Goal: Task Accomplishment & Management: Use online tool/utility

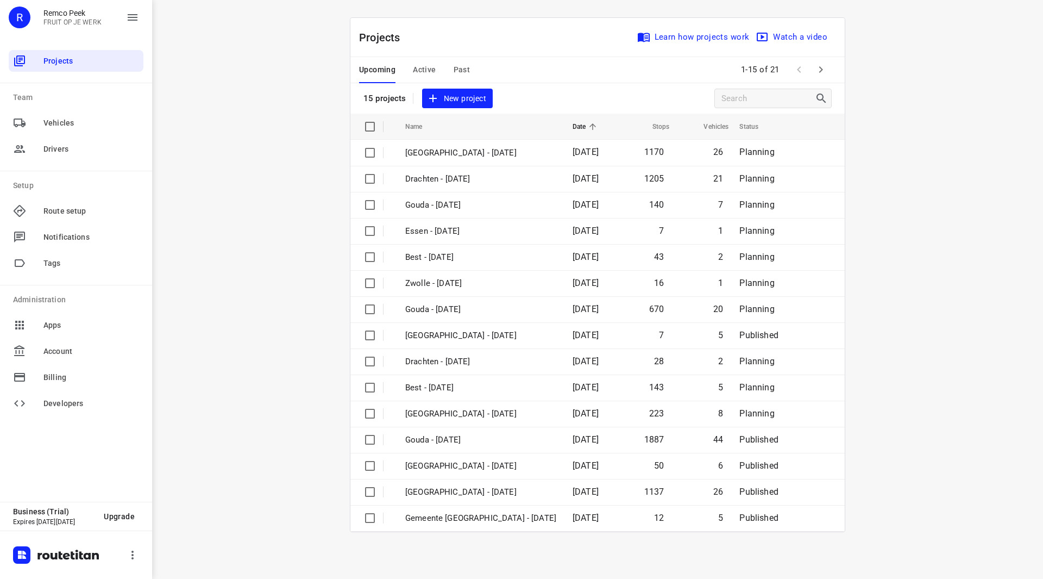
click at [825, 63] on icon "button" at bounding box center [820, 69] width 13 height 13
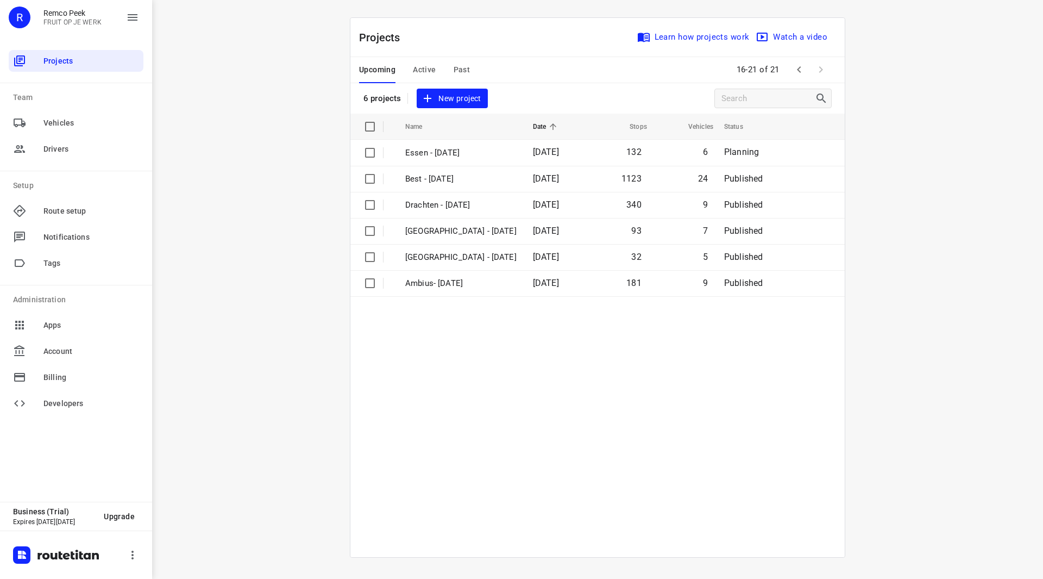
click at [420, 66] on span "Active" at bounding box center [424, 70] width 23 height 14
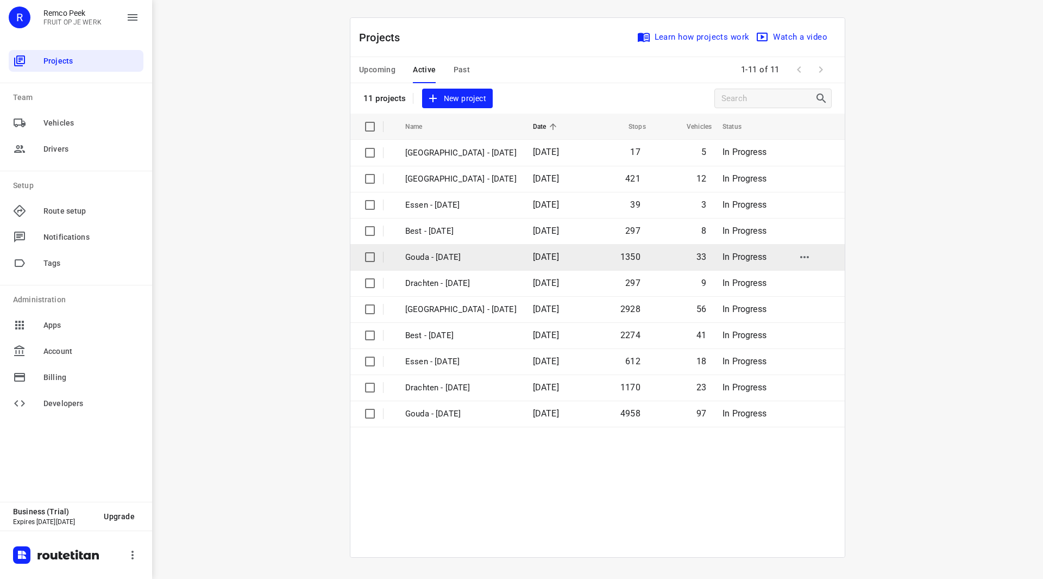
click at [452, 257] on p "Gouda - [DATE]" at bounding box center [460, 257] width 111 height 12
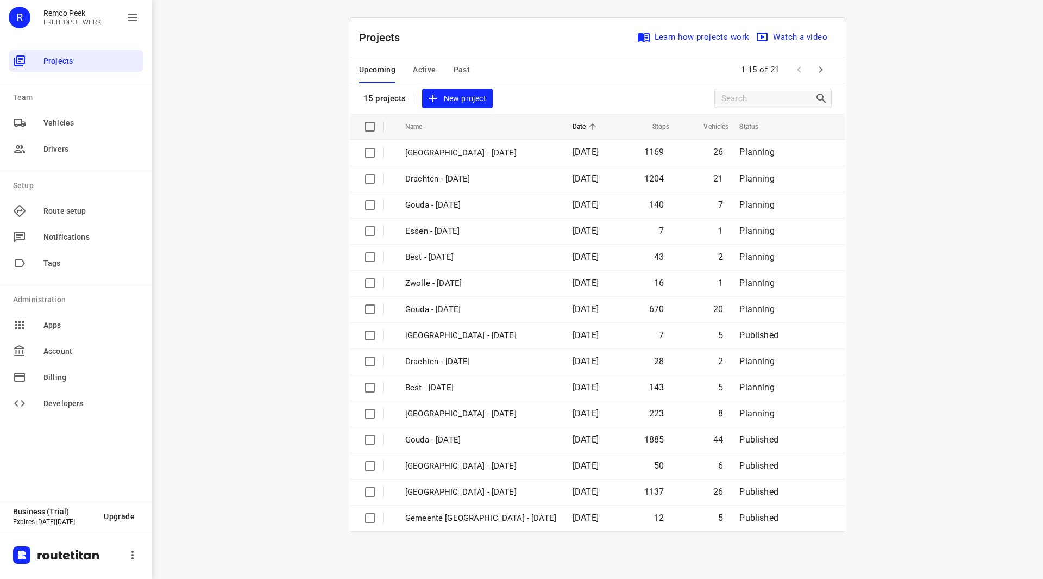
click at [436, 67] on div "Upcoming Active Past" at bounding box center [423, 70] width 128 height 26
click at [429, 68] on span "Active" at bounding box center [424, 70] width 23 height 14
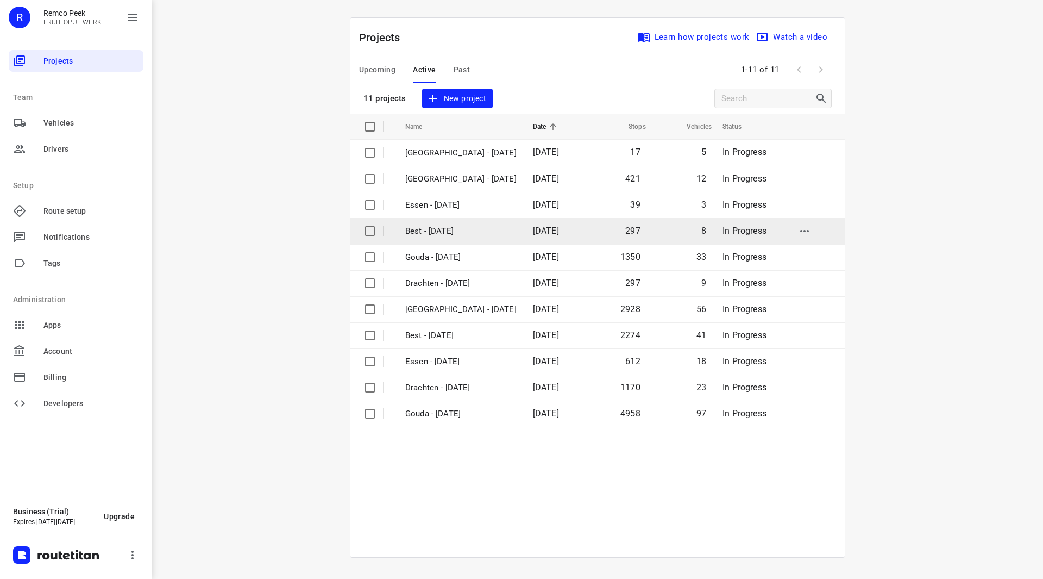
click at [443, 227] on p "Best - [DATE]" at bounding box center [460, 231] width 111 height 12
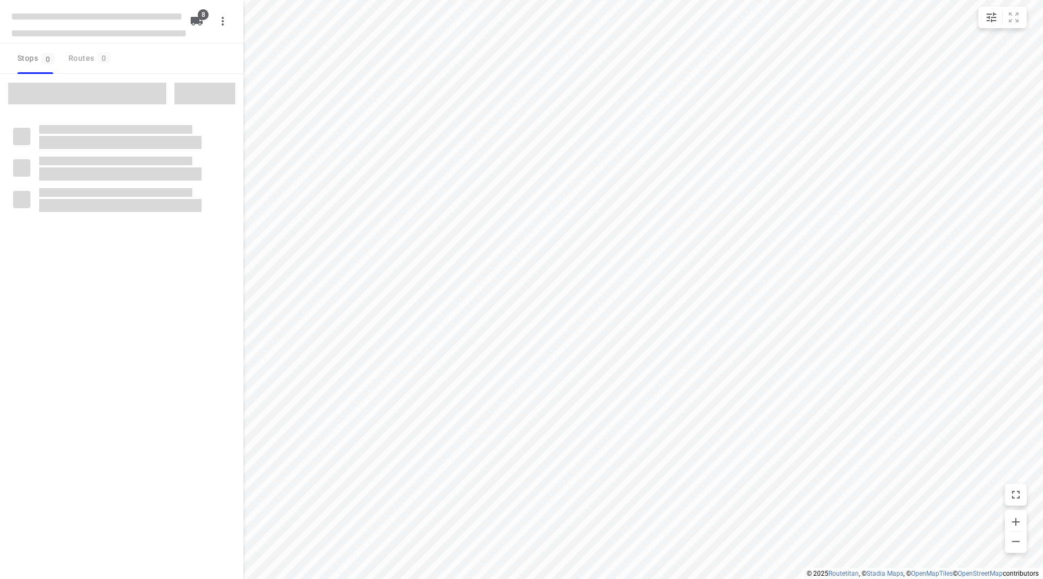
checkbox input "true"
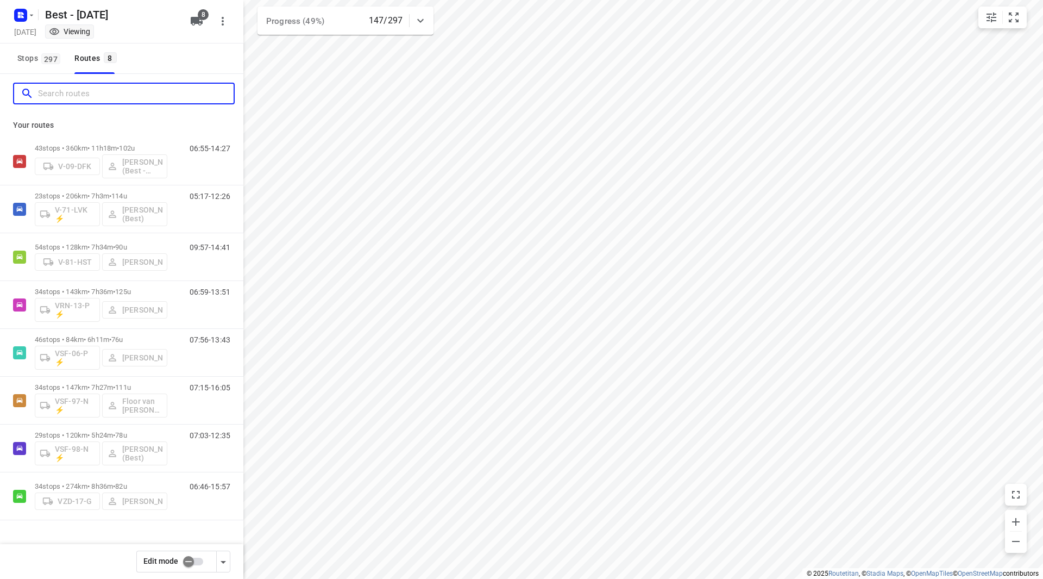
click at [103, 98] on input "Search routes" at bounding box center [136, 93] width 196 height 17
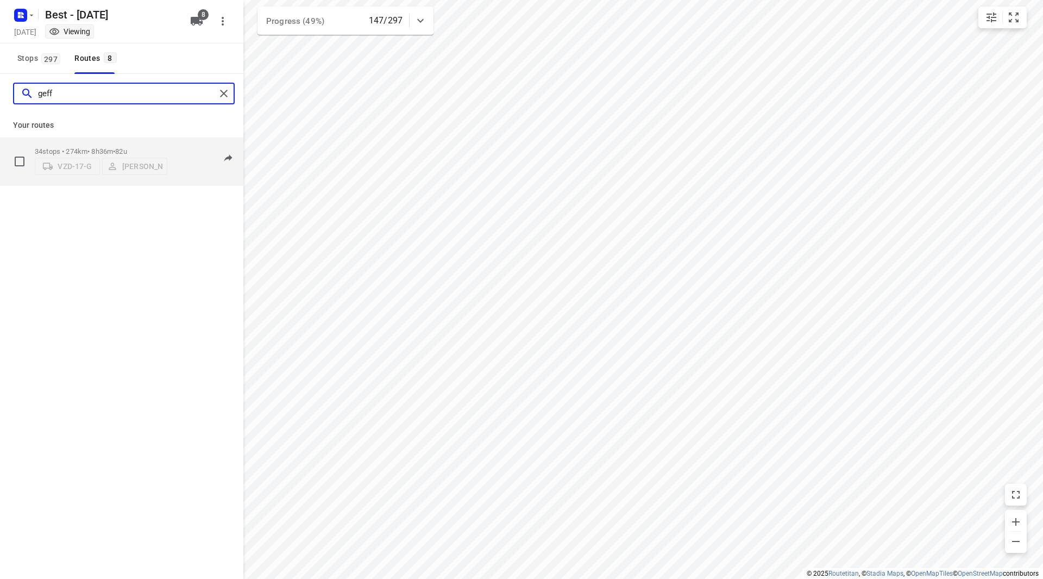
type input "geff"
click at [151, 137] on div "34 stops • 274km • 8h36m • 82u VZD-17-G Niels van Geffen 06:46-15:57" at bounding box center [121, 161] width 243 height 48
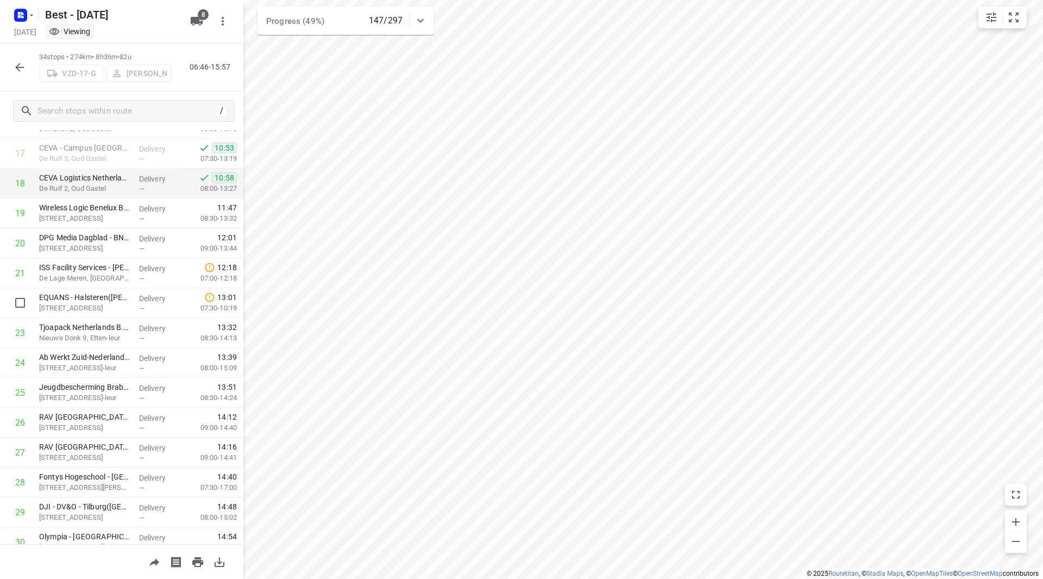
scroll to position [435, 0]
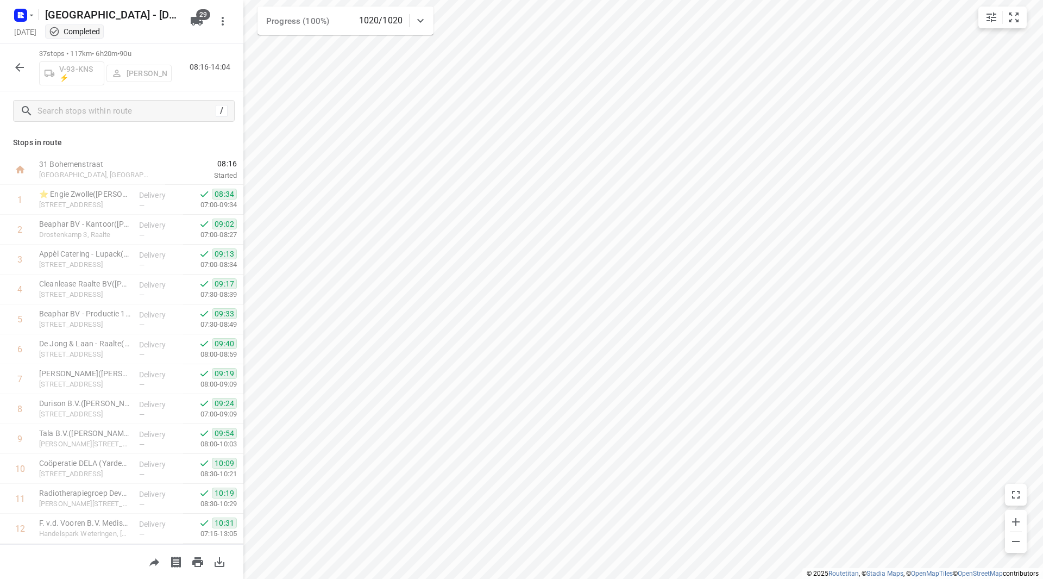
scroll to position [489, 0]
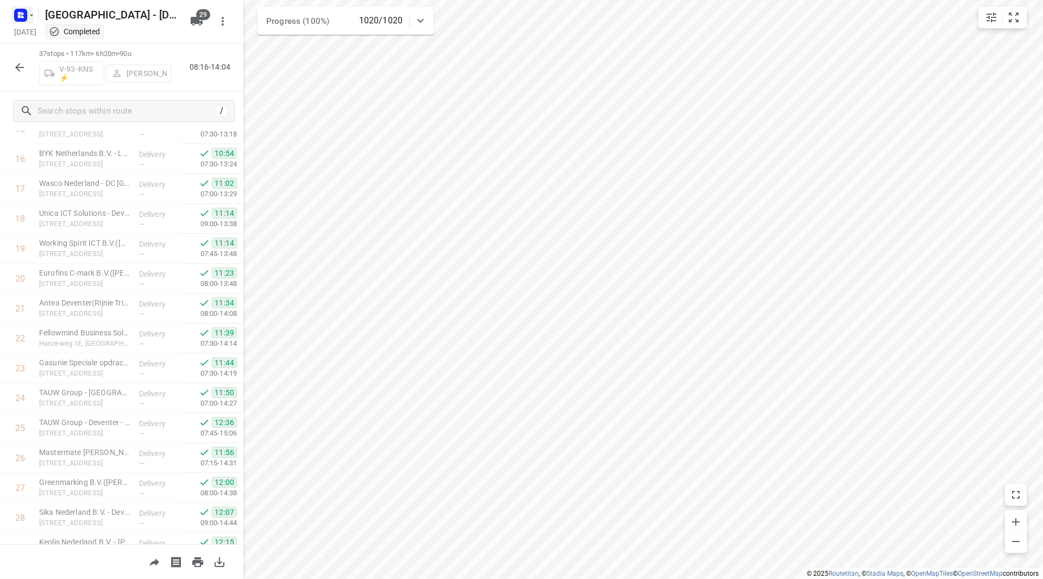
click at [28, 11] on icon "button" at bounding box center [31, 15] width 9 height 9
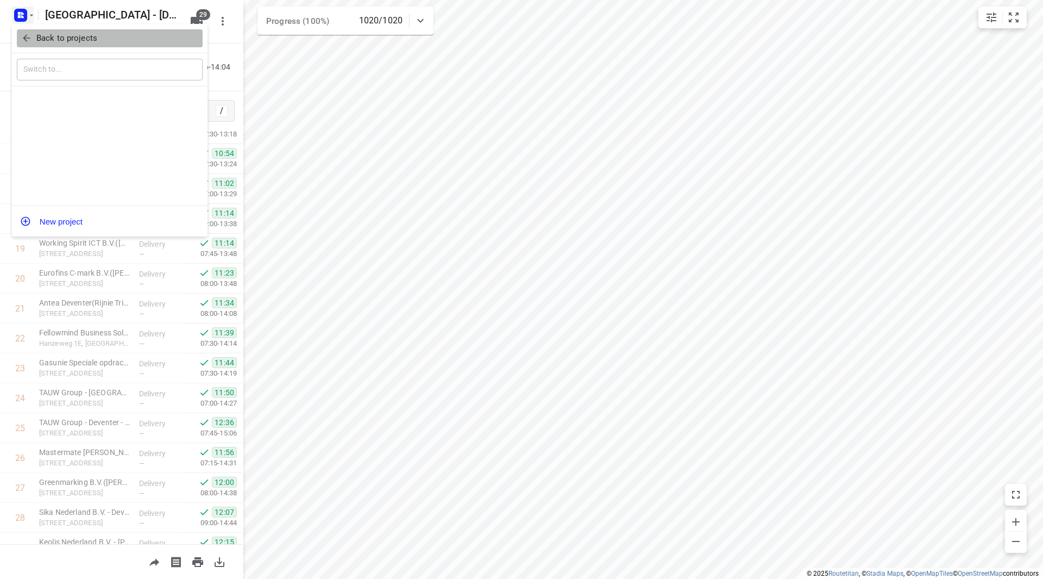
click at [34, 38] on span "Back to projects" at bounding box center [109, 38] width 177 height 12
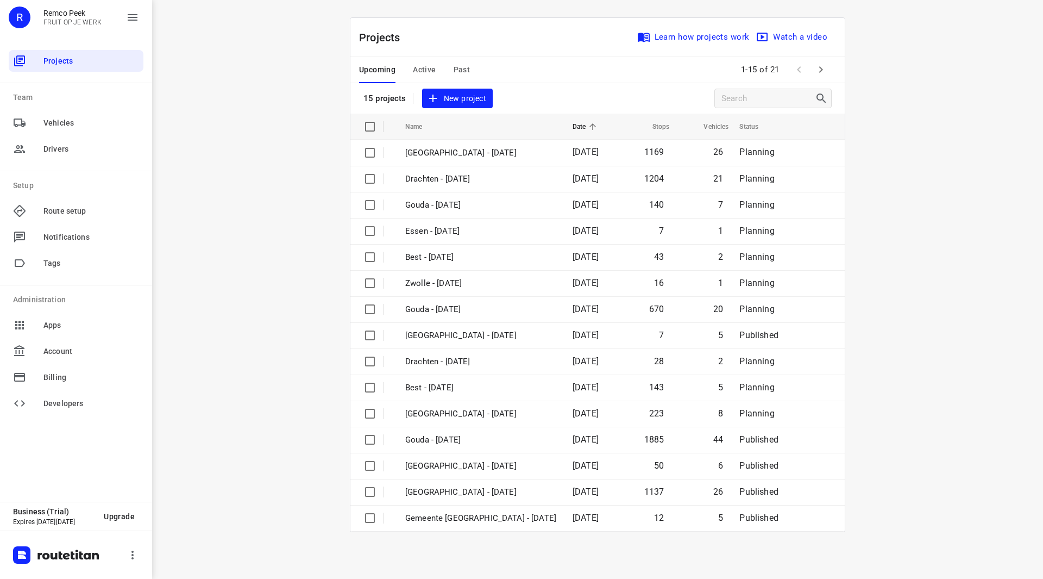
click at [425, 74] on span "Active" at bounding box center [424, 70] width 23 height 14
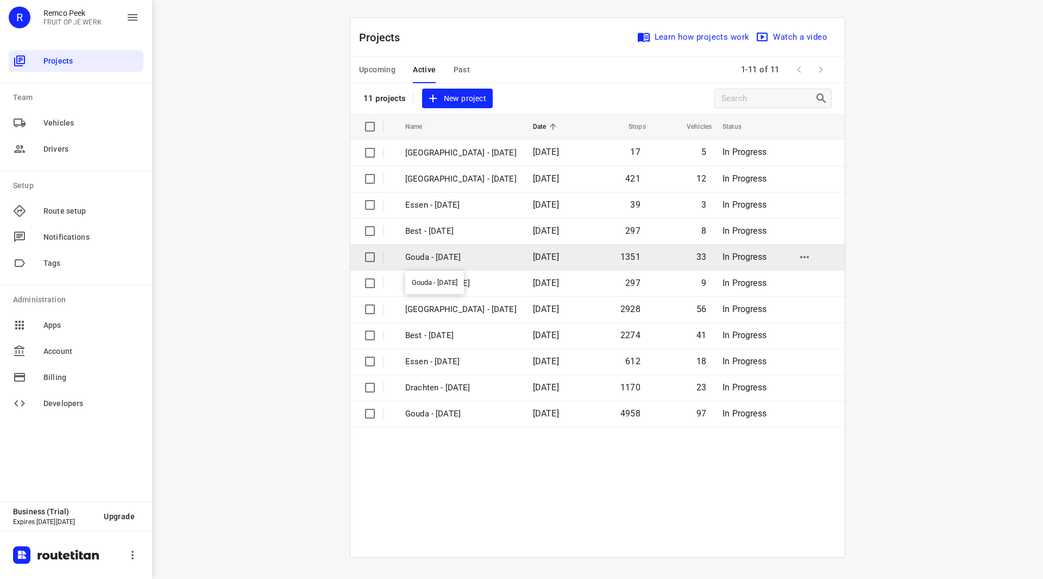
click at [443, 259] on p "Gouda - [DATE]" at bounding box center [460, 257] width 111 height 12
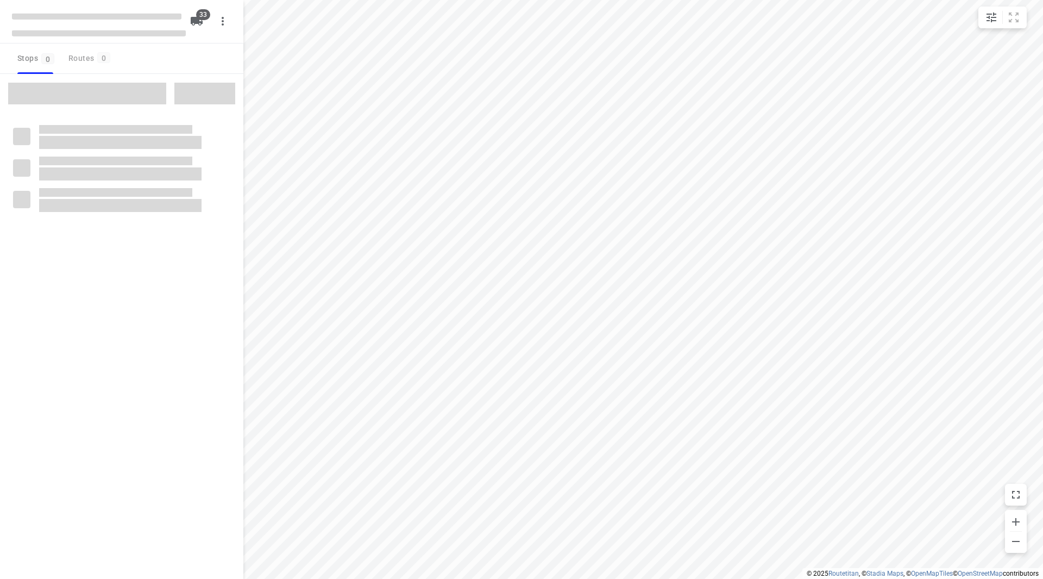
checkbox input "true"
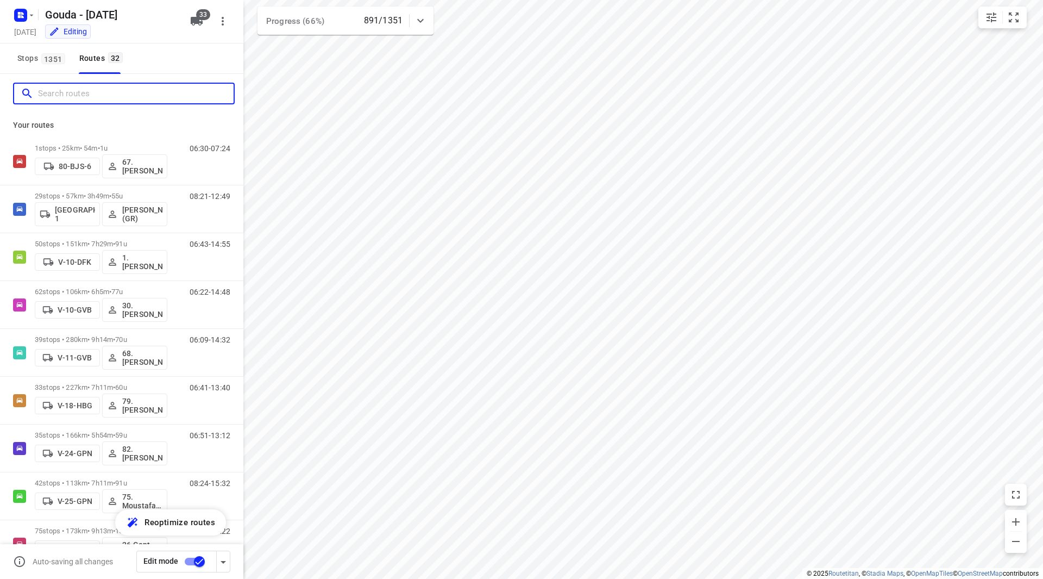
click at [124, 99] on input "Search routes" at bounding box center [136, 93] width 196 height 17
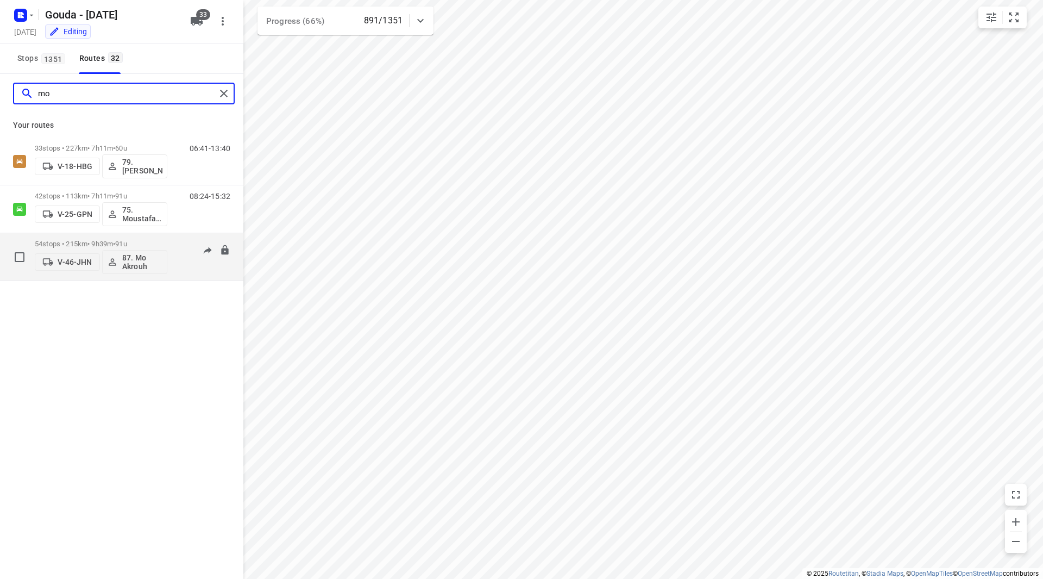
type input "mo"
click at [141, 241] on p "54 stops • 215km • 9h39m • 91u" at bounding box center [101, 244] width 133 height 8
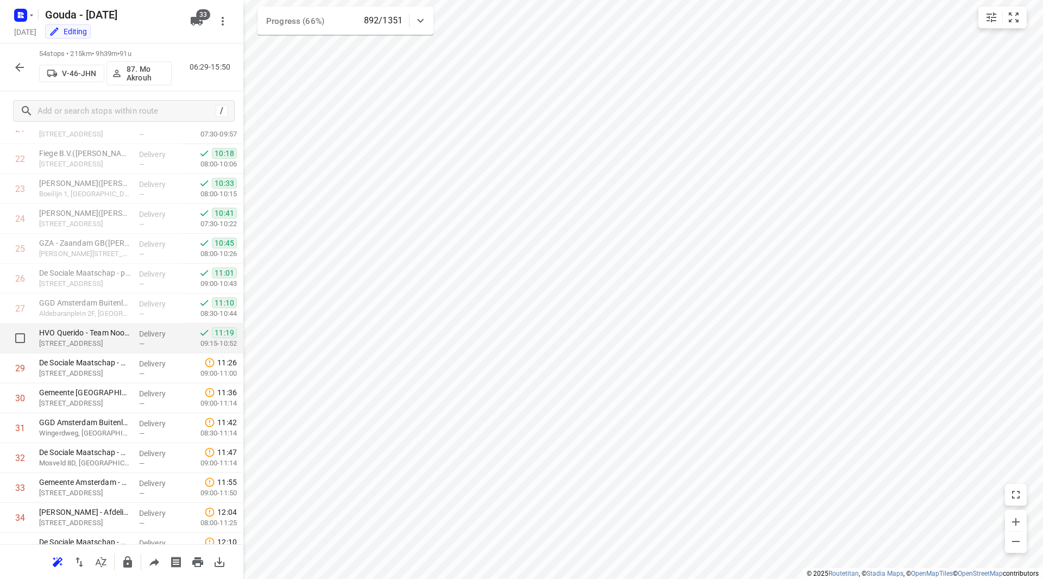
scroll to position [687, 0]
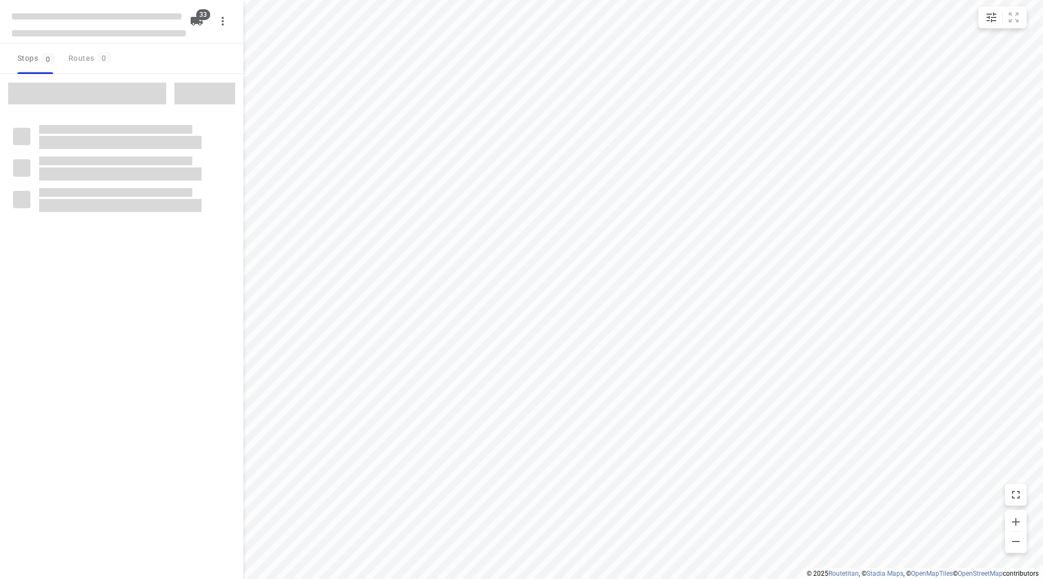
checkbox input "true"
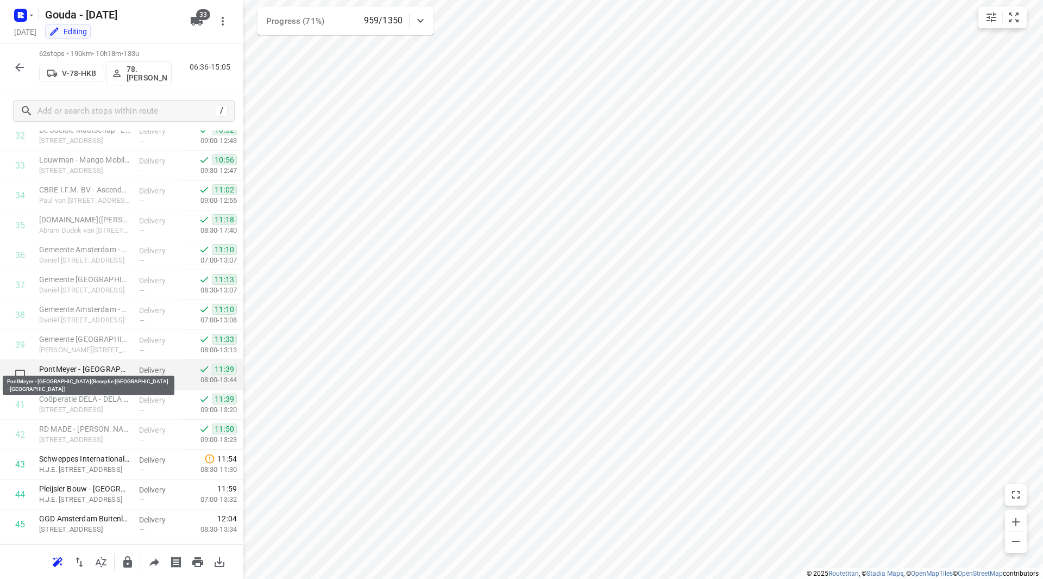
scroll to position [1002, 0]
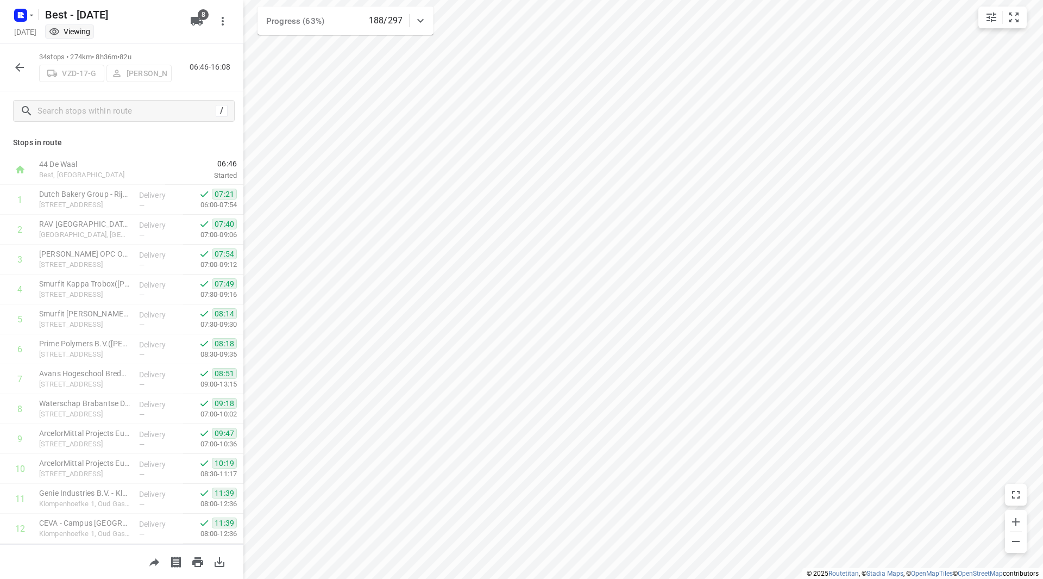
scroll to position [435, 0]
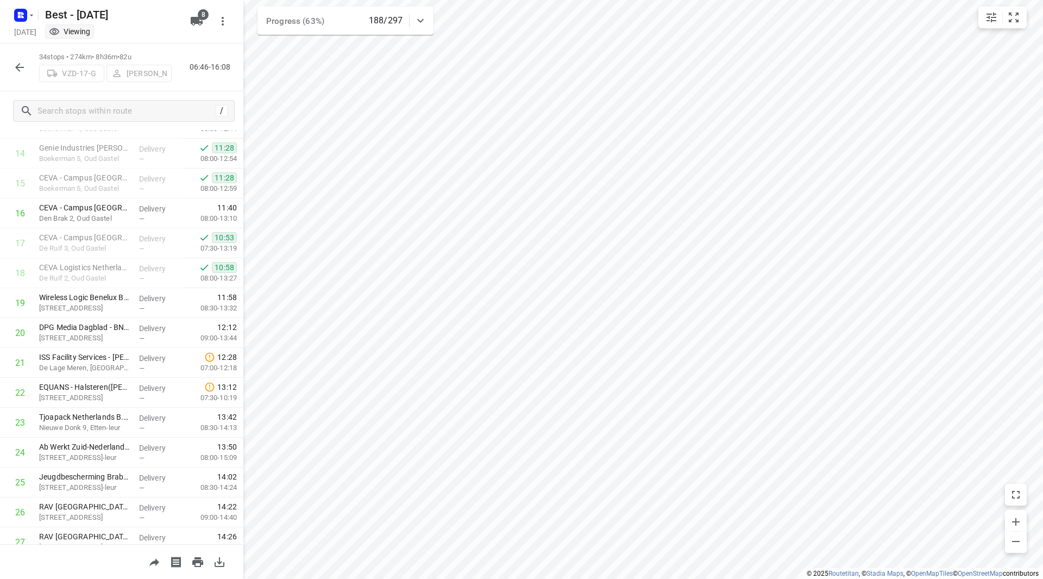
click at [36, 13] on div "Best - [DATE]" at bounding box center [97, 14] width 174 height 20
click at [29, 16] on icon "button" at bounding box center [31, 15] width 9 height 9
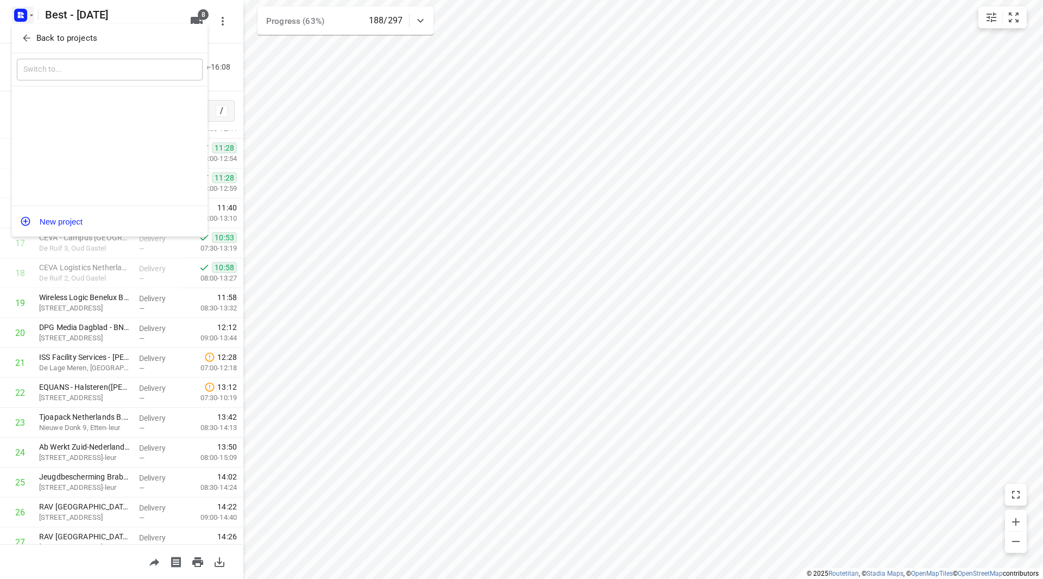
click at [45, 36] on p "Back to projects" at bounding box center [66, 38] width 61 height 12
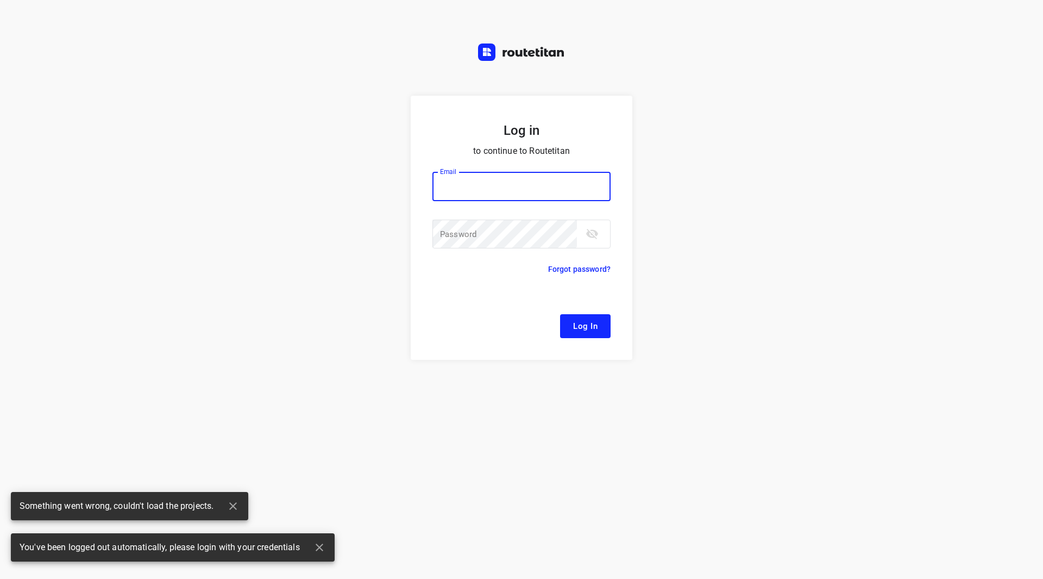
click at [476, 184] on input "email" at bounding box center [521, 186] width 178 height 29
type input "remco@fruitopjewerk.nl"
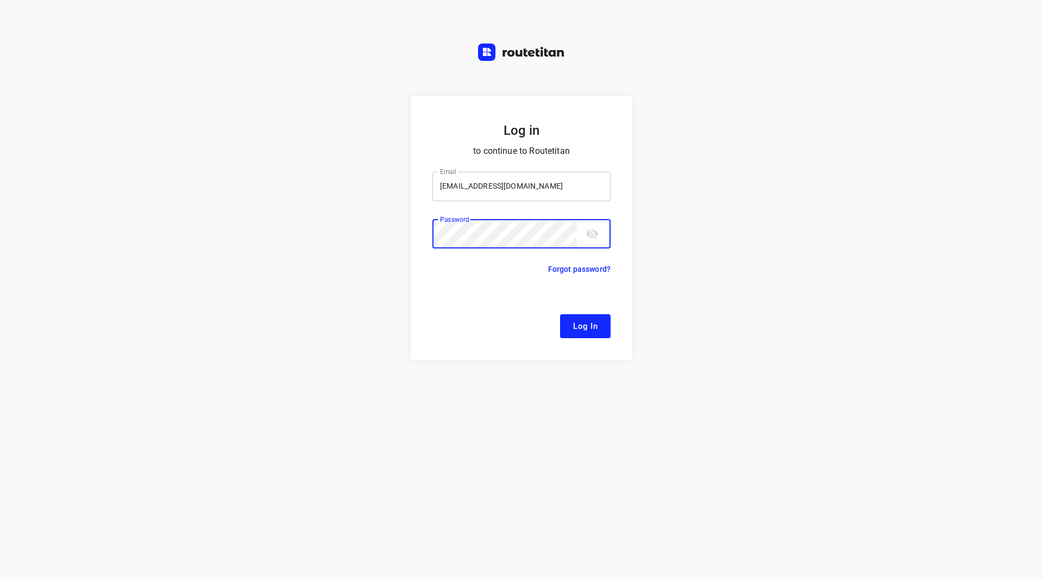
click at [560, 314] on button "Log In" at bounding box center [585, 326] width 51 height 24
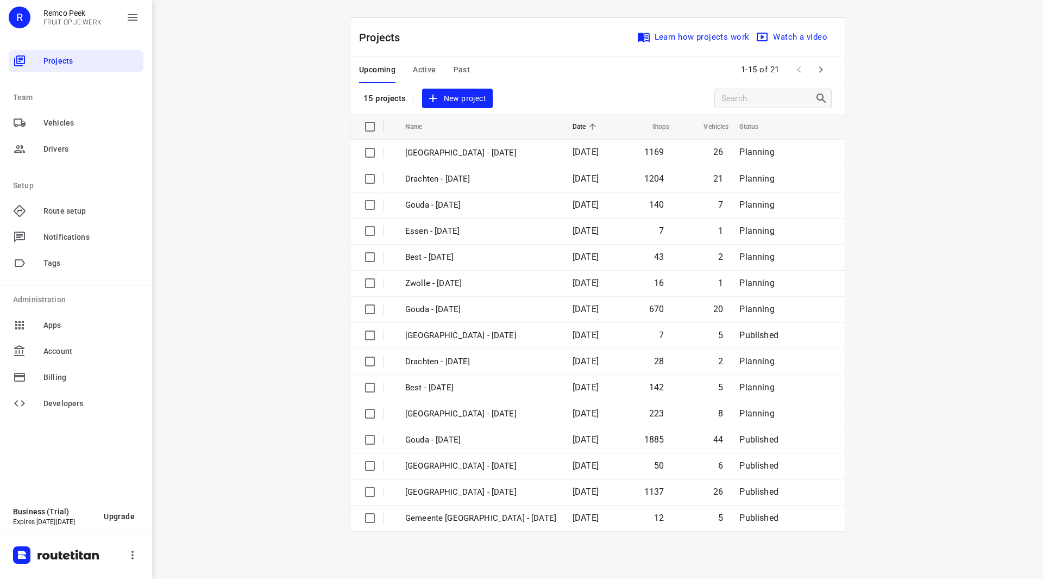
click at [417, 73] on span "Active" at bounding box center [424, 70] width 23 height 14
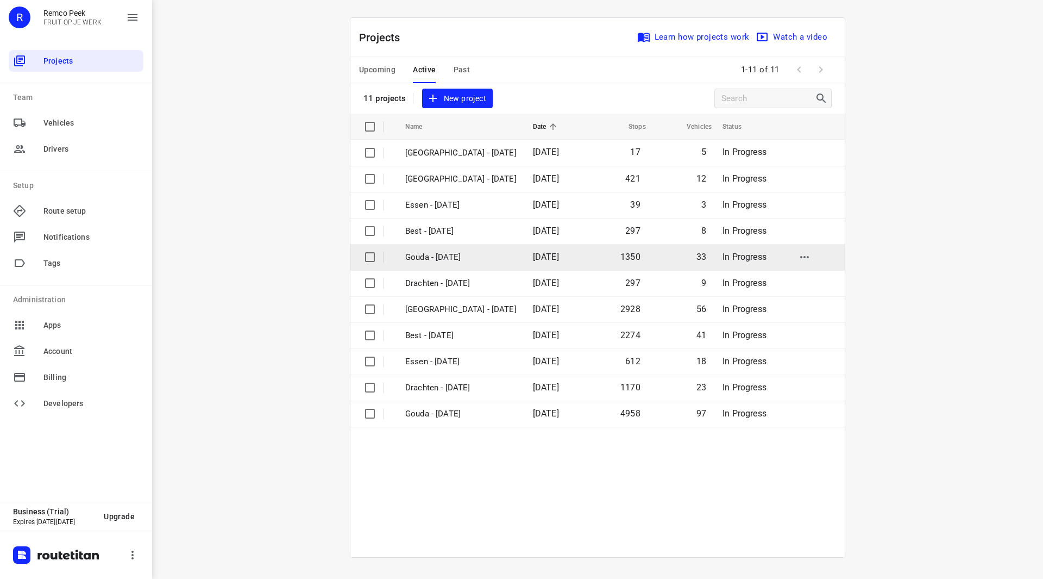
click at [442, 256] on p "Gouda - Tuesday" at bounding box center [460, 257] width 111 height 12
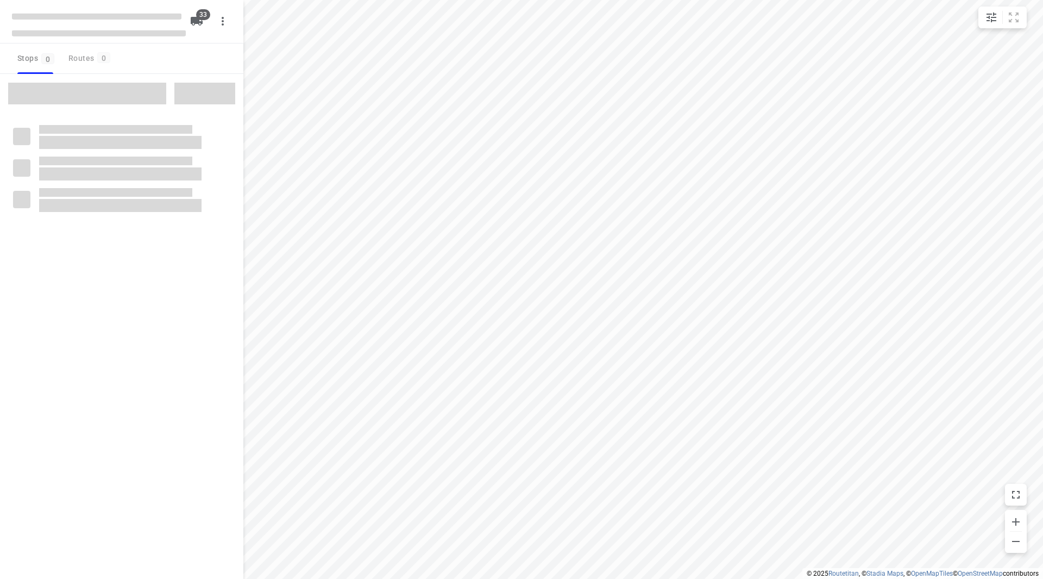
checkbox input "true"
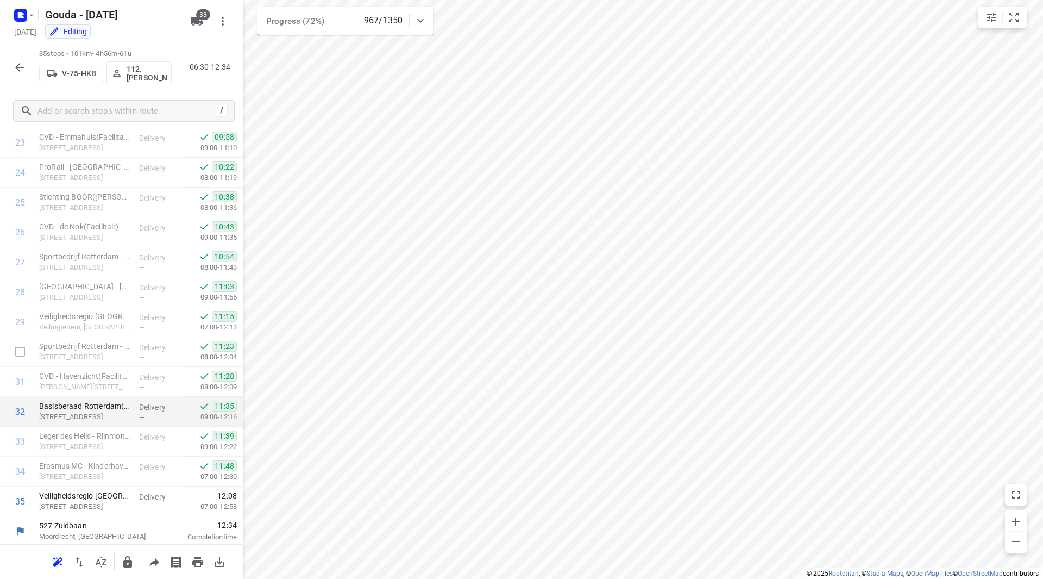
scroll to position [717, 0]
click at [26, 62] on icon "button" at bounding box center [19, 67] width 13 height 13
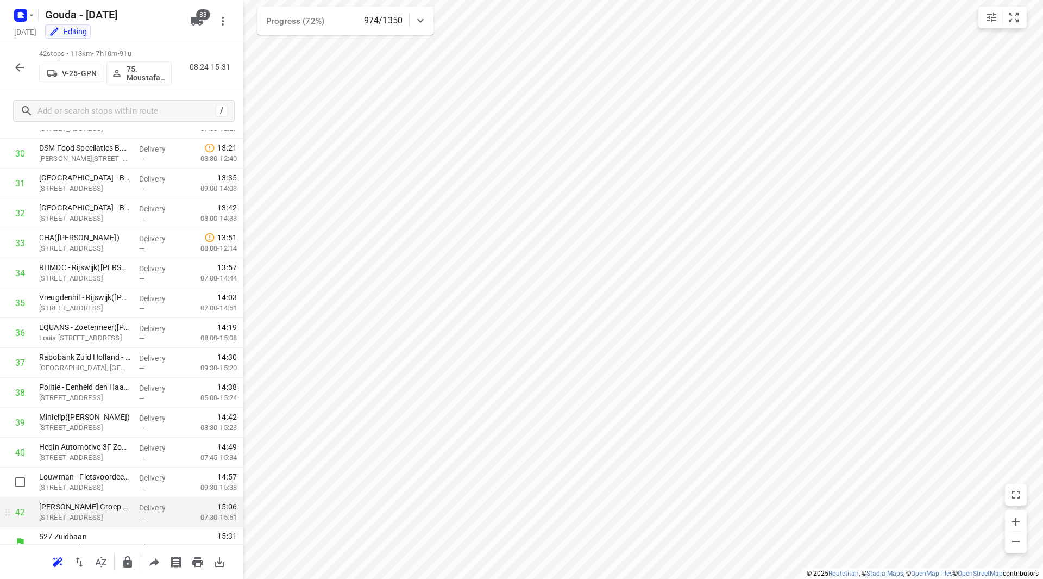
scroll to position [926, 0]
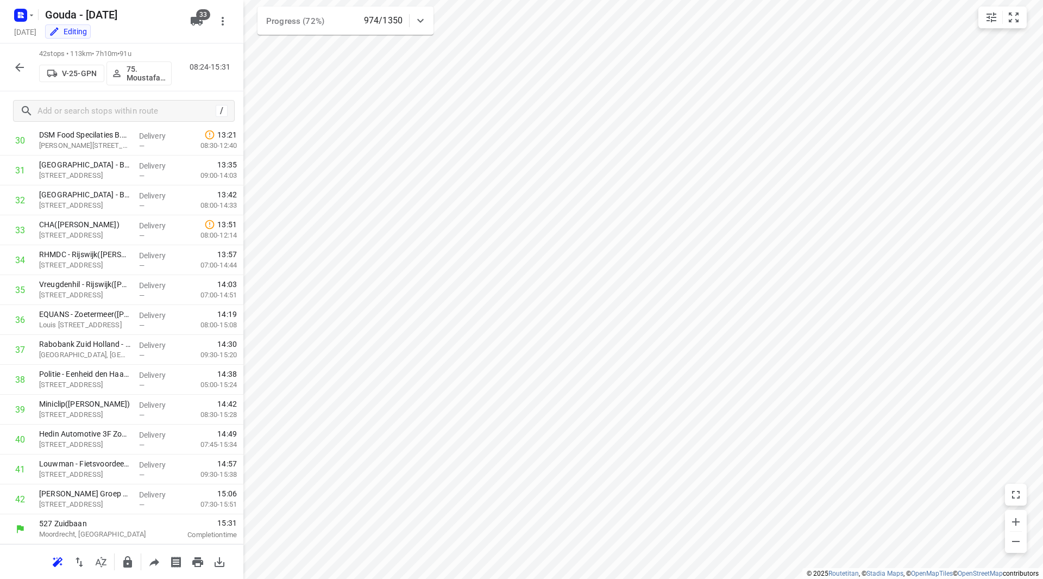
click at [21, 58] on button "button" at bounding box center [20, 67] width 22 height 22
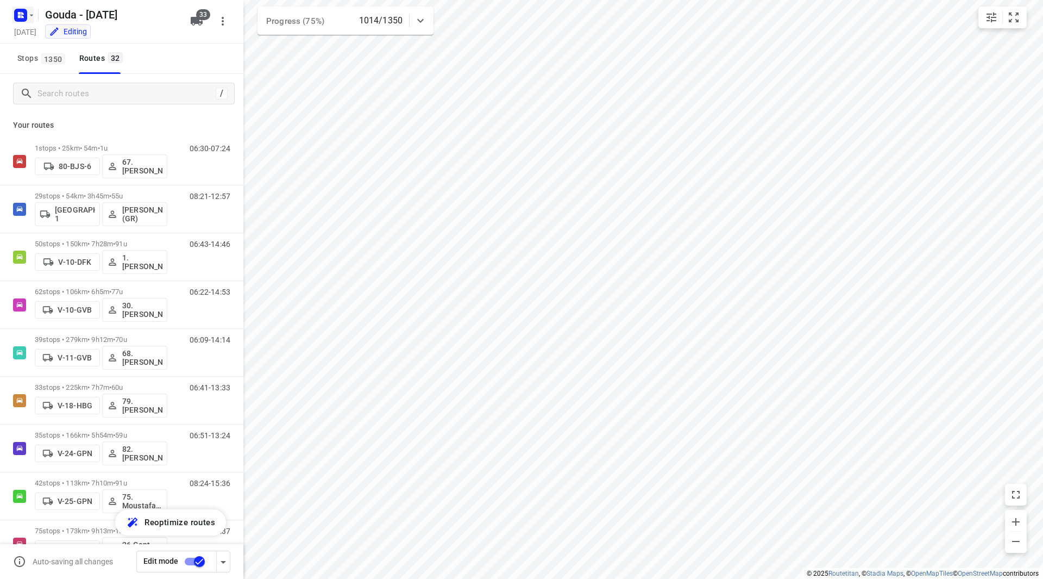
click at [28, 15] on icon "button" at bounding box center [31, 15] width 9 height 9
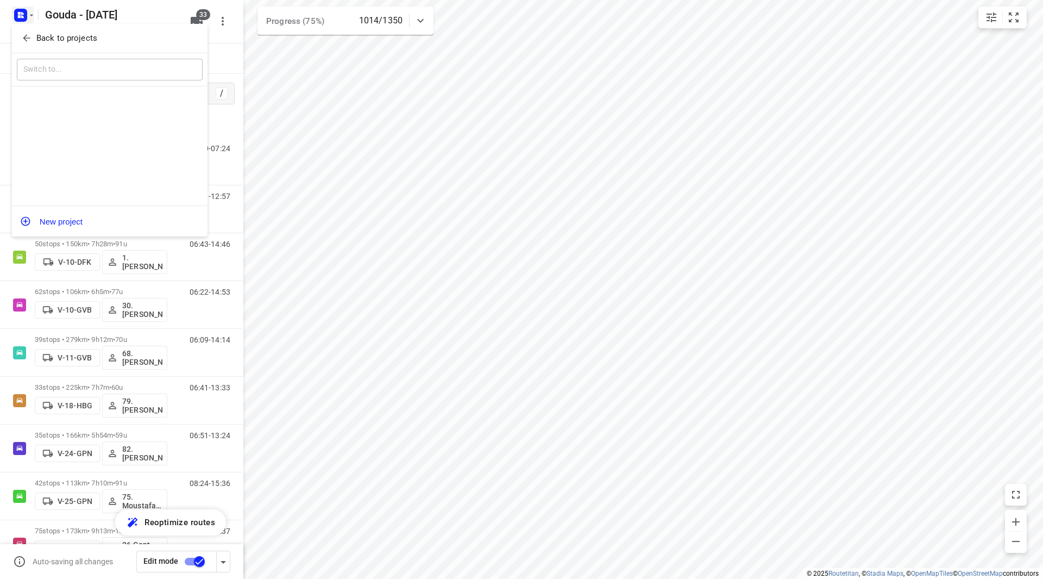
click at [33, 26] on div "Back to projects" at bounding box center [110, 38] width 196 height 29
click at [36, 33] on p "Back to projects" at bounding box center [66, 38] width 61 height 12
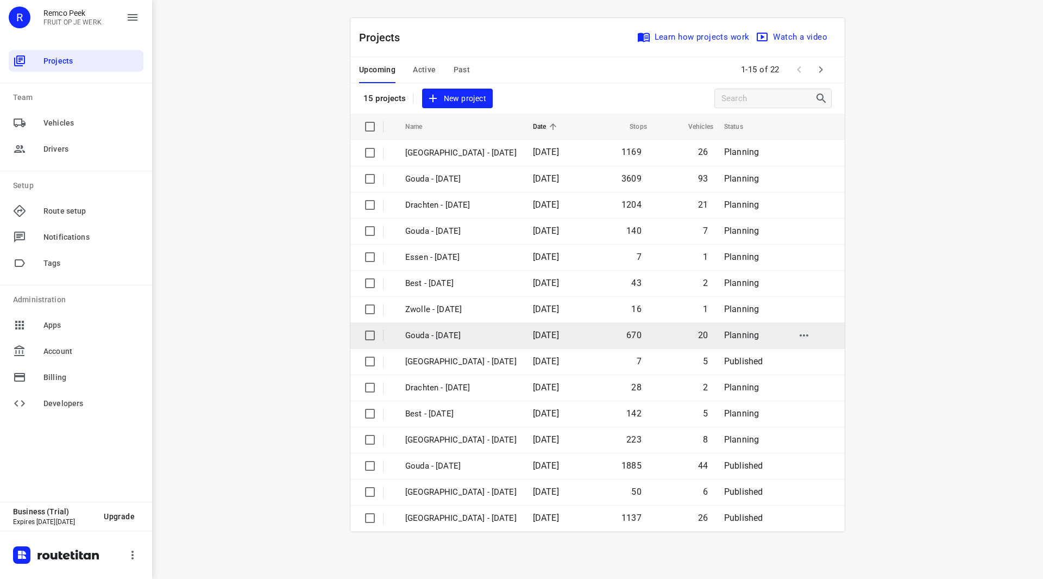
click at [456, 340] on p "Gouda - Thursday" at bounding box center [460, 335] width 111 height 12
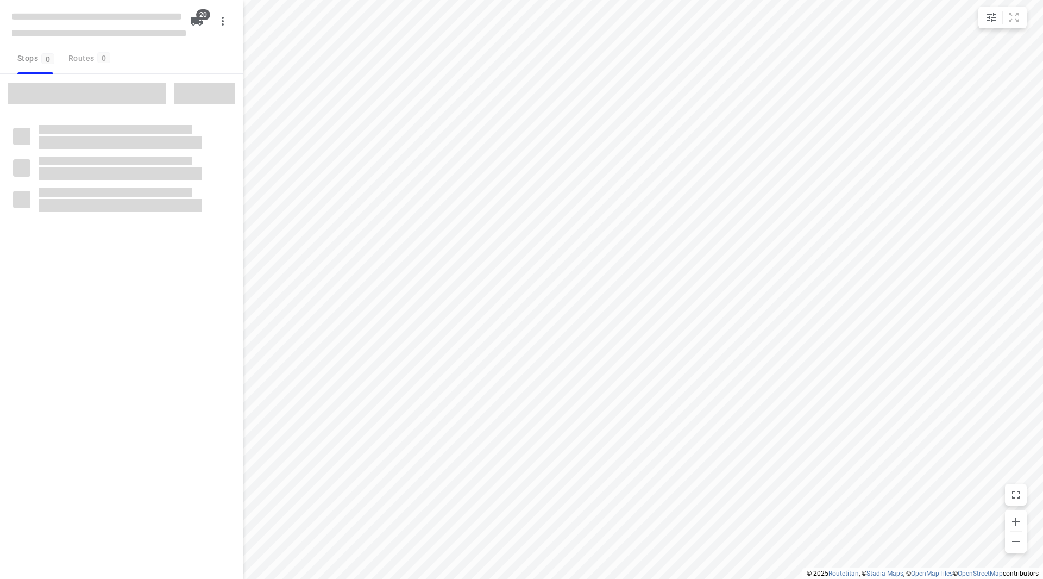
checkbox input "true"
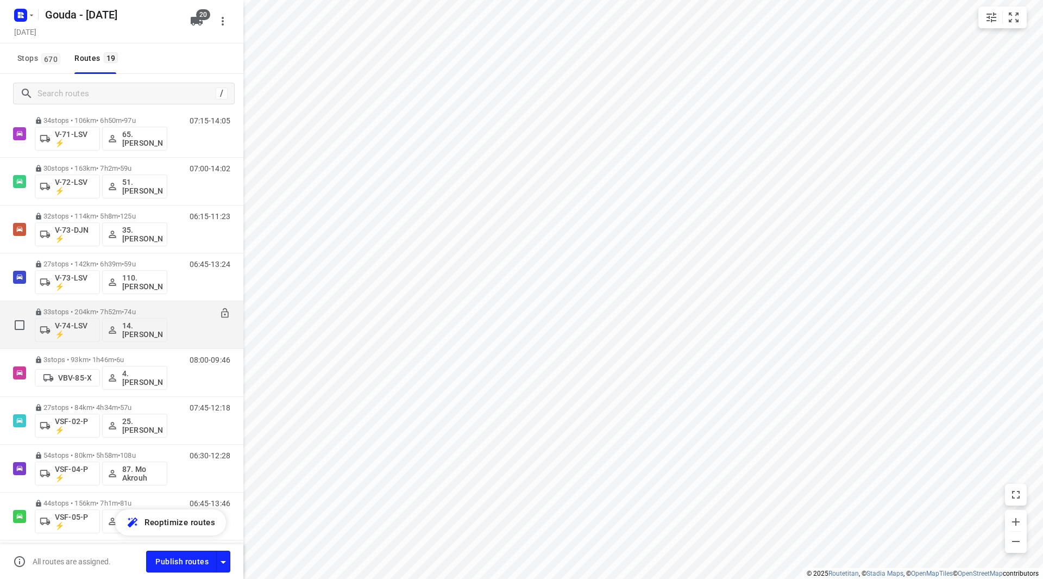
scroll to position [576, 0]
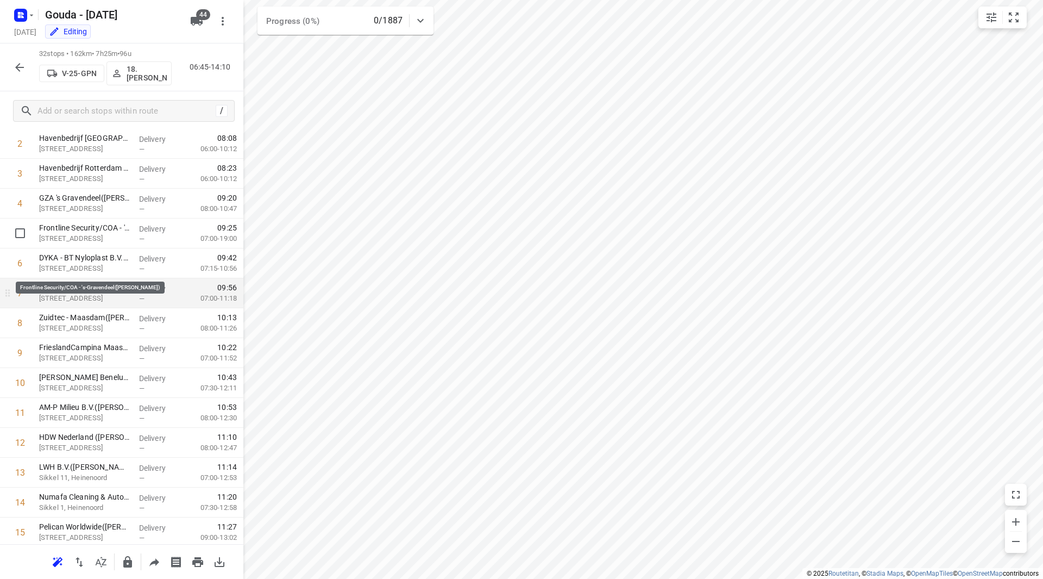
scroll to position [109, 0]
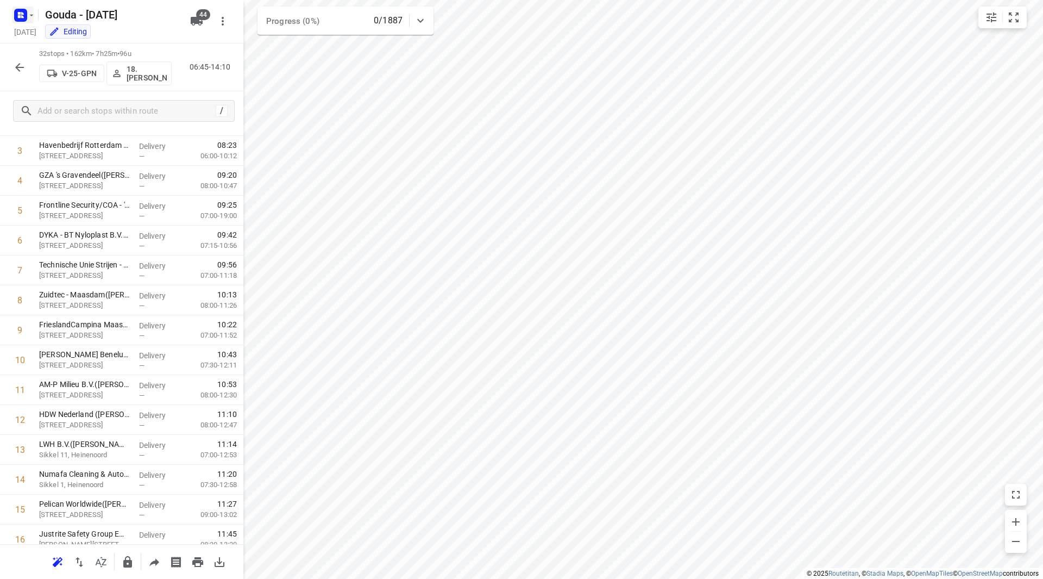
click at [27, 18] on rect "button" at bounding box center [20, 15] width 13 height 13
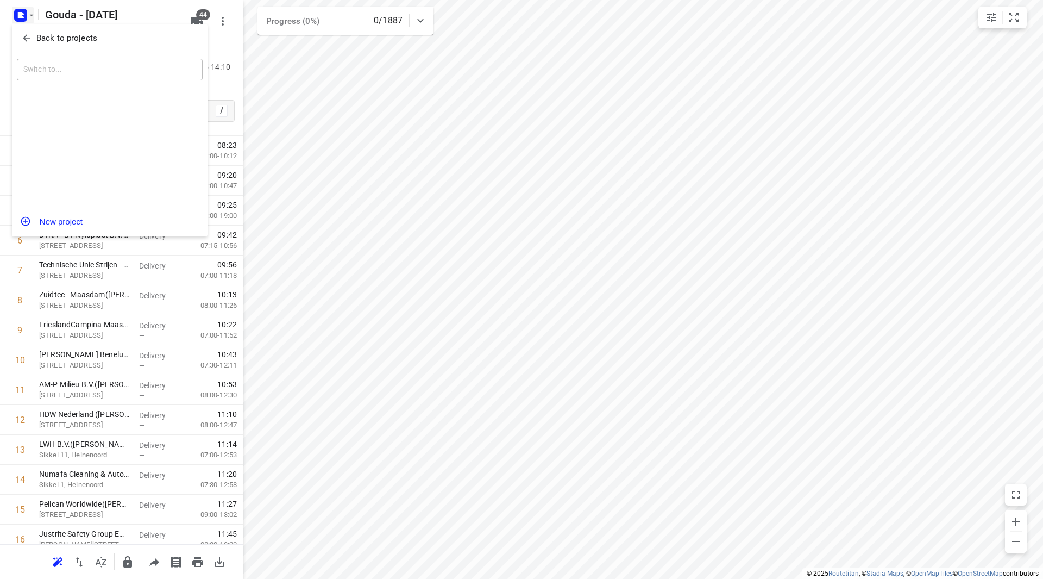
click at [40, 42] on p "Back to projects" at bounding box center [66, 38] width 61 height 12
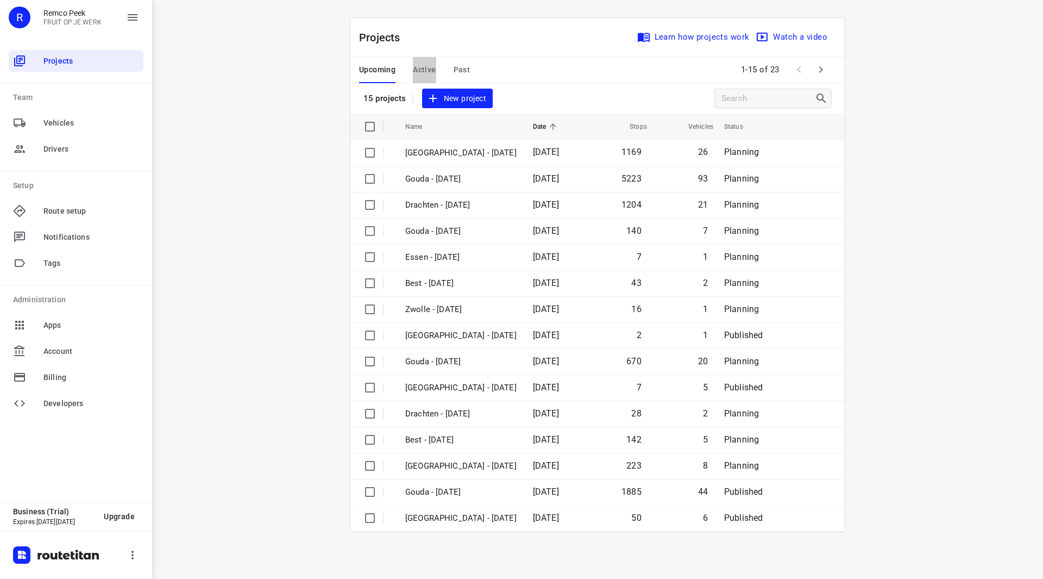
click at [426, 70] on span "Active" at bounding box center [424, 70] width 23 height 14
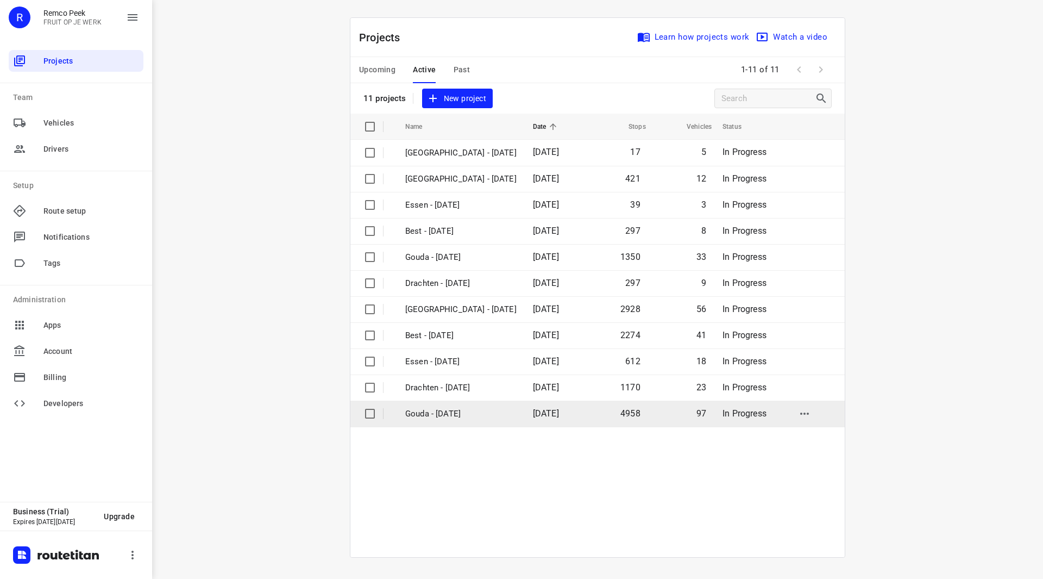
click at [454, 421] on td "Gouda - [DATE]" at bounding box center [459, 413] width 130 height 26
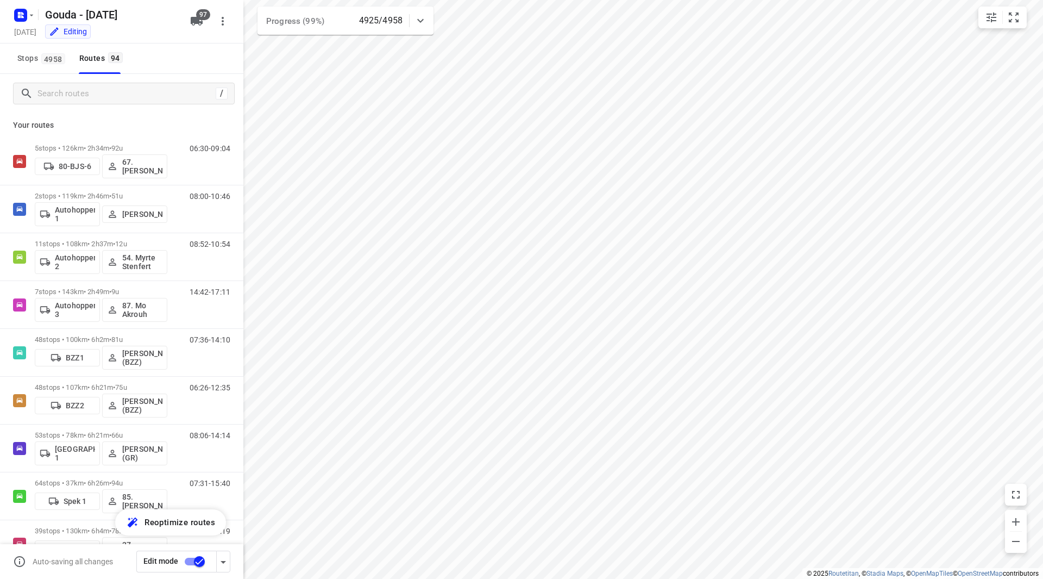
type input "distance"
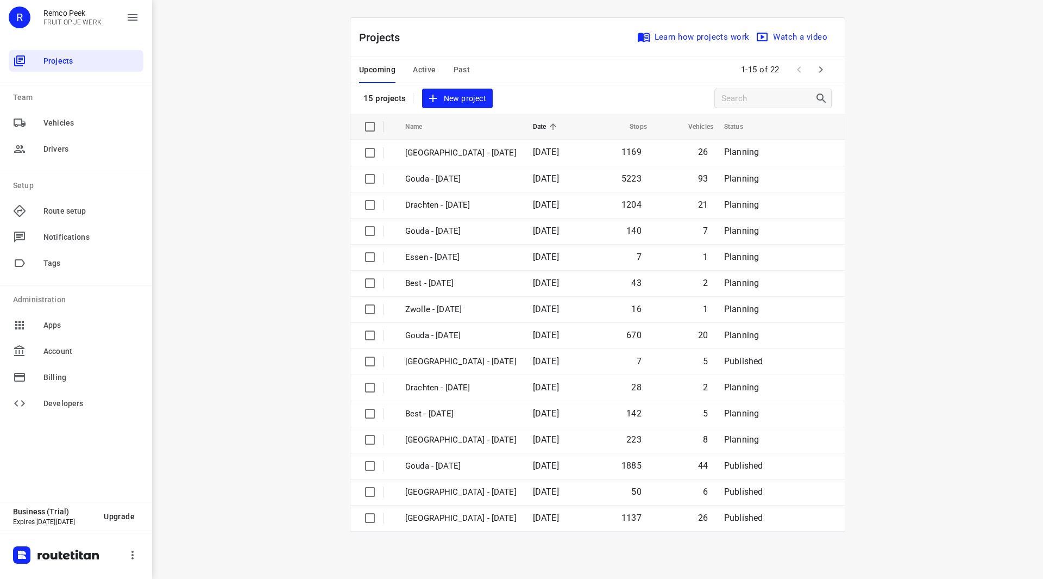
click at [829, 70] on button "button" at bounding box center [821, 70] width 22 height 22
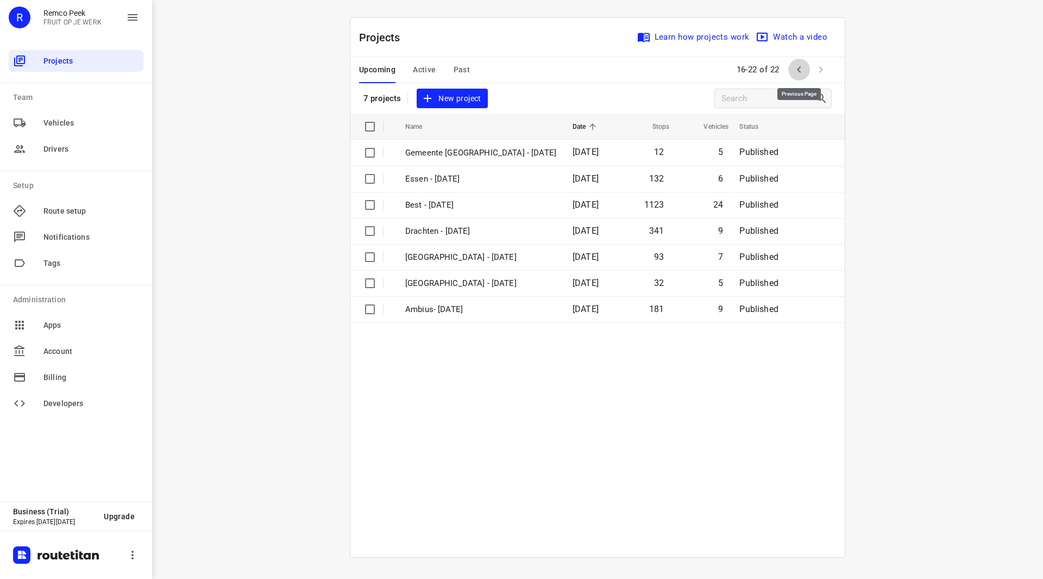
click at [797, 67] on icon "button" at bounding box center [799, 69] width 13 height 13
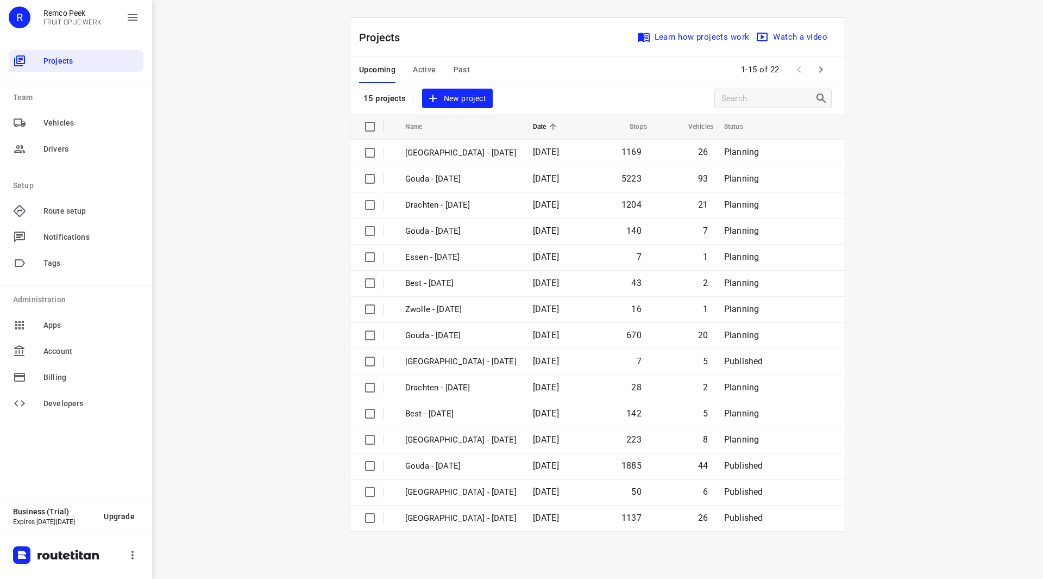
click at [416, 66] on span "Active" at bounding box center [424, 70] width 23 height 14
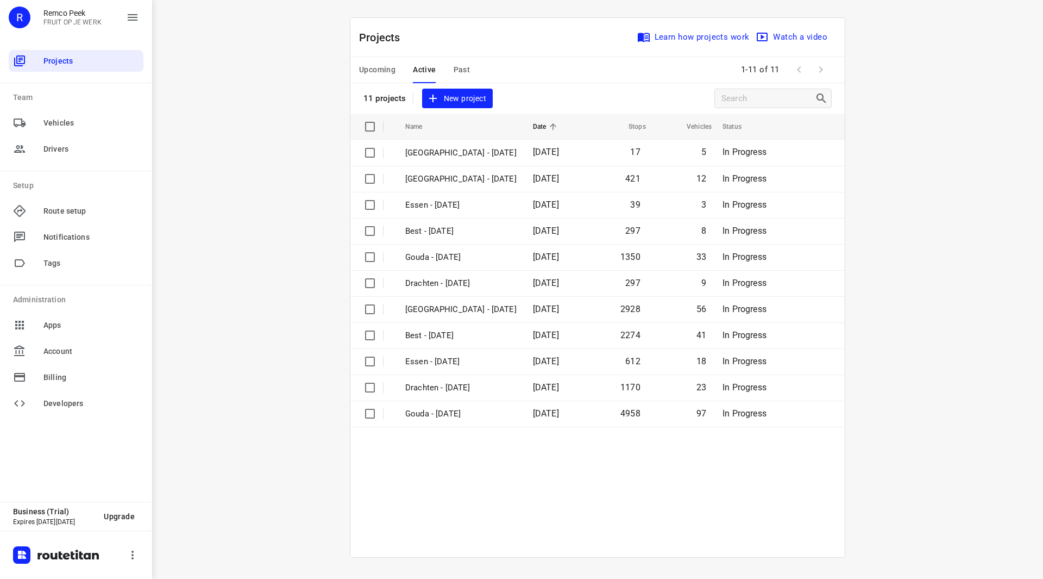
click at [388, 62] on button "Upcoming" at bounding box center [377, 70] width 36 height 26
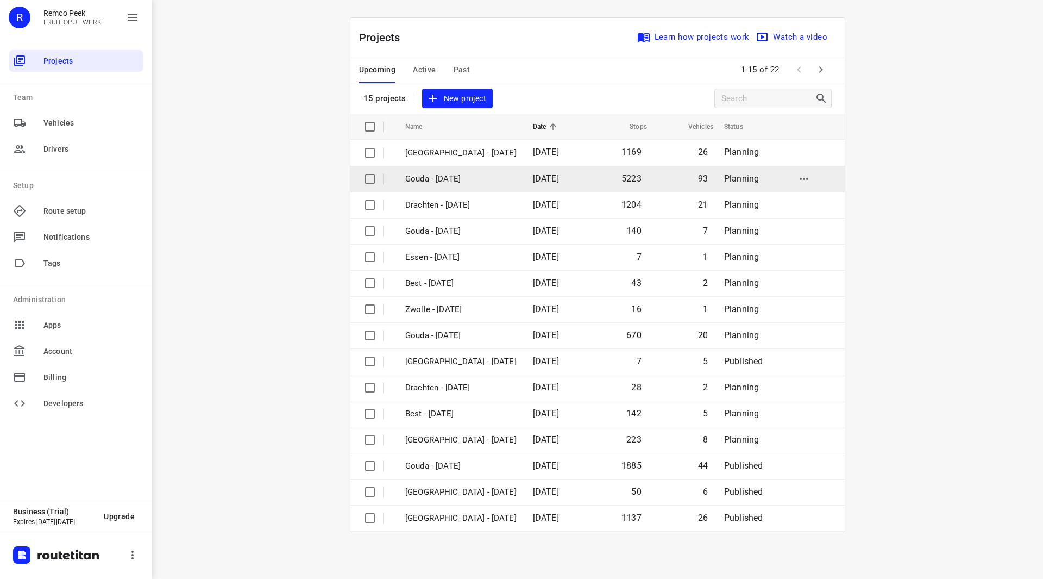
click at [466, 178] on p "Gouda - [DATE]" at bounding box center [460, 179] width 111 height 12
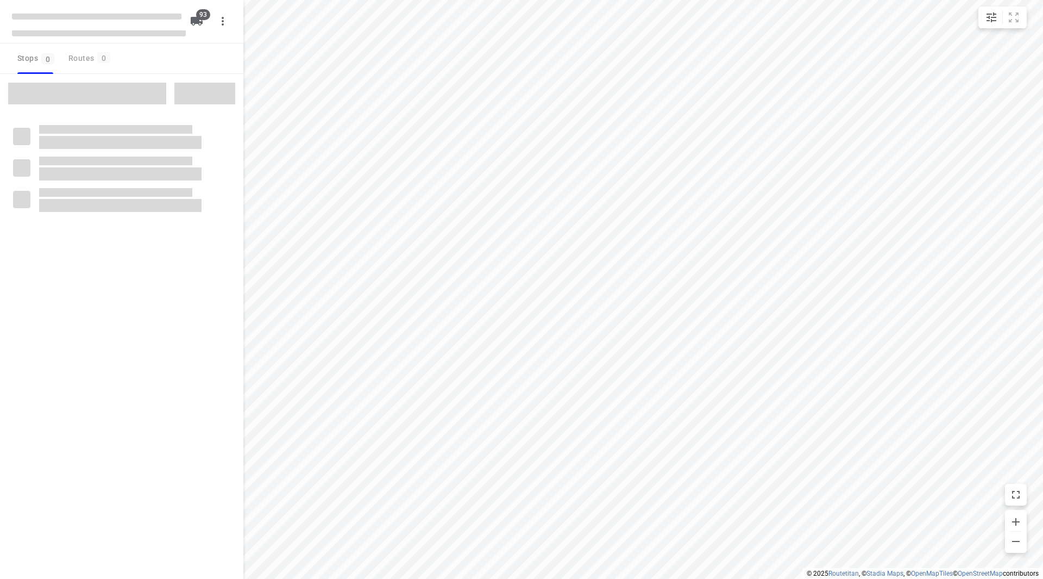
checkbox input "true"
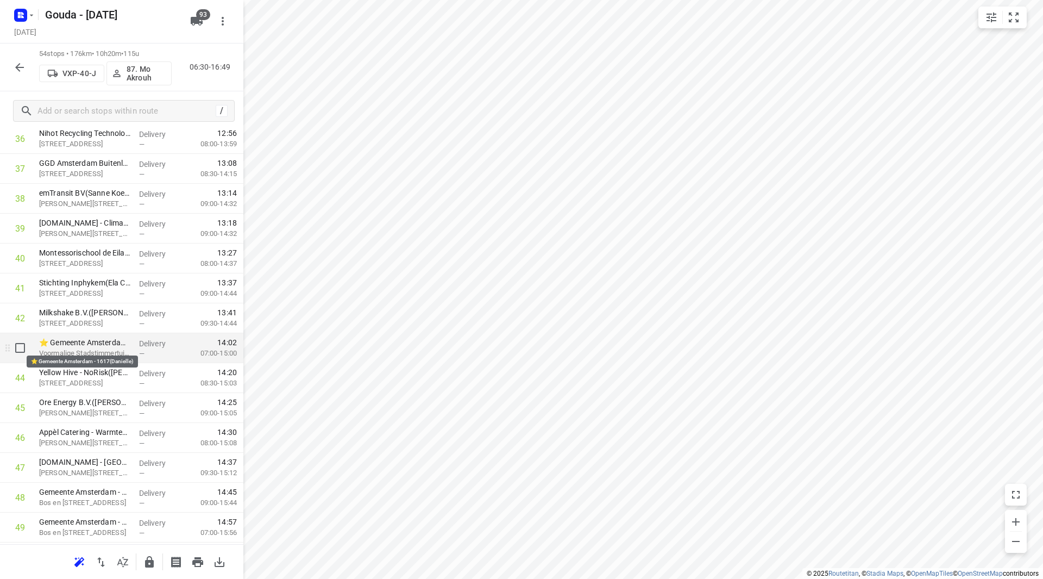
scroll to position [1141, 0]
click at [98, 342] on p "⭐ Gemeente Amsterdam - 1617(Danielle)" at bounding box center [84, 339] width 91 height 11
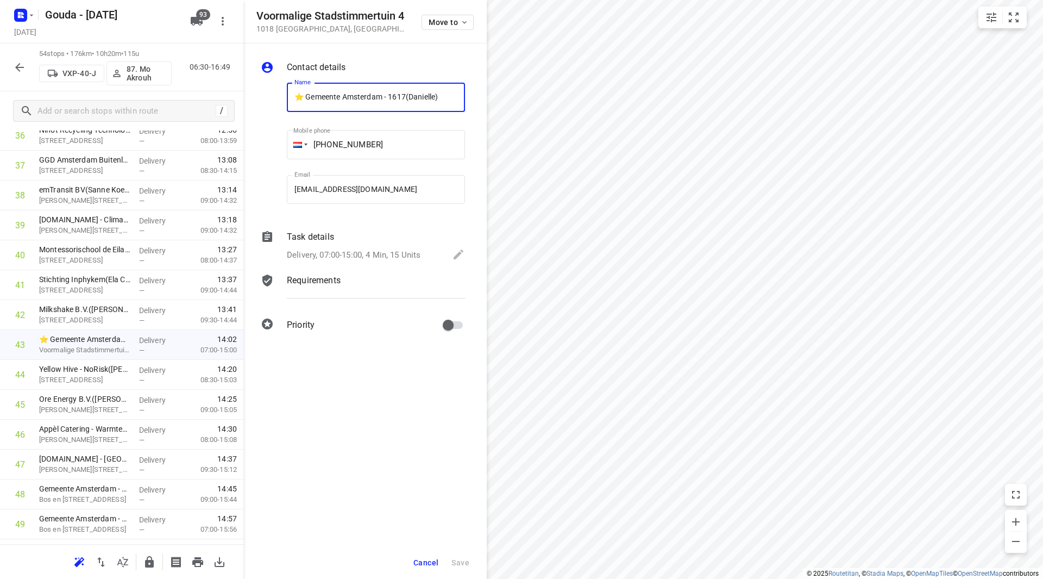
click at [313, 255] on p "Delivery, 07:00-15:00, 4 Min, 15 Units" at bounding box center [354, 255] width 134 height 12
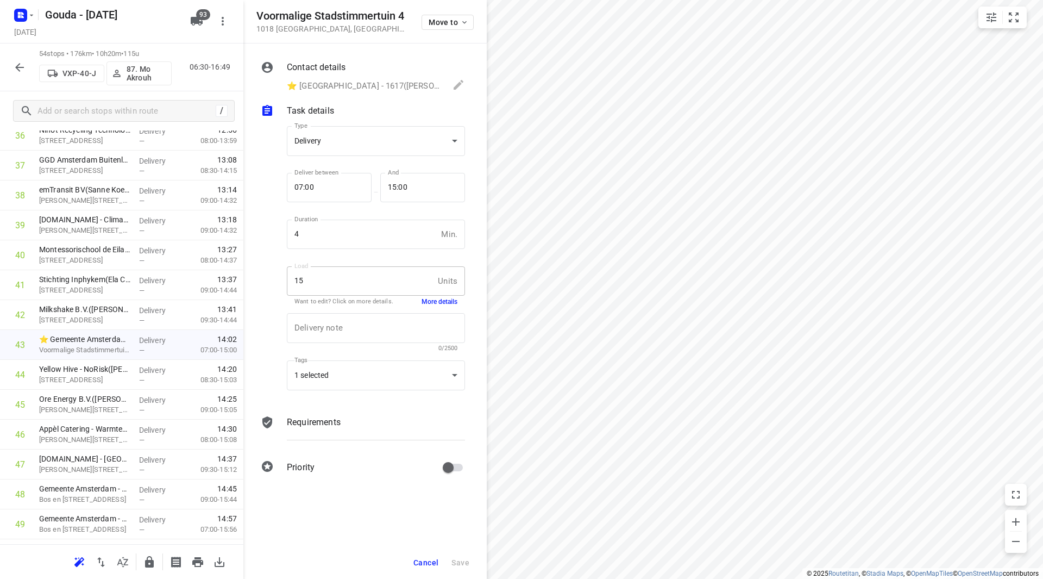
click at [416, 559] on span "Cancel" at bounding box center [425, 562] width 25 height 9
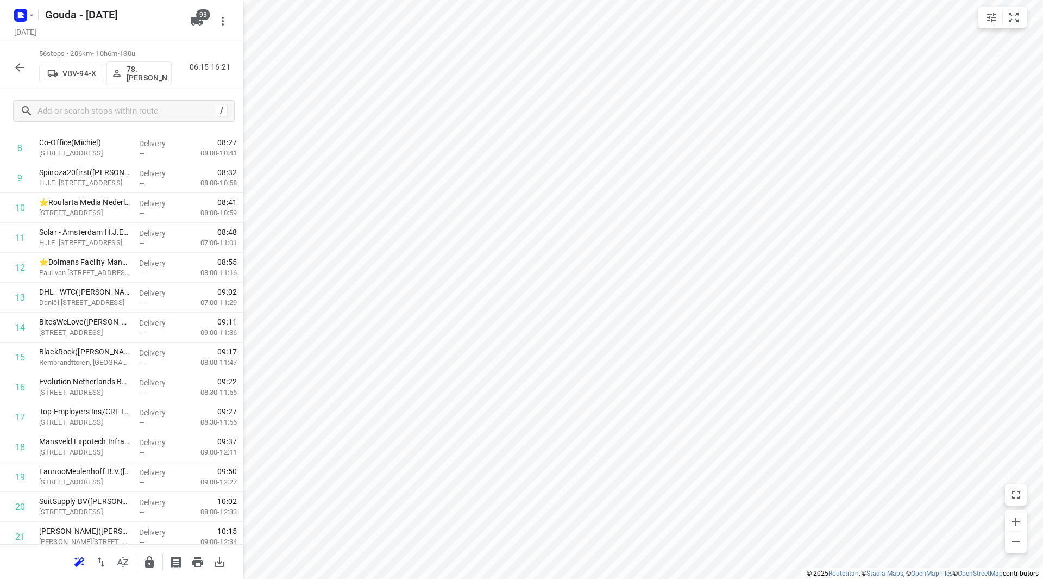
scroll to position [0, 0]
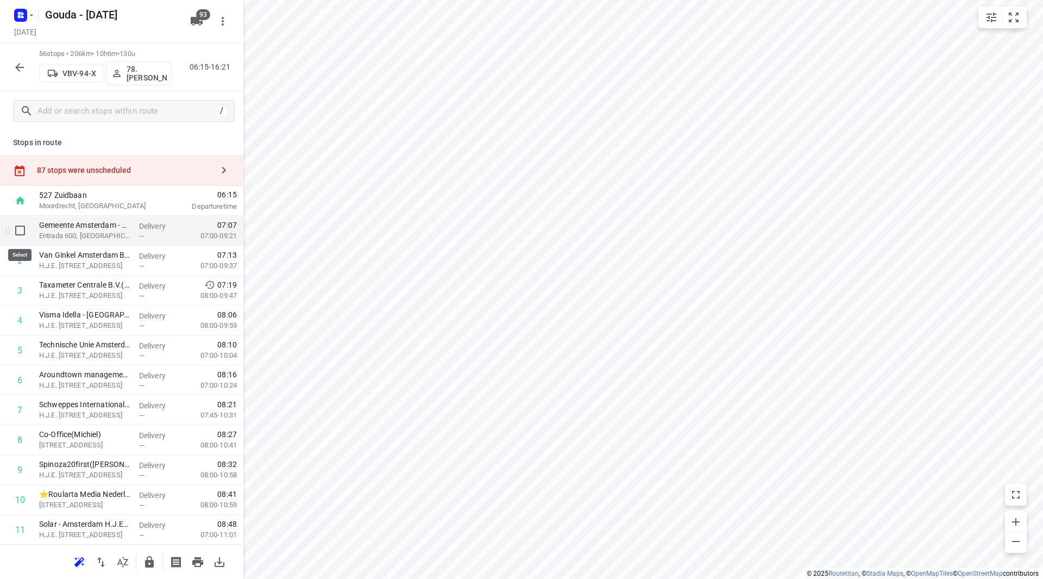
click at [24, 230] on input "checkbox" at bounding box center [20, 230] width 22 height 22
checkbox input "true"
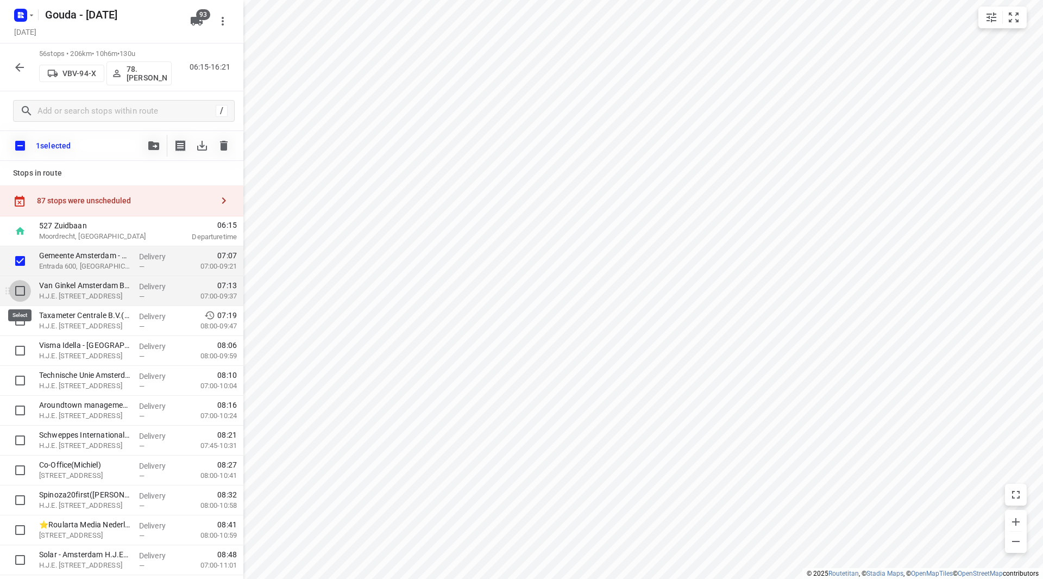
click at [27, 293] on input "checkbox" at bounding box center [20, 291] width 22 height 22
checkbox input "true"
click at [27, 315] on input "checkbox" at bounding box center [20, 321] width 22 height 22
checkbox input "true"
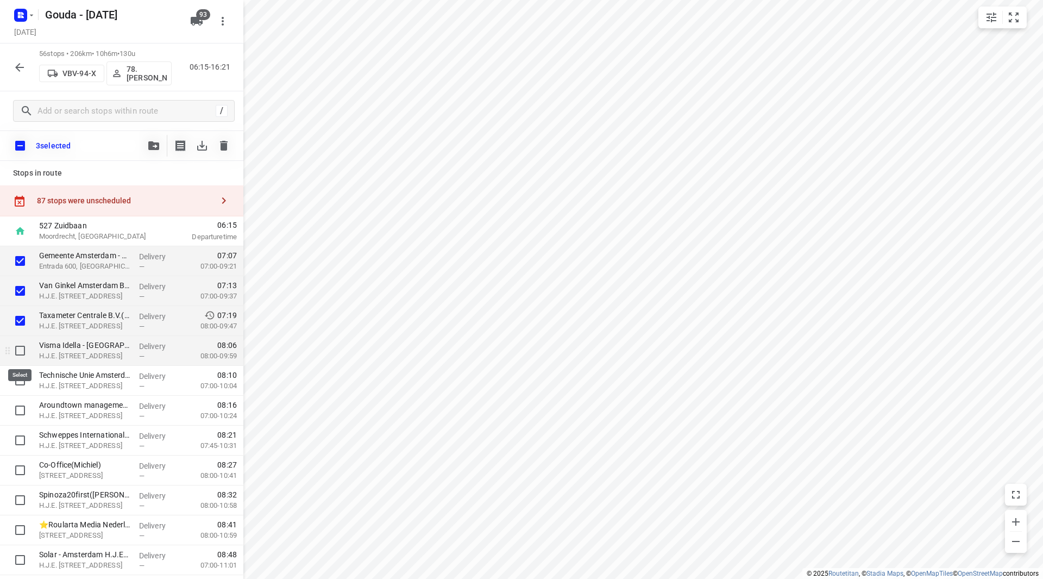
click at [23, 346] on input "checkbox" at bounding box center [20, 351] width 22 height 22
checkbox input "true"
click at [25, 373] on input "checkbox" at bounding box center [20, 380] width 22 height 22
checkbox input "true"
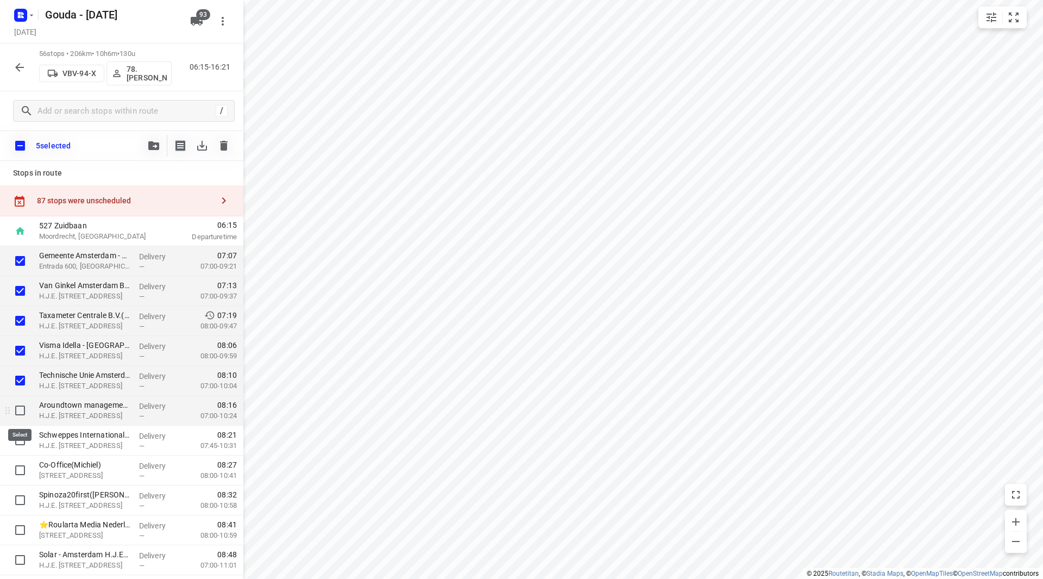
click at [17, 404] on input "checkbox" at bounding box center [20, 410] width 22 height 22
checkbox input "true"
click at [16, 433] on input "checkbox" at bounding box center [20, 440] width 22 height 22
checkbox input "true"
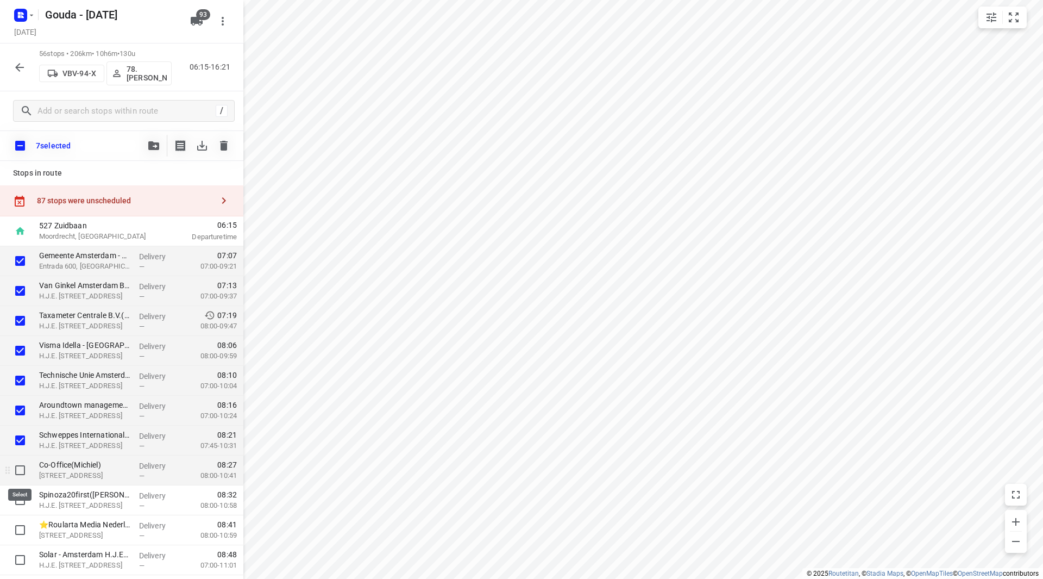
click at [18, 472] on input "checkbox" at bounding box center [20, 470] width 22 height 22
checkbox input "true"
click at [17, 498] on input "checkbox" at bounding box center [20, 500] width 22 height 22
checkbox input "true"
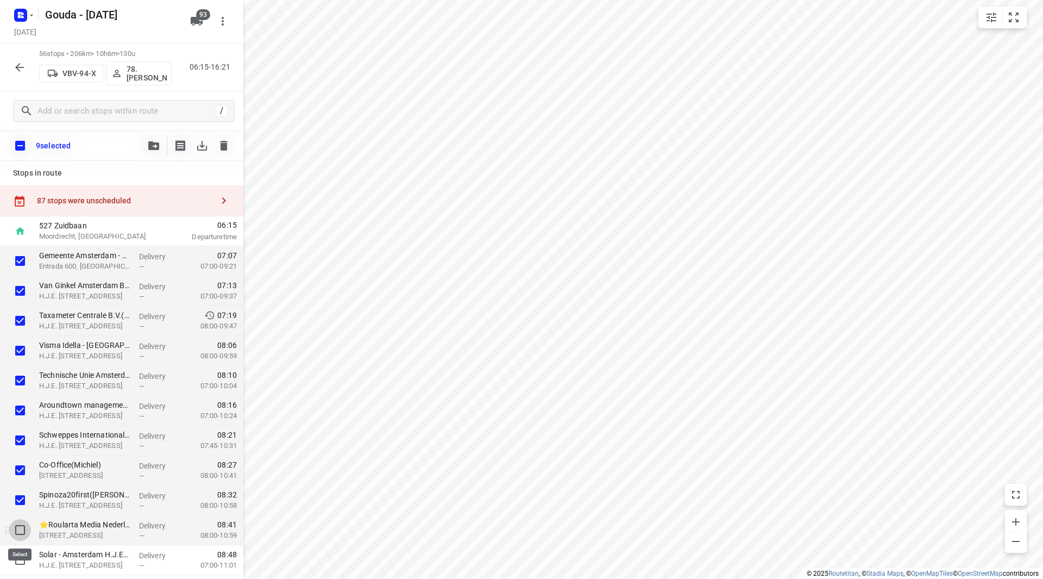
click at [21, 528] on input "checkbox" at bounding box center [20, 530] width 22 height 22
checkbox input "true"
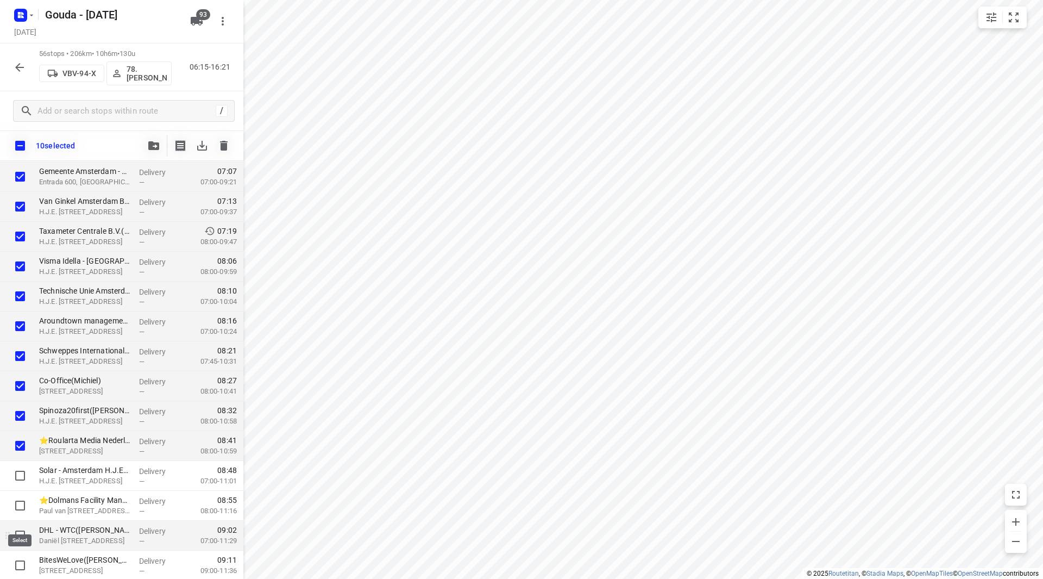
scroll to position [109, 0]
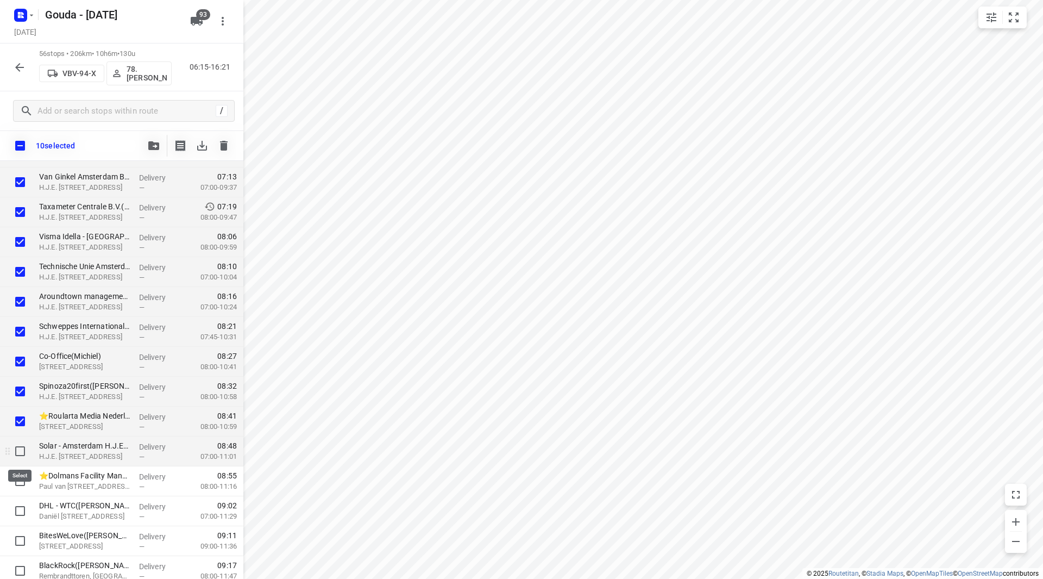
click at [21, 450] on input "checkbox" at bounding box center [20, 451] width 22 height 22
checkbox input "true"
click at [21, 482] on input "checkbox" at bounding box center [20, 481] width 22 height 22
click at [17, 480] on input "checkbox" at bounding box center [20, 481] width 22 height 22
checkbox input "false"
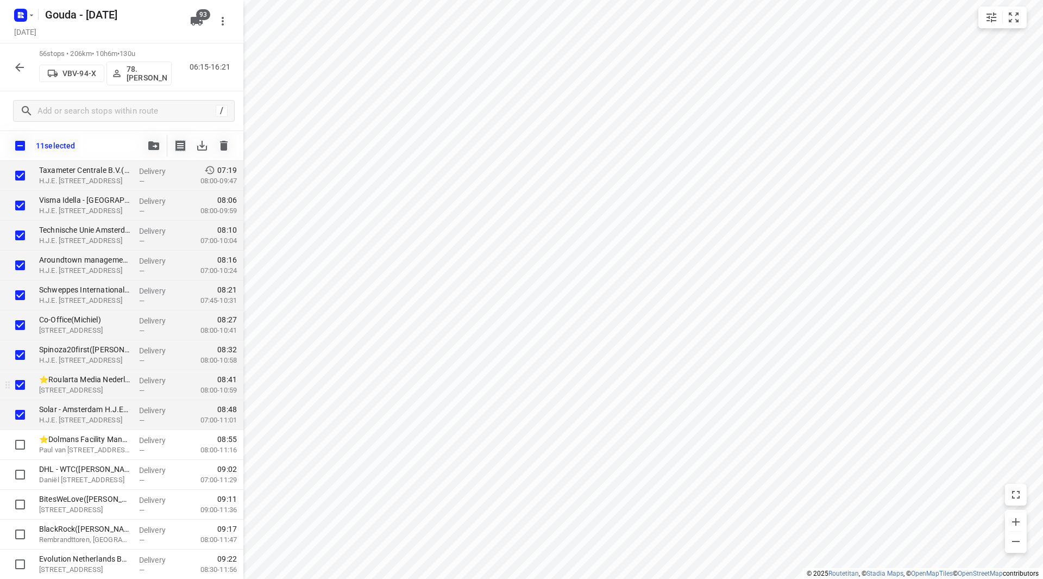
scroll to position [163, 0]
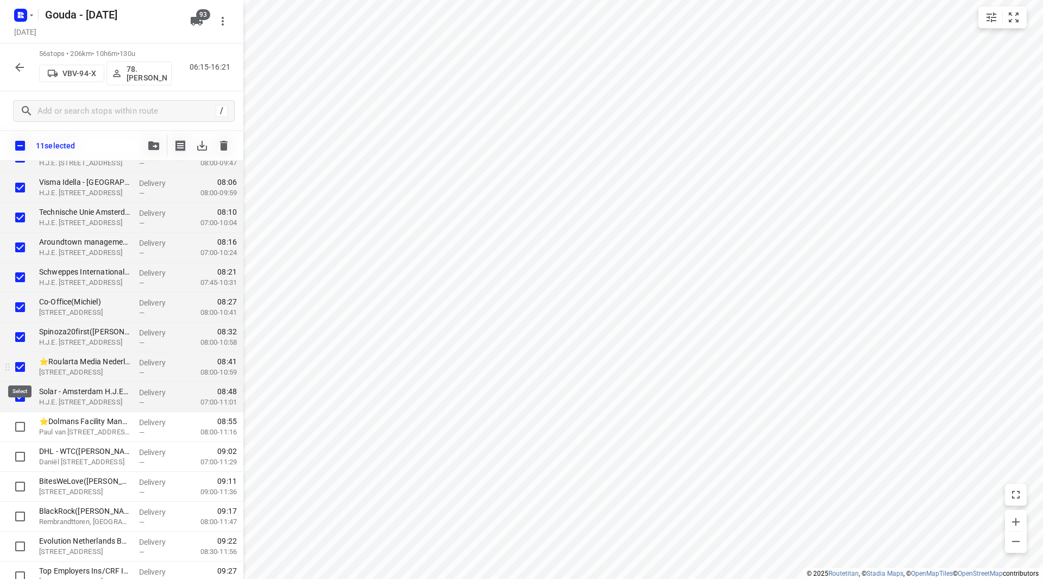
click at [19, 365] on input "checkbox" at bounding box center [20, 367] width 22 height 22
checkbox input "false"
click at [152, 146] on icon "button" at bounding box center [153, 145] width 11 height 9
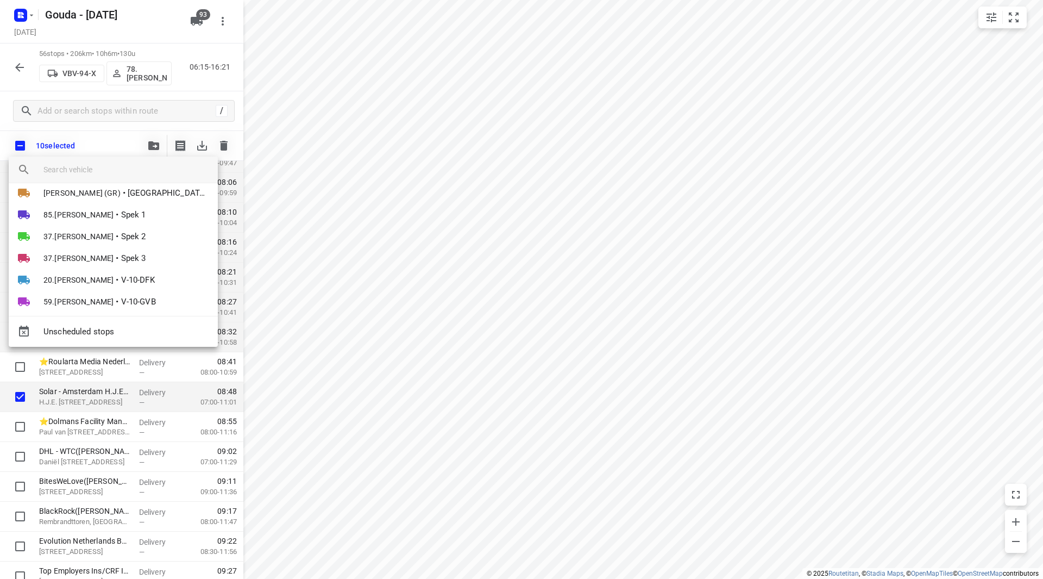
scroll to position [0, 0]
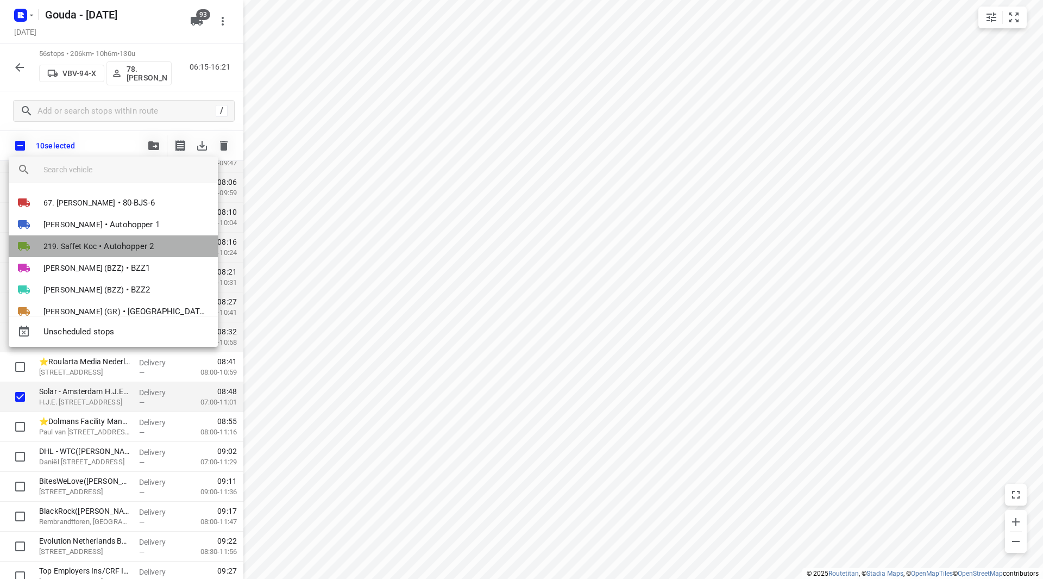
click at [134, 246] on span "Autohopper 2" at bounding box center [129, 246] width 50 height 12
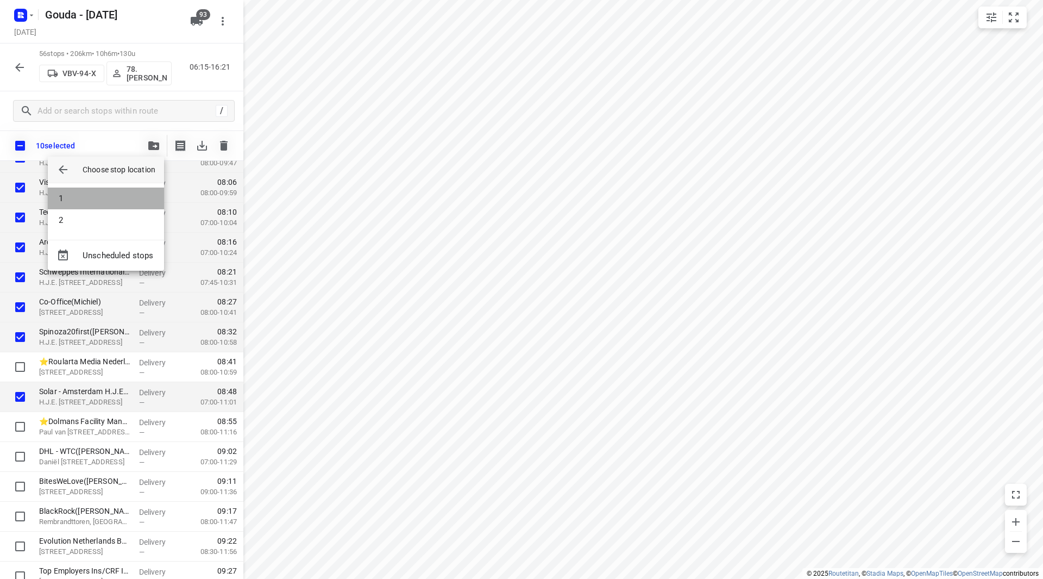
click at [81, 194] on li "1" at bounding box center [106, 198] width 116 height 22
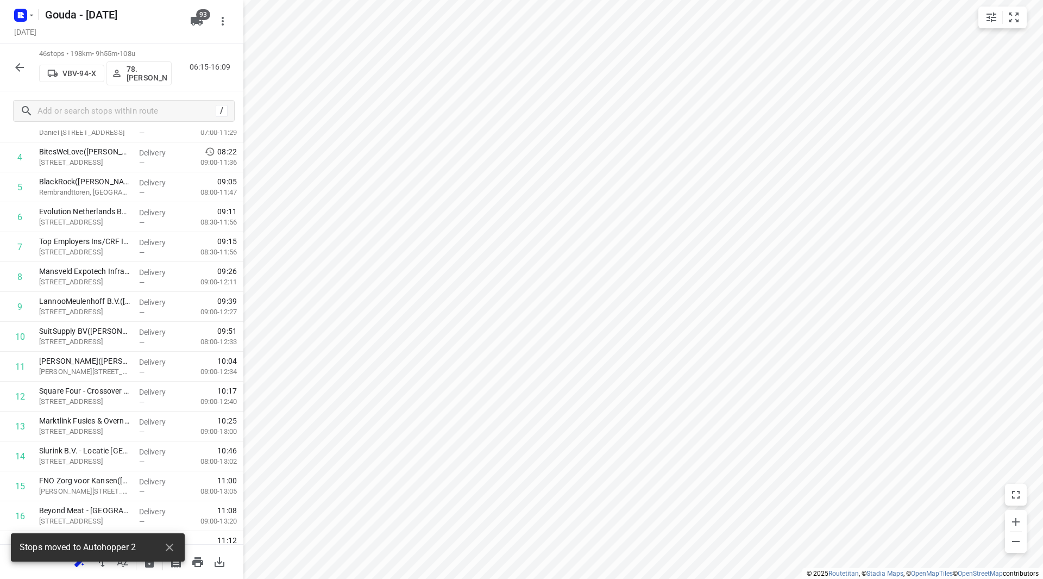
scroll to position [60, 0]
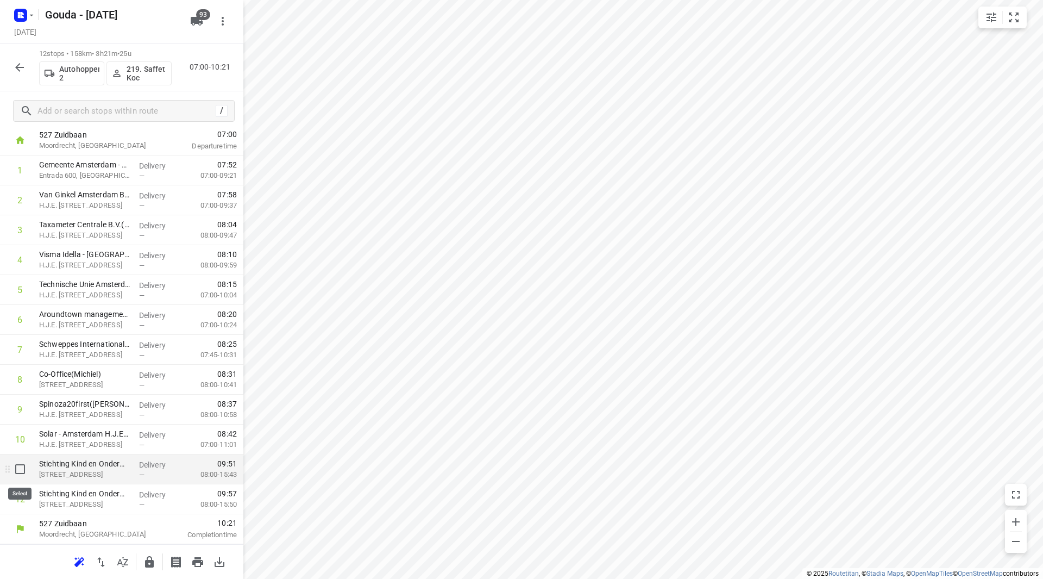
click at [21, 470] on input "checkbox" at bounding box center [20, 469] width 22 height 22
checkbox input "true"
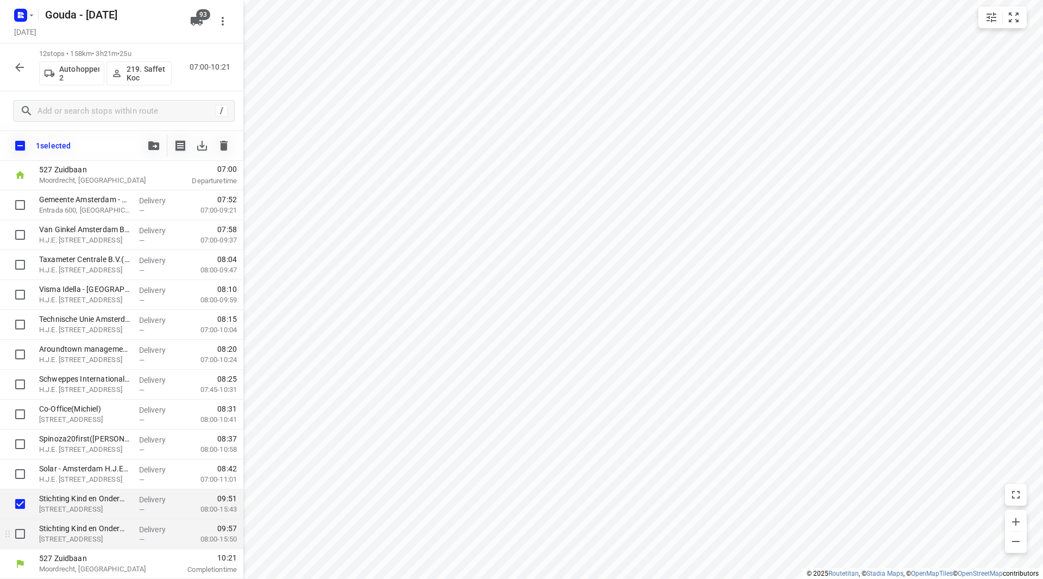
scroll to position [56, 0]
click at [21, 535] on input "checkbox" at bounding box center [20, 534] width 22 height 22
checkbox input "true"
click at [154, 135] on button "button" at bounding box center [154, 146] width 22 height 22
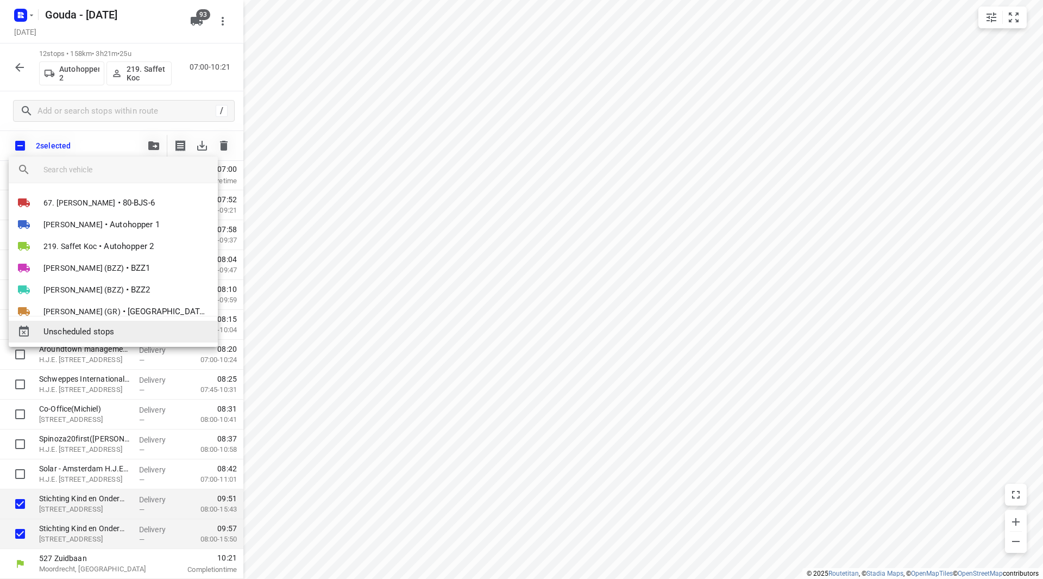
click at [103, 332] on span "Unscheduled stops" at bounding box center [126, 331] width 166 height 12
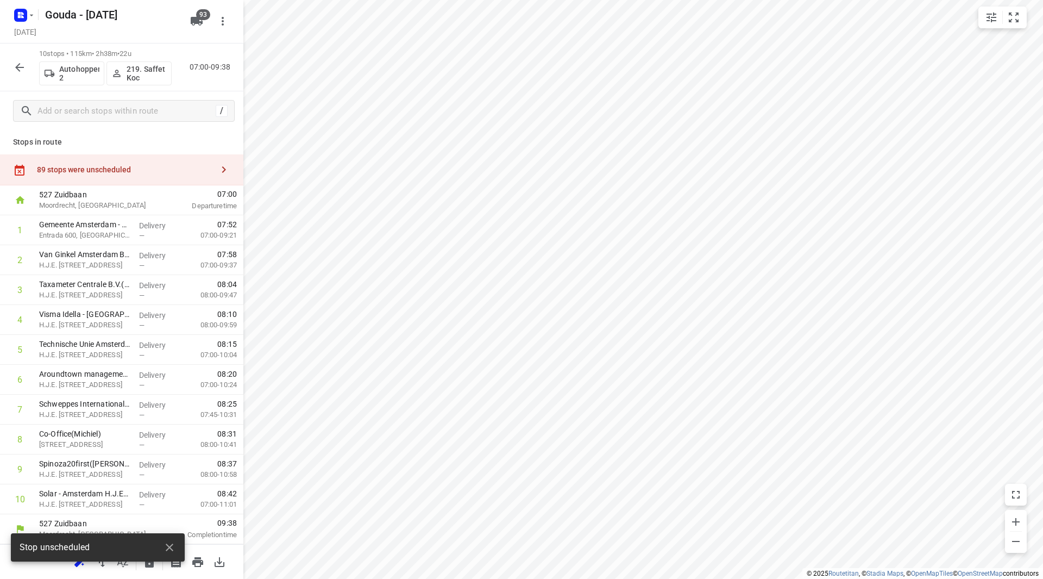
scroll to position [1, 0]
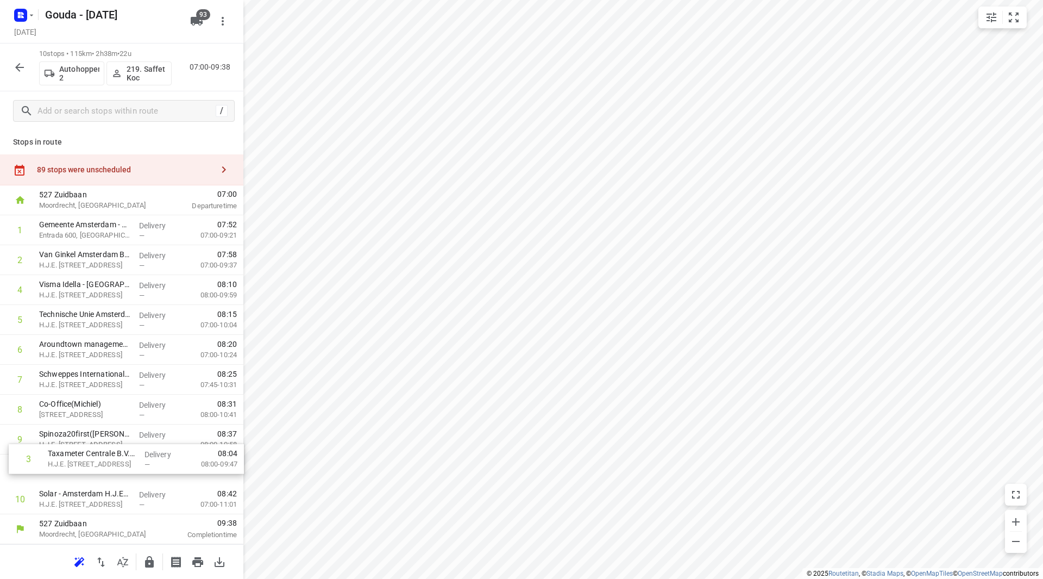
drag, startPoint x: 104, startPoint y: 298, endPoint x: 113, endPoint y: 474, distance: 176.8
click at [113, 474] on div "1 Gemeente Amsterdam - Uitvoeringsorganisatie Infrastructuur en Energie(Rachid …" at bounding box center [121, 364] width 243 height 299
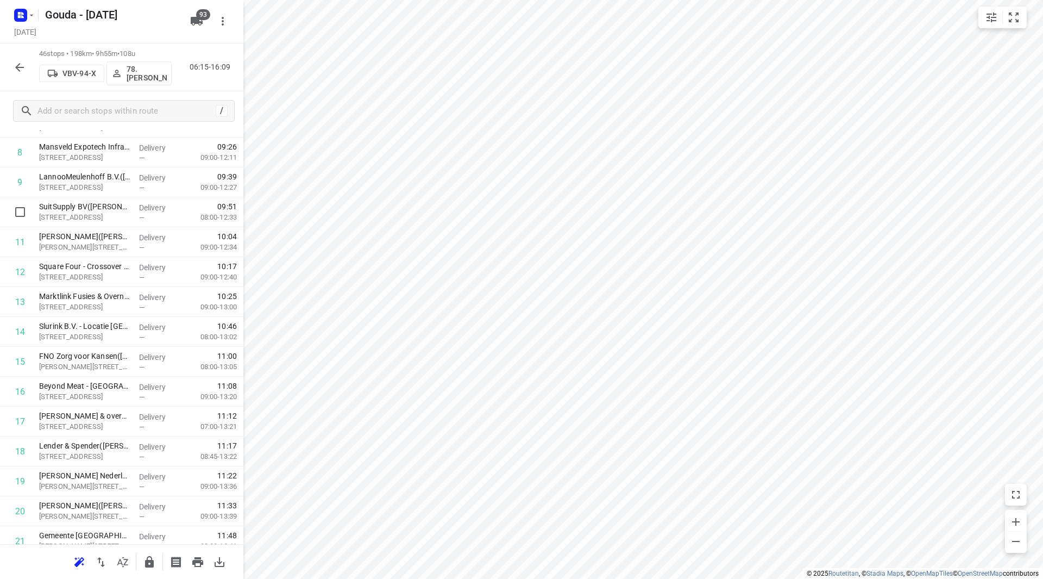
scroll to position [164, 0]
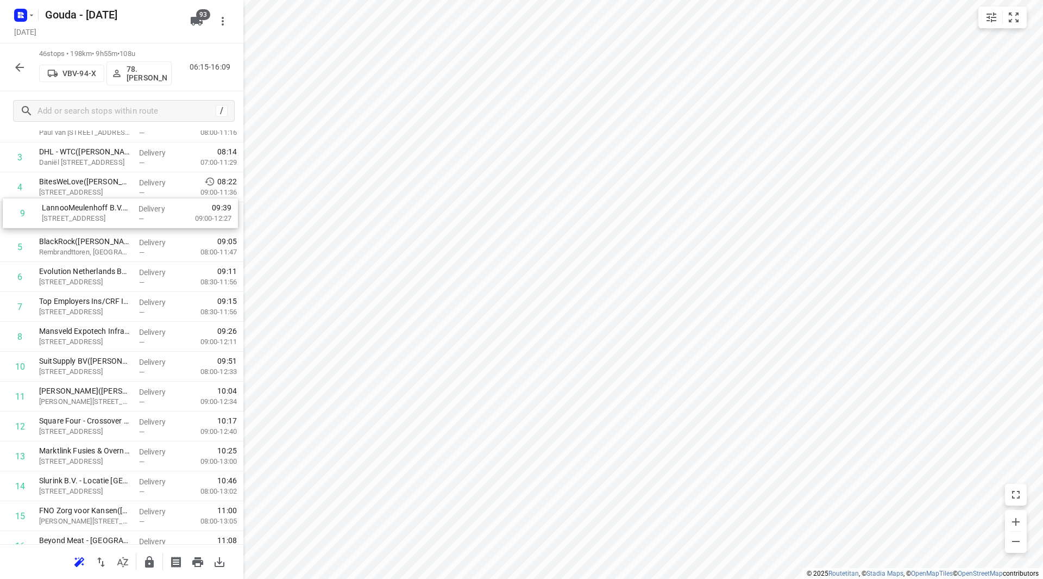
drag, startPoint x: 115, startPoint y: 309, endPoint x: 118, endPoint y: 216, distance: 93.0
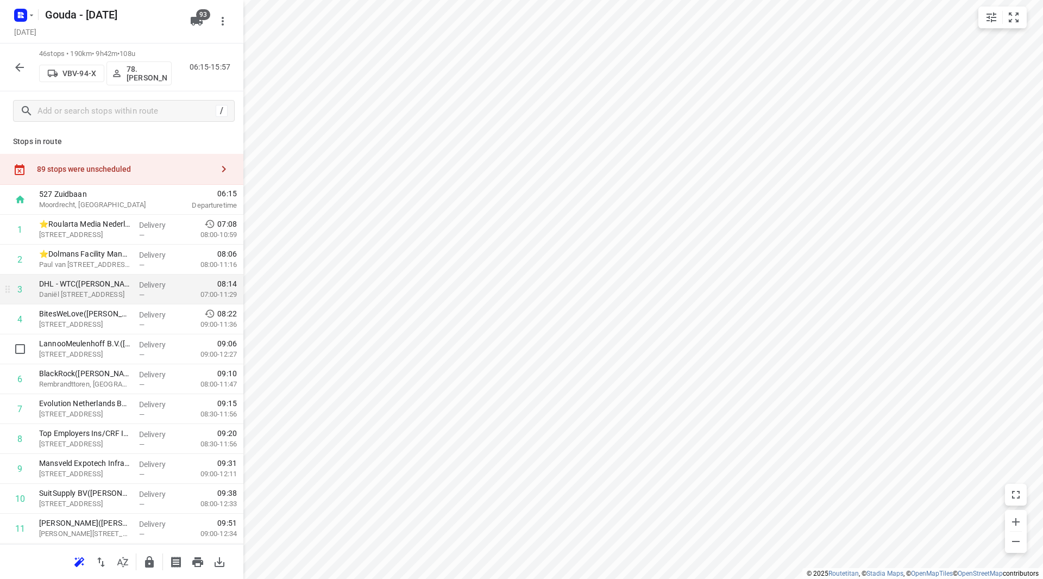
scroll to position [0, 0]
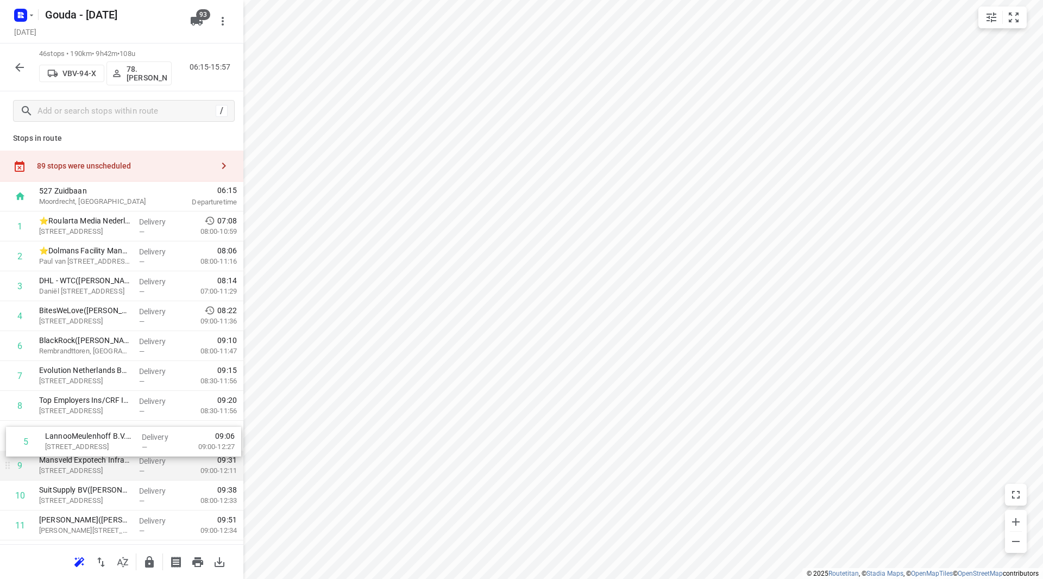
drag, startPoint x: 113, startPoint y: 351, endPoint x: 118, endPoint y: 453, distance: 102.3
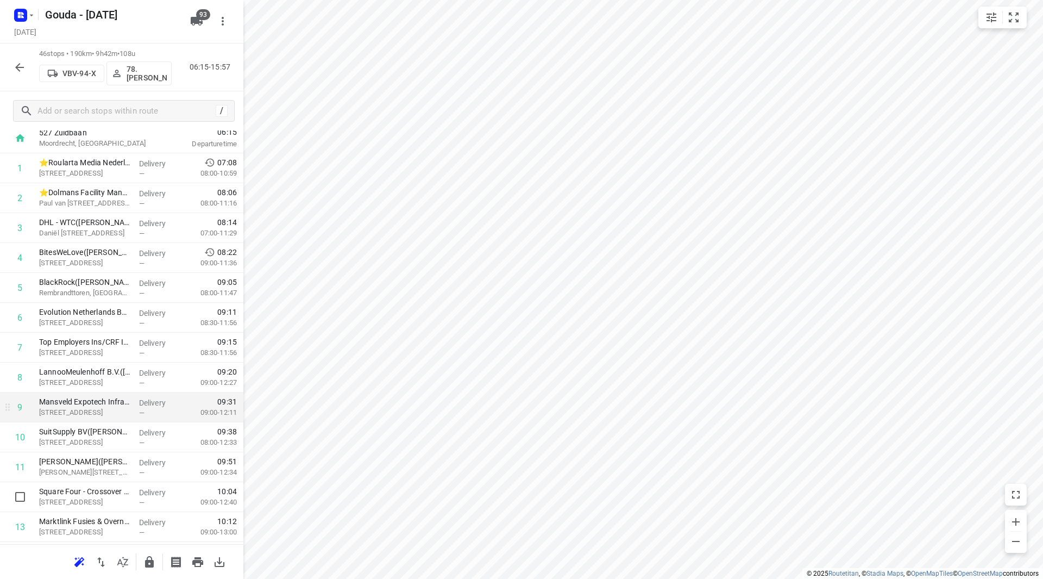
scroll to position [61, 0]
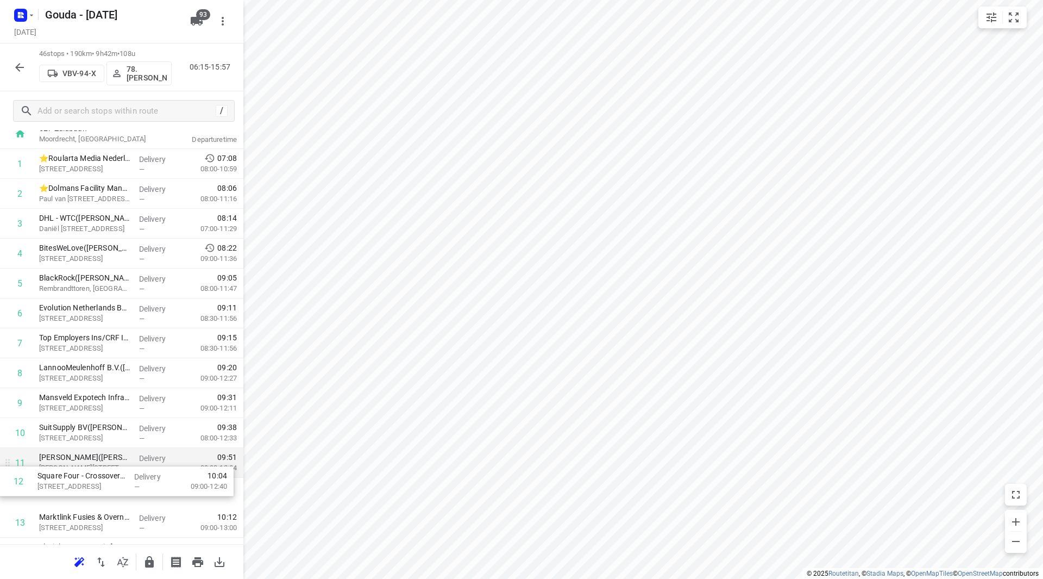
drag, startPoint x: 115, startPoint y: 485, endPoint x: 115, endPoint y: 460, distance: 25.0
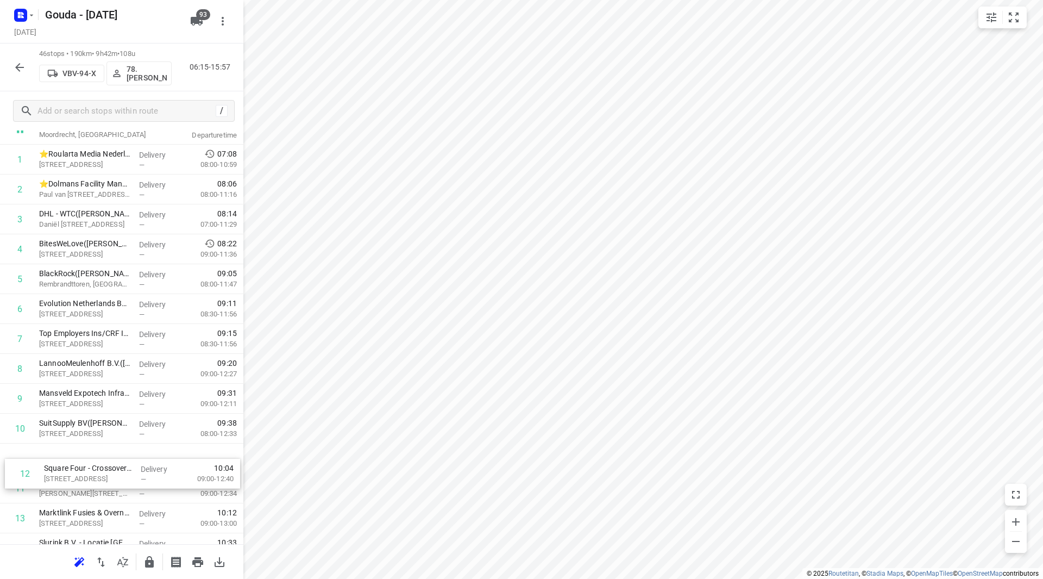
drag, startPoint x: 98, startPoint y: 486, endPoint x: 102, endPoint y: 451, distance: 34.9
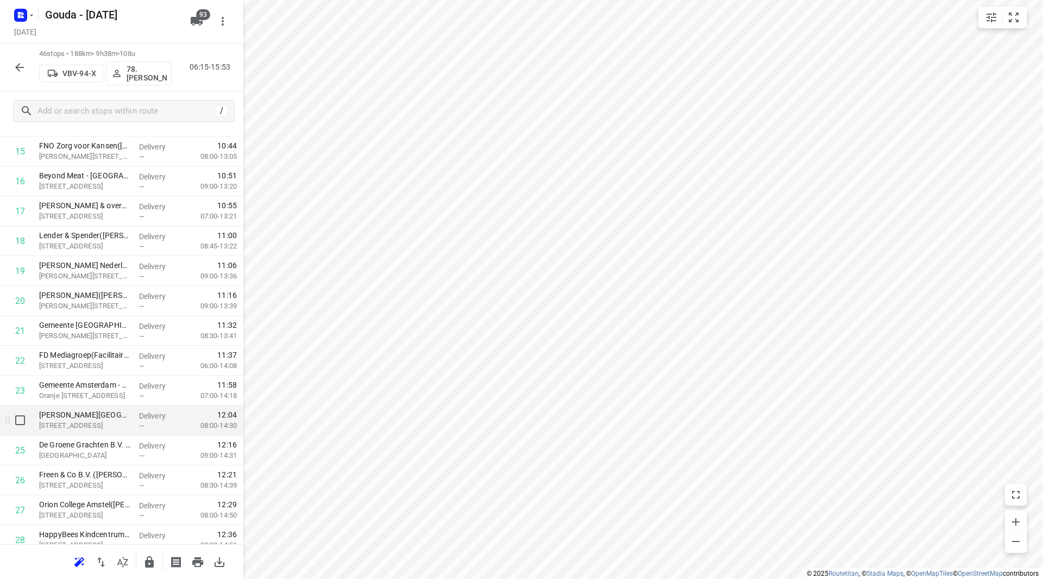
scroll to position [509, 0]
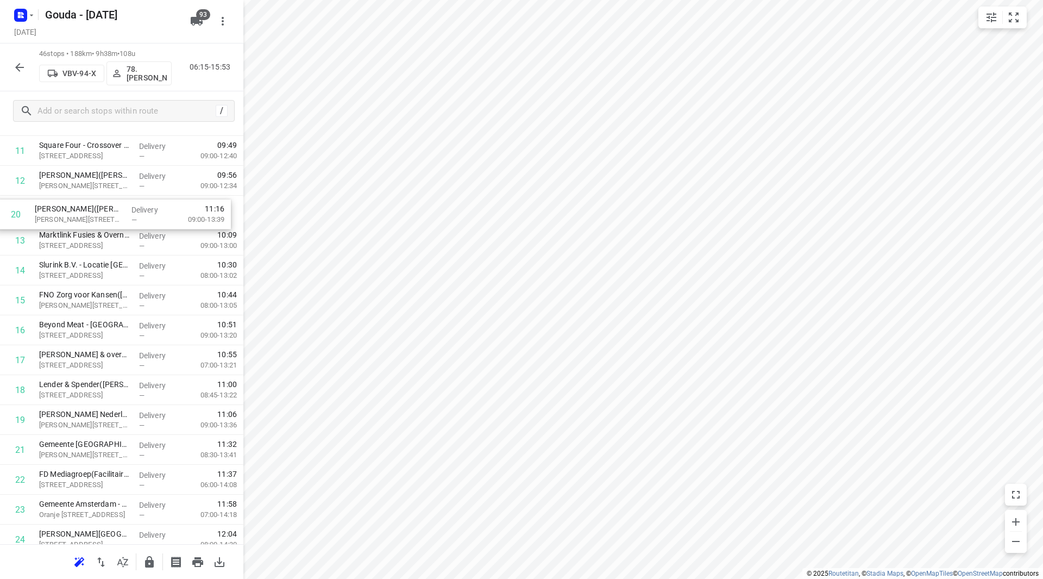
drag, startPoint x: 118, startPoint y: 300, endPoint x: 120, endPoint y: 223, distance: 77.2
click at [120, 223] on div "1 ⭐Roularta Media Nederland BV(Annette Mulders) Spaklerweg 53, Duivendrecht Del…" at bounding box center [121, 524] width 243 height 1374
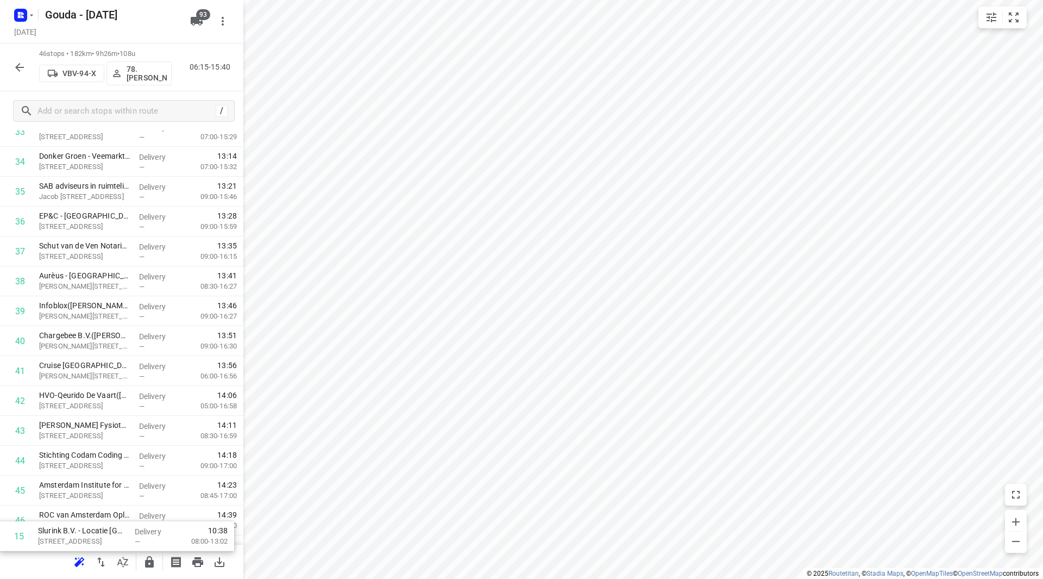
scroll to position [1076, 0]
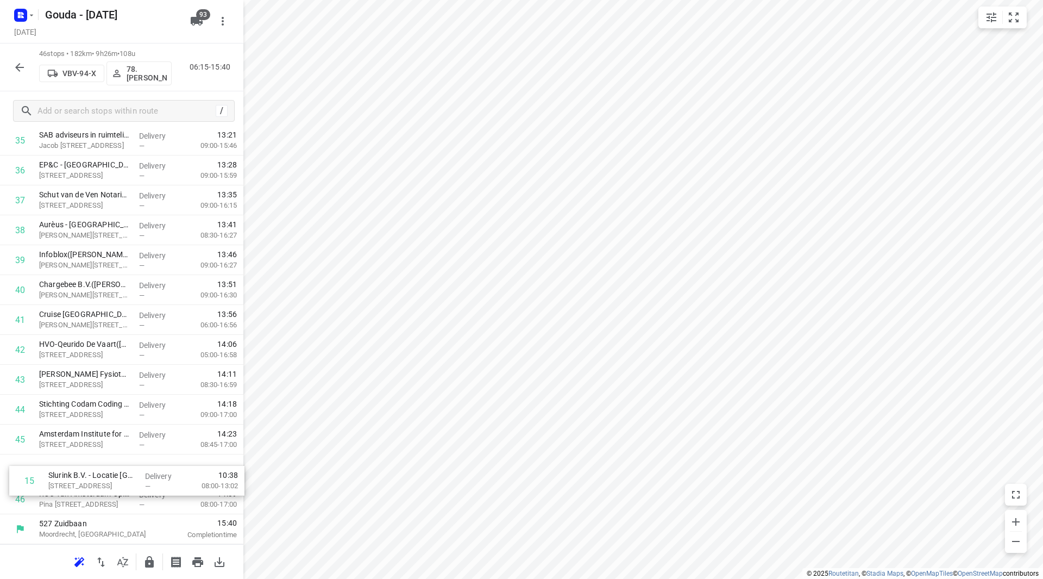
drag, startPoint x: 102, startPoint y: 435, endPoint x: 109, endPoint y: 469, distance: 35.4
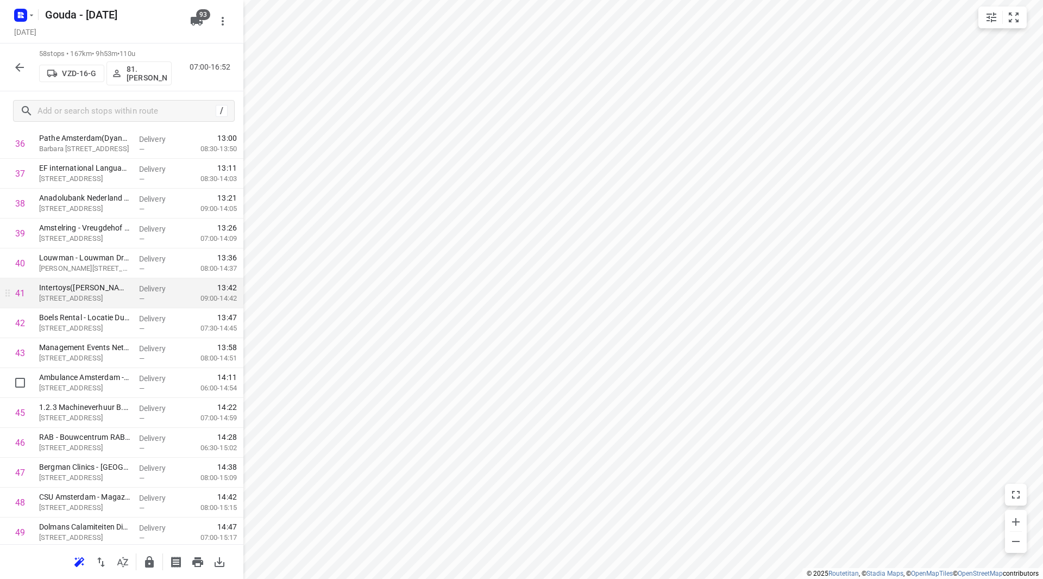
scroll to position [1141, 0]
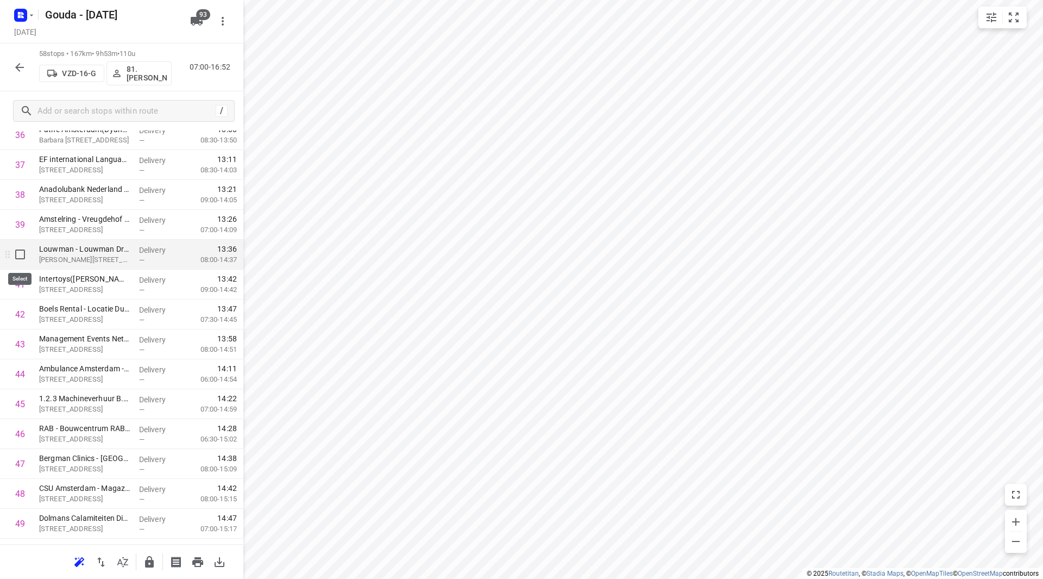
click at [27, 252] on input "checkbox" at bounding box center [20, 254] width 22 height 22
checkbox input "true"
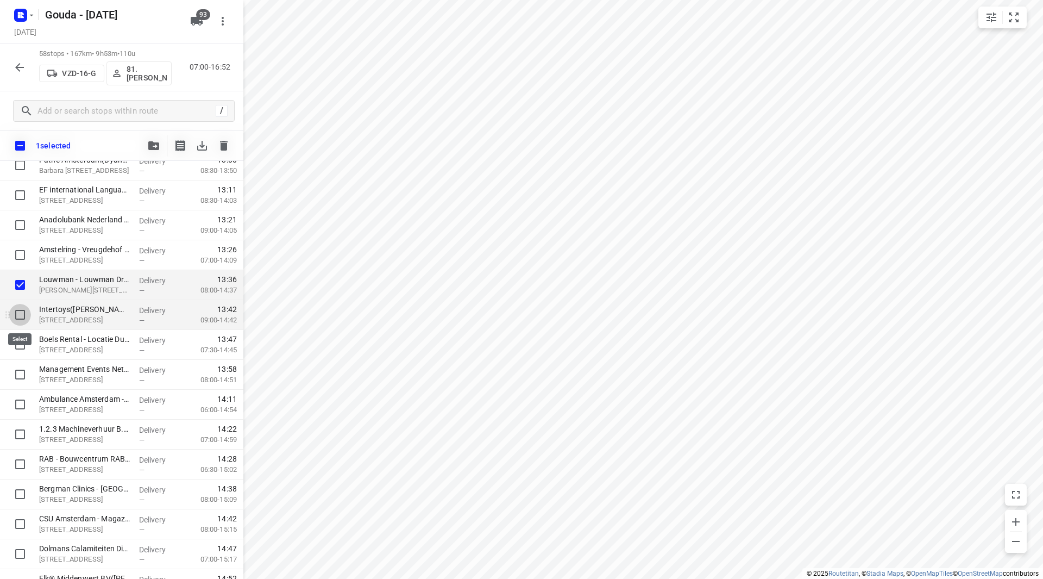
click at [19, 310] on input "checkbox" at bounding box center [20, 315] width 22 height 22
checkbox input "true"
click at [21, 345] on input "checkbox" at bounding box center [20, 345] width 22 height 22
checkbox input "true"
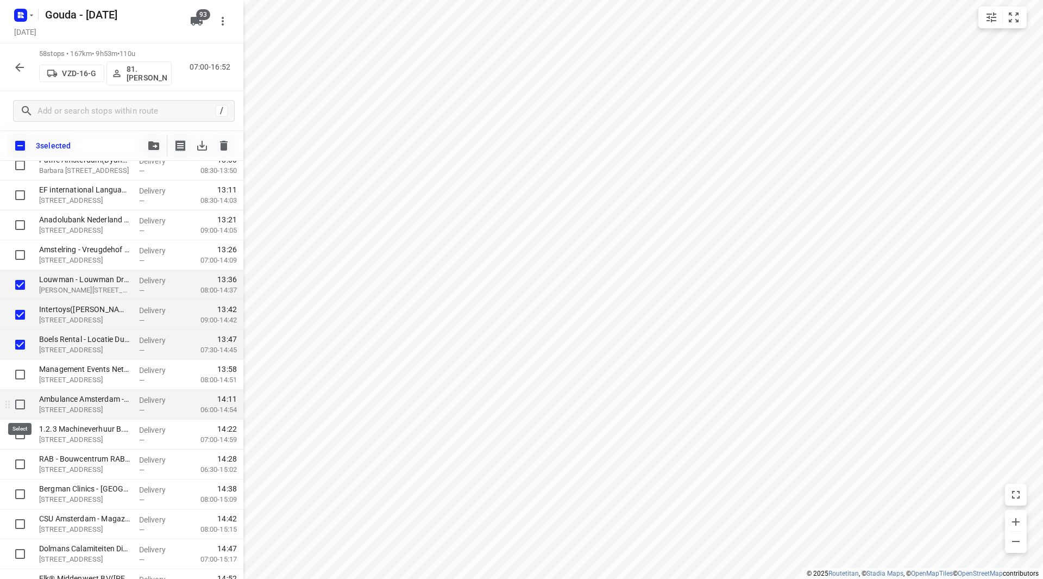
click at [20, 403] on input "checkbox" at bounding box center [20, 404] width 22 height 22
checkbox input "true"
click at [24, 433] on input "checkbox" at bounding box center [20, 434] width 22 height 22
checkbox input "true"
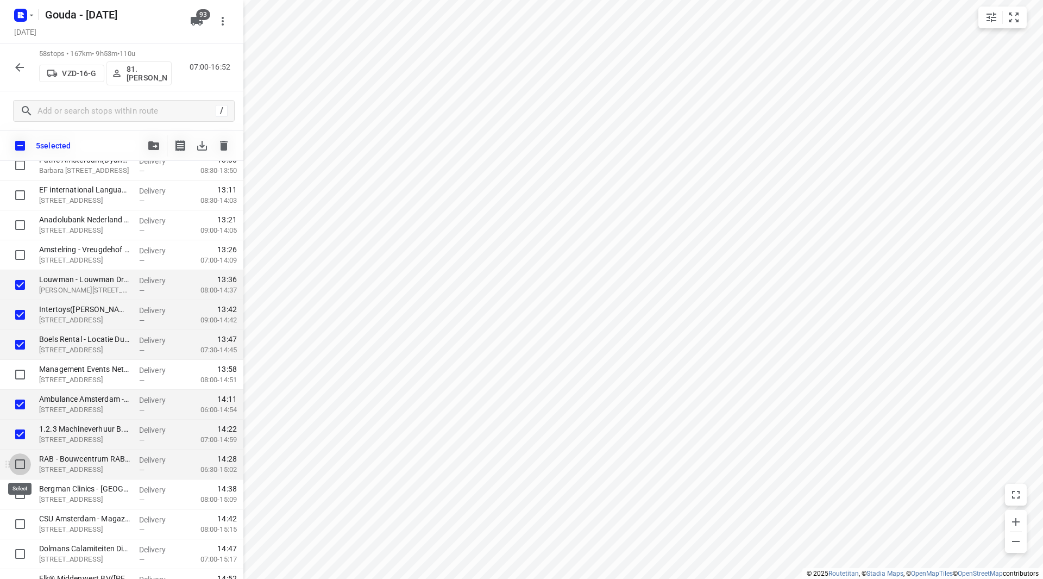
click at [21, 463] on input "checkbox" at bounding box center [20, 464] width 22 height 22
checkbox input "true"
click at [160, 147] on span "button" at bounding box center [153, 145] width 13 height 9
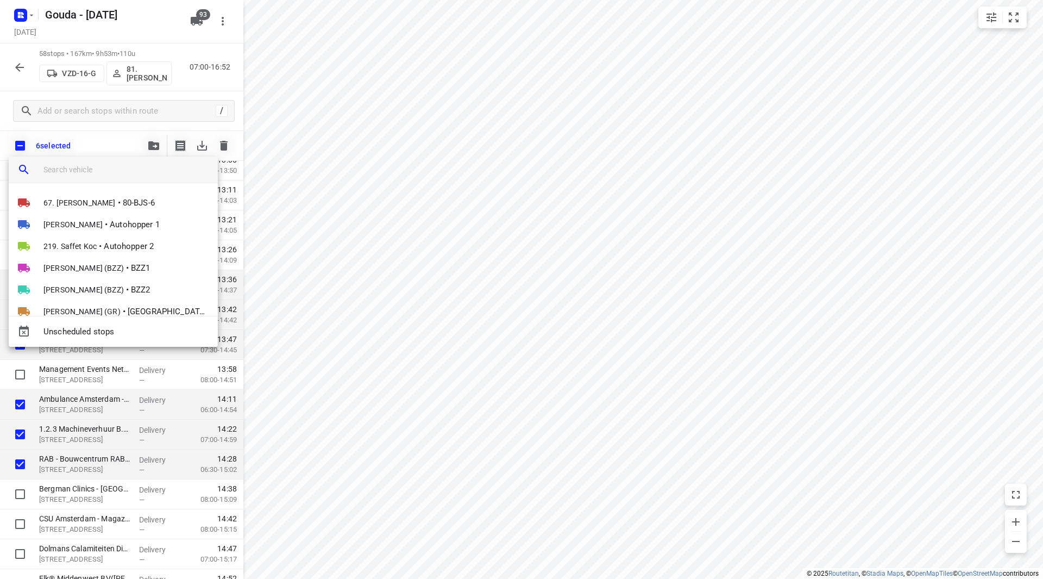
click at [131, 168] on input "search vehicle" at bounding box center [126, 169] width 166 height 16
click at [78, 248] on span "219. Saffet Koc" at bounding box center [69, 246] width 53 height 11
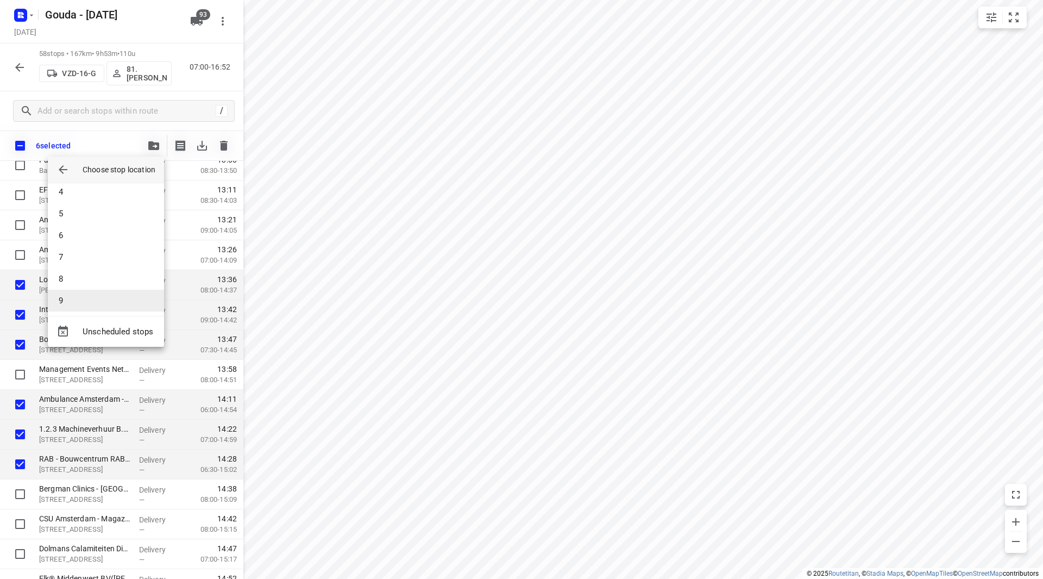
scroll to position [98, 0]
click at [92, 298] on li "10" at bounding box center [106, 296] width 116 height 22
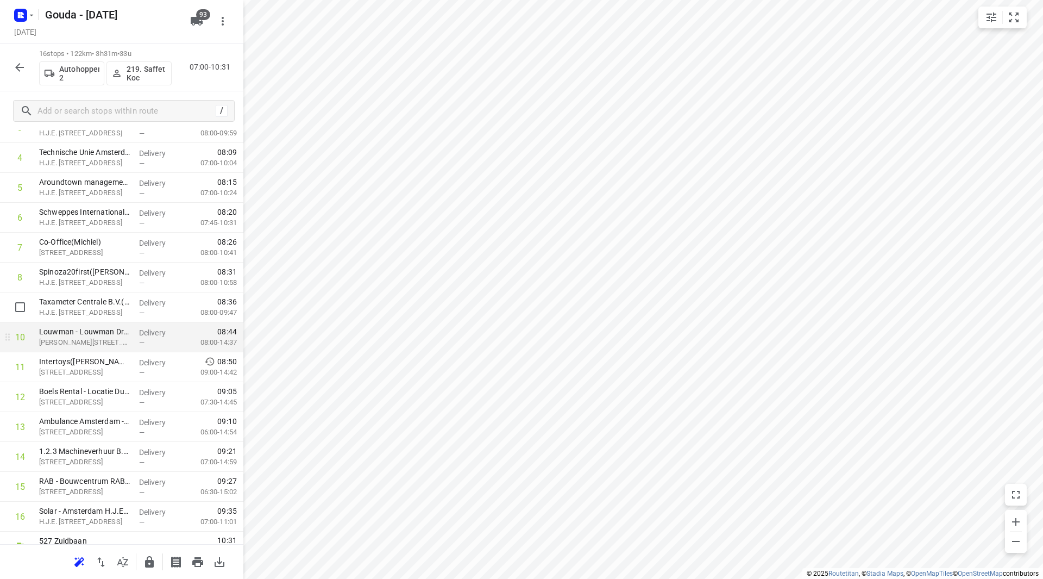
scroll to position [180, 0]
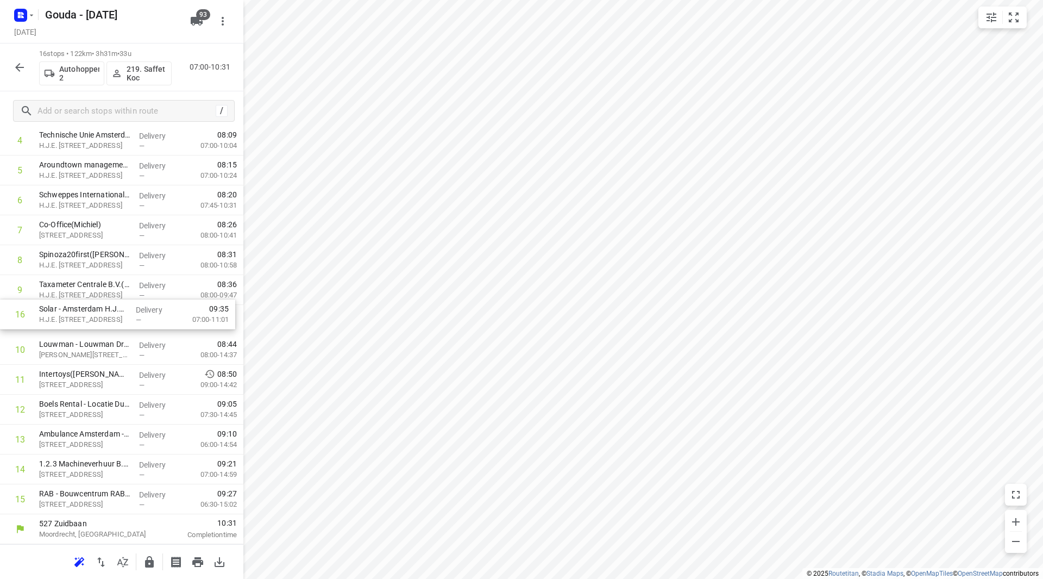
drag, startPoint x: 101, startPoint y: 499, endPoint x: 102, endPoint y: 316, distance: 182.5
click at [102, 316] on div "1 Gemeente Amsterdam - Uitvoeringsorganisatie Infrastructuur en Energie(Rachid …" at bounding box center [121, 275] width 243 height 478
drag, startPoint x: 136, startPoint y: 377, endPoint x: 136, endPoint y: 500, distance: 122.8
click at [136, 500] on div "1 Gemeente Amsterdam - Uitvoeringsorganisatie Infrastructuur en Energie(Rachid …" at bounding box center [121, 275] width 243 height 478
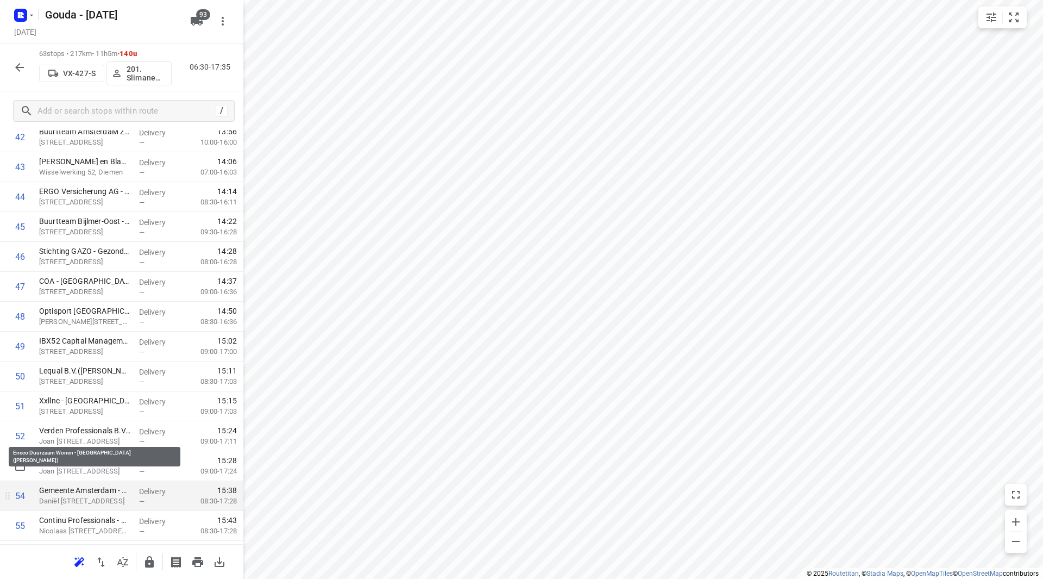
scroll to position [1358, 0]
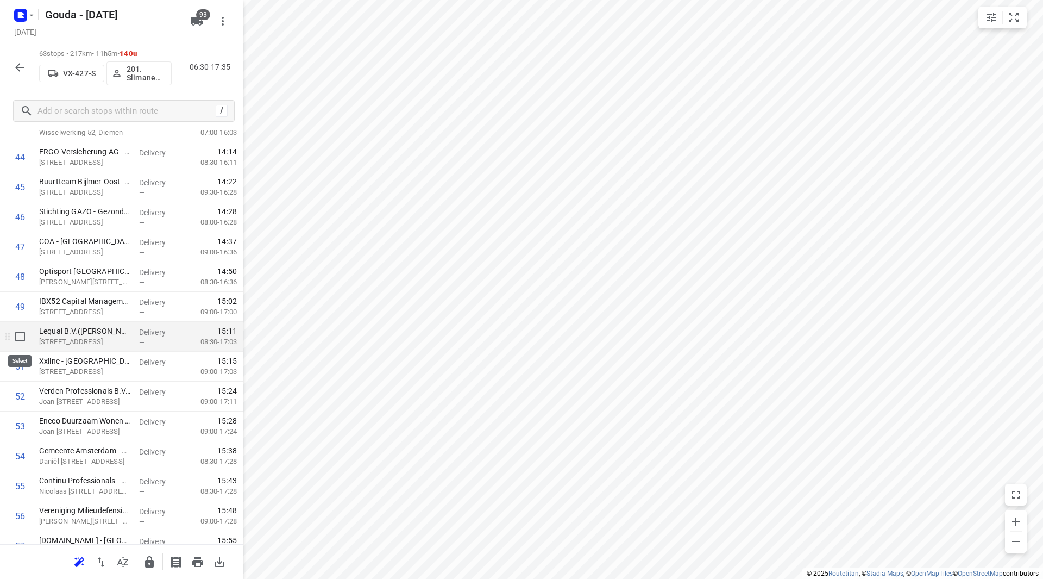
click at [18, 338] on input "checkbox" at bounding box center [20, 336] width 22 height 22
checkbox input "true"
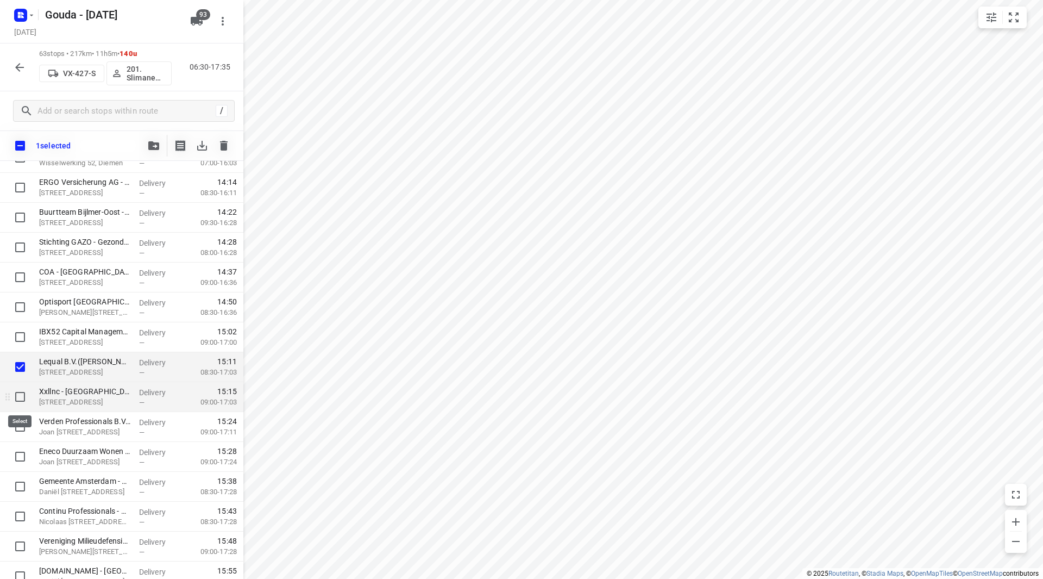
click at [20, 396] on input "checkbox" at bounding box center [20, 397] width 22 height 22
checkbox input "true"
click at [155, 147] on icon "button" at bounding box center [153, 145] width 11 height 9
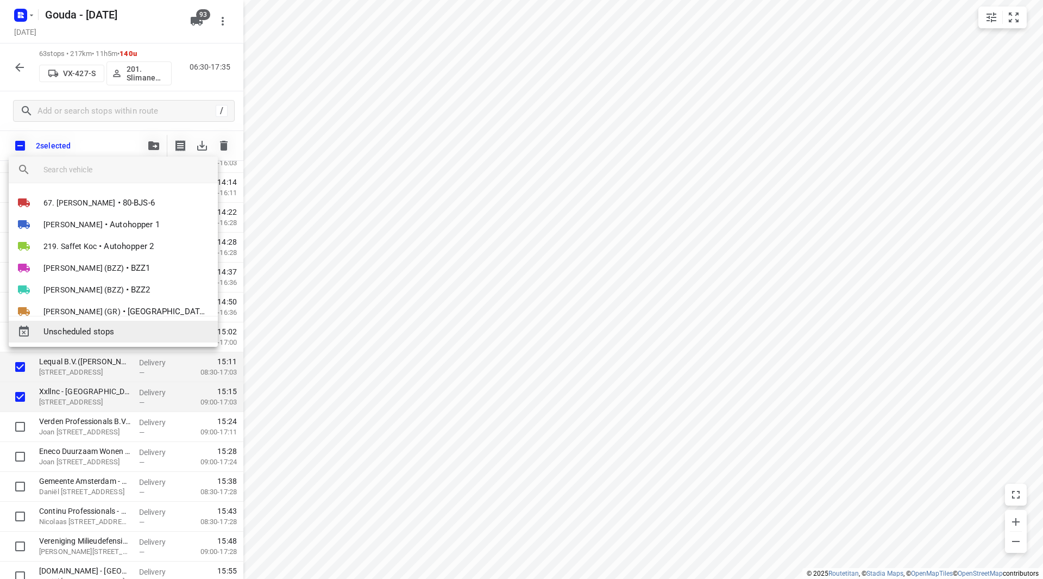
click at [95, 328] on span "Unscheduled stops" at bounding box center [126, 331] width 166 height 12
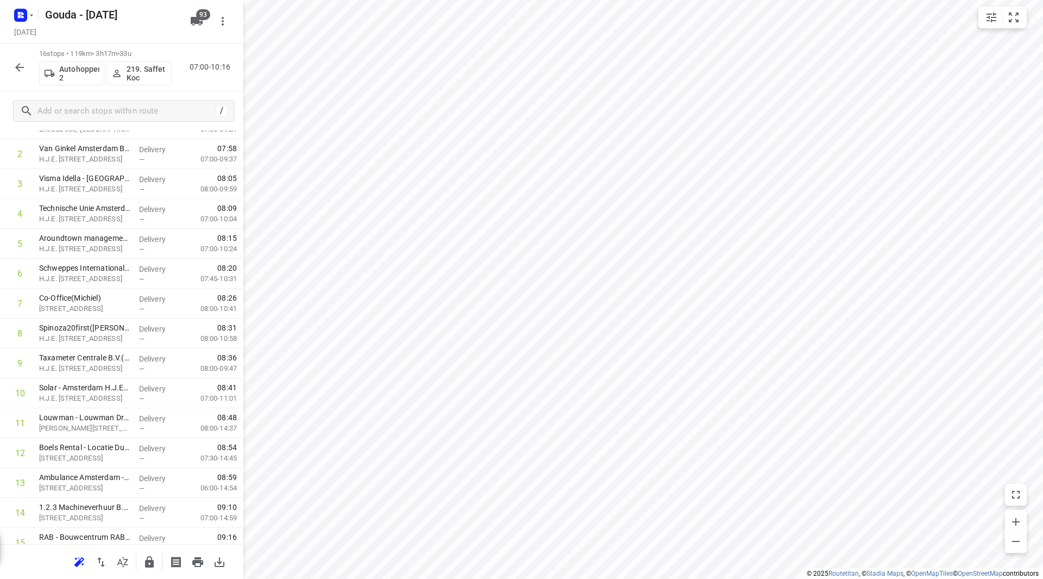
scroll to position [0, 0]
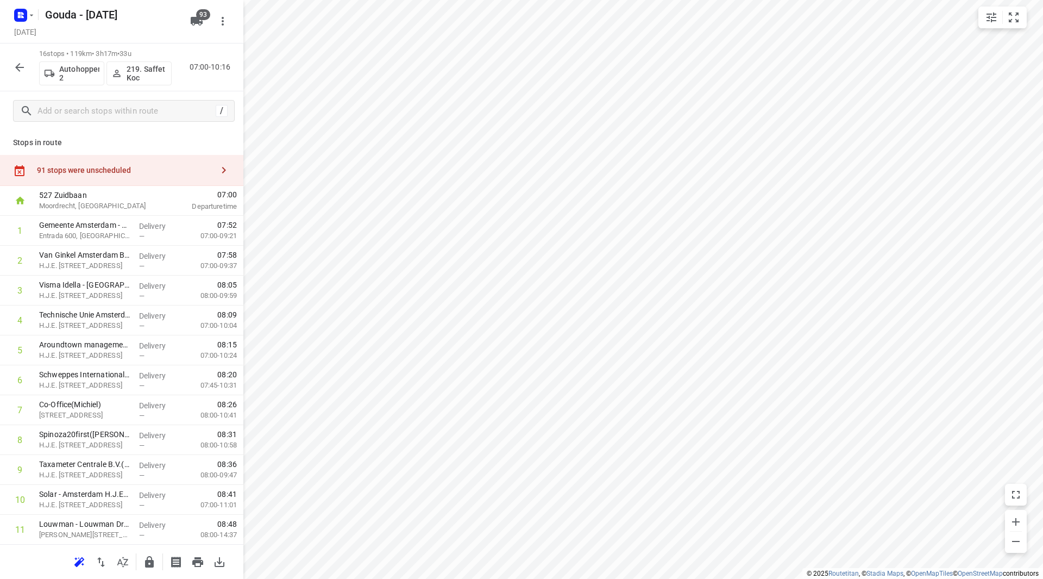
click at [179, 174] on div "91 stops were unscheduled" at bounding box center [125, 170] width 176 height 9
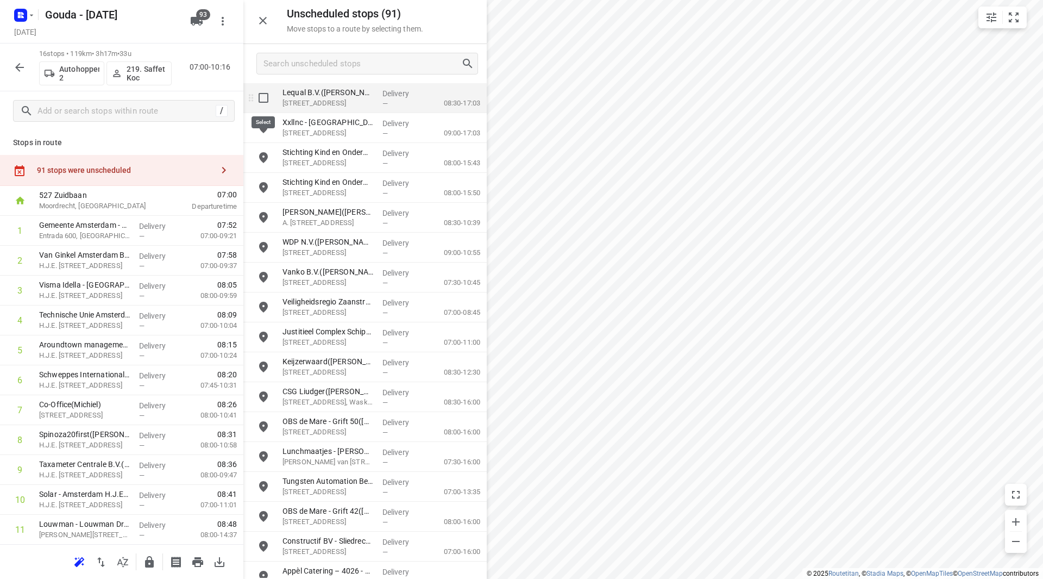
click at [261, 95] on input "grid" at bounding box center [264, 98] width 22 height 22
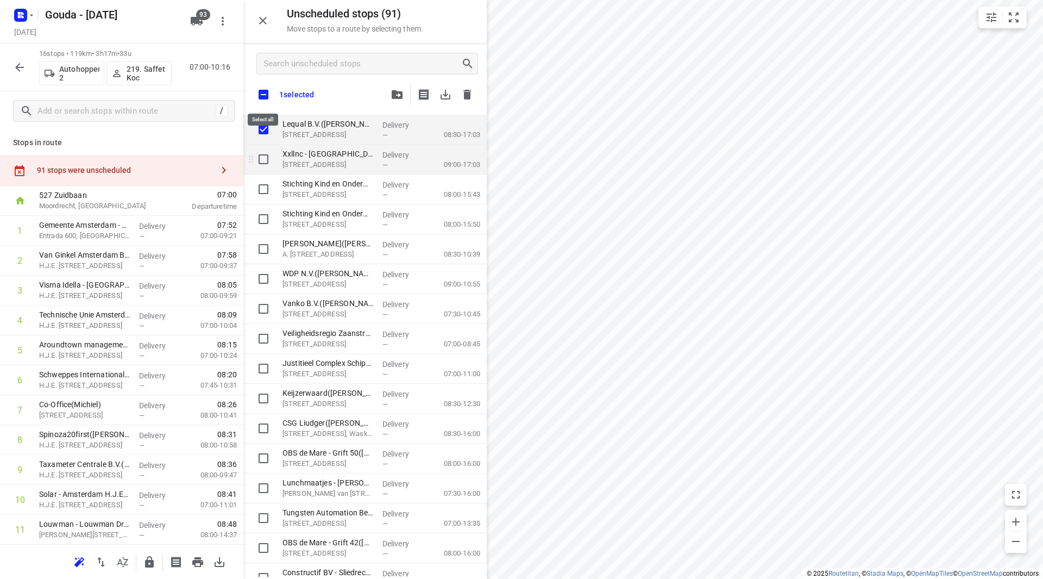
checkbox input "true"
click at [261, 160] on input "grid" at bounding box center [264, 159] width 22 height 22
checkbox input "true"
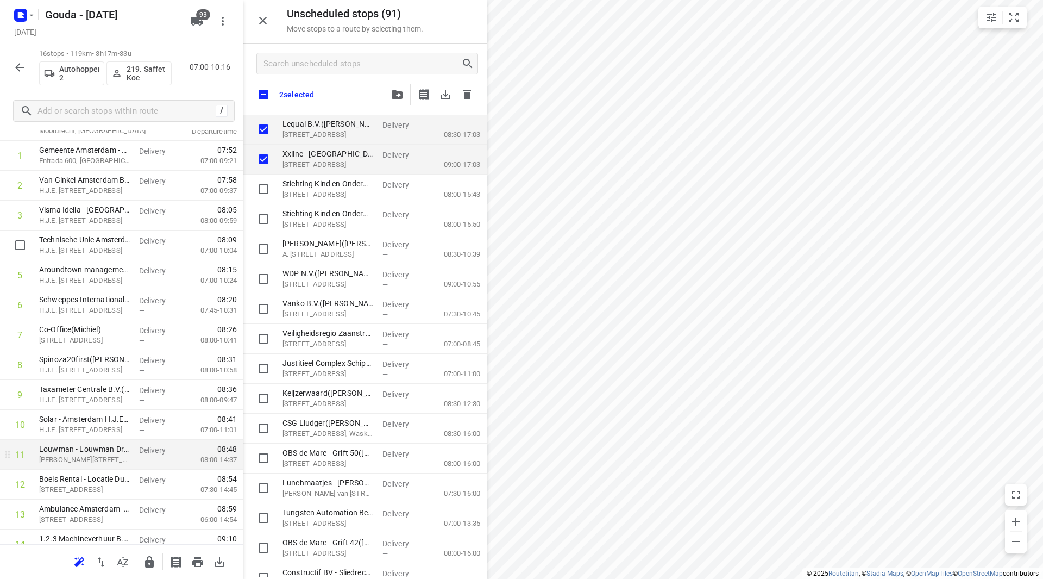
scroll to position [180, 0]
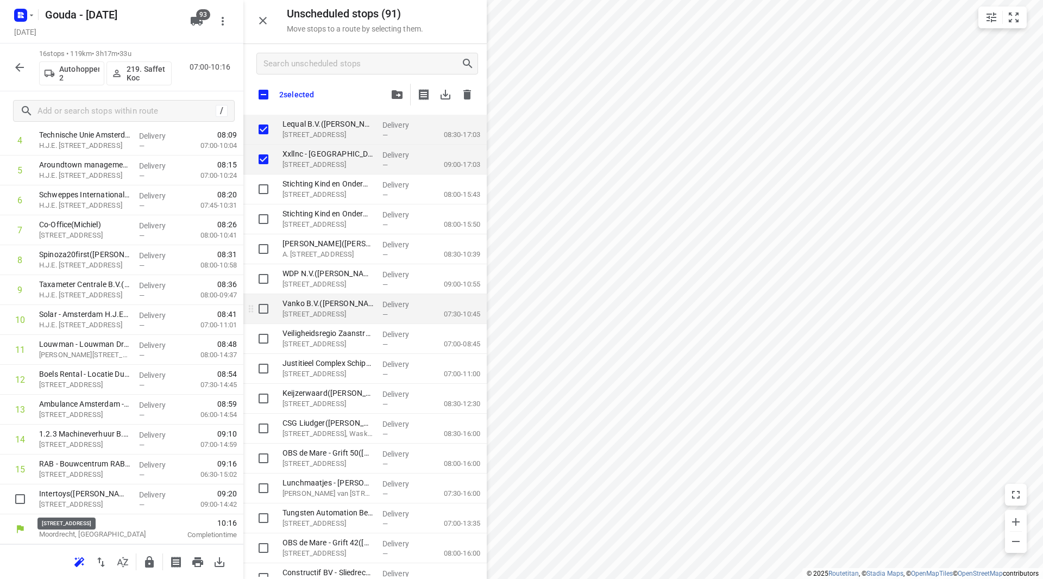
checkbox input "true"
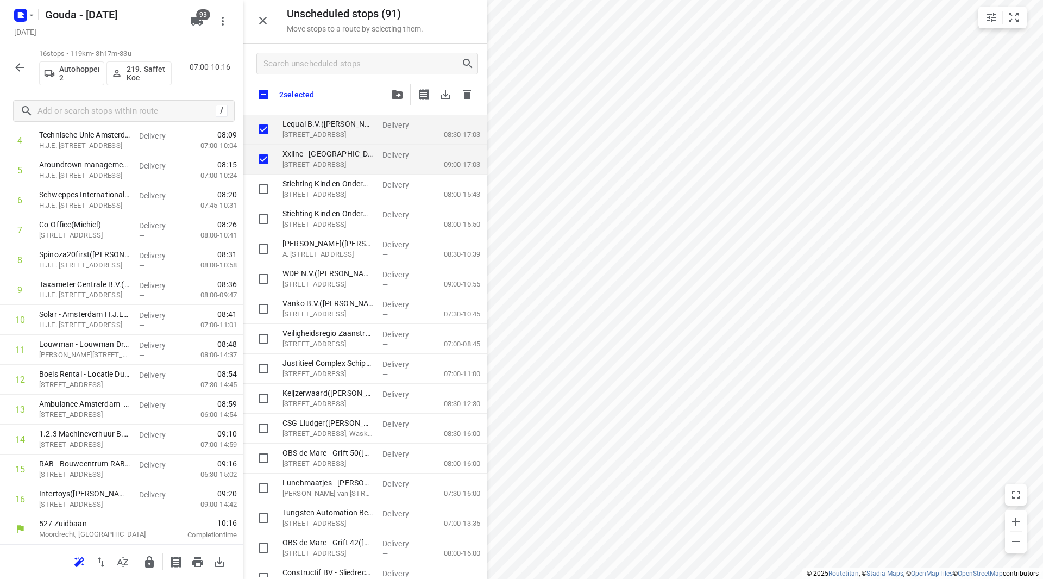
checkbox input "true"
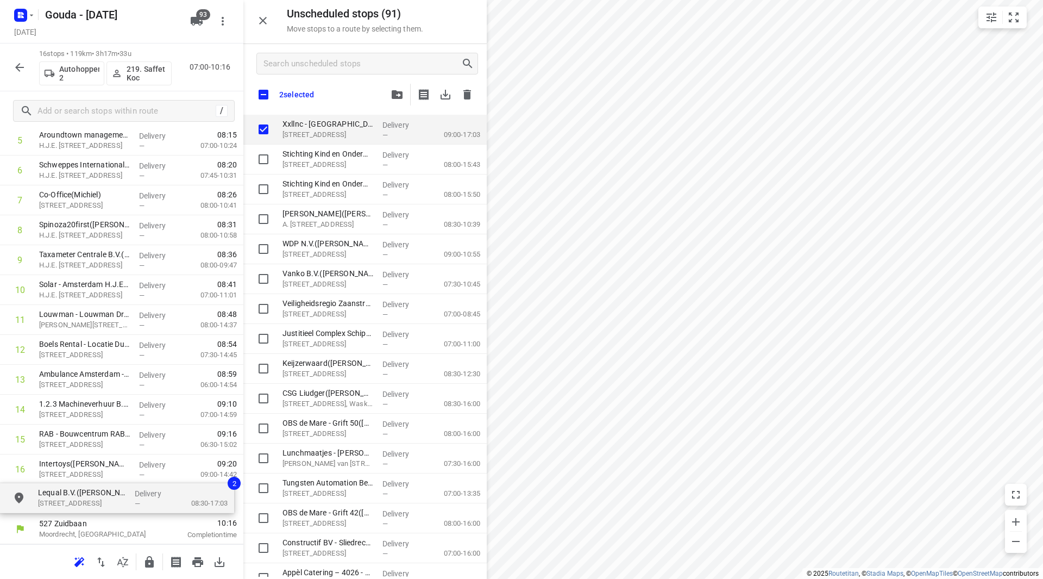
drag, startPoint x: 355, startPoint y: 124, endPoint x: 105, endPoint y: 494, distance: 445.7
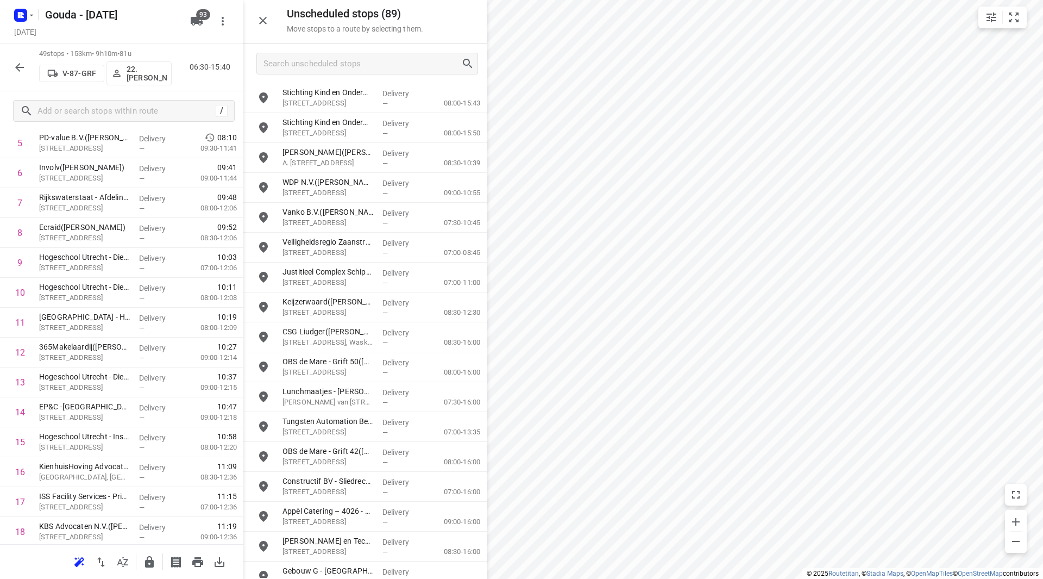
scroll to position [0, 0]
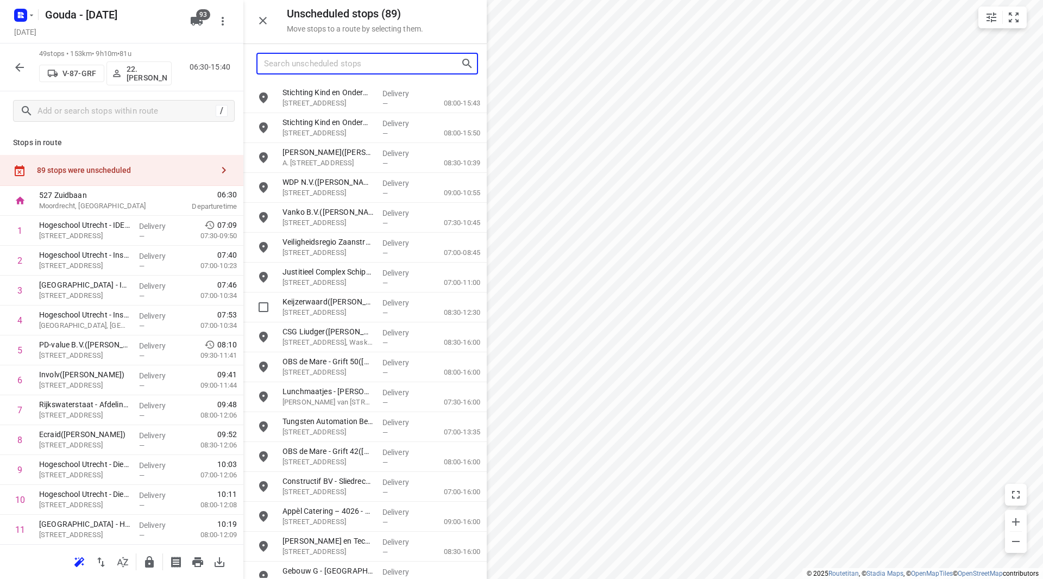
click at [298, 64] on input "Search unscheduled stops" at bounding box center [362, 63] width 197 height 17
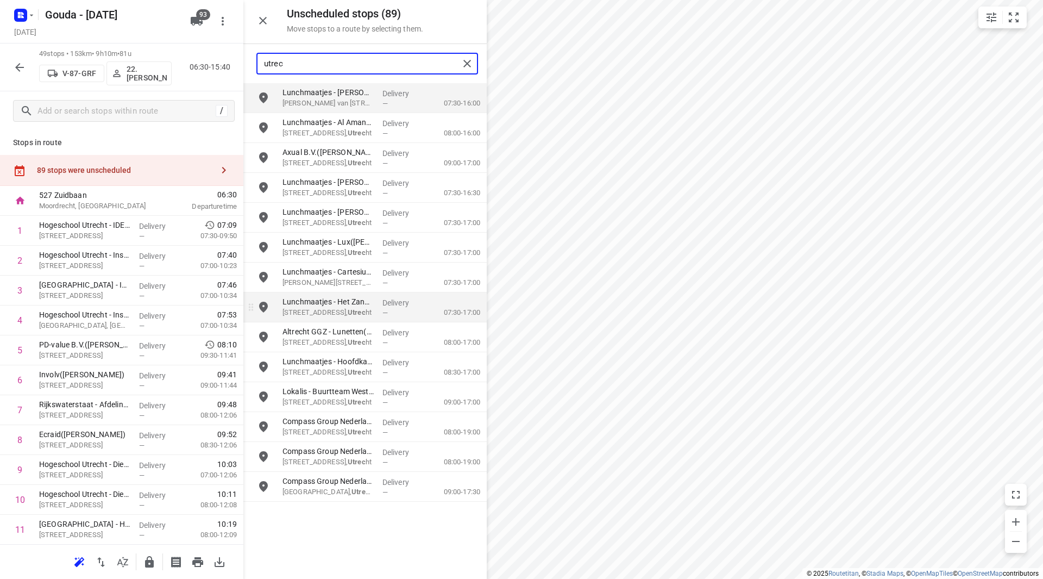
type input "utrec"
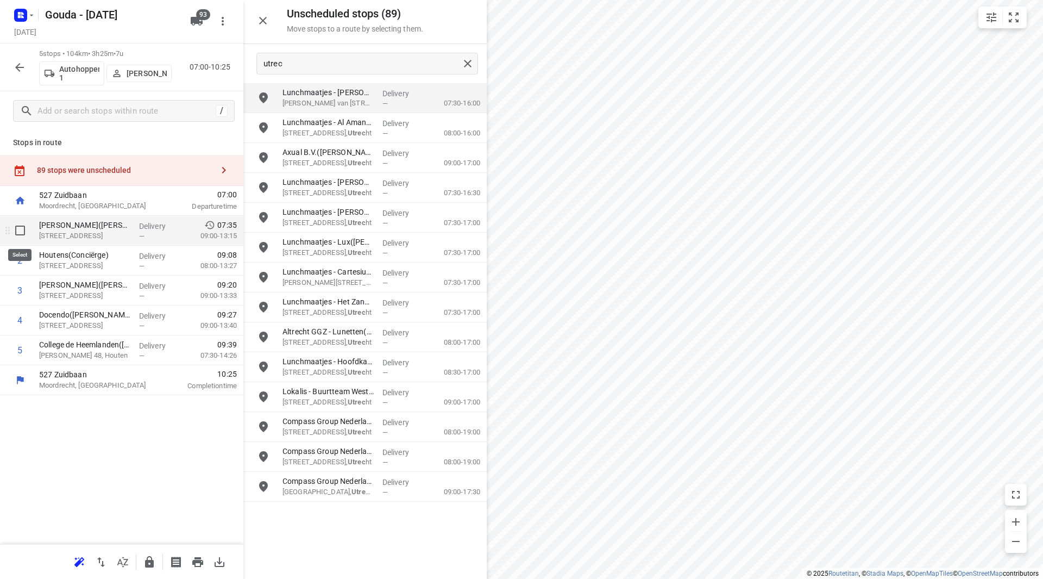
click at [19, 231] on input "checkbox" at bounding box center [20, 230] width 22 height 22
checkbox input "true"
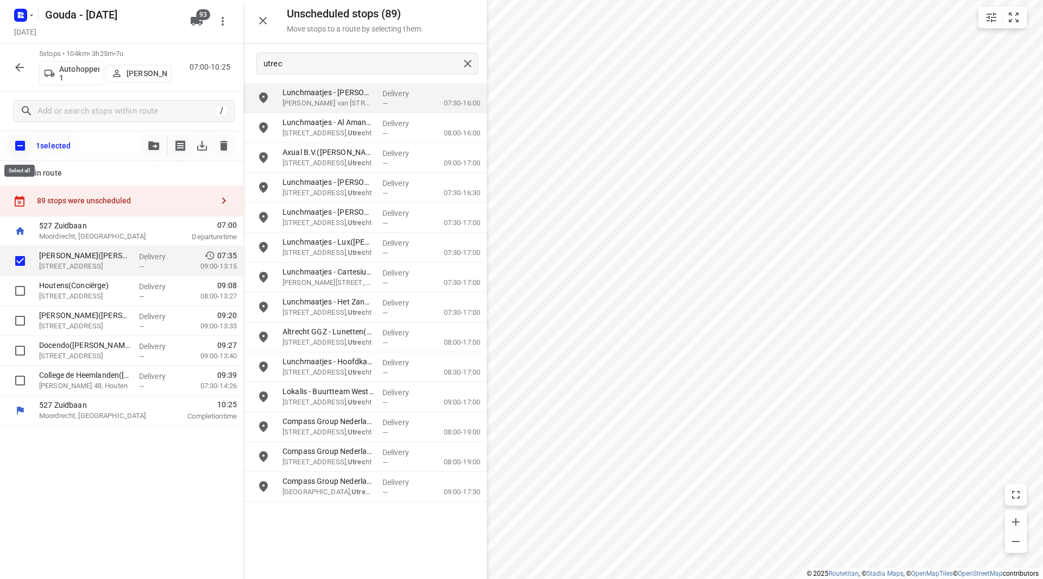
click at [22, 147] on input "checkbox" at bounding box center [20, 145] width 23 height 23
checkbox input "true"
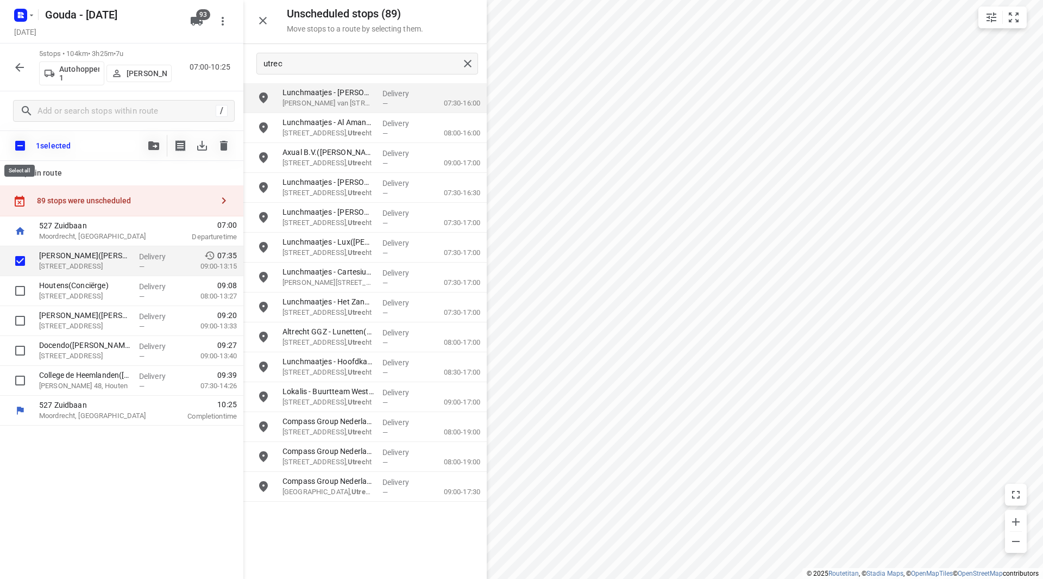
checkbox input "true"
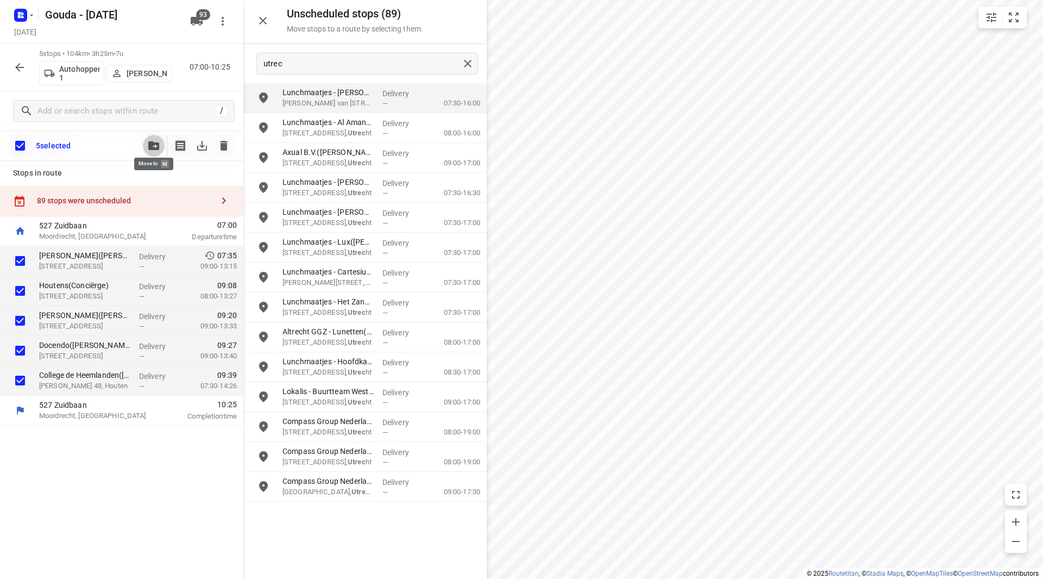
click at [157, 145] on icon "button" at bounding box center [153, 145] width 11 height 9
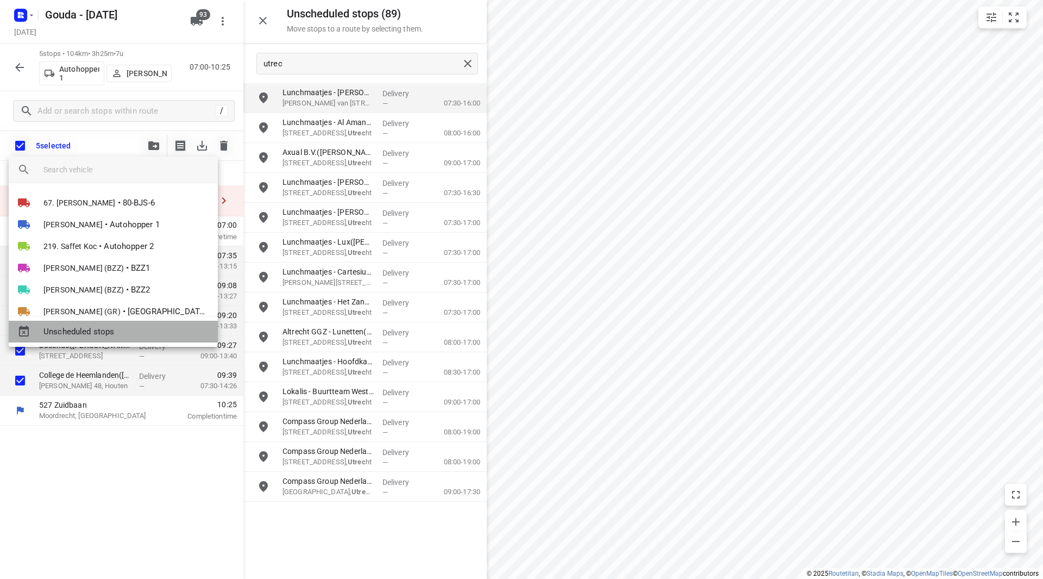
click at [81, 332] on span "Unscheduled stops" at bounding box center [126, 331] width 166 height 12
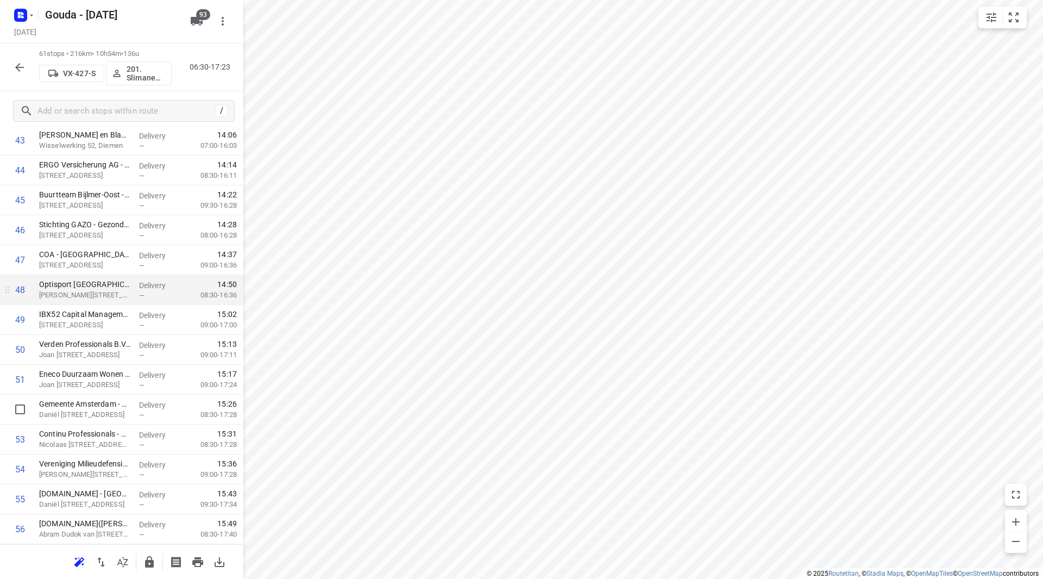
scroll to position [1326, 0]
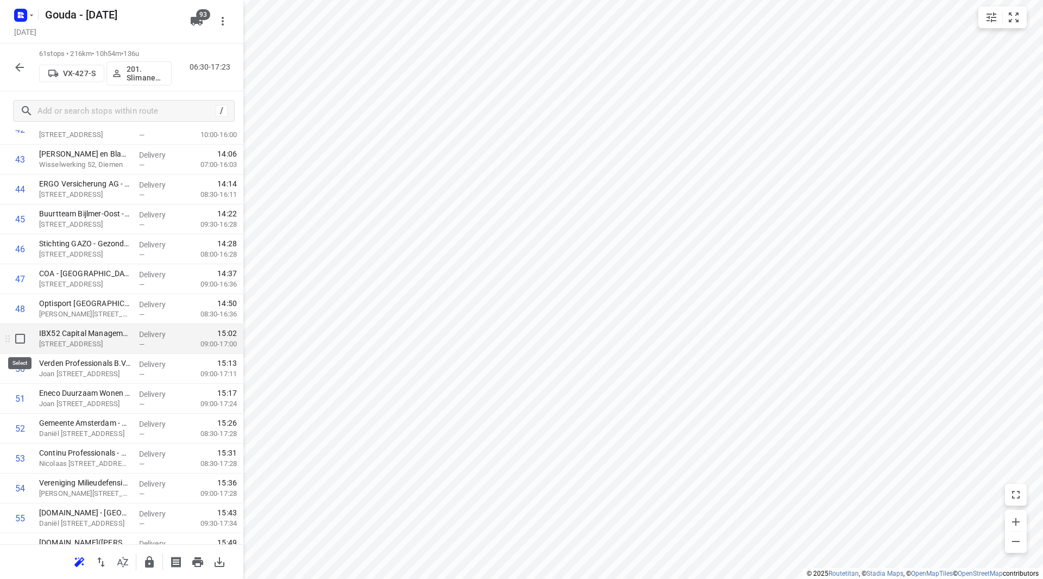
click at [22, 343] on input "checkbox" at bounding box center [20, 339] width 22 height 22
checkbox input "true"
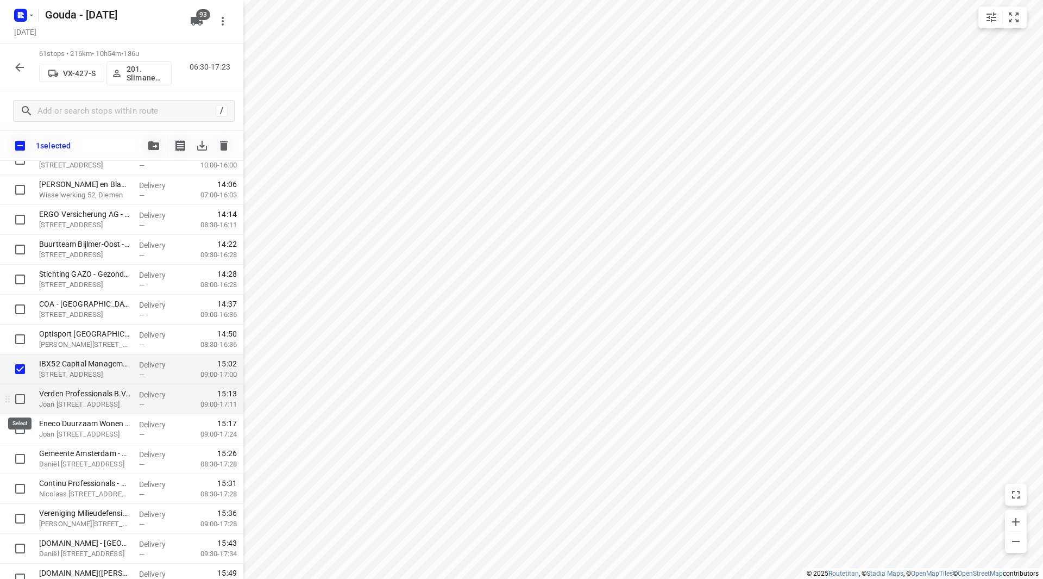
click at [16, 400] on input "checkbox" at bounding box center [20, 399] width 22 height 22
checkbox input "true"
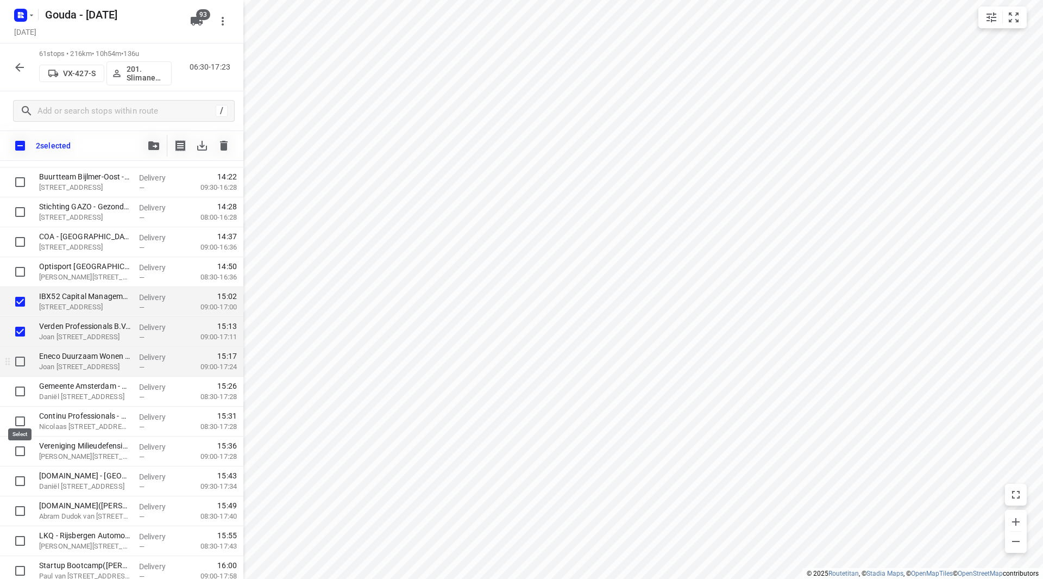
scroll to position [1435, 0]
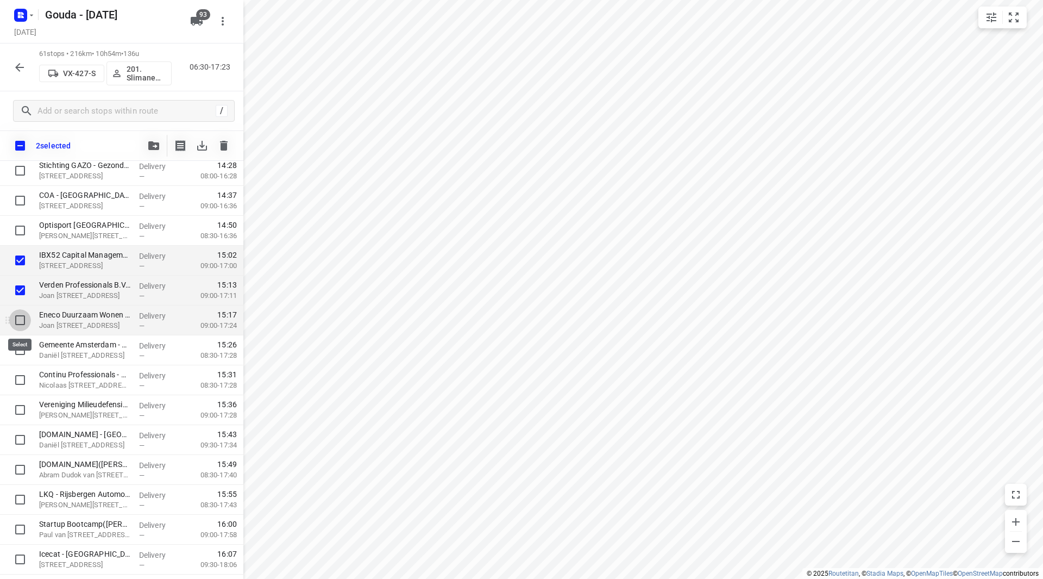
drag, startPoint x: 20, startPoint y: 319, endPoint x: 21, endPoint y: 355, distance: 36.4
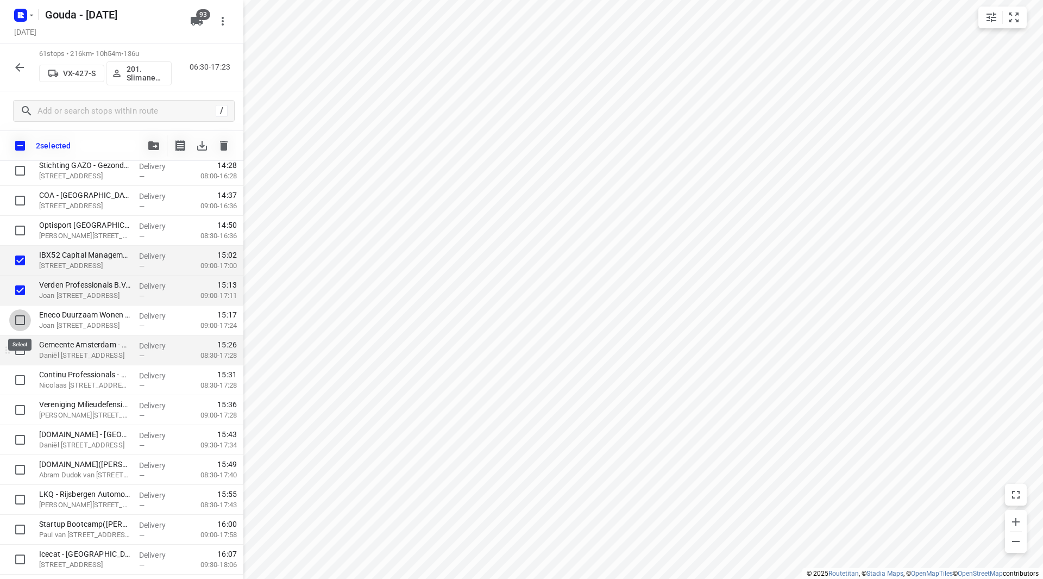
click at [20, 319] on input "checkbox" at bounding box center [20, 320] width 22 height 22
checkbox input "true"
click at [23, 353] on input "checkbox" at bounding box center [20, 350] width 22 height 22
checkbox input "true"
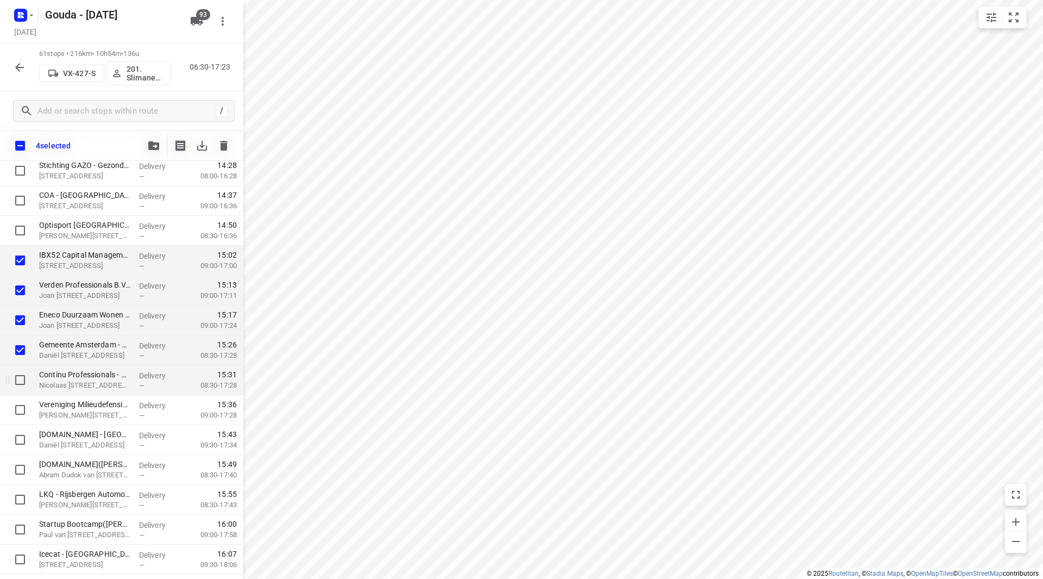
click at [23, 366] on div at bounding box center [17, 380] width 35 height 30
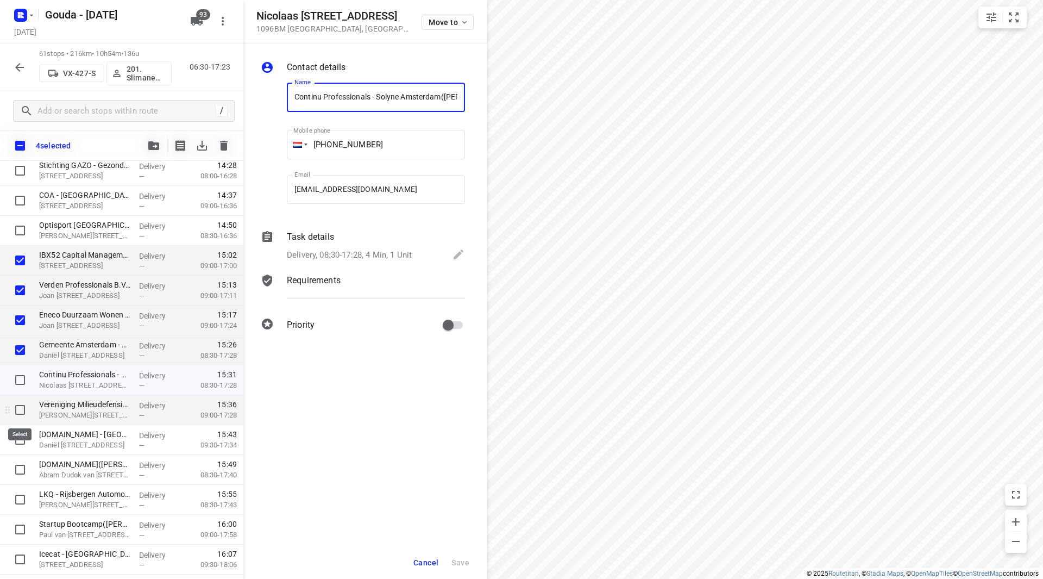
scroll to position [0, 48]
drag, startPoint x: 23, startPoint y: 365, endPoint x: 21, endPoint y: 375, distance: 10.5
click at [21, 382] on input "checkbox" at bounding box center [20, 380] width 22 height 22
checkbox input "true"
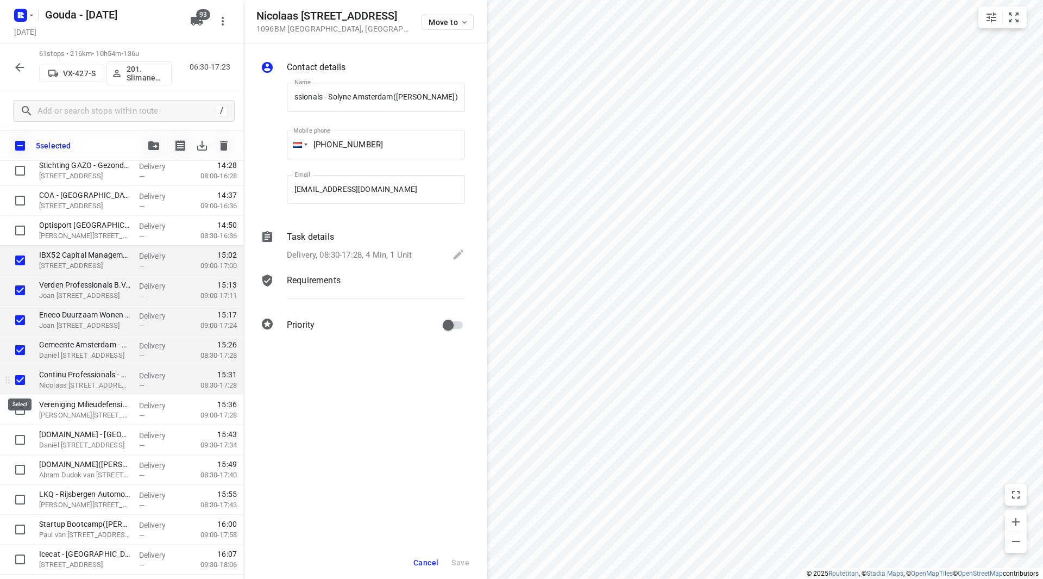
scroll to position [0, 0]
click at [414, 560] on span "Cancel" at bounding box center [425, 562] width 25 height 9
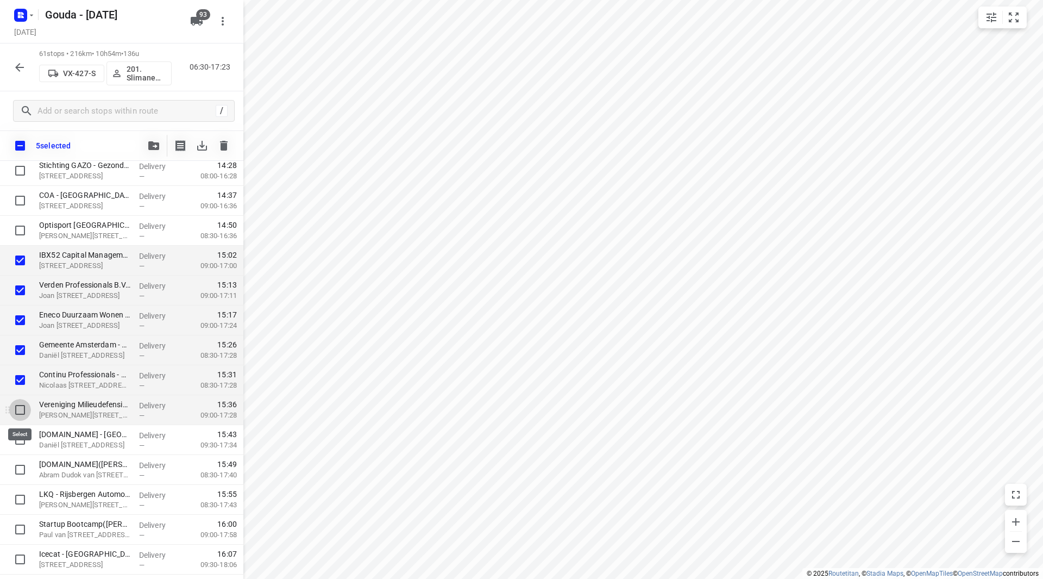
click at [24, 408] on input "checkbox" at bounding box center [20, 410] width 22 height 22
checkbox input "true"
click at [21, 436] on input "checkbox" at bounding box center [20, 440] width 22 height 22
checkbox input "true"
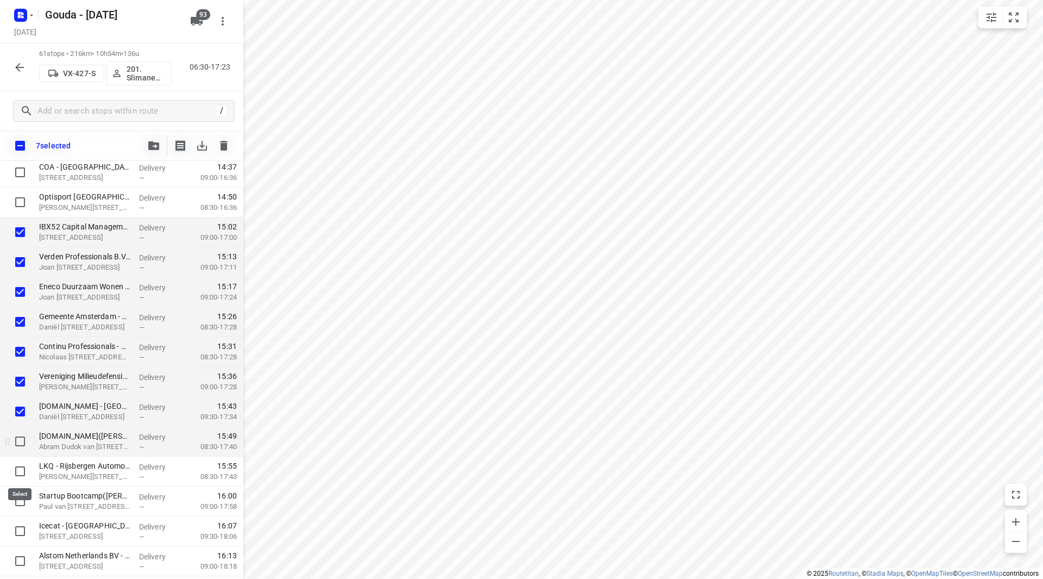
scroll to position [1489, 0]
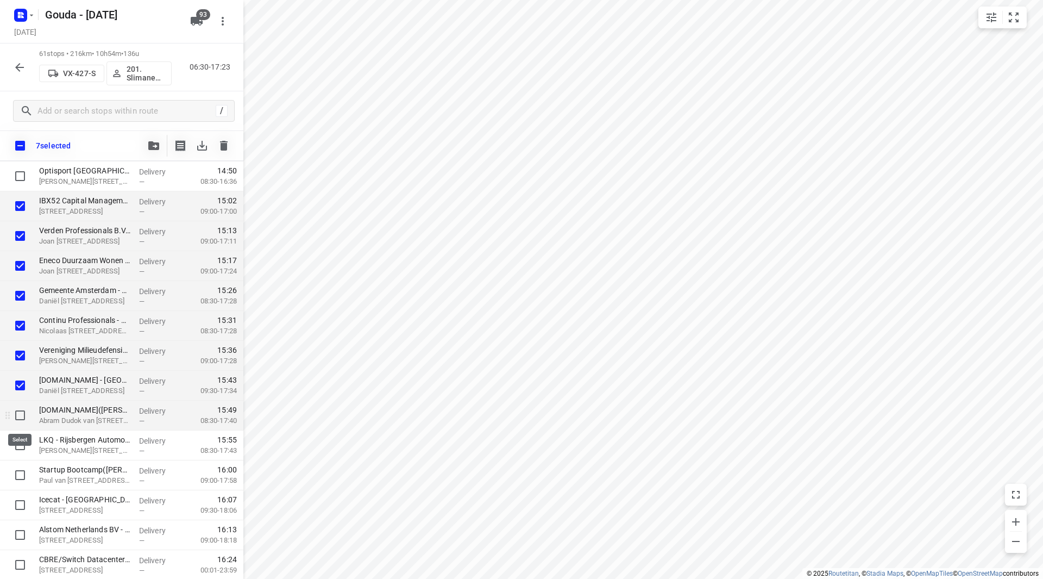
click at [22, 412] on input "checkbox" at bounding box center [20, 415] width 22 height 22
checkbox input "true"
click at [21, 445] on input "checkbox" at bounding box center [20, 445] width 22 height 22
checkbox input "true"
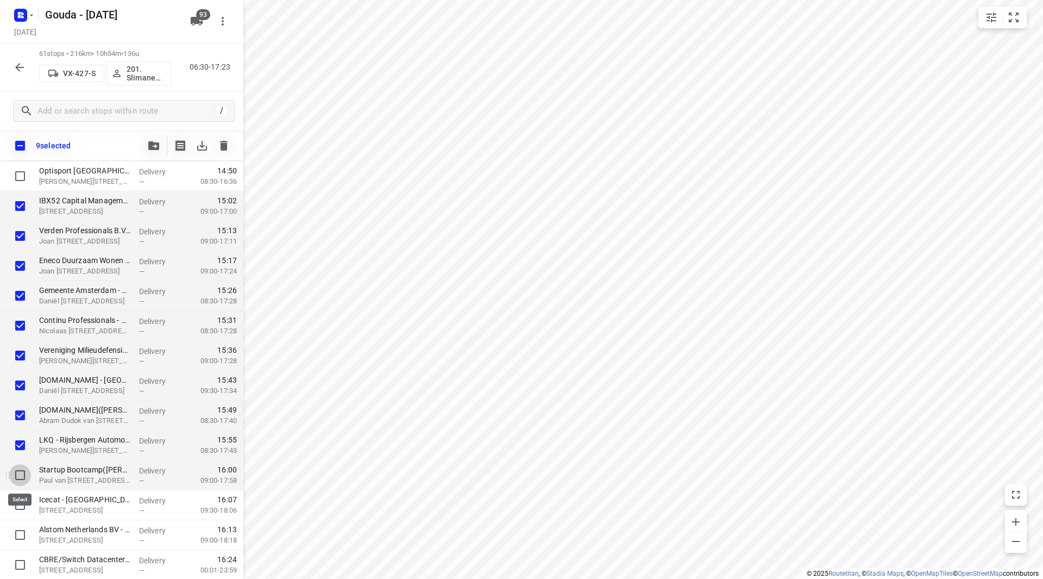
click at [16, 474] on input "checkbox" at bounding box center [20, 475] width 22 height 22
checkbox input "true"
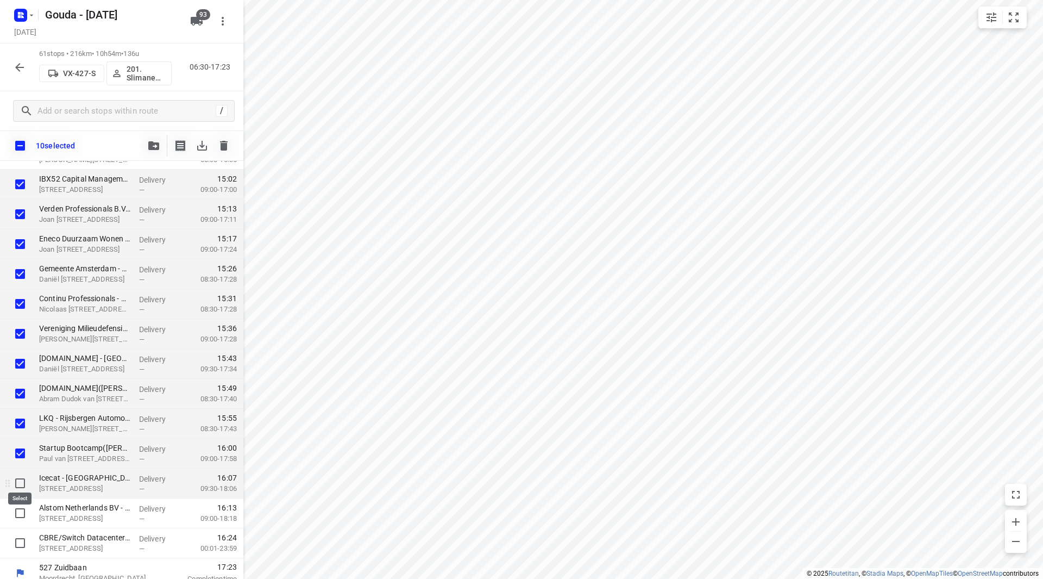
scroll to position [1520, 0]
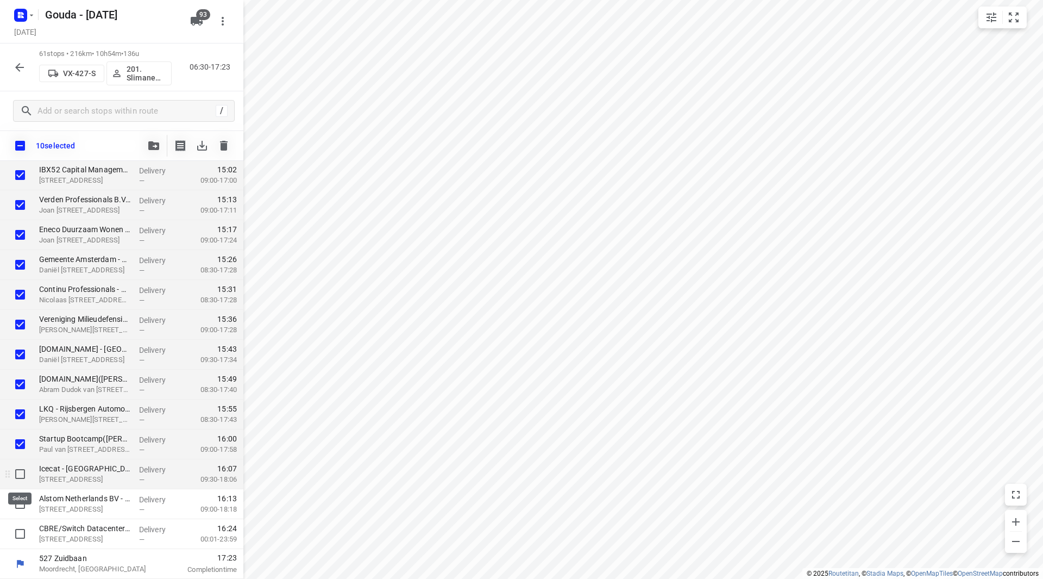
click at [19, 472] on input "checkbox" at bounding box center [20, 474] width 22 height 22
checkbox input "true"
click at [20, 502] on input "checkbox" at bounding box center [20, 504] width 22 height 22
checkbox input "true"
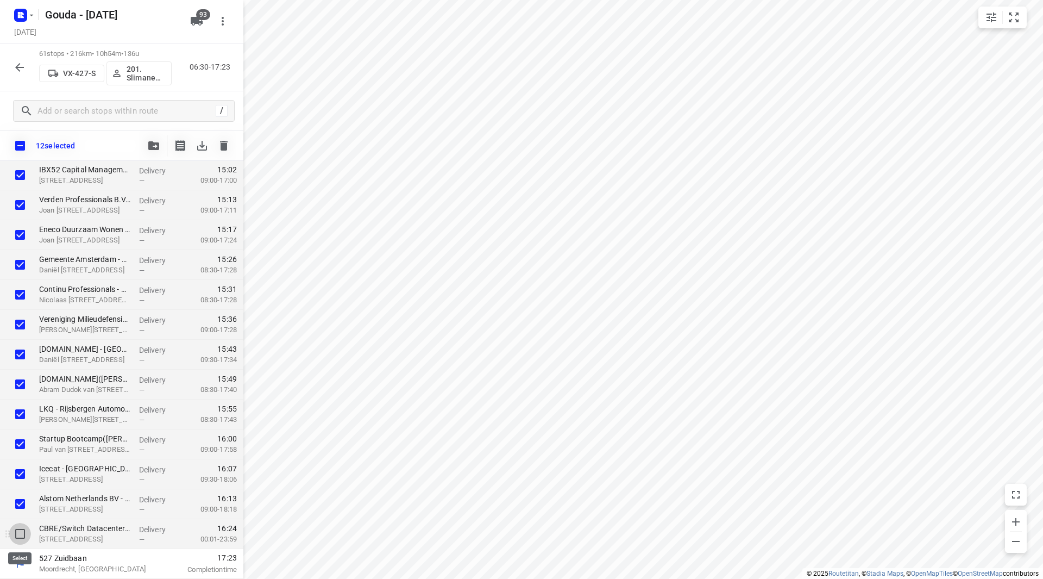
click at [20, 526] on input "checkbox" at bounding box center [20, 534] width 22 height 22
click at [22, 533] on input "checkbox" at bounding box center [20, 534] width 22 height 22
checkbox input "false"
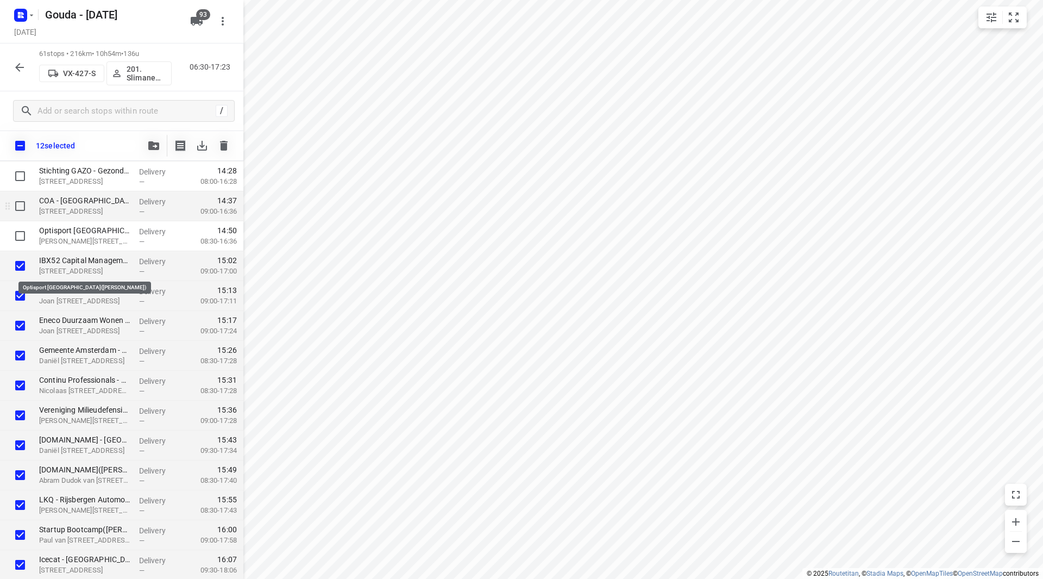
scroll to position [1357, 0]
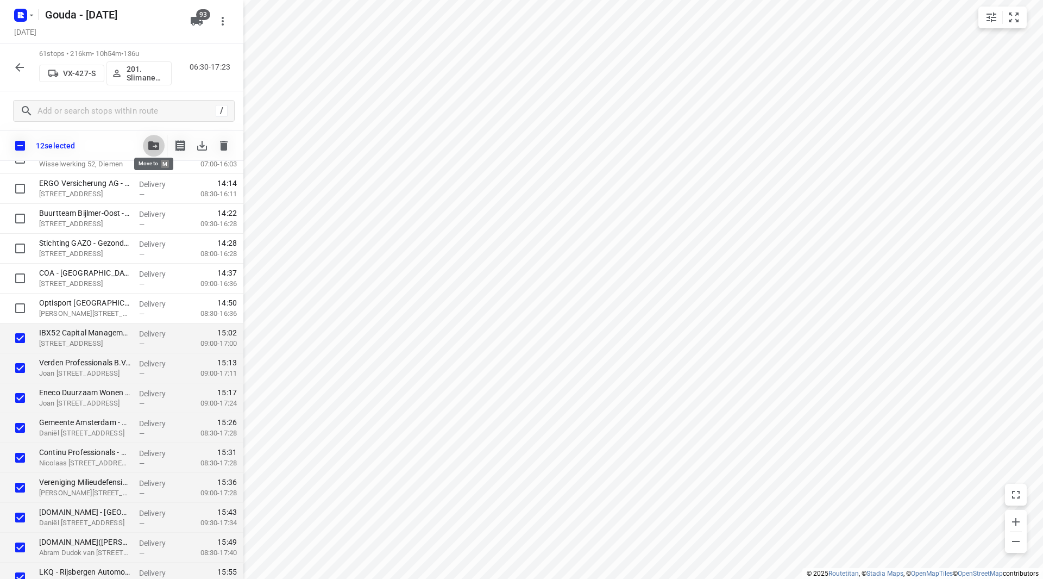
click at [154, 150] on button "button" at bounding box center [154, 146] width 22 height 22
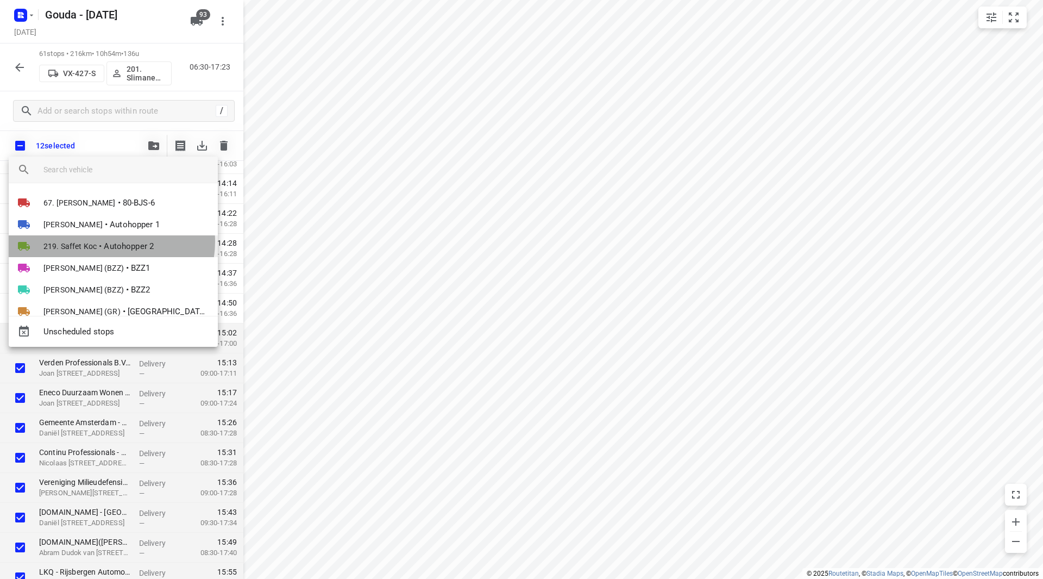
click at [108, 241] on span "Autohopper 2" at bounding box center [129, 246] width 50 height 12
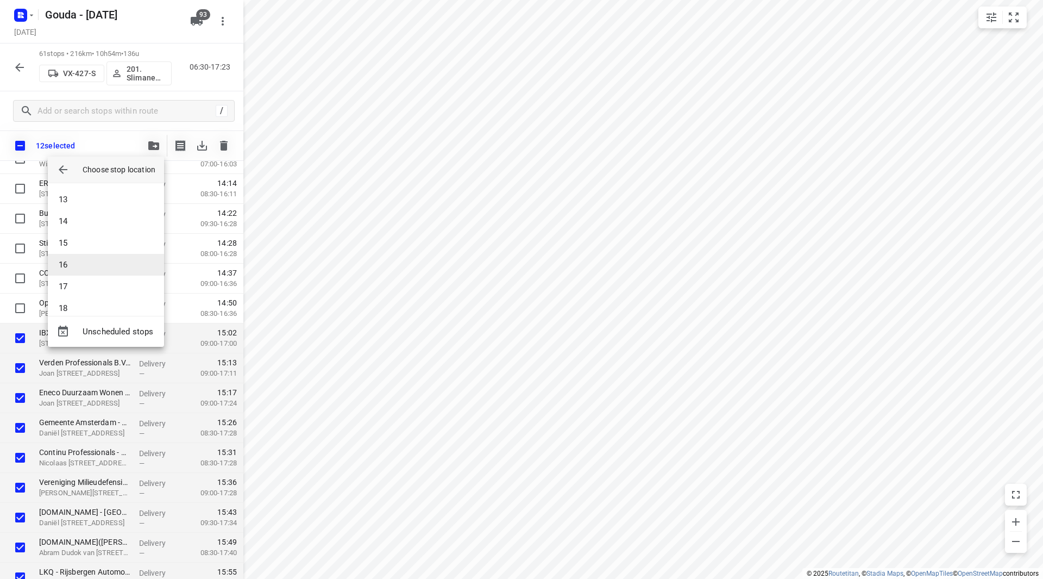
scroll to position [272, 0]
click at [80, 296] on li "18" at bounding box center [106, 296] width 116 height 22
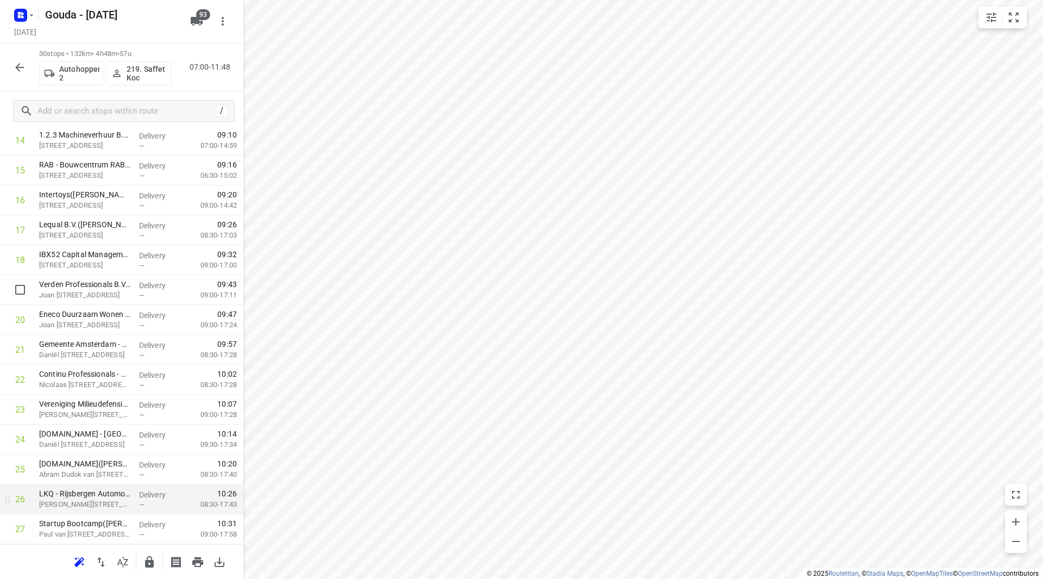
scroll to position [598, 0]
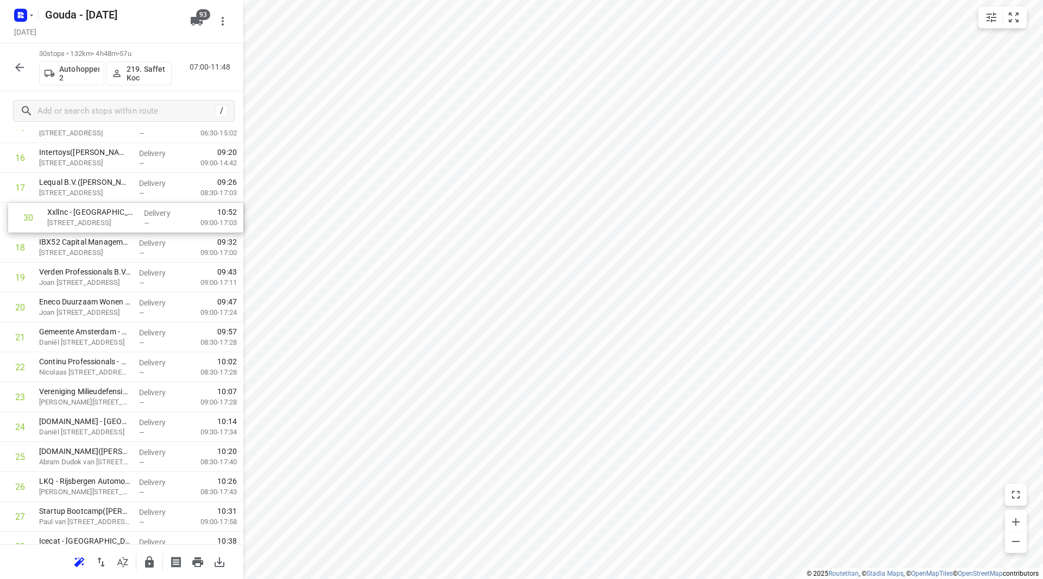
drag, startPoint x: 106, startPoint y: 508, endPoint x: 115, endPoint y: 233, distance: 276.1
click at [116, 233] on div "1 Gemeente Amsterdam - Uitvoeringsorganisatie Infrastructuur en Energie(Rachid …" at bounding box center [121, 143] width 243 height 896
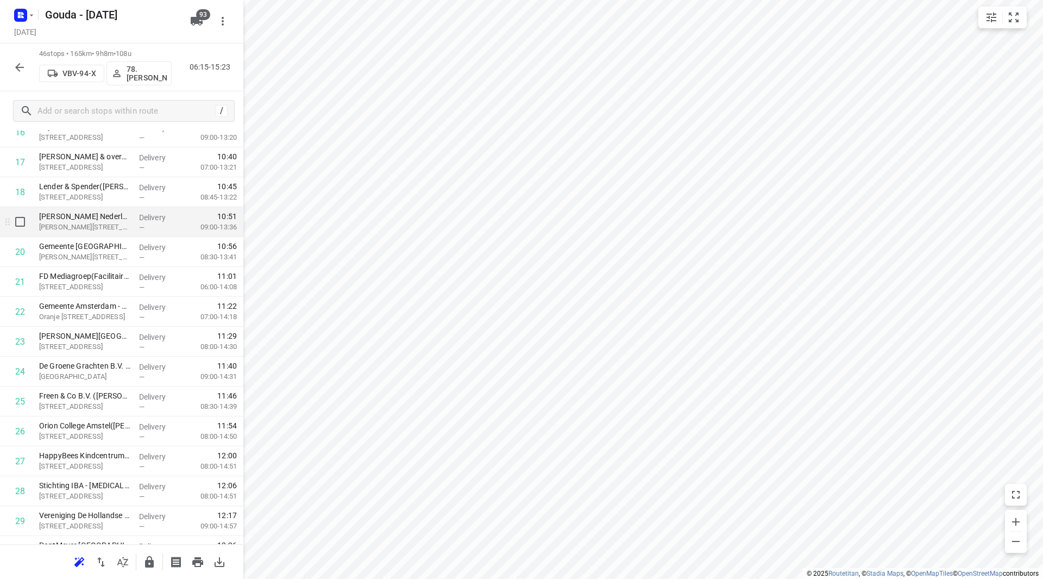
scroll to position [533, 0]
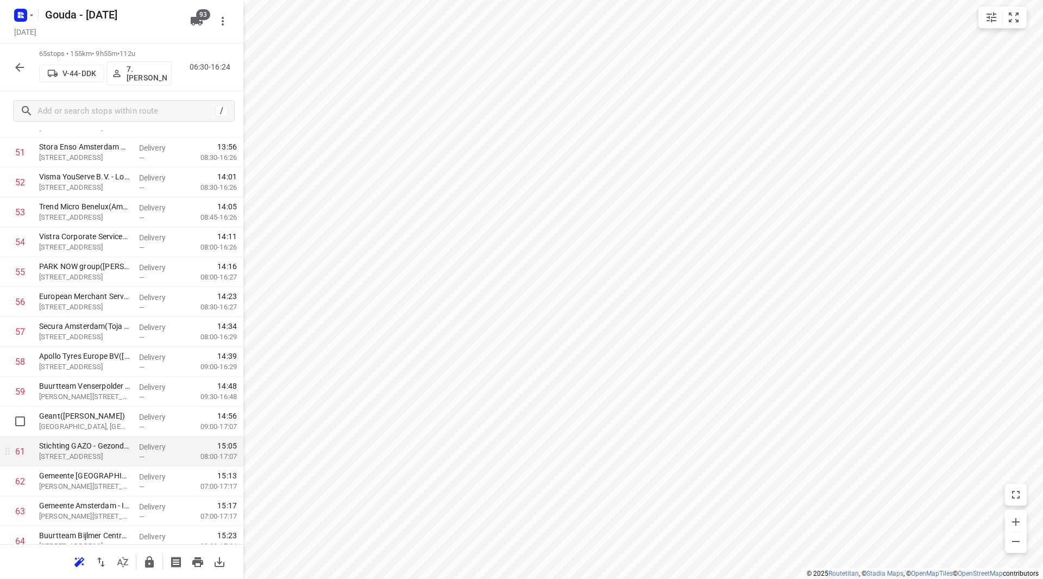
scroll to position [1644, 0]
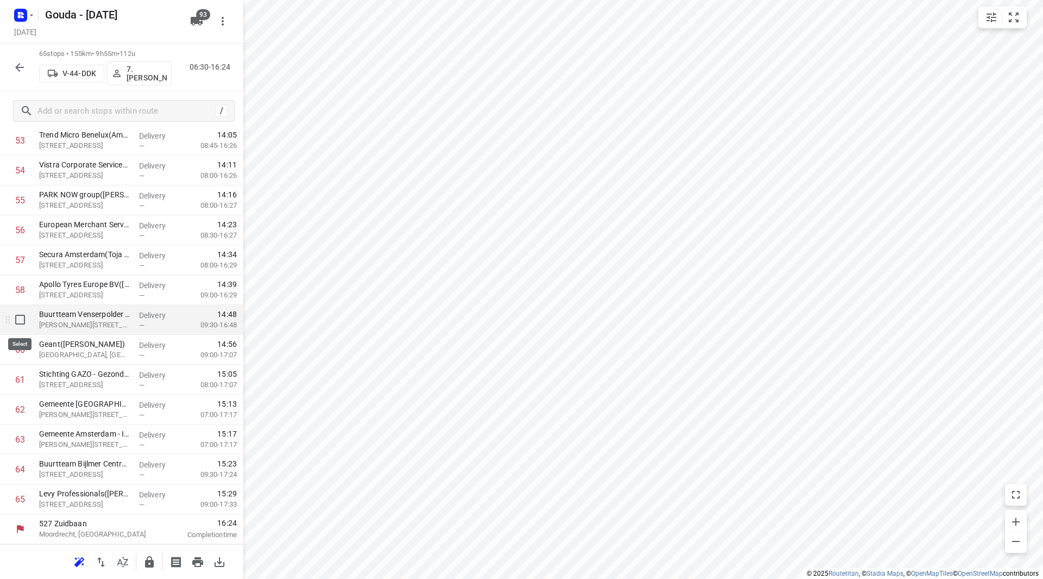
click at [22, 321] on input "checkbox" at bounding box center [20, 320] width 22 height 22
checkbox input "true"
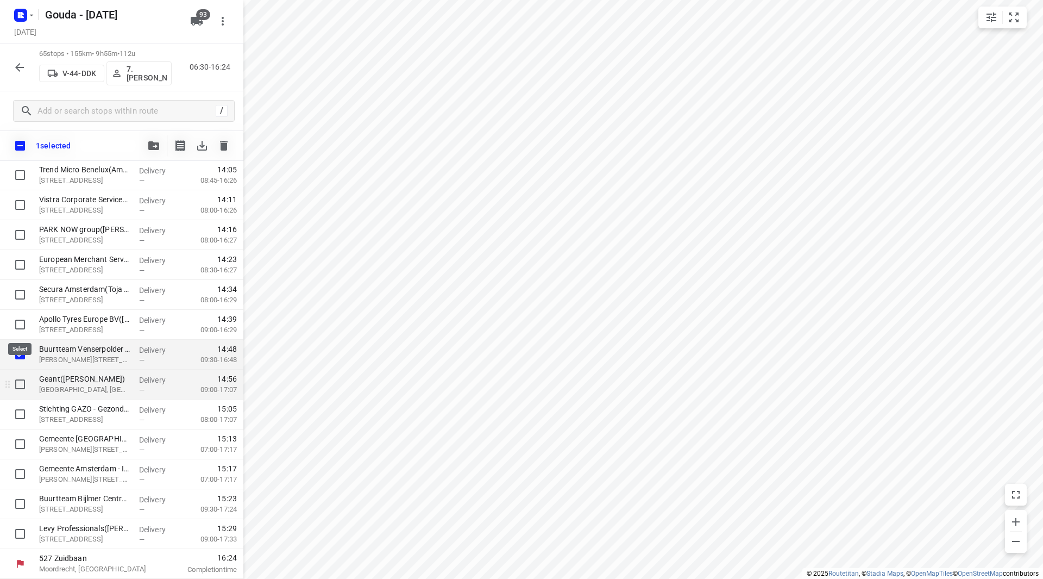
scroll to position [1640, 0]
click at [16, 385] on input "checkbox" at bounding box center [20, 384] width 22 height 22
checkbox input "true"
click at [22, 420] on input "checkbox" at bounding box center [20, 414] width 22 height 22
checkbox input "true"
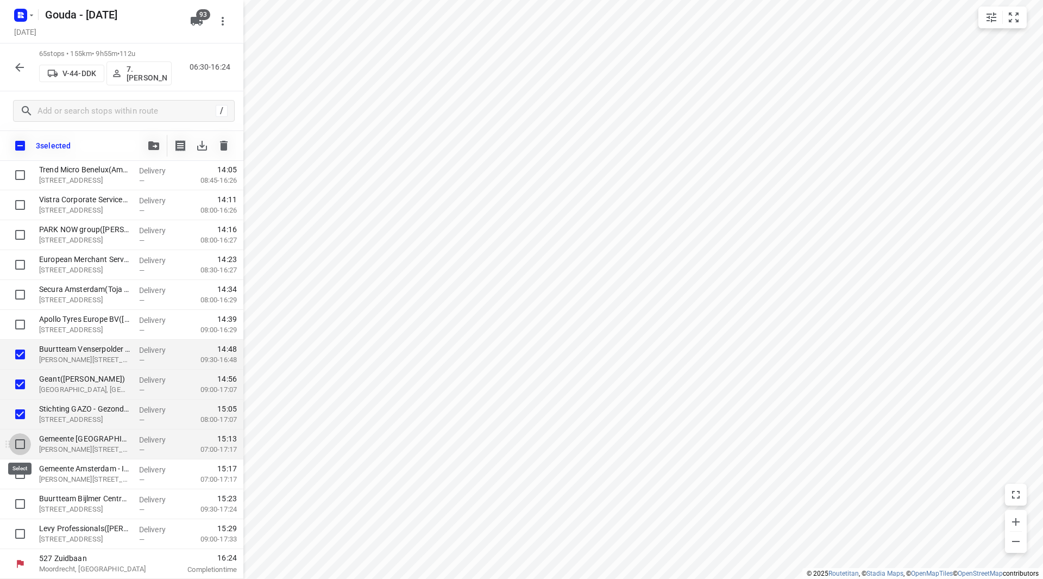
click at [22, 445] on input "checkbox" at bounding box center [20, 444] width 22 height 22
checkbox input "true"
drag, startPoint x: 24, startPoint y: 477, endPoint x: 20, endPoint y: 495, distance: 18.9
click at [24, 476] on input "checkbox" at bounding box center [20, 474] width 22 height 22
checkbox input "true"
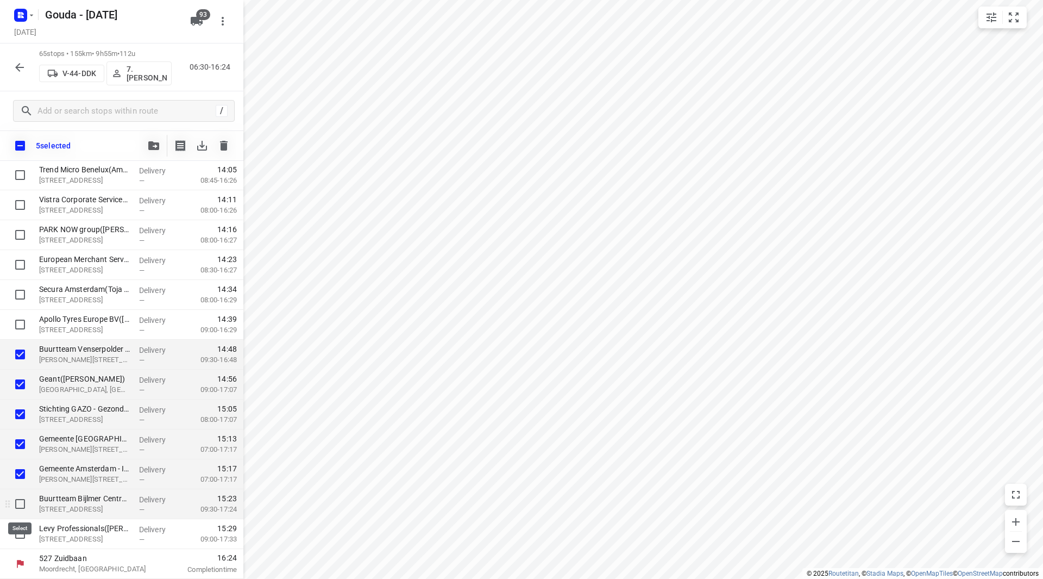
click at [20, 499] on input "checkbox" at bounding box center [20, 504] width 22 height 22
checkbox input "true"
click at [17, 530] on input "checkbox" at bounding box center [20, 534] width 22 height 22
checkbox input "true"
click at [160, 143] on span "button" at bounding box center [153, 145] width 13 height 9
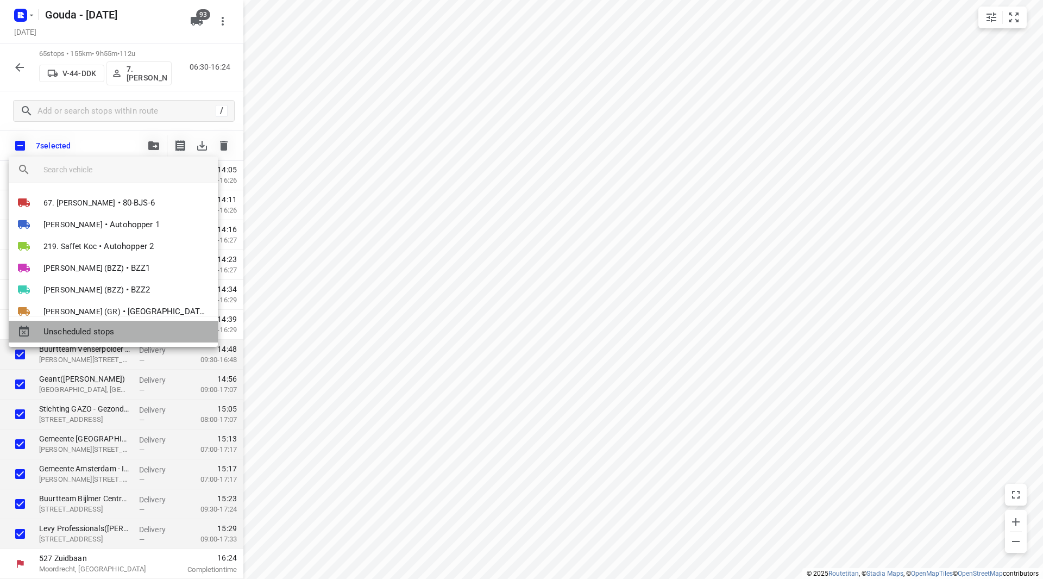
click at [98, 335] on span "Unscheduled stops" at bounding box center [126, 331] width 166 height 12
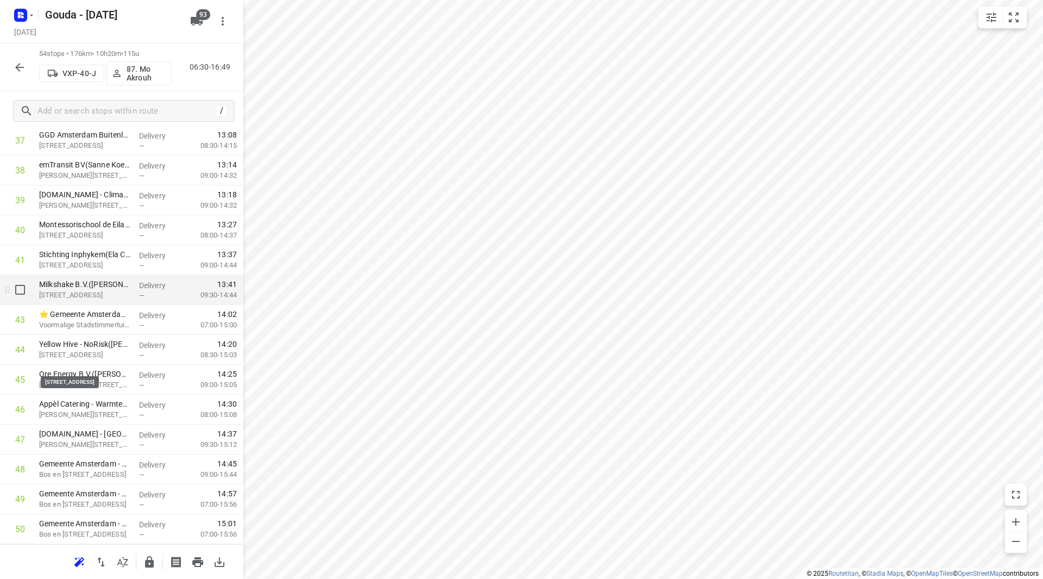
scroll to position [1098, 0]
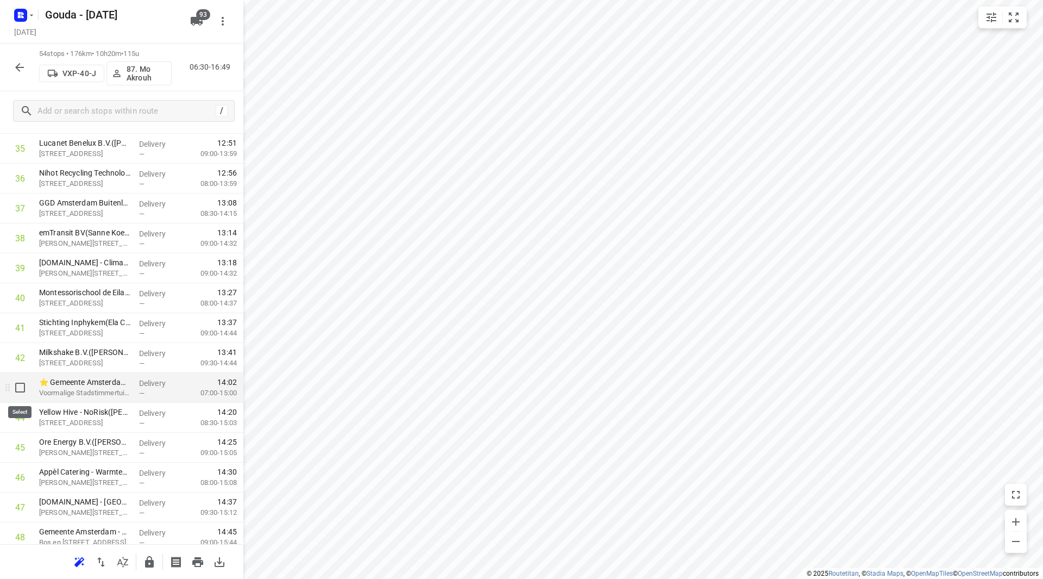
click at [11, 388] on input "checkbox" at bounding box center [20, 387] width 22 height 22
checkbox input "true"
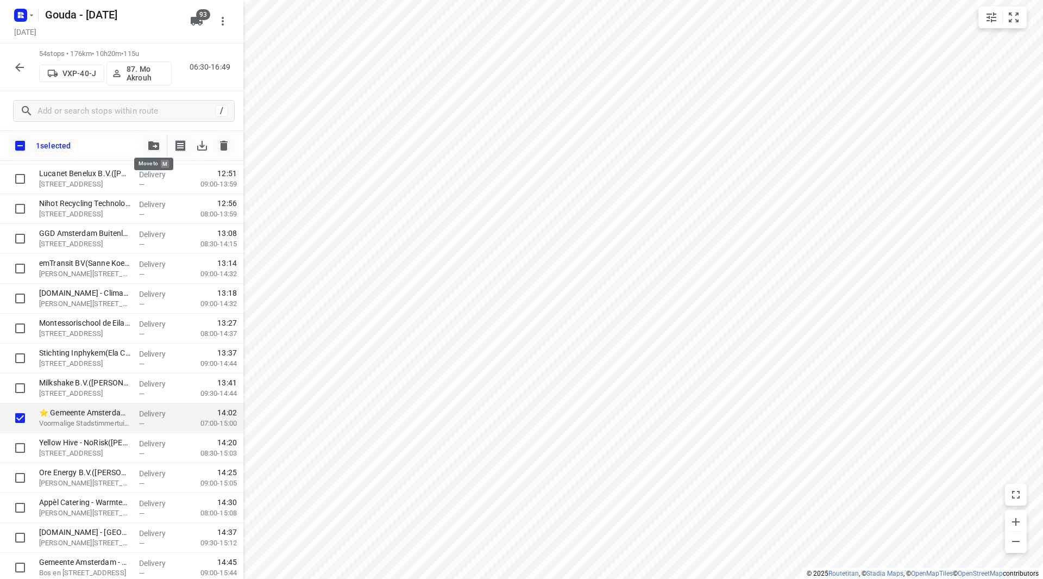
click at [152, 148] on icon "button" at bounding box center [153, 145] width 11 height 9
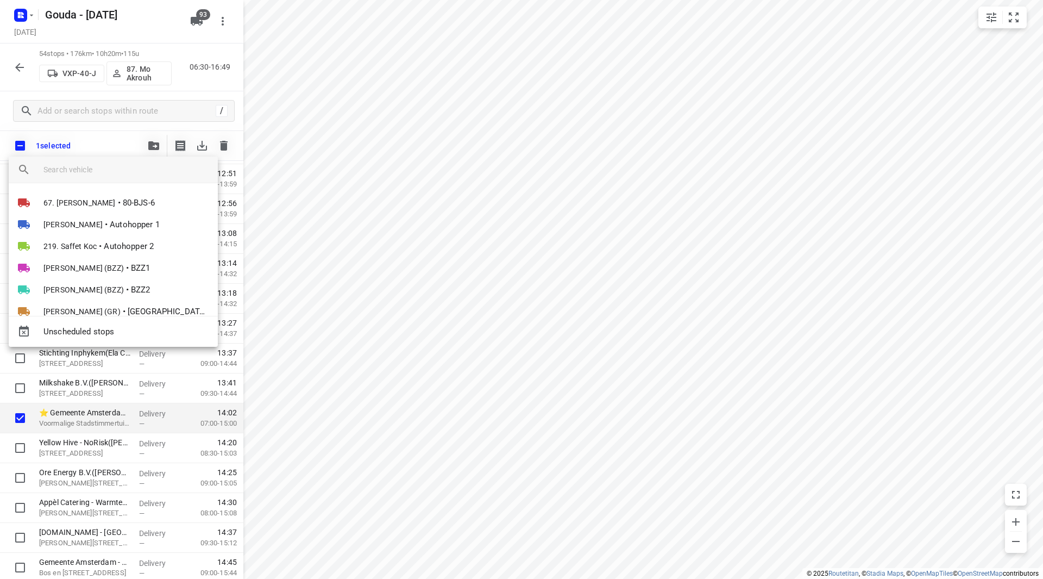
click at [119, 176] on input "search vehicle" at bounding box center [126, 169] width 166 height 16
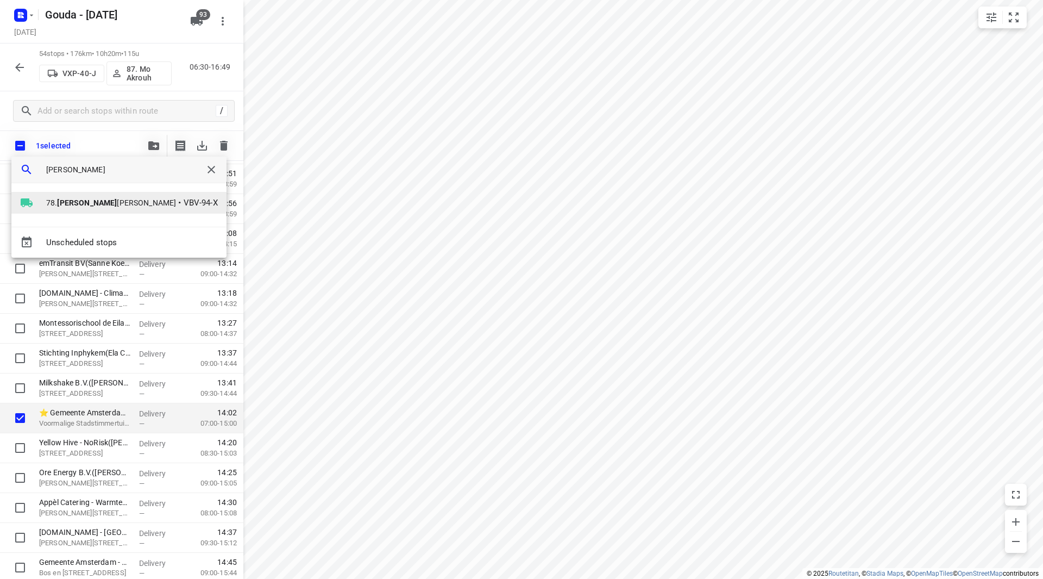
type input "jesse"
click at [58, 202] on b "Jesse" at bounding box center [87, 202] width 60 height 9
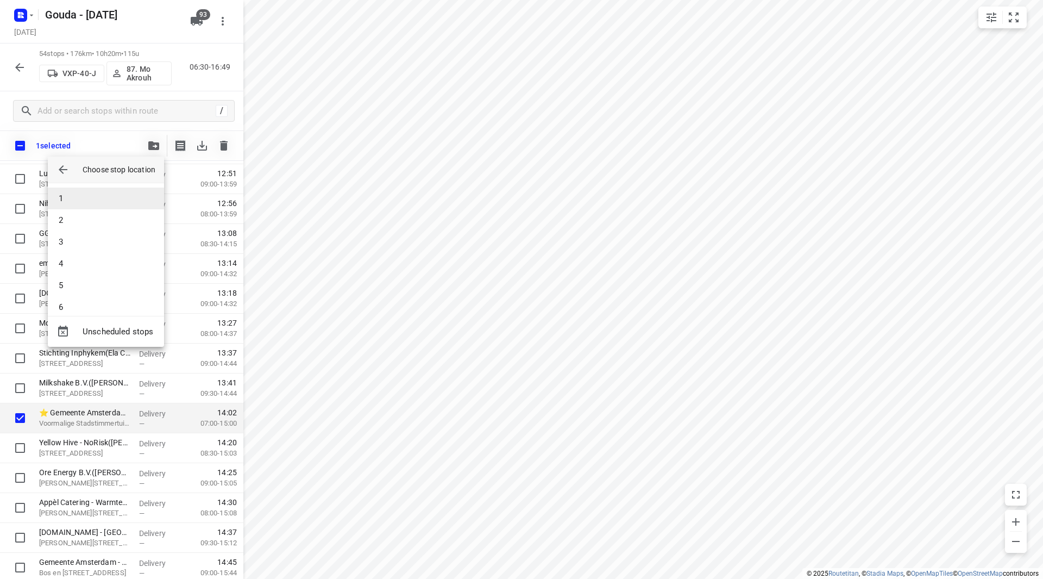
click at [62, 202] on li "1" at bounding box center [106, 198] width 116 height 22
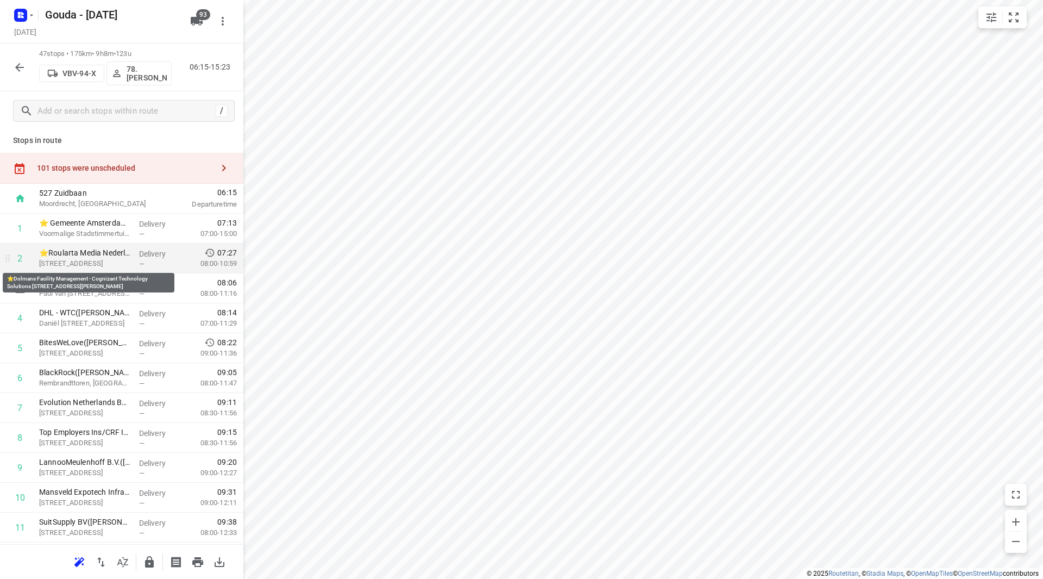
scroll to position [0, 0]
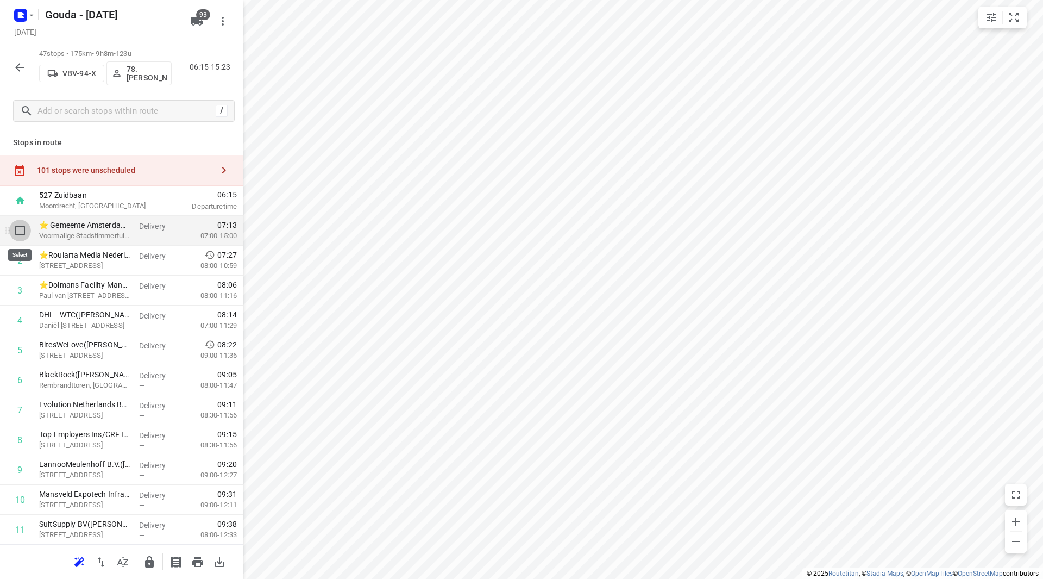
click at [20, 229] on input "checkbox" at bounding box center [20, 230] width 22 height 22
checkbox input "true"
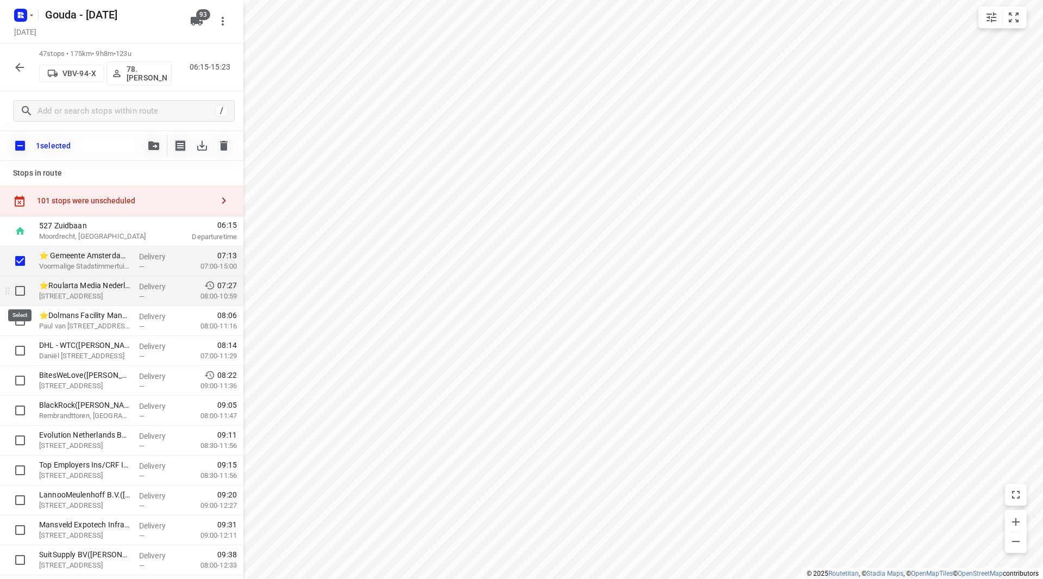
click at [22, 286] on input "checkbox" at bounding box center [20, 291] width 22 height 22
checkbox input "true"
click at [24, 315] on input "checkbox" at bounding box center [20, 321] width 22 height 22
checkbox input "true"
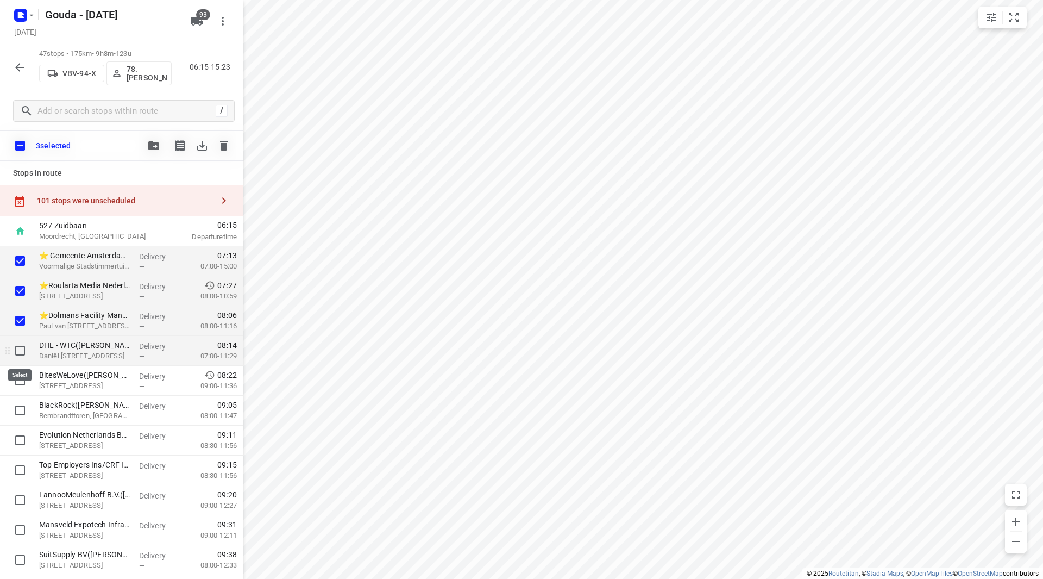
click at [15, 347] on input "checkbox" at bounding box center [20, 351] width 22 height 22
checkbox input "true"
click at [153, 136] on button "button" at bounding box center [154, 146] width 22 height 22
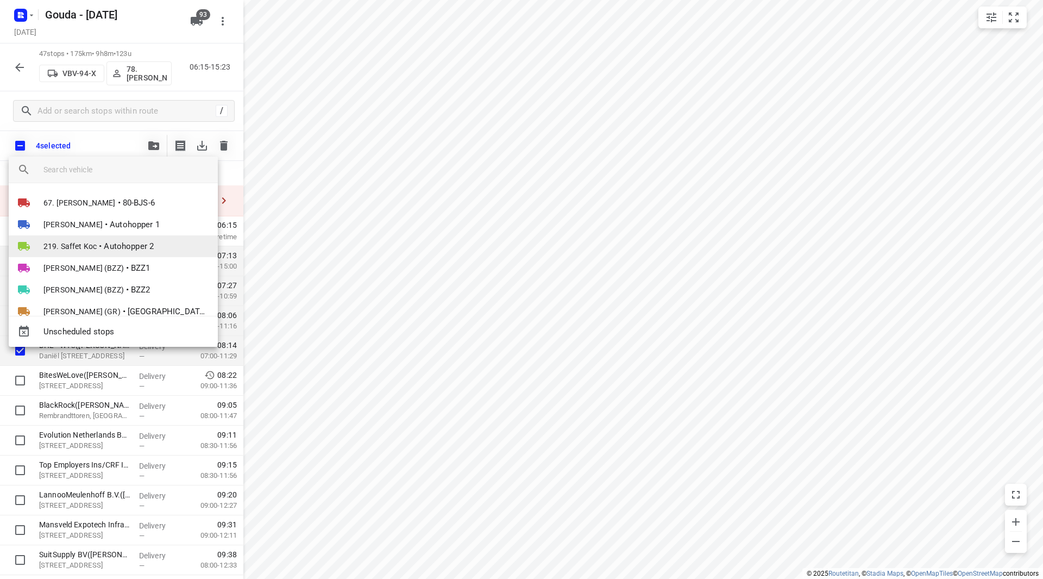
click at [96, 241] on span "219. Saffet Koc" at bounding box center [69, 246] width 53 height 11
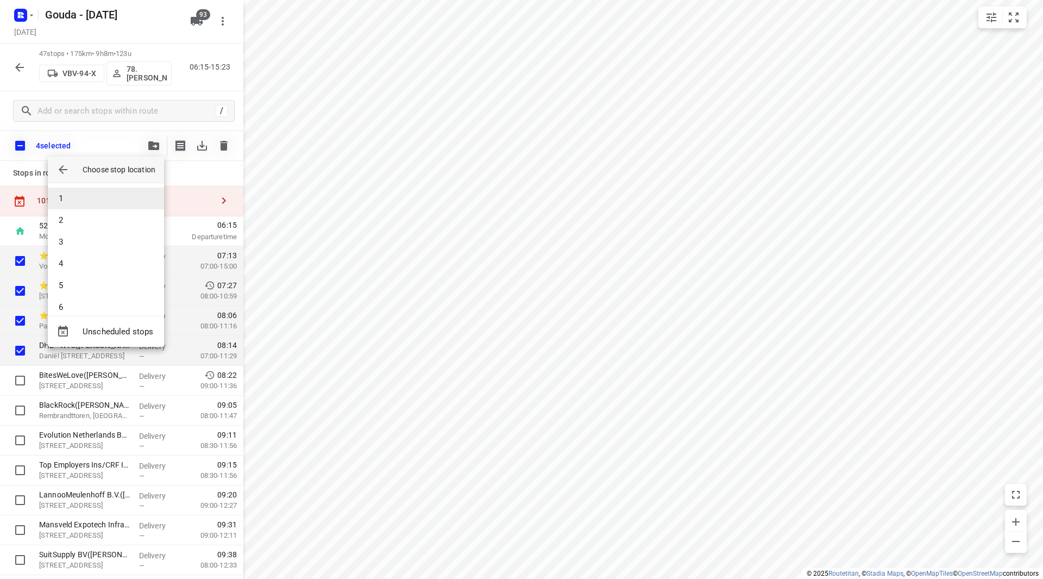
click at [86, 197] on li "1" at bounding box center [106, 198] width 116 height 22
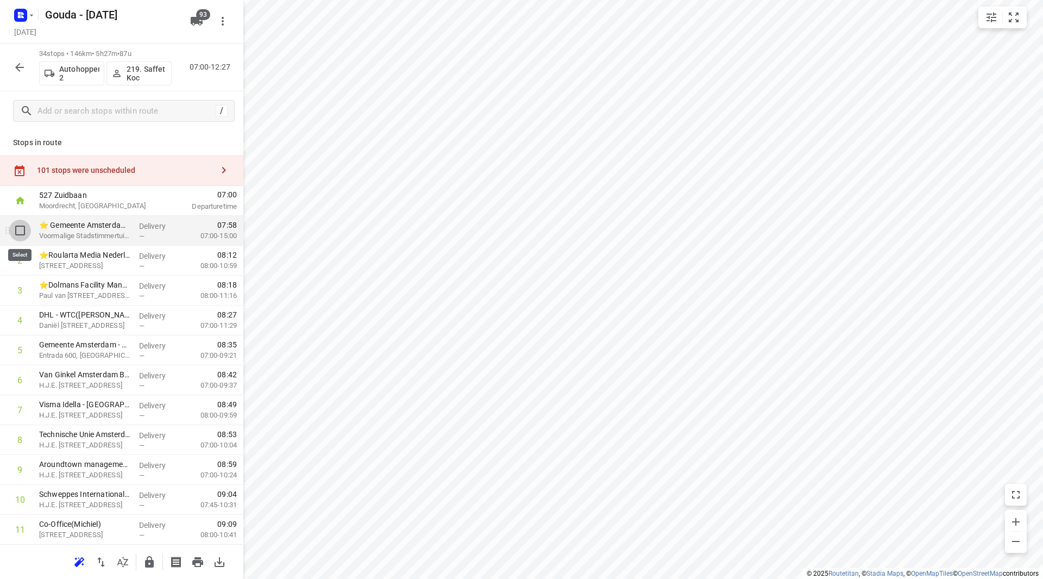
click at [23, 230] on input "checkbox" at bounding box center [20, 230] width 22 height 22
checkbox input "true"
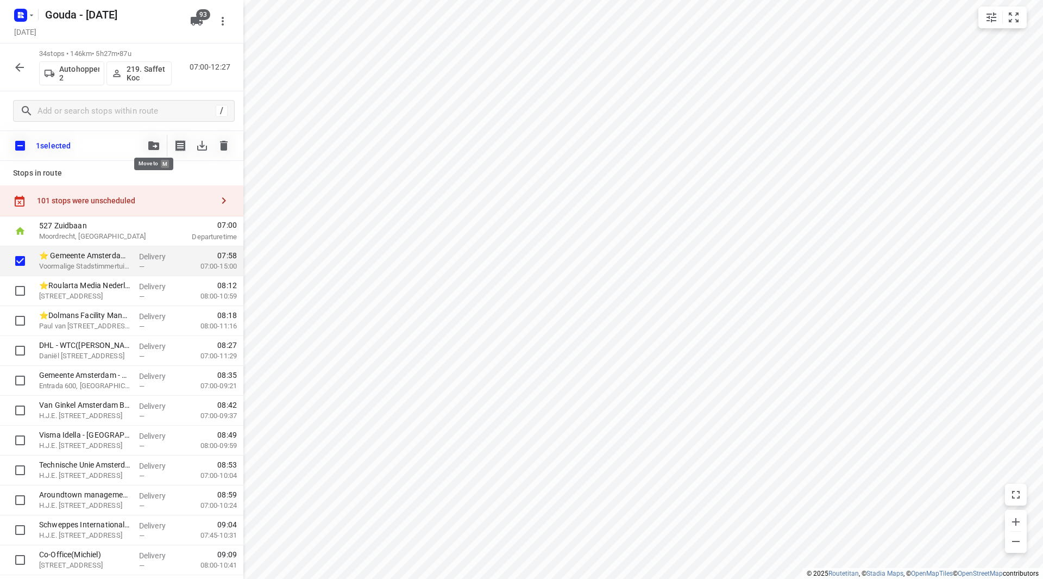
click at [151, 142] on icon "button" at bounding box center [153, 145] width 11 height 9
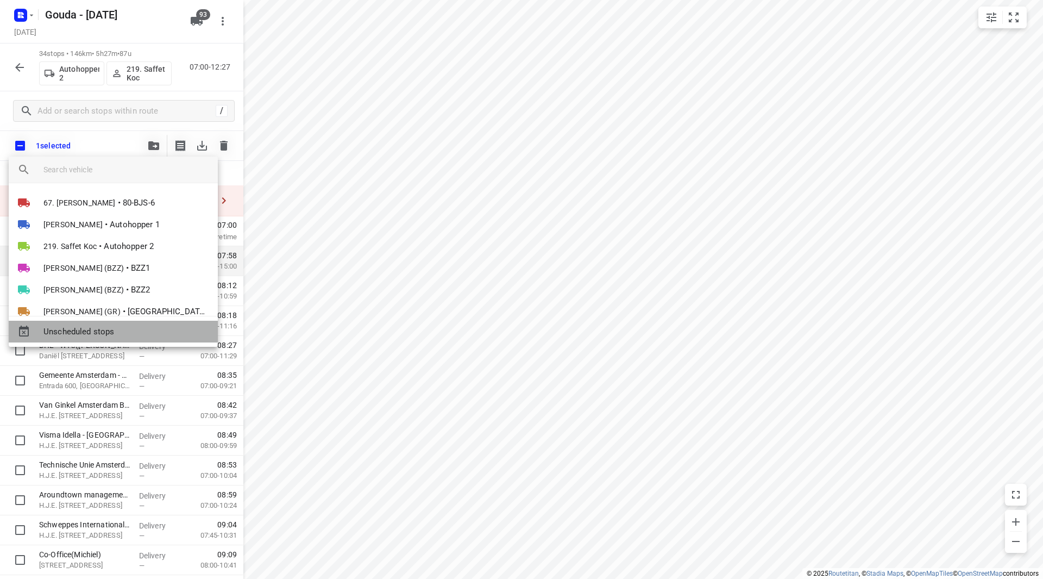
click at [117, 324] on div "Unscheduled stops" at bounding box center [113, 332] width 209 height 22
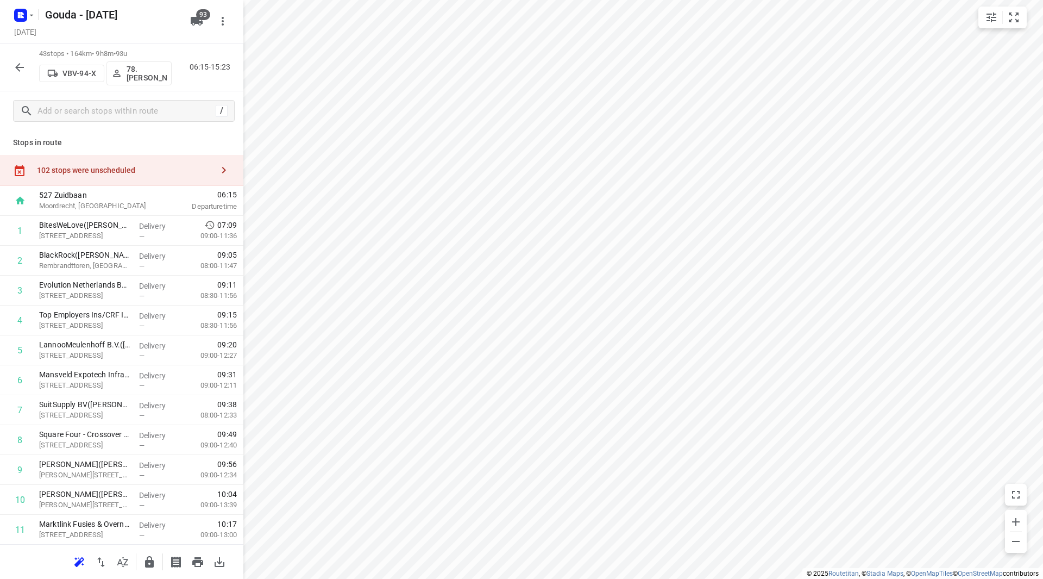
click at [161, 174] on div "102 stops were unscheduled" at bounding box center [125, 170] width 176 height 9
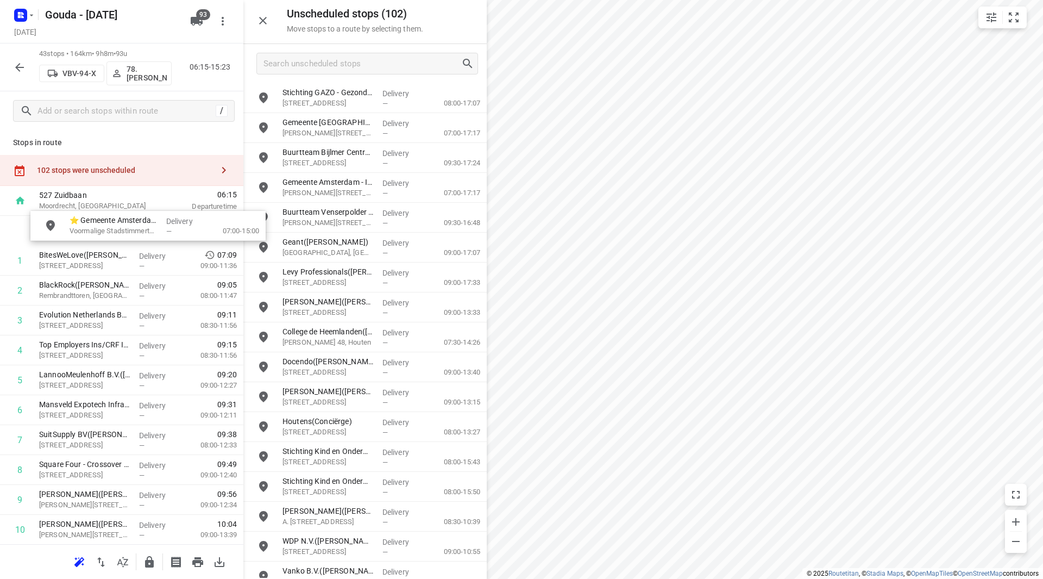
drag, startPoint x: 340, startPoint y: 103, endPoint x: 114, endPoint y: 241, distance: 264.3
click at [263, 24] on icon "button" at bounding box center [262, 20] width 13 height 13
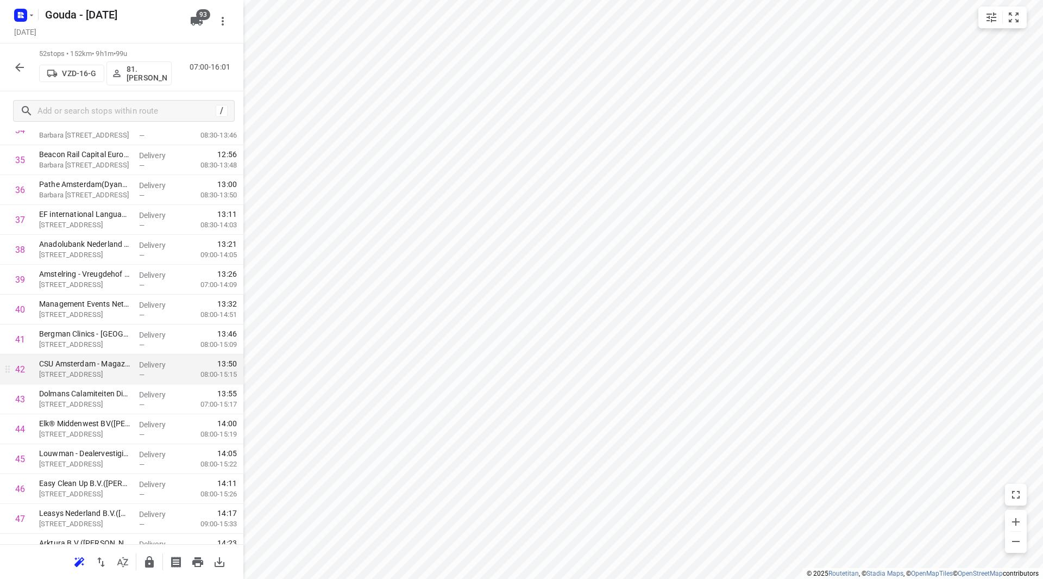
scroll to position [688, 0]
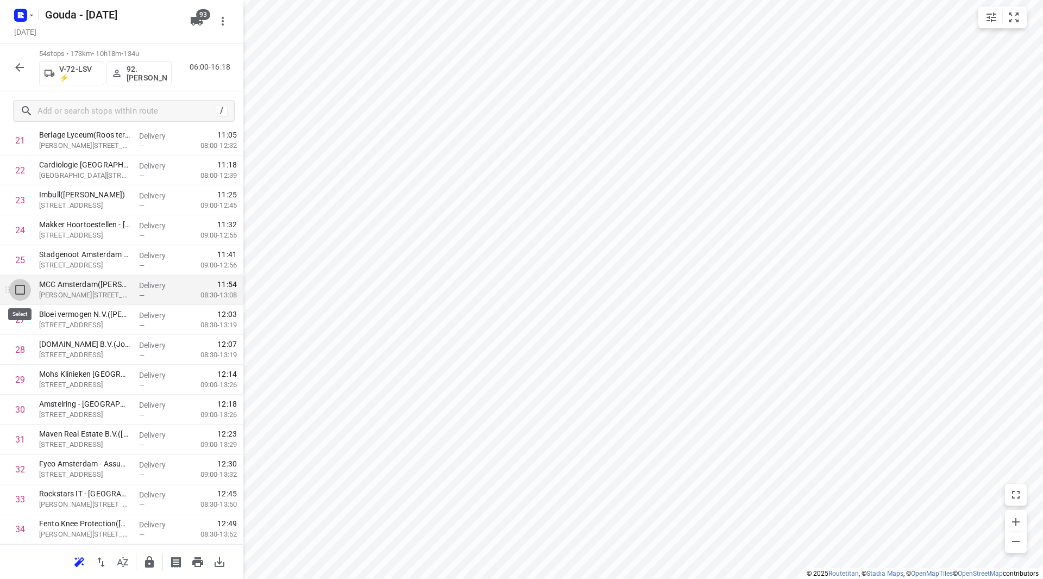
click at [21, 292] on input "checkbox" at bounding box center [20, 290] width 22 height 22
checkbox input "true"
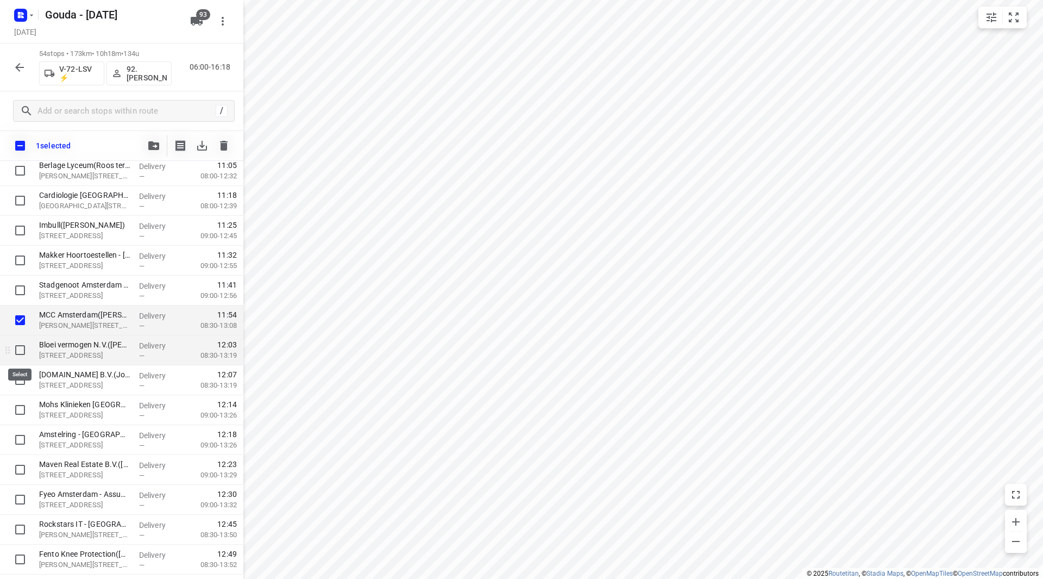
click at [19, 348] on input "checkbox" at bounding box center [20, 350] width 22 height 22
checkbox input "true"
click at [21, 375] on input "checkbox" at bounding box center [20, 380] width 22 height 22
checkbox input "true"
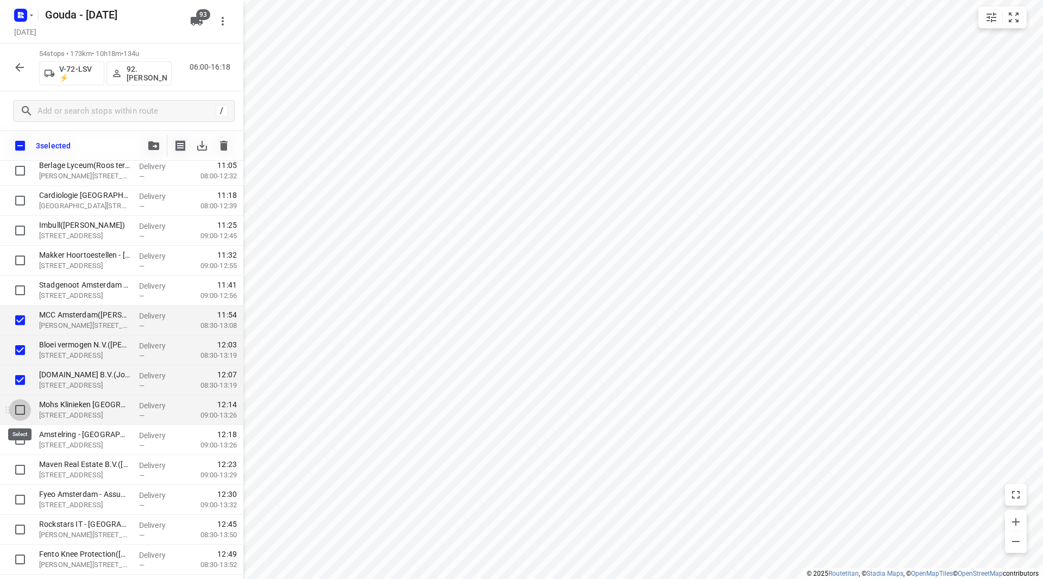
click at [18, 405] on input "checkbox" at bounding box center [20, 410] width 22 height 22
checkbox input "true"
click at [18, 437] on input "checkbox" at bounding box center [20, 440] width 22 height 22
checkbox input "true"
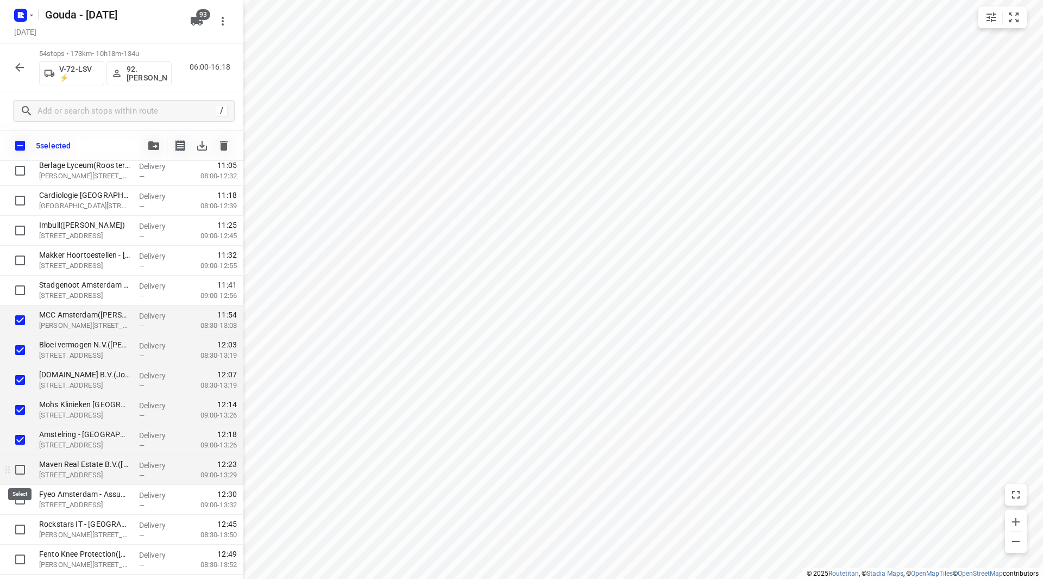
click at [20, 465] on input "checkbox" at bounding box center [20, 470] width 22 height 22
checkbox input "true"
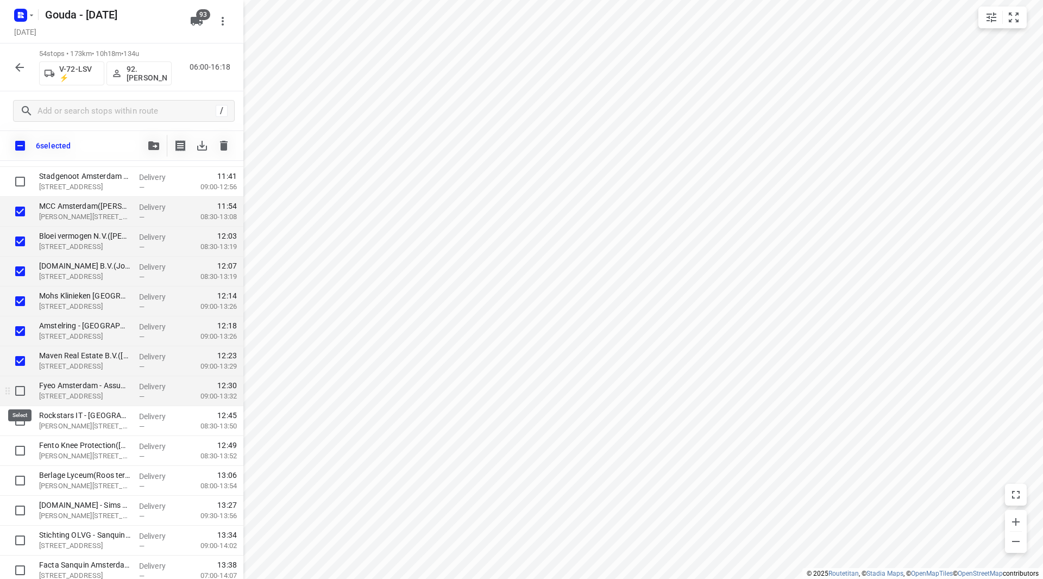
click at [20, 389] on input "checkbox" at bounding box center [20, 391] width 22 height 22
checkbox input "true"
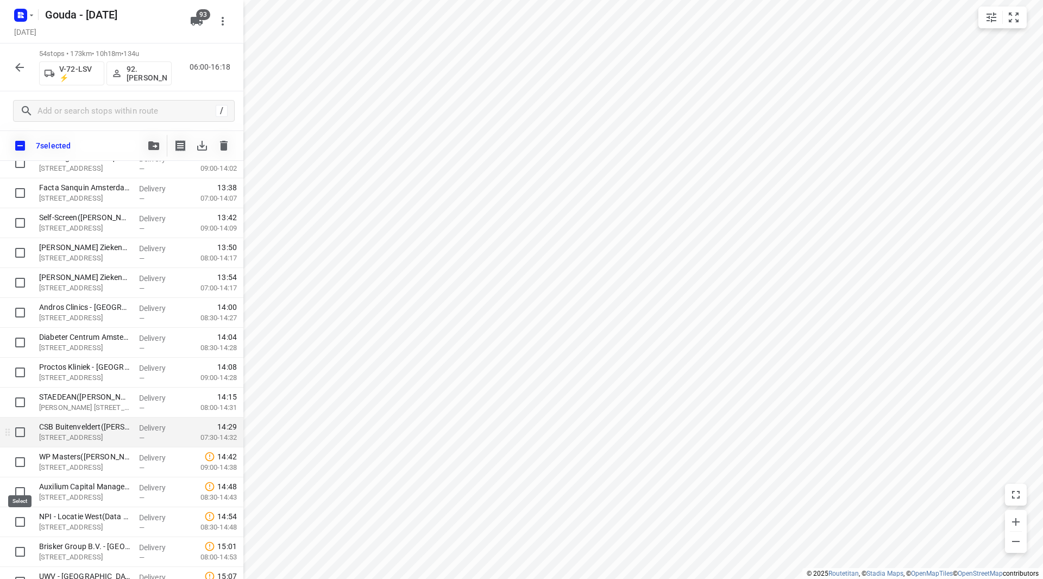
scroll to position [1231, 0]
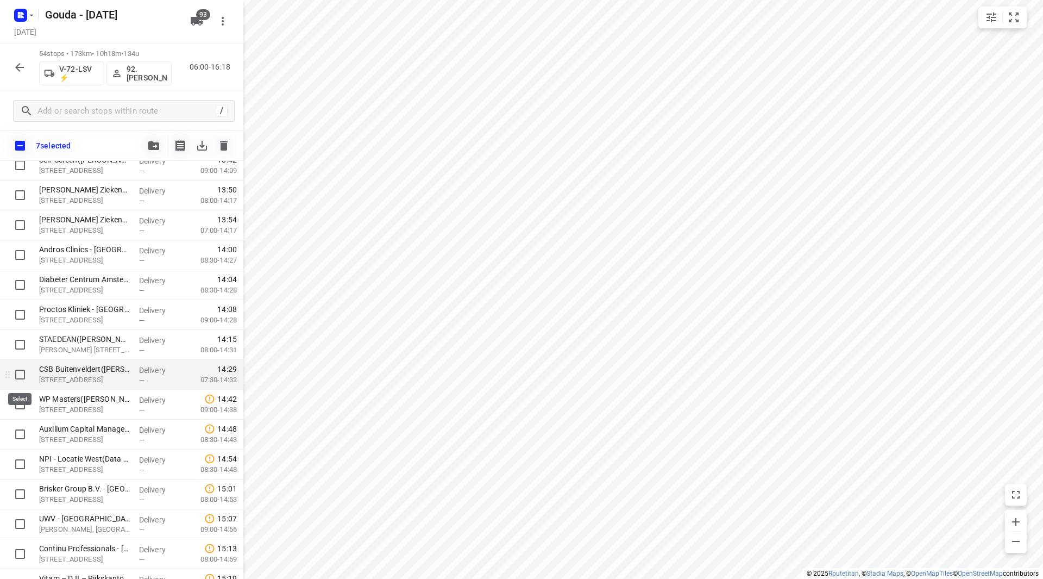
click at [19, 372] on input "checkbox" at bounding box center [20, 374] width 22 height 22
checkbox input "true"
click at [155, 146] on icon "button" at bounding box center [153, 145] width 11 height 9
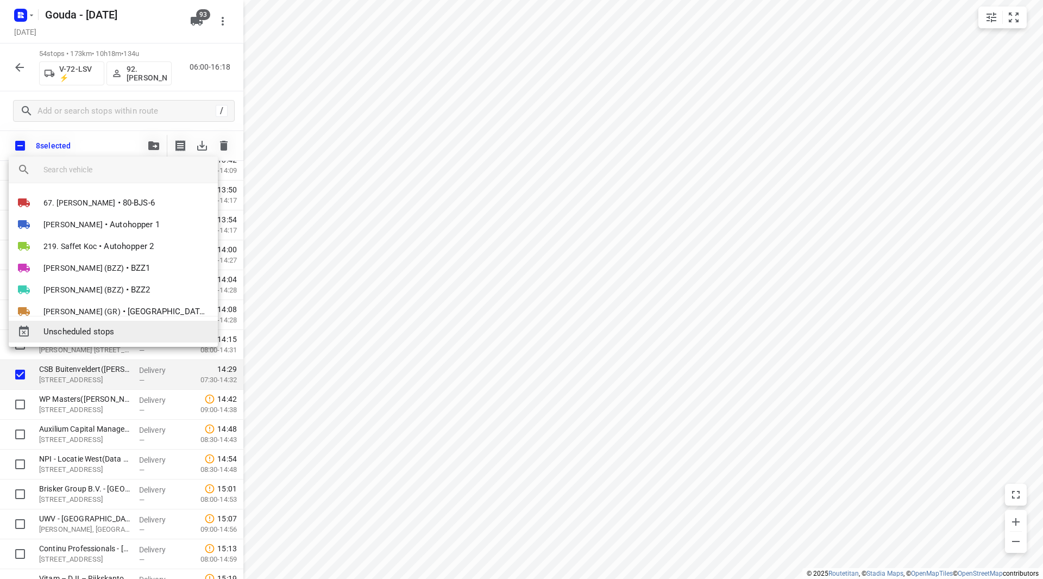
click at [112, 323] on div "Unscheduled stops" at bounding box center [113, 332] width 209 height 22
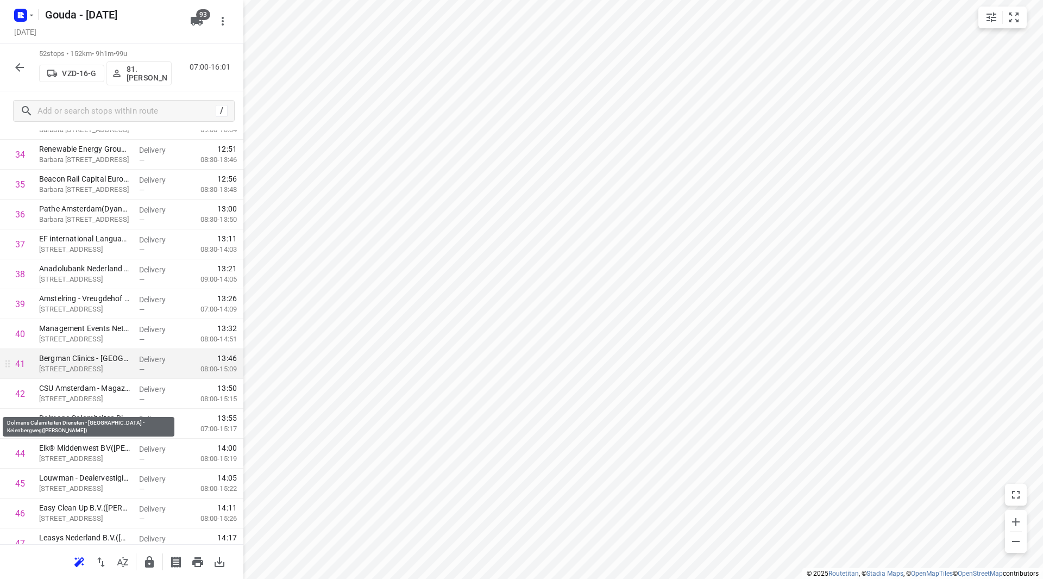
scroll to position [1122, 0]
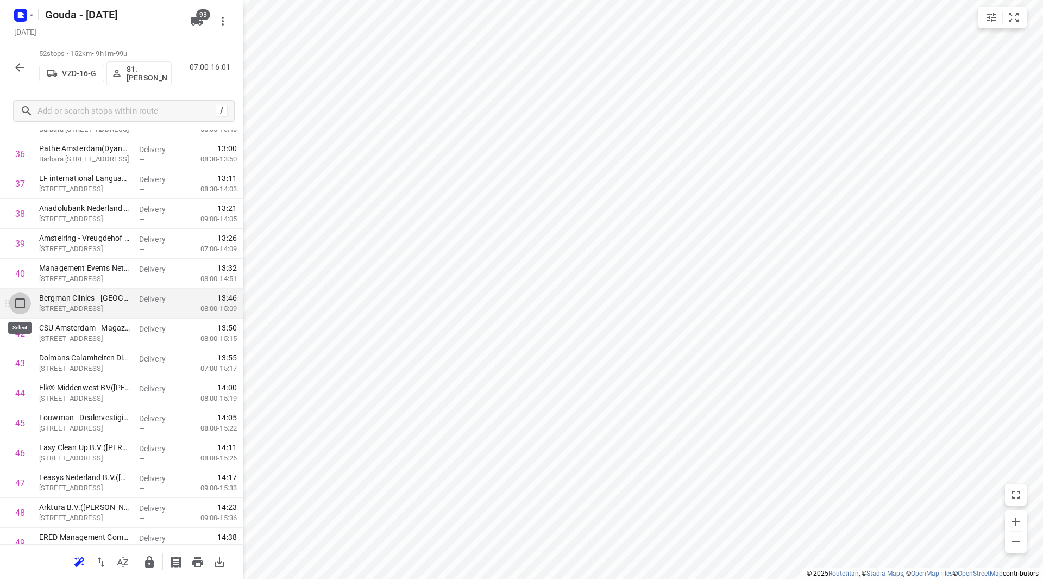
click at [23, 302] on input "checkbox" at bounding box center [20, 303] width 22 height 22
checkbox input "true"
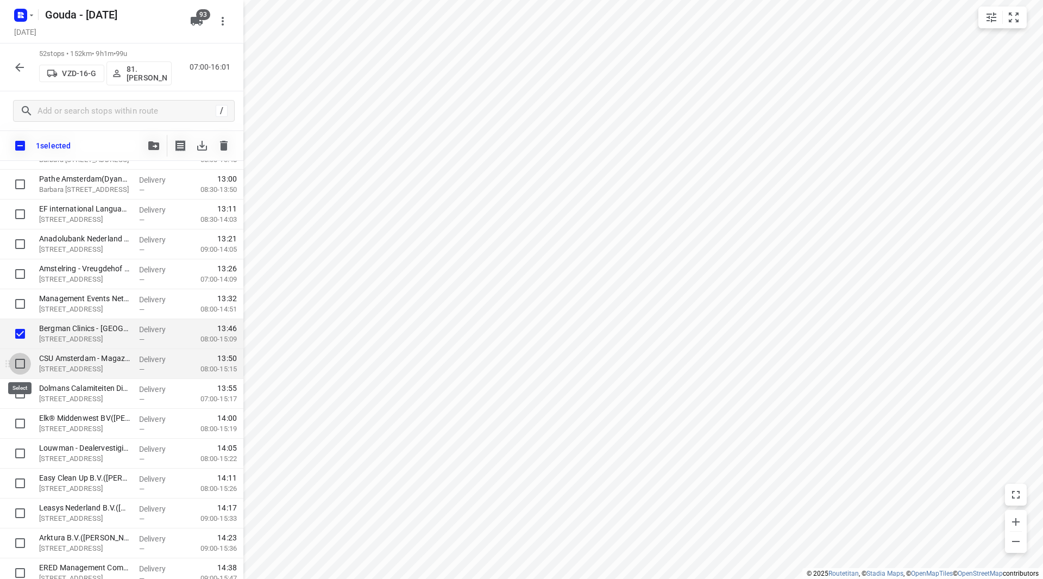
click at [22, 371] on input "checkbox" at bounding box center [20, 364] width 22 height 22
checkbox input "true"
click at [26, 398] on input "checkbox" at bounding box center [20, 393] width 22 height 22
checkbox input "true"
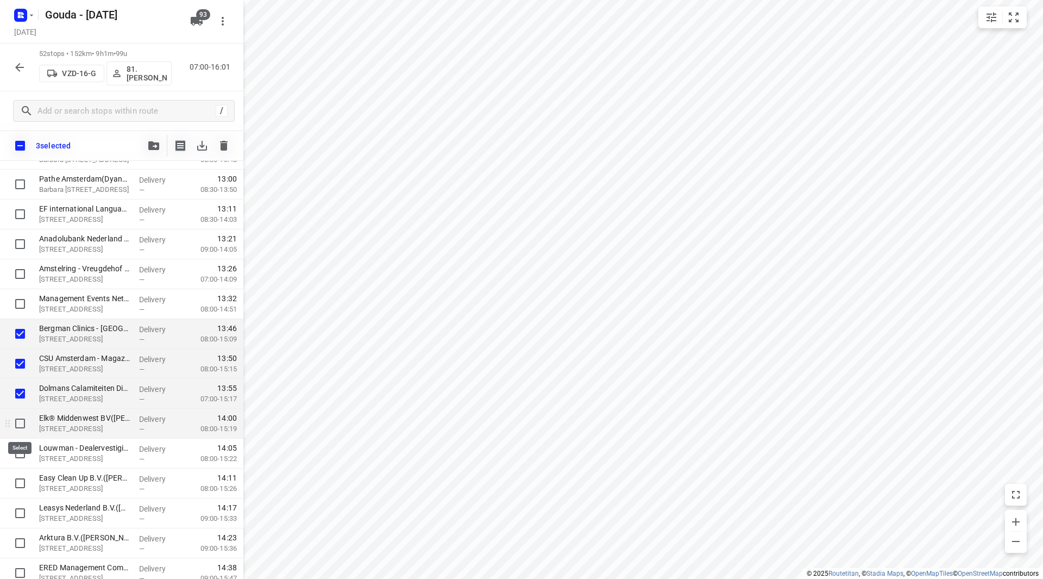
click at [18, 424] on input "checkbox" at bounding box center [20, 423] width 22 height 22
checkbox input "true"
click at [18, 452] on input "checkbox" at bounding box center [20, 453] width 22 height 22
checkbox input "true"
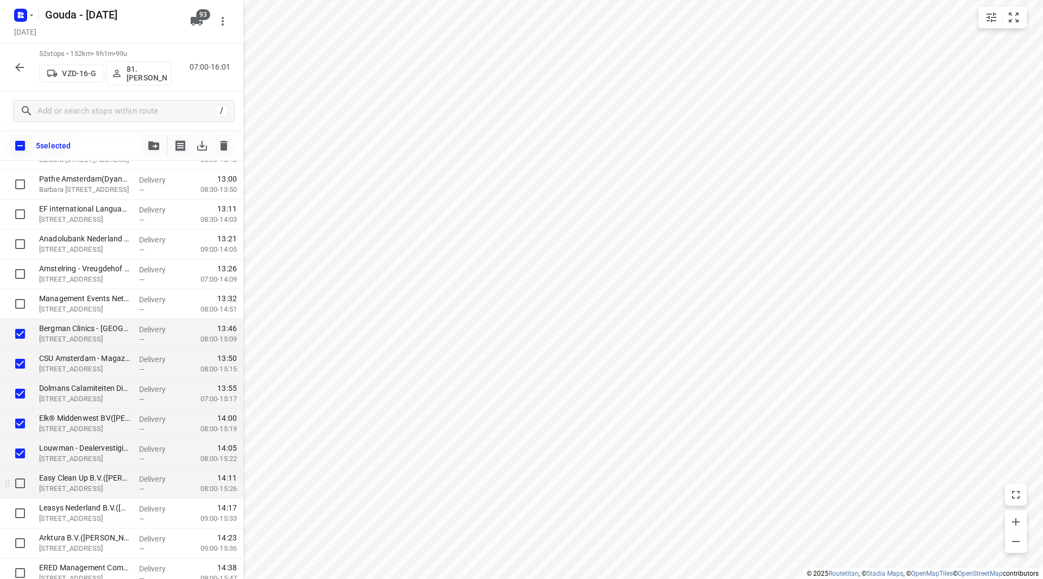
click at [20, 483] on input "checkbox" at bounding box center [20, 483] width 22 height 22
checkbox input "true"
click at [19, 510] on input "checkbox" at bounding box center [20, 513] width 22 height 22
checkbox input "true"
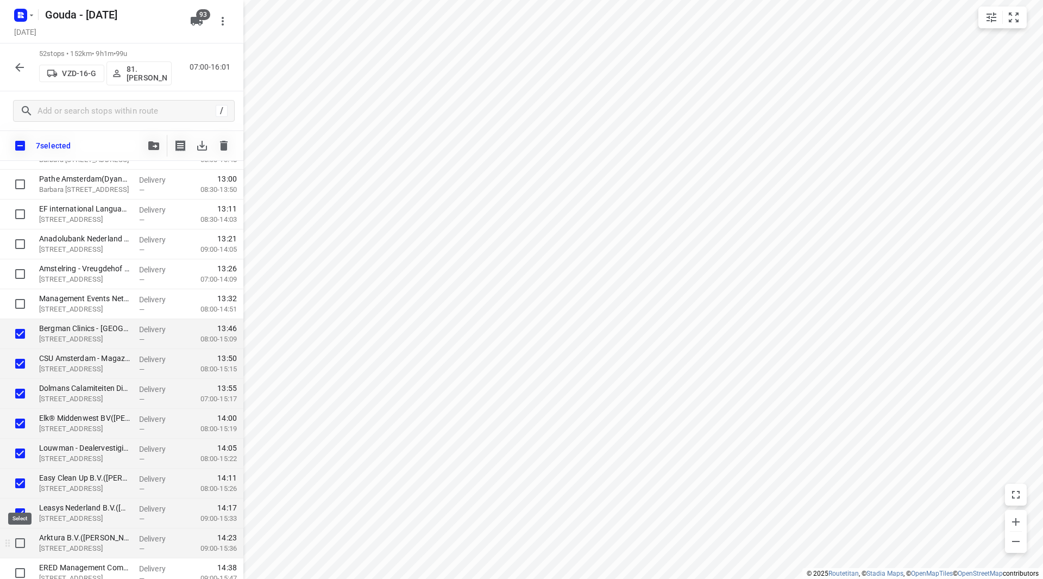
click at [15, 538] on input "checkbox" at bounding box center [20, 543] width 22 height 22
checkbox input "true"
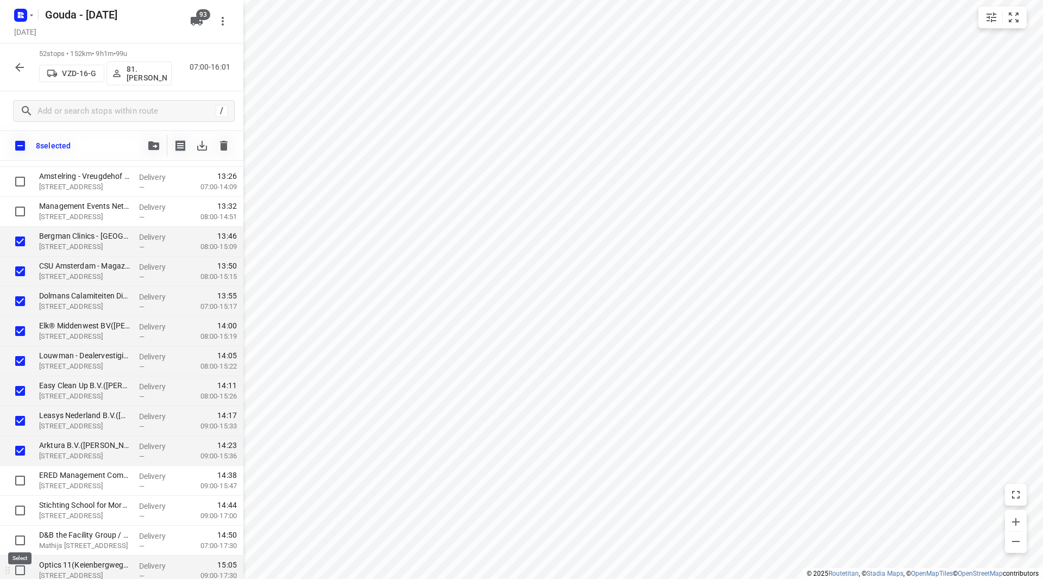
scroll to position [1251, 0]
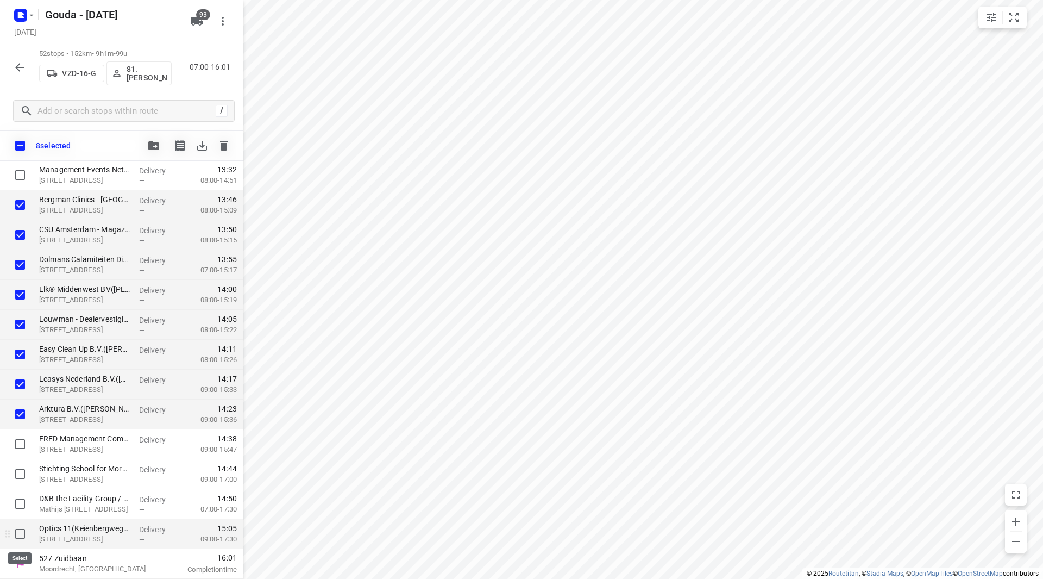
click at [16, 536] on input "checkbox" at bounding box center [20, 534] width 22 height 22
checkbox input "true"
click at [154, 145] on icon "button" at bounding box center [153, 145] width 11 height 9
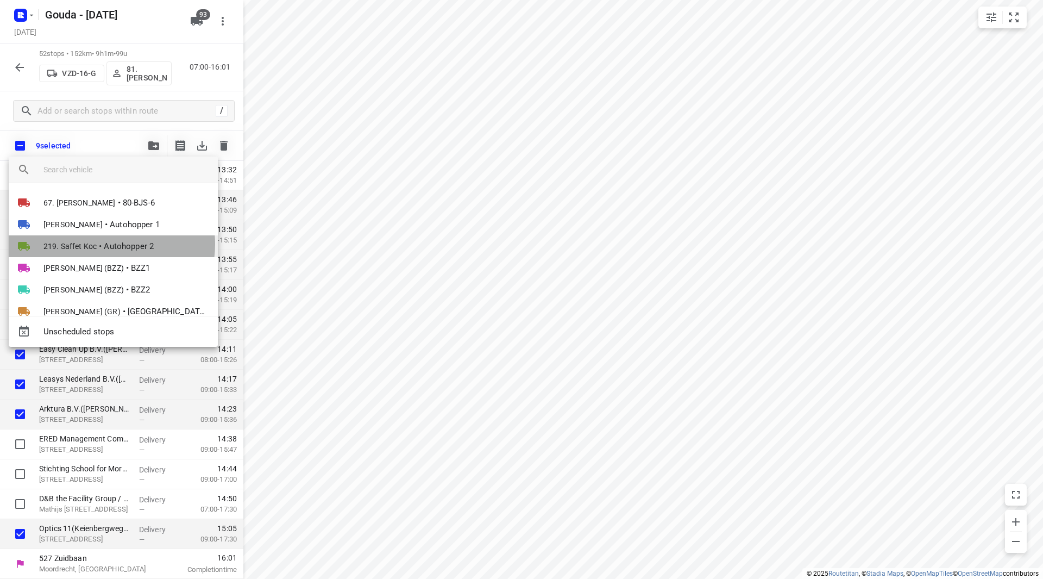
click at [106, 244] on span "Autohopper 2" at bounding box center [129, 246] width 50 height 12
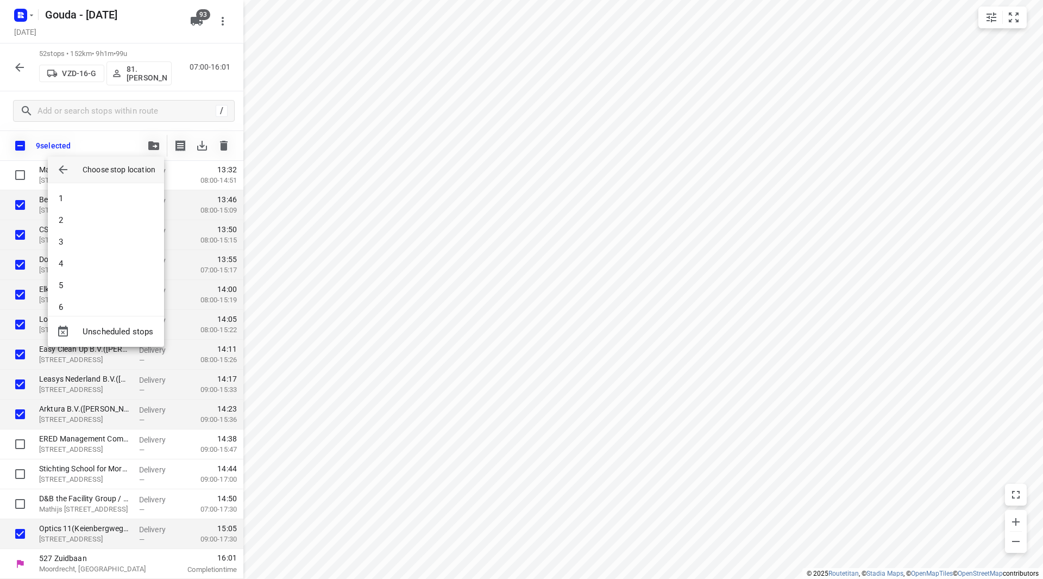
scroll to position [598, 0]
click at [100, 293] on li "33" at bounding box center [106, 296] width 116 height 22
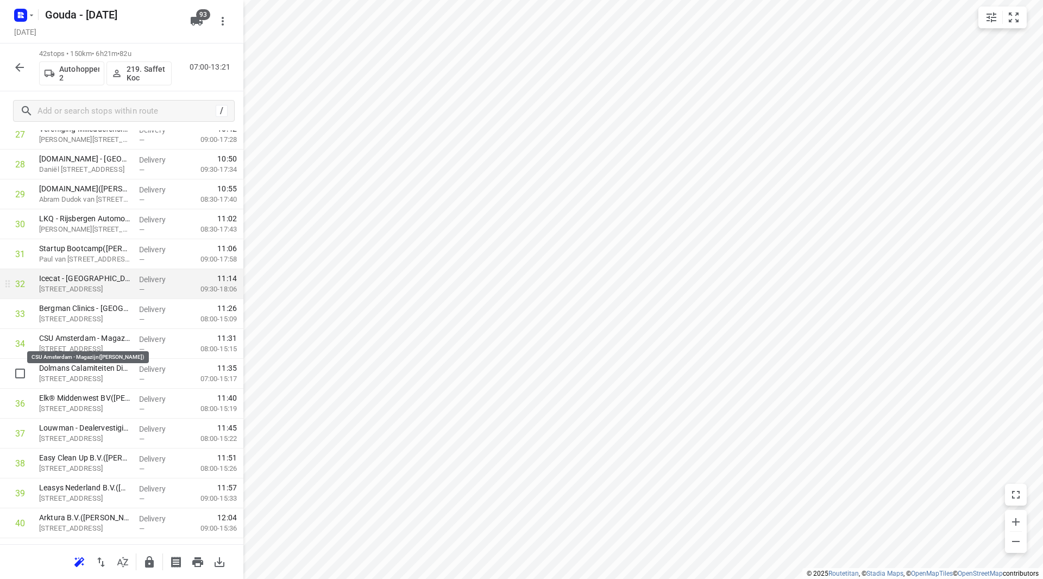
scroll to position [957, 0]
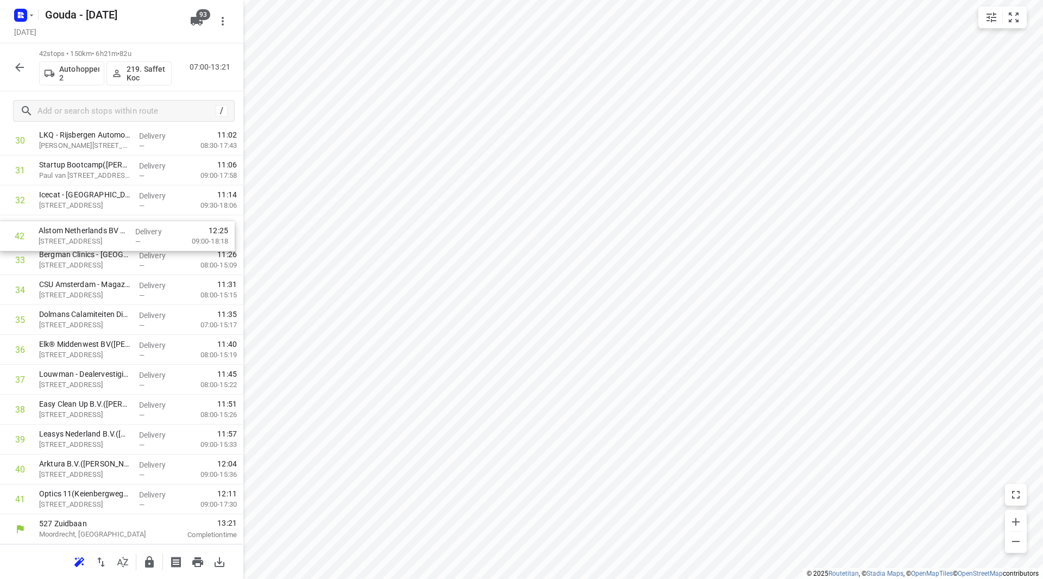
drag, startPoint x: 83, startPoint y: 499, endPoint x: 83, endPoint y: 233, distance: 265.7
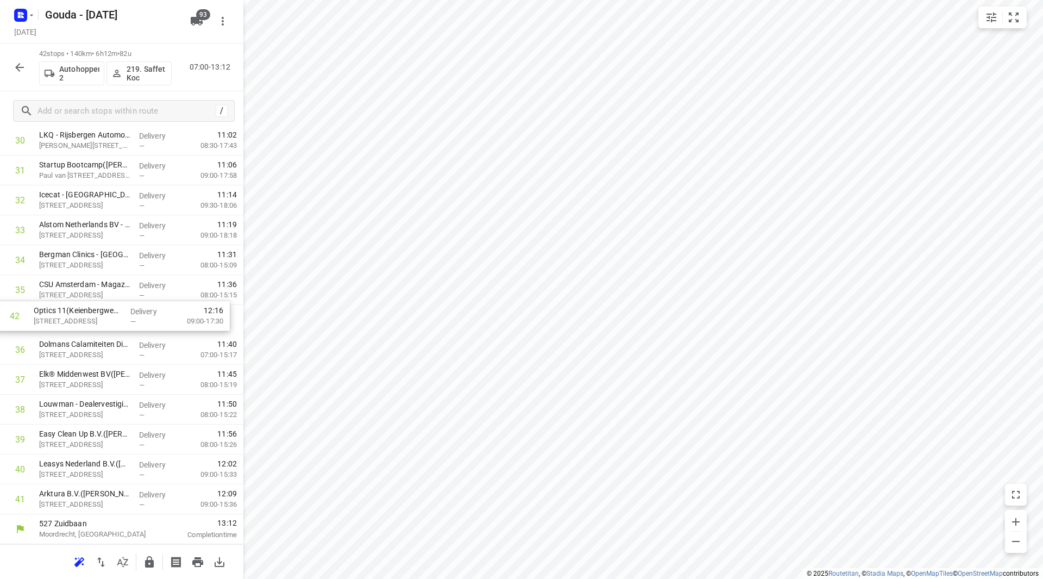
drag, startPoint x: 115, startPoint y: 505, endPoint x: 109, endPoint y: 315, distance: 189.7
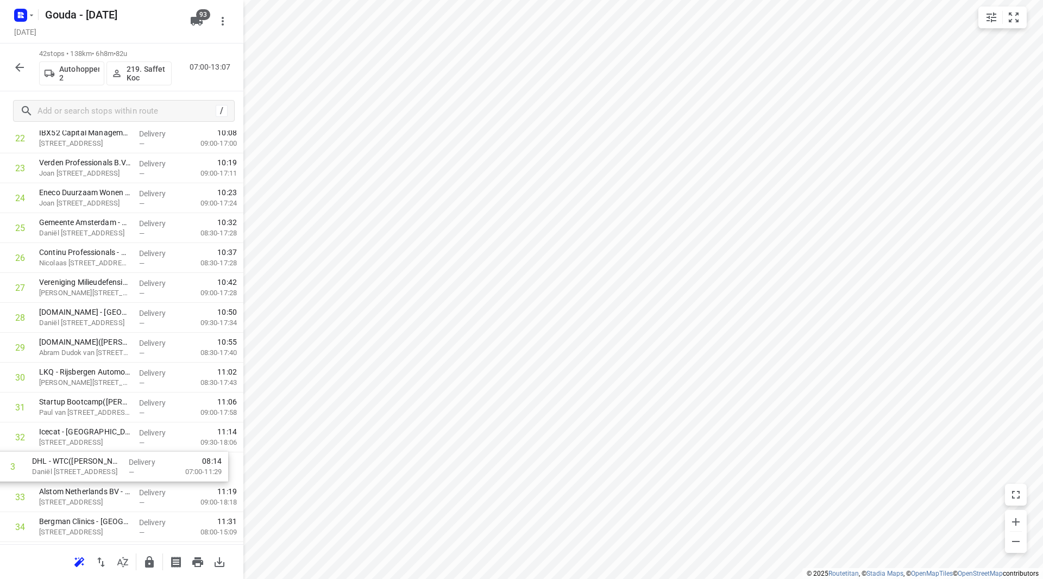
scroll to position [692, 0]
drag, startPoint x: 102, startPoint y: 238, endPoint x: 101, endPoint y: 353, distance: 115.2
click at [101, 353] on div "1 ⭐Roularta Media Nederland BV(Annette Mulders) Spaklerweg 53, Duivendrecht Del…" at bounding box center [121, 151] width 243 height 1255
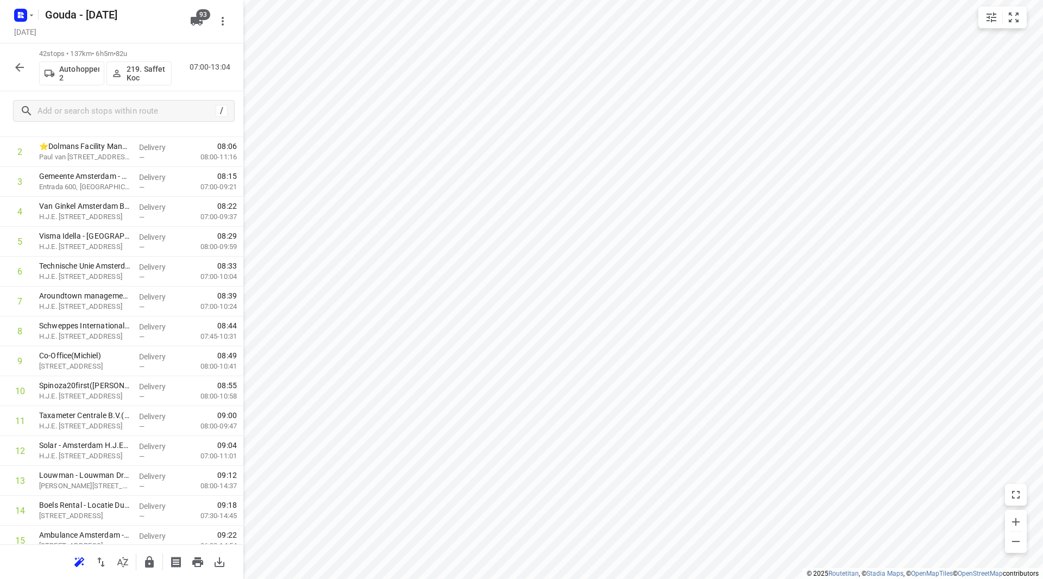
scroll to position [0, 0]
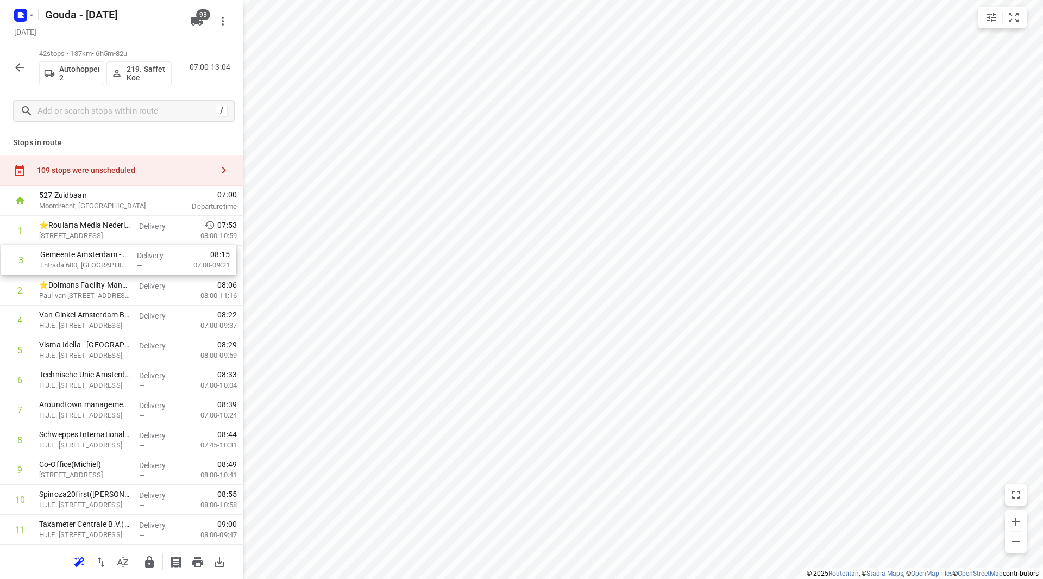
drag, startPoint x: 101, startPoint y: 295, endPoint x: 104, endPoint y: 261, distance: 33.8
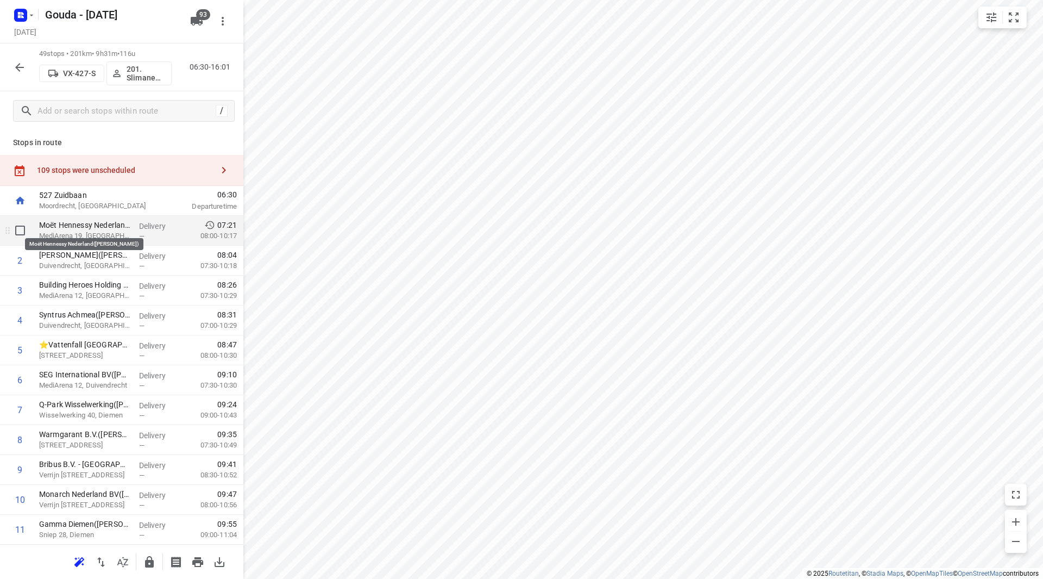
click at [99, 228] on p "Moët Hennessy Nederland(Judith Monsees)" at bounding box center [84, 224] width 91 height 11
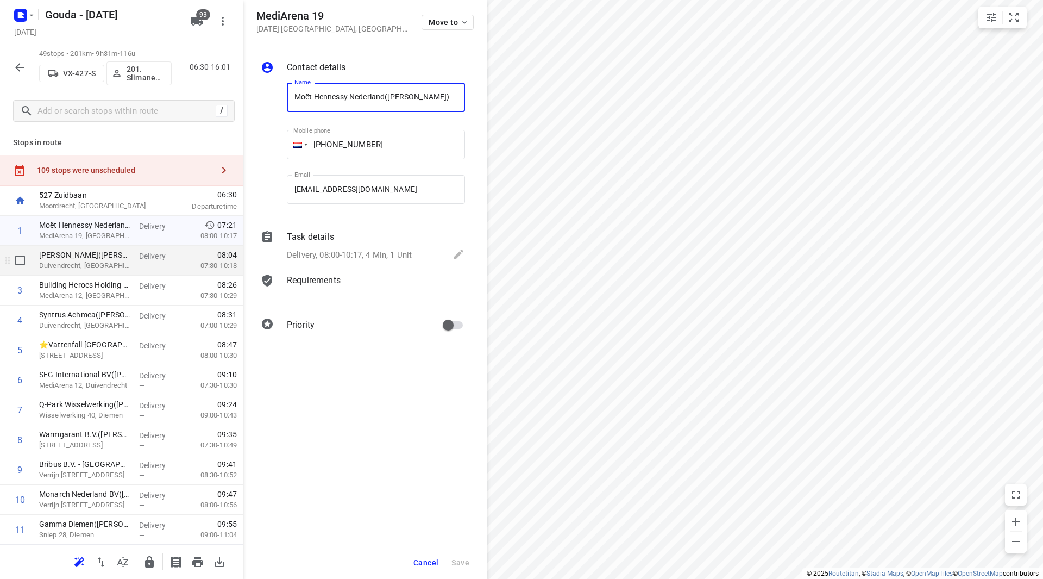
click at [93, 262] on p "Duivendrecht, Amsterdam" at bounding box center [84, 265] width 91 height 11
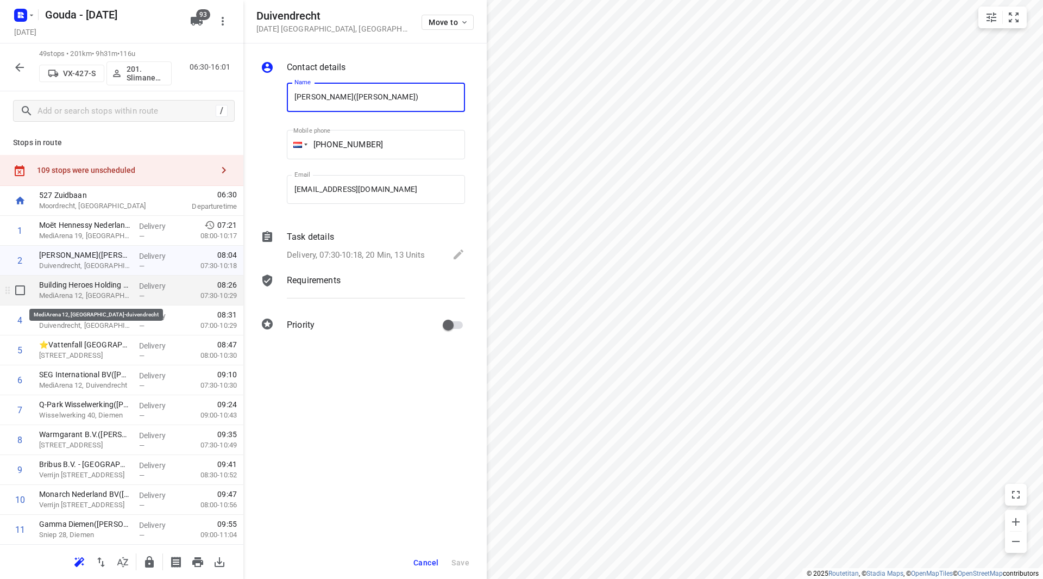
click at [91, 291] on p "MediArena 12, Amsterdam-duivendrecht" at bounding box center [84, 295] width 91 height 11
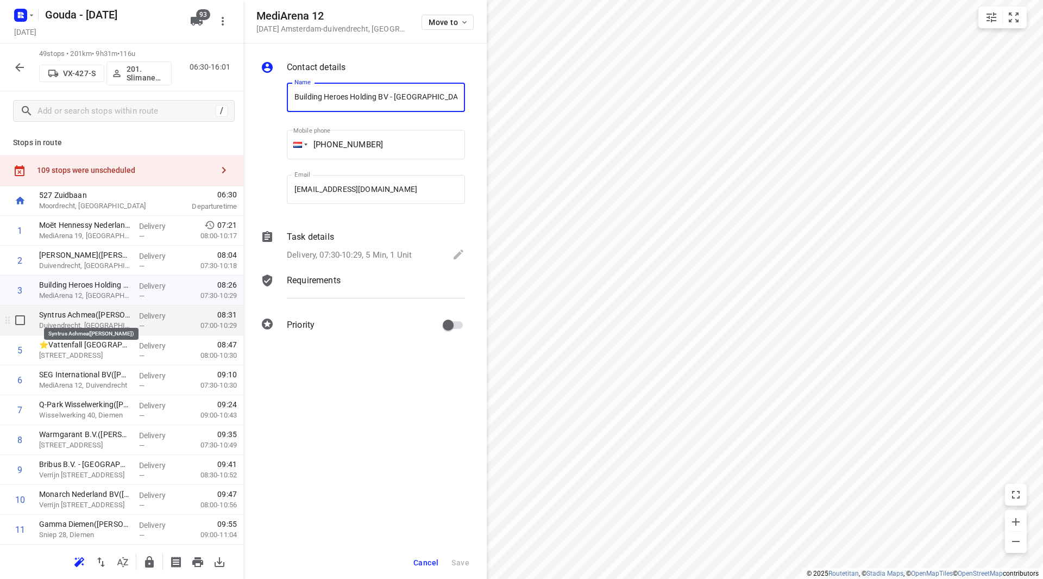
click at [89, 316] on p "Syntrus Achmea(Tako Brink)" at bounding box center [84, 314] width 91 height 11
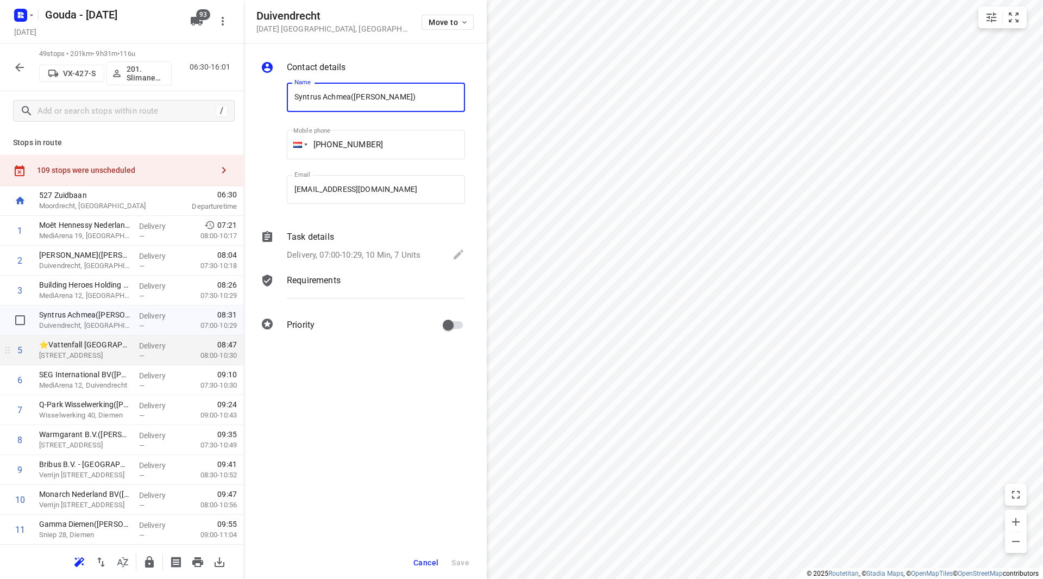
click at [86, 338] on div "⭐Vattenfall Amsterdam | Nieuw Amsterdam(Facility Services - Vattenfall N.V.(573…" at bounding box center [85, 350] width 100 height 30
click at [421, 566] on span "Cancel" at bounding box center [425, 562] width 25 height 9
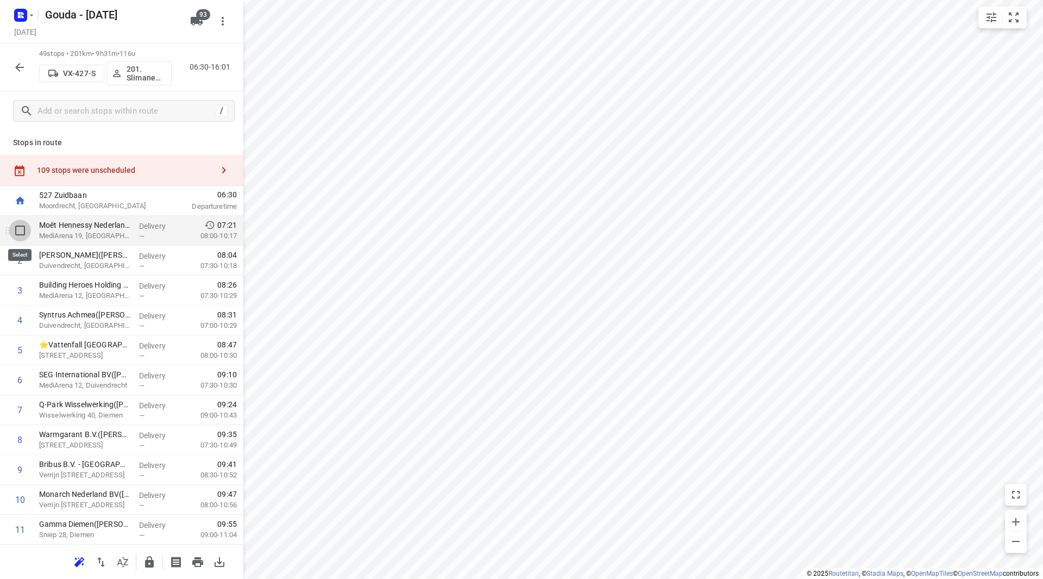
click at [22, 229] on input "checkbox" at bounding box center [20, 230] width 22 height 22
checkbox input "true"
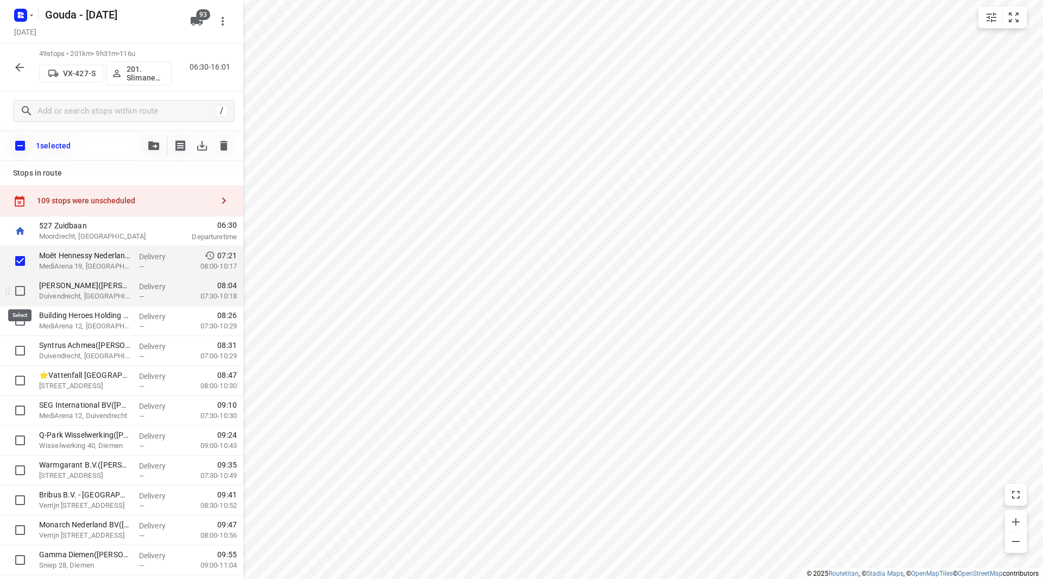
click at [26, 286] on input "checkbox" at bounding box center [20, 291] width 22 height 22
checkbox input "true"
click at [17, 312] on input "checkbox" at bounding box center [20, 321] width 22 height 22
checkbox input "true"
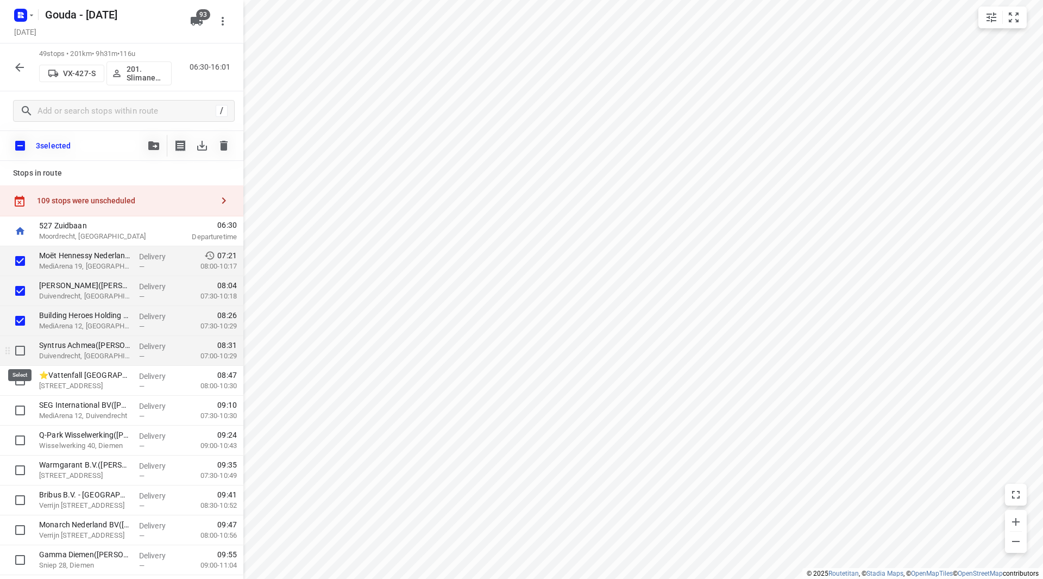
click at [22, 344] on input "checkbox" at bounding box center [20, 351] width 22 height 22
checkbox input "true"
click at [20, 380] on input "checkbox" at bounding box center [20, 380] width 22 height 22
checkbox input "true"
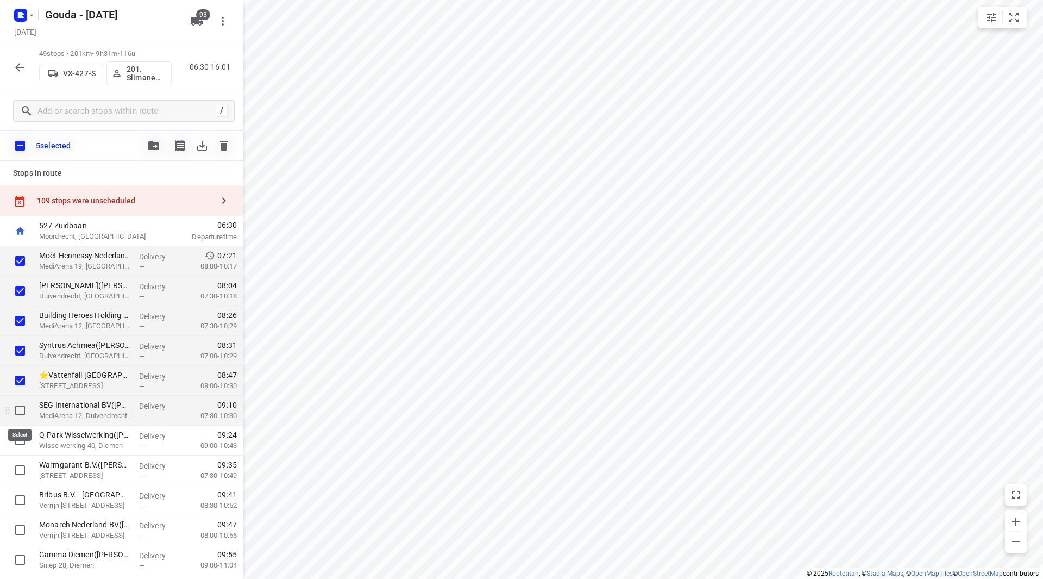
click at [17, 408] on input "checkbox" at bounding box center [20, 410] width 22 height 22
checkbox input "true"
click at [24, 380] on input "checkbox" at bounding box center [20, 380] width 22 height 22
checkbox input "false"
click at [152, 141] on button "button" at bounding box center [154, 146] width 22 height 22
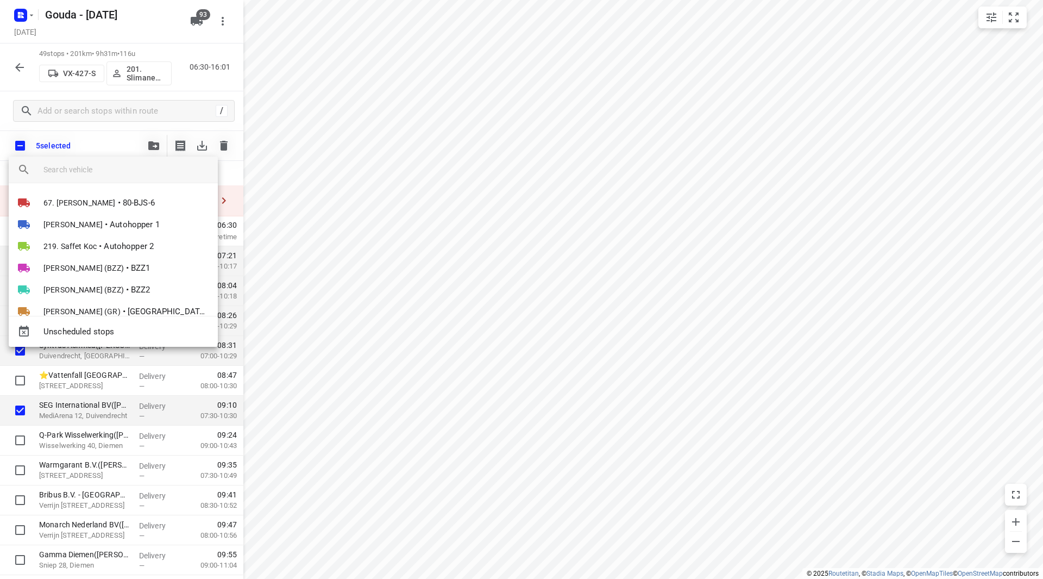
click at [99, 169] on input "search vehicle" at bounding box center [126, 169] width 166 height 16
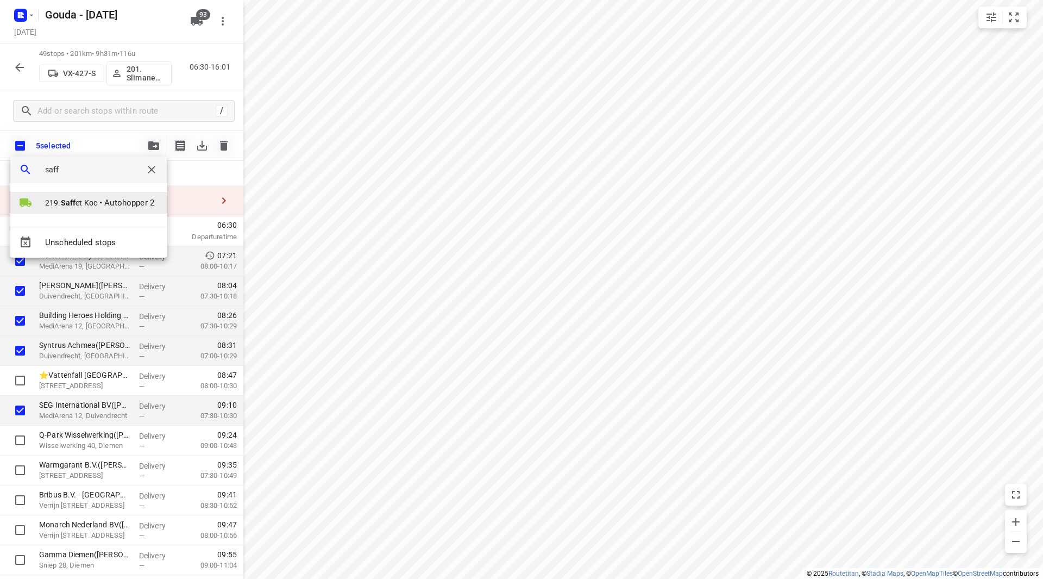
type input "saff"
click at [90, 204] on span "219. Saff et Koc" at bounding box center [71, 202] width 52 height 11
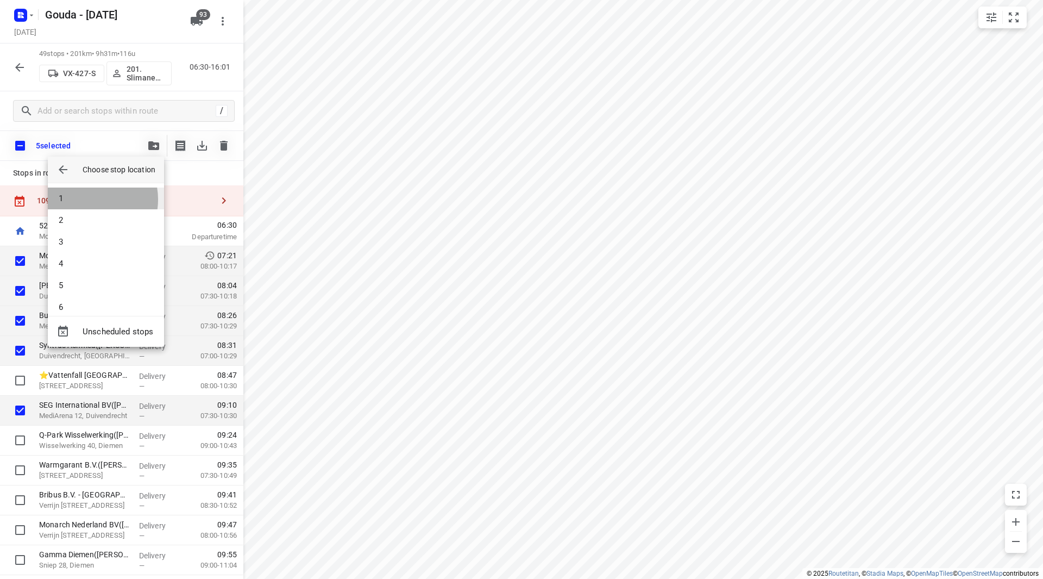
click at [86, 199] on li "1" at bounding box center [106, 198] width 116 height 22
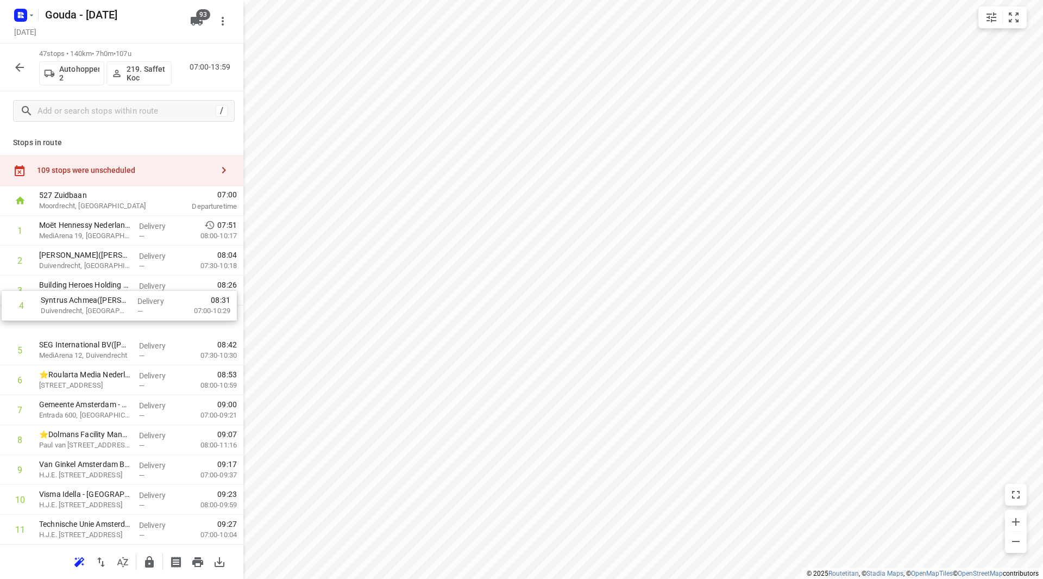
drag, startPoint x: 113, startPoint y: 329, endPoint x: 115, endPoint y: 300, distance: 28.9
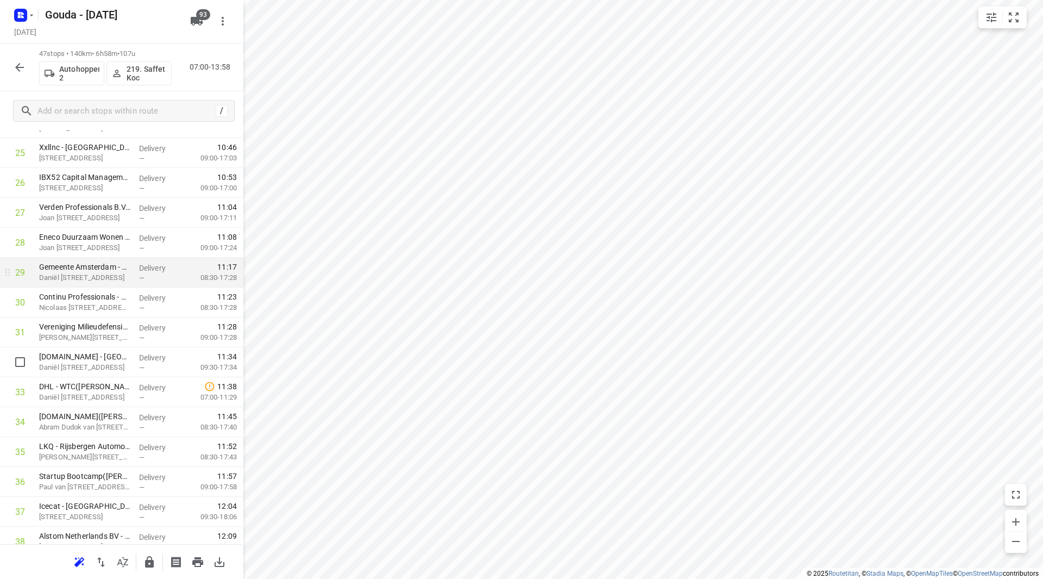
scroll to position [869, 0]
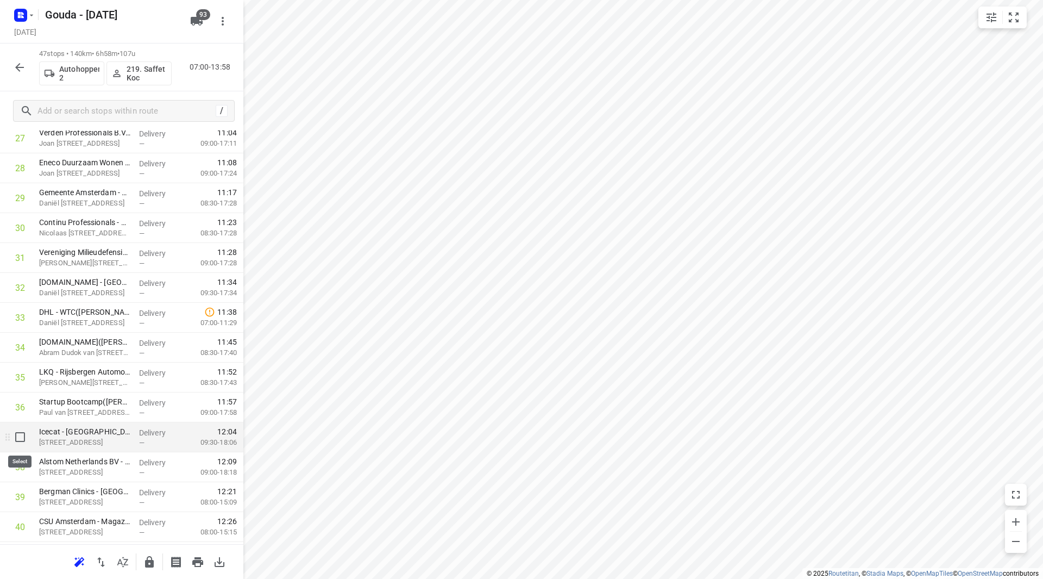
click at [21, 434] on input "checkbox" at bounding box center [20, 437] width 22 height 22
checkbox input "true"
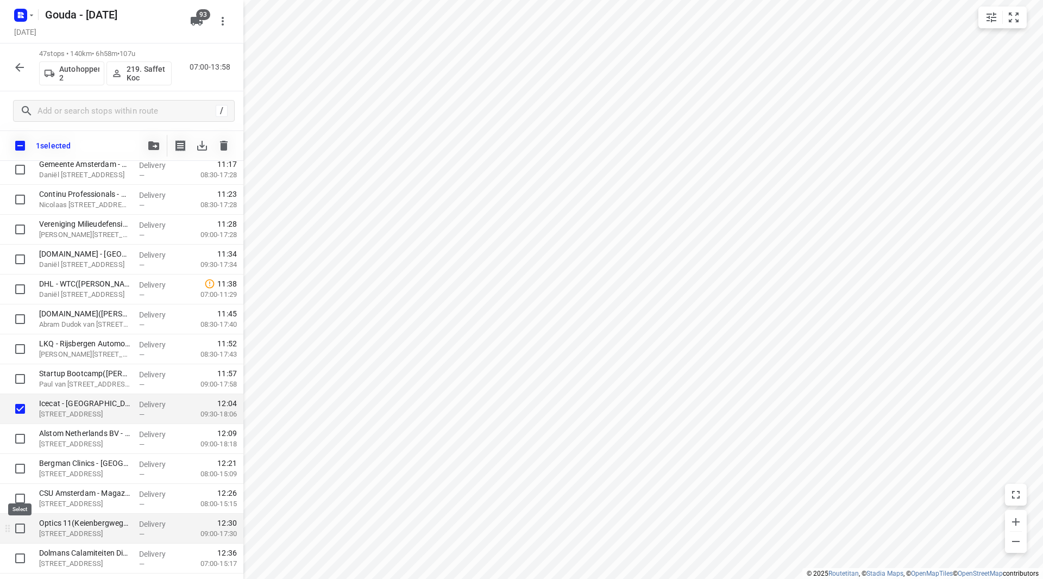
scroll to position [978, 0]
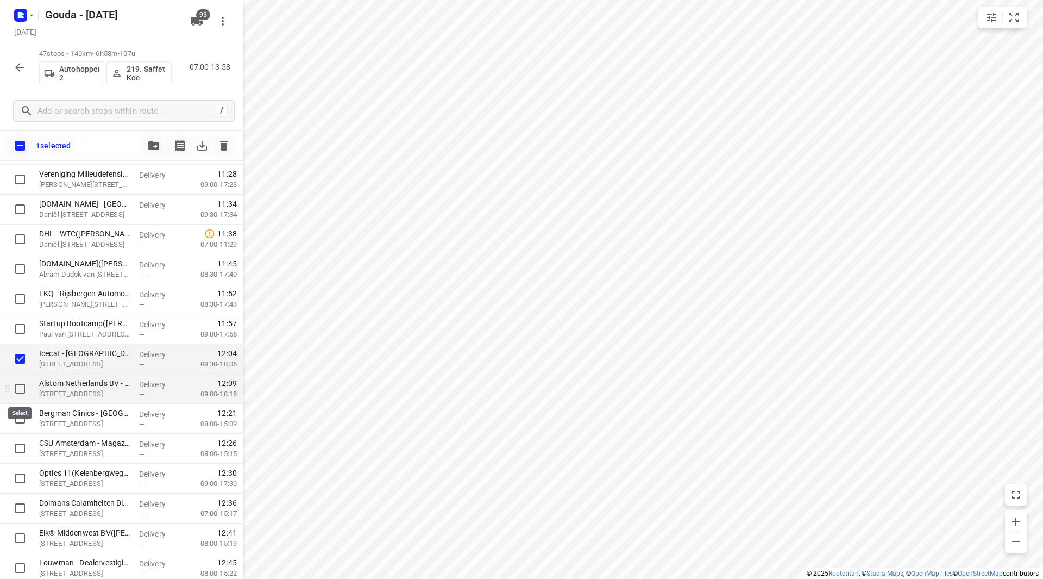
click at [20, 387] on input "checkbox" at bounding box center [20, 389] width 22 height 22
checkbox input "true"
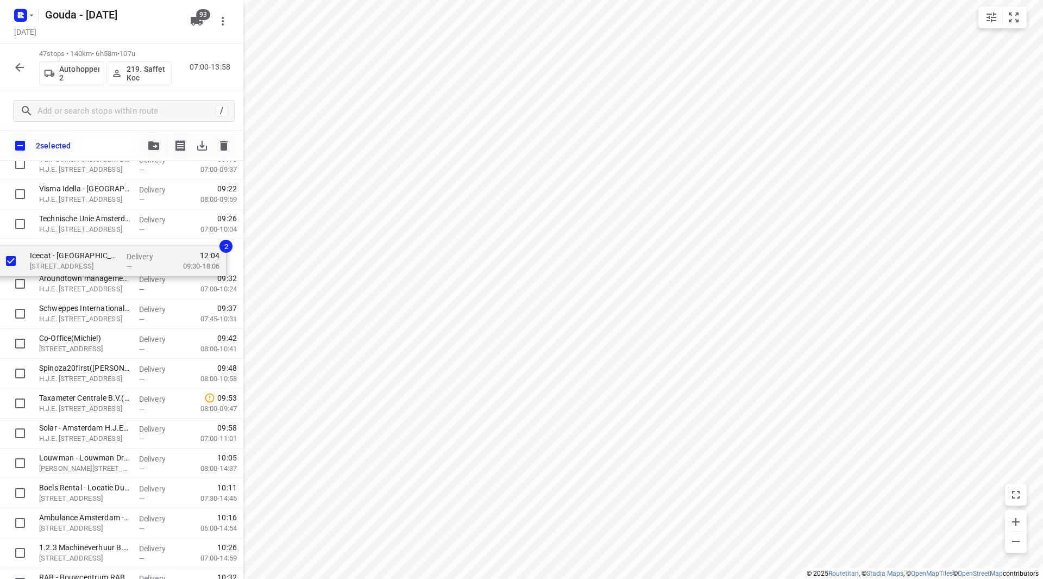
scroll to position [331, 0]
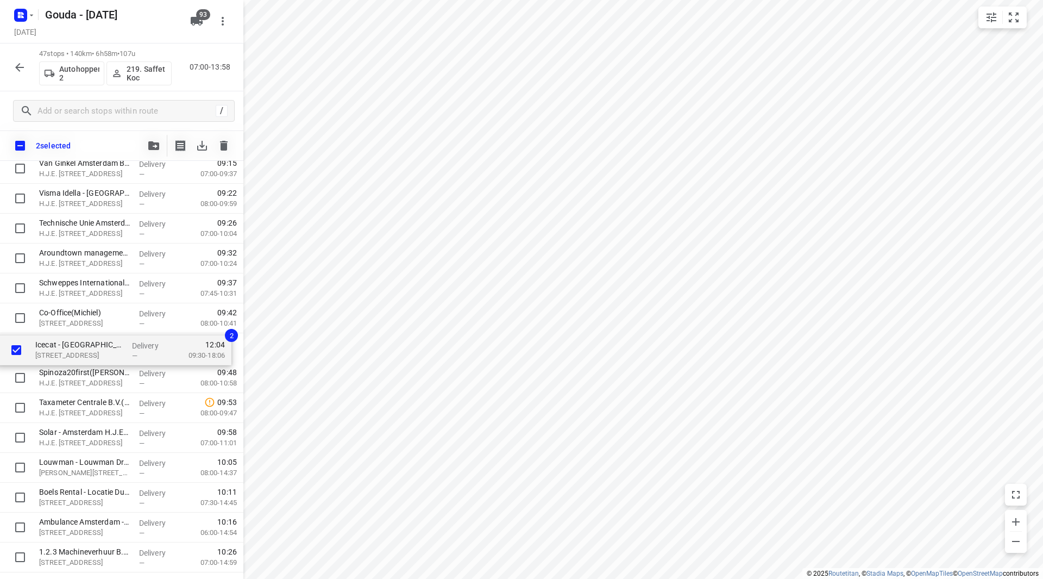
drag, startPoint x: 71, startPoint y: 473, endPoint x: 68, endPoint y: 351, distance: 122.3
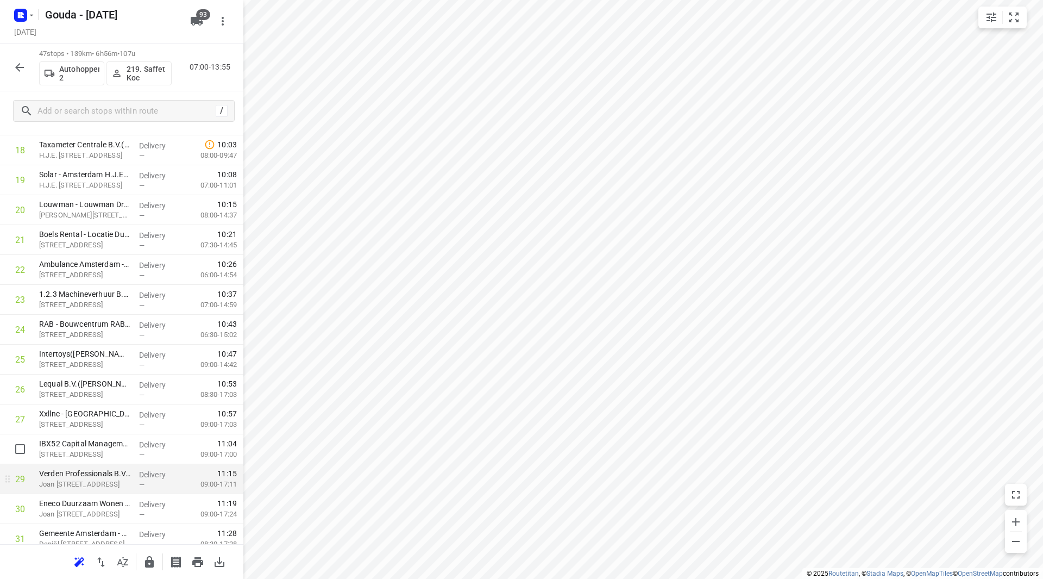
scroll to position [598, 0]
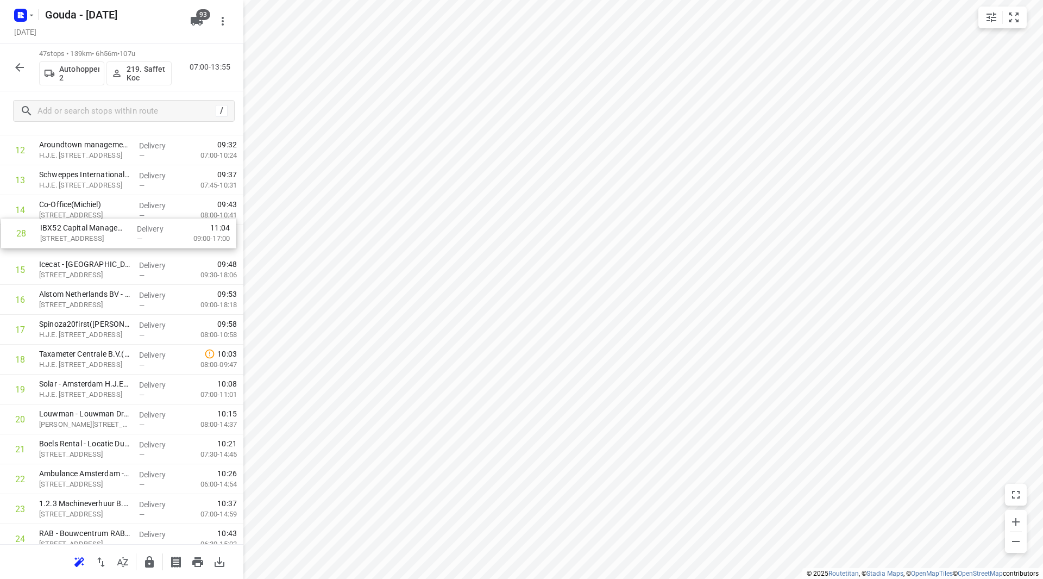
drag, startPoint x: 68, startPoint y: 452, endPoint x: 67, endPoint y: 243, distance: 208.6
click at [67, 243] on div "1 Moët Hennessy Nederland(Judith Monsees) MediArena 19, Amsterdam Delivery — 07…" at bounding box center [121, 509] width 243 height 1404
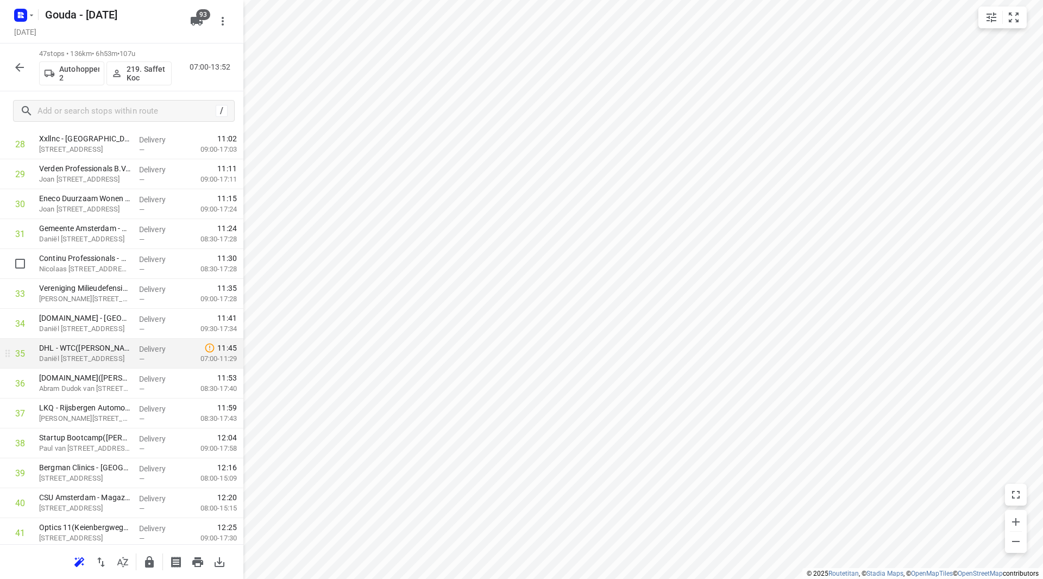
scroll to position [897, 0]
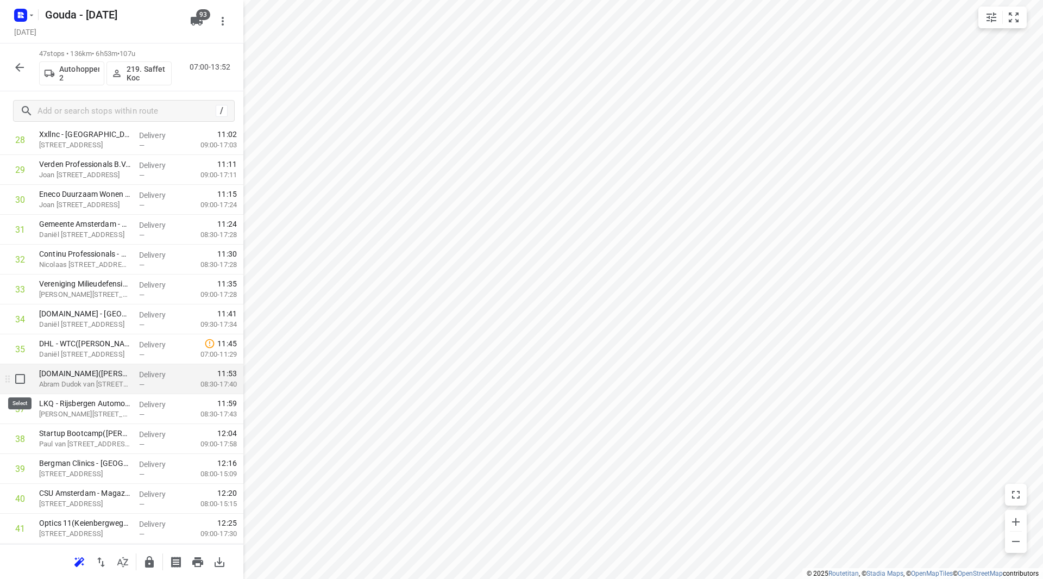
click at [20, 378] on input "checkbox" at bounding box center [20, 379] width 22 height 22
checkbox input "true"
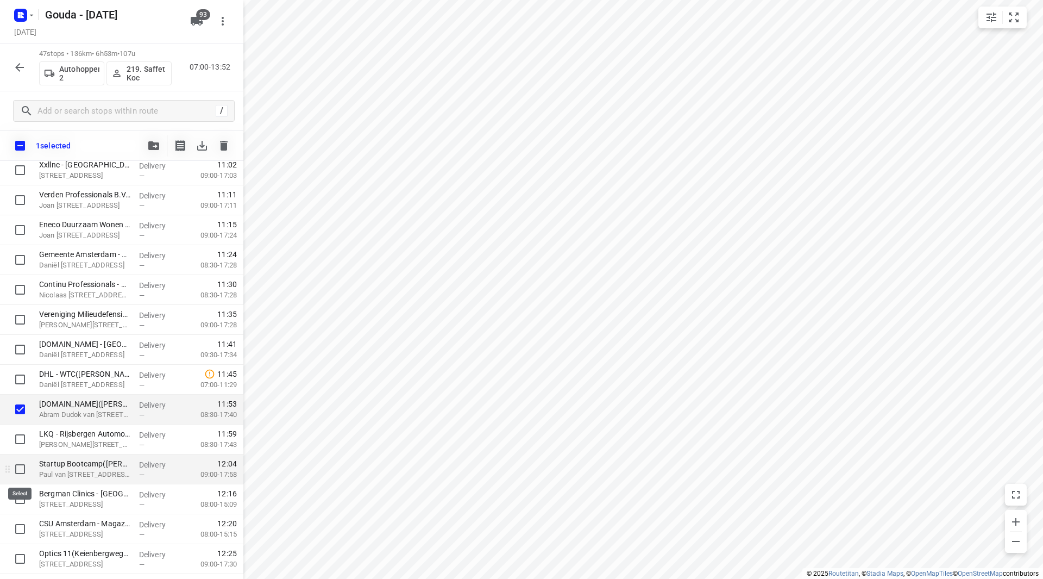
click at [18, 470] on input "checkbox" at bounding box center [20, 469] width 22 height 22
checkbox input "true"
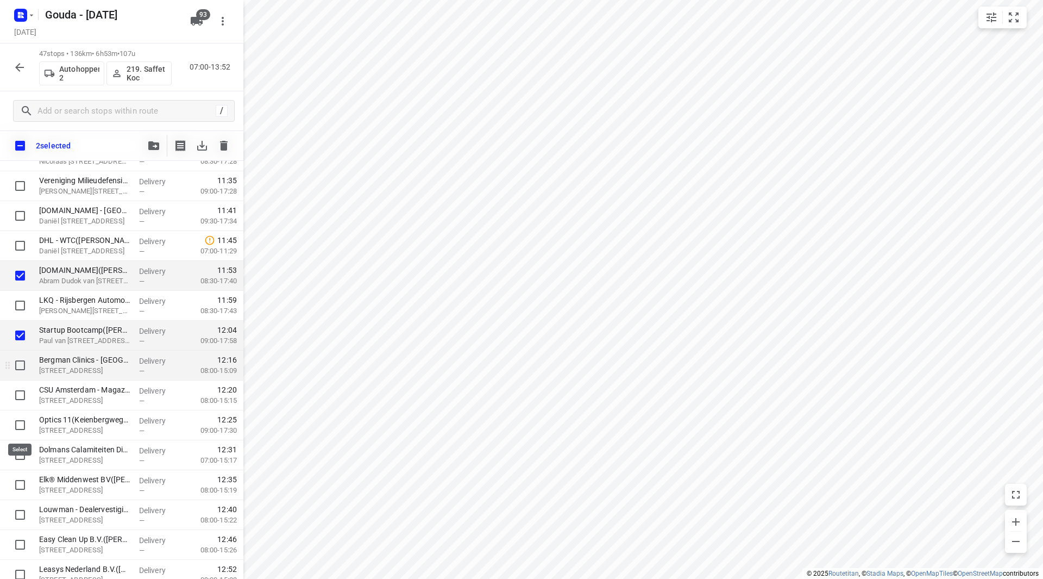
scroll to position [993, 0]
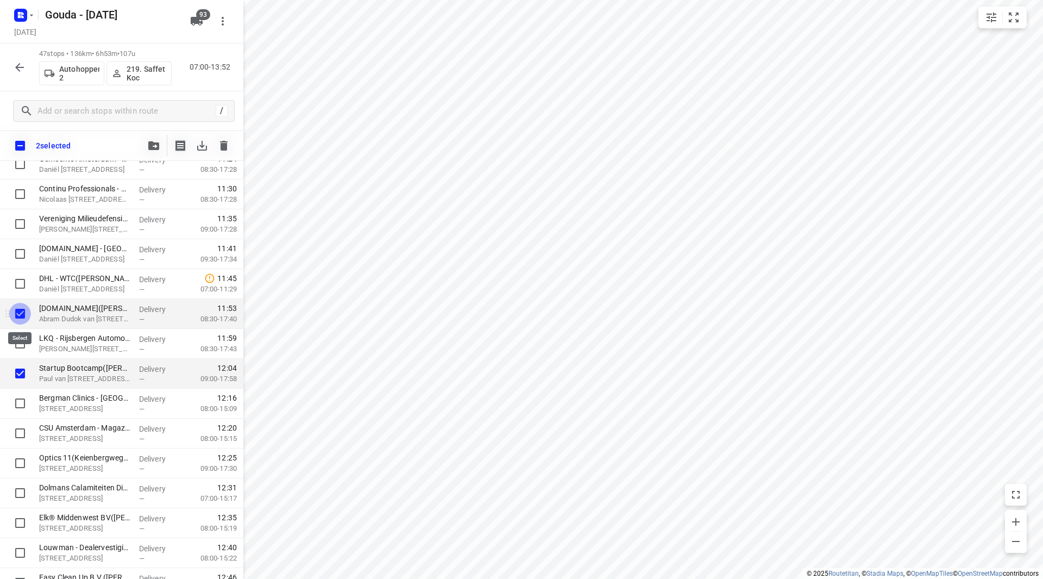
click at [24, 315] on input "checkbox" at bounding box center [20, 314] width 22 height 22
checkbox input "false"
click at [20, 376] on input "checkbox" at bounding box center [20, 373] width 22 height 22
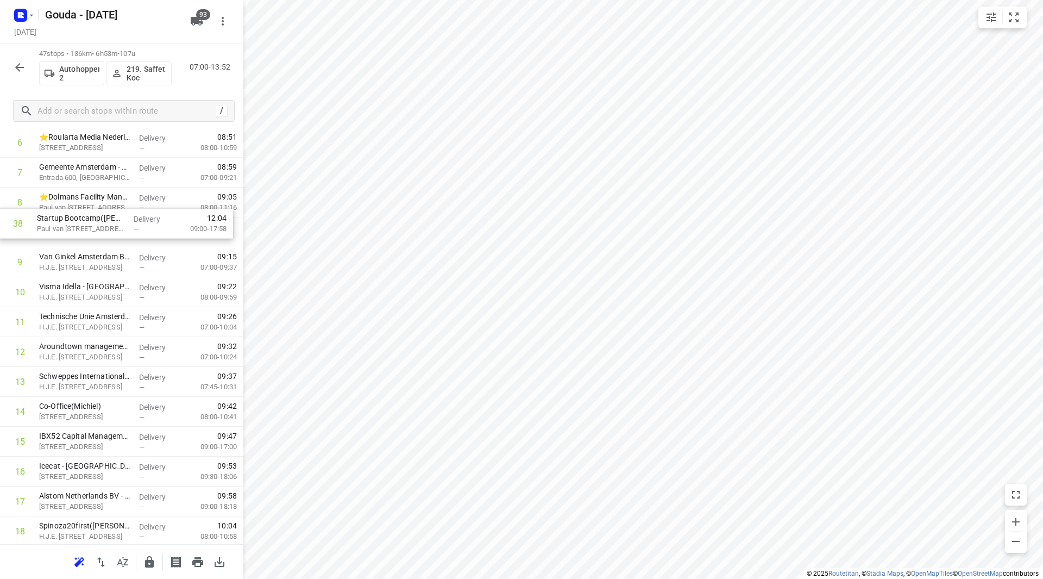
scroll to position [235, 0]
drag, startPoint x: 85, startPoint y: 340, endPoint x: 87, endPoint y: 235, distance: 104.9
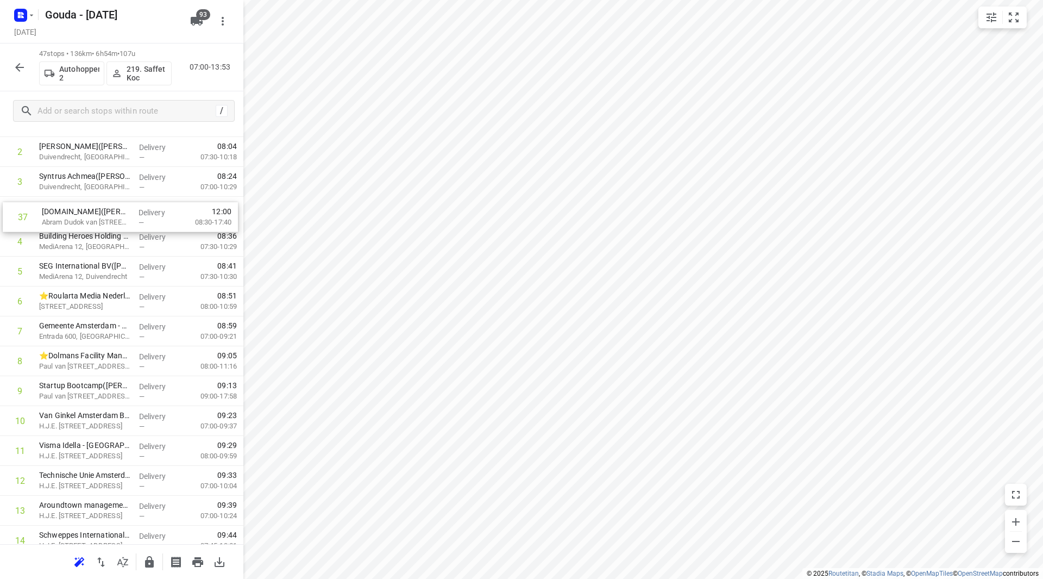
scroll to position [97, 0]
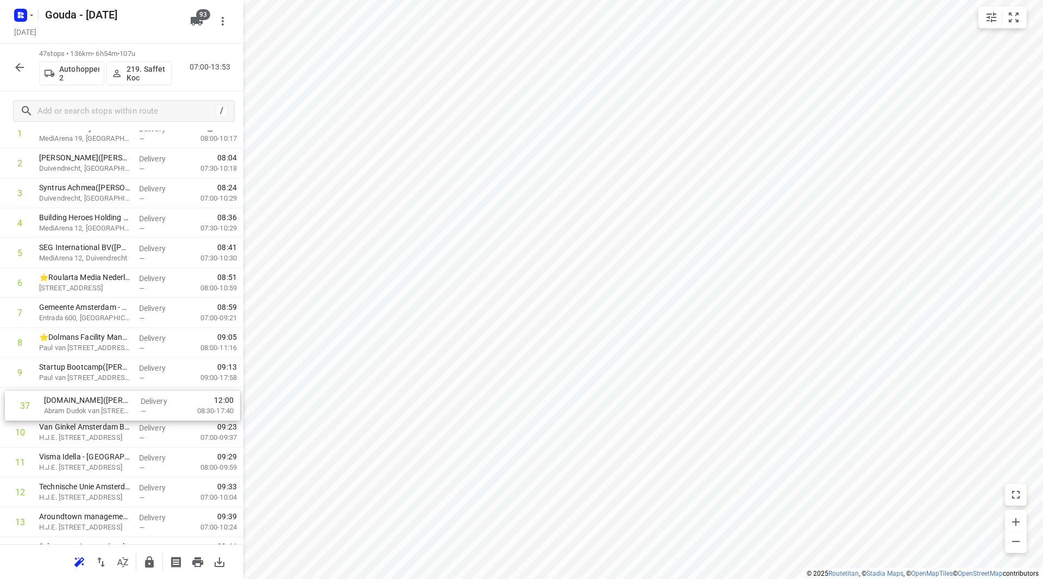
drag, startPoint x: 73, startPoint y: 476, endPoint x: 79, endPoint y: 401, distance: 75.2
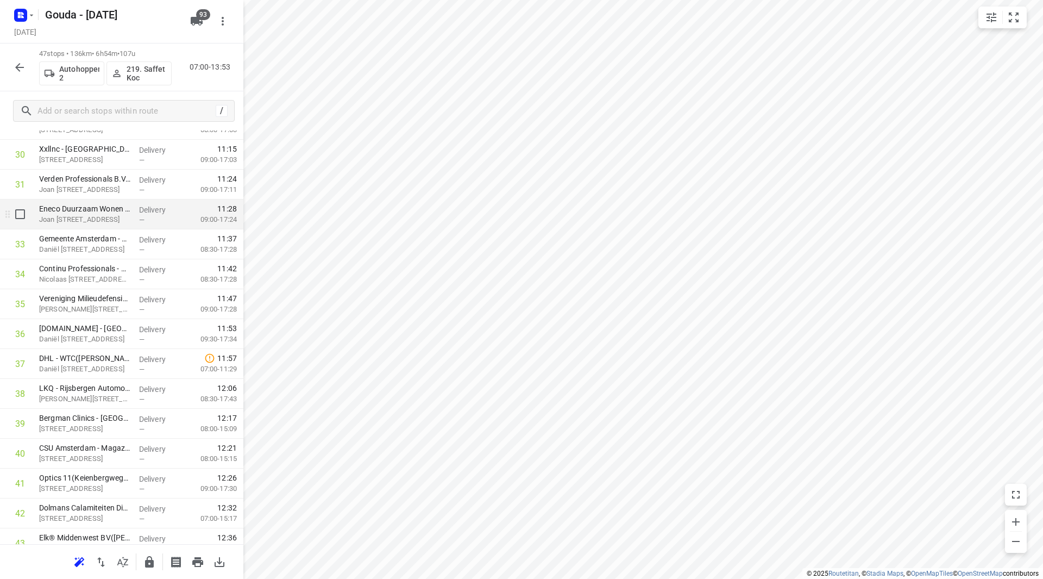
scroll to position [924, 0]
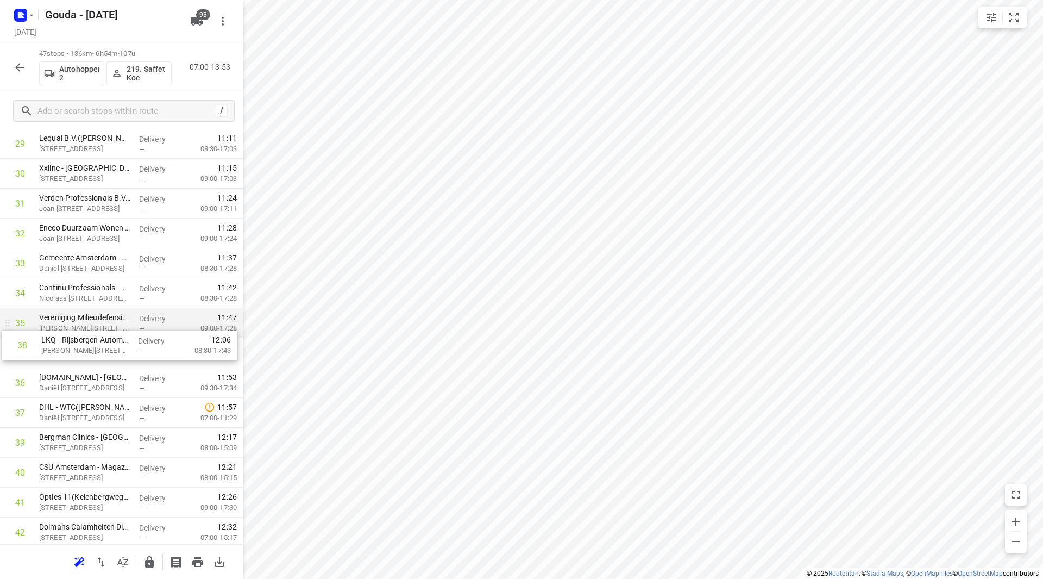
drag, startPoint x: 83, startPoint y: 402, endPoint x: 85, endPoint y: 334, distance: 68.5
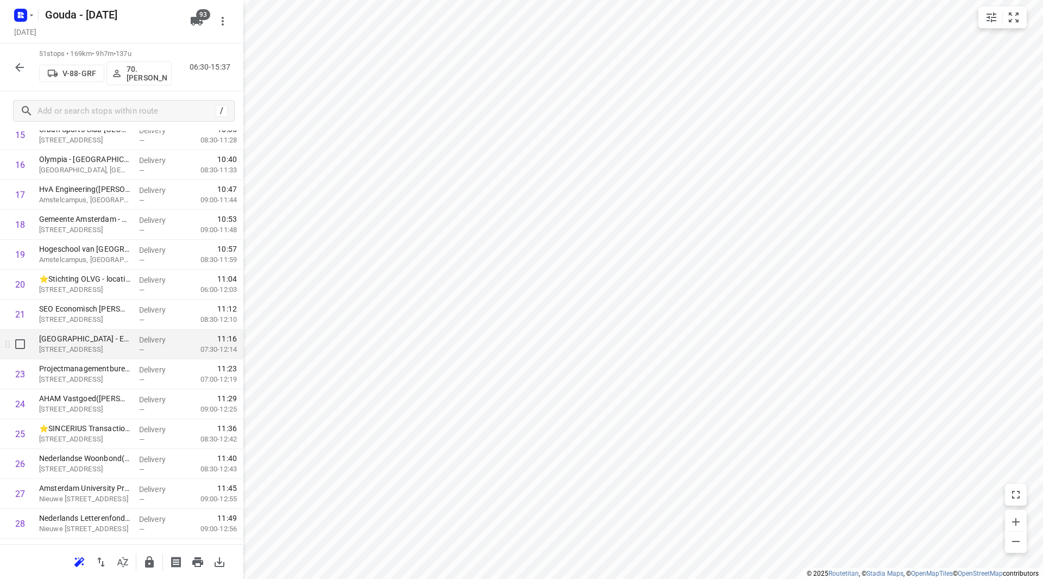
scroll to position [543, 0]
click at [20, 66] on icon "button" at bounding box center [19, 67] width 13 height 13
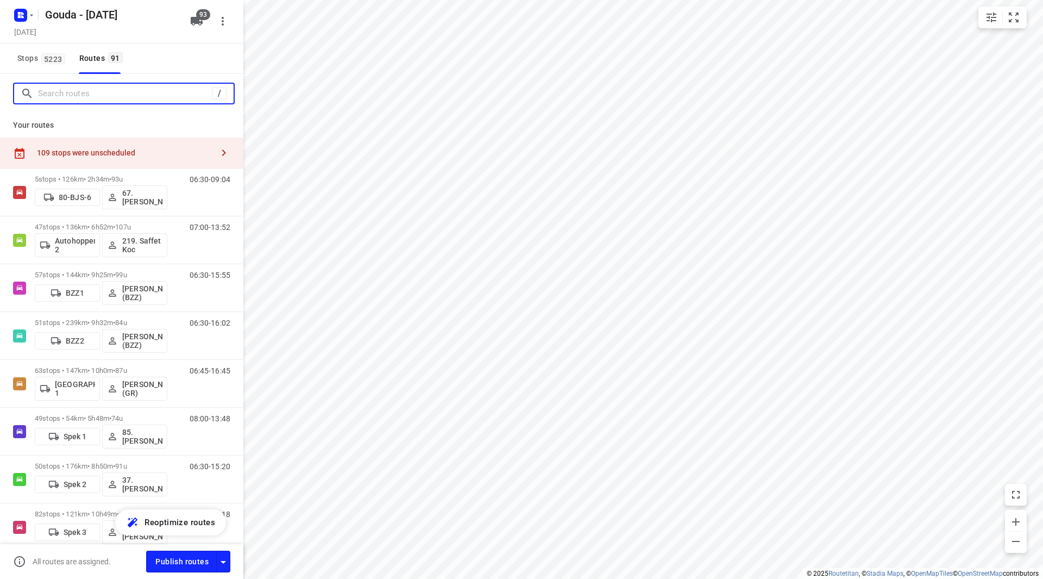
click at [73, 98] on input "Search routes" at bounding box center [125, 93] width 174 height 17
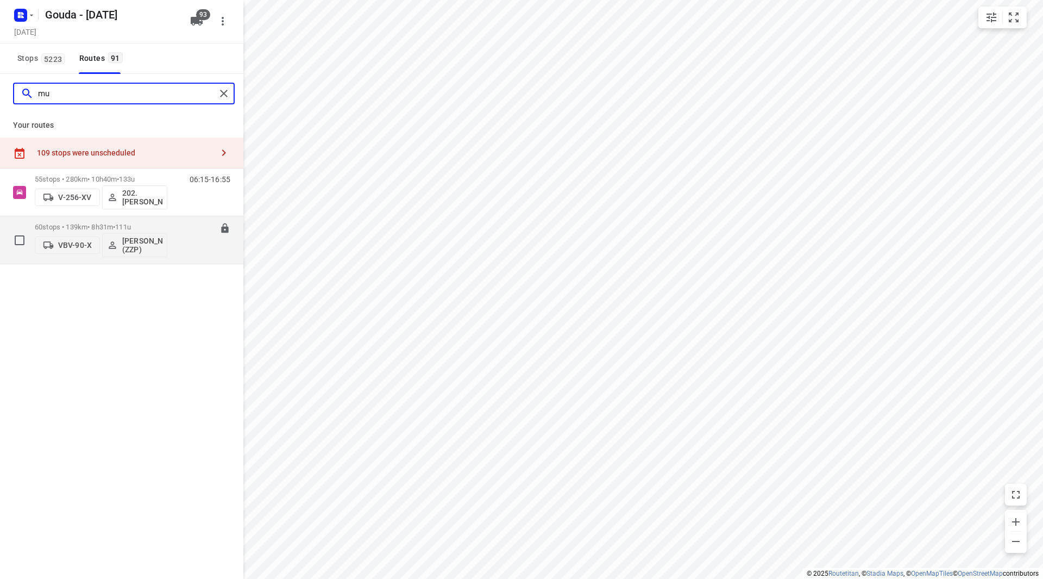
type input "mu"
click at [156, 225] on p "60 stops • 139km • 8h31m • 111u" at bounding box center [101, 227] width 133 height 8
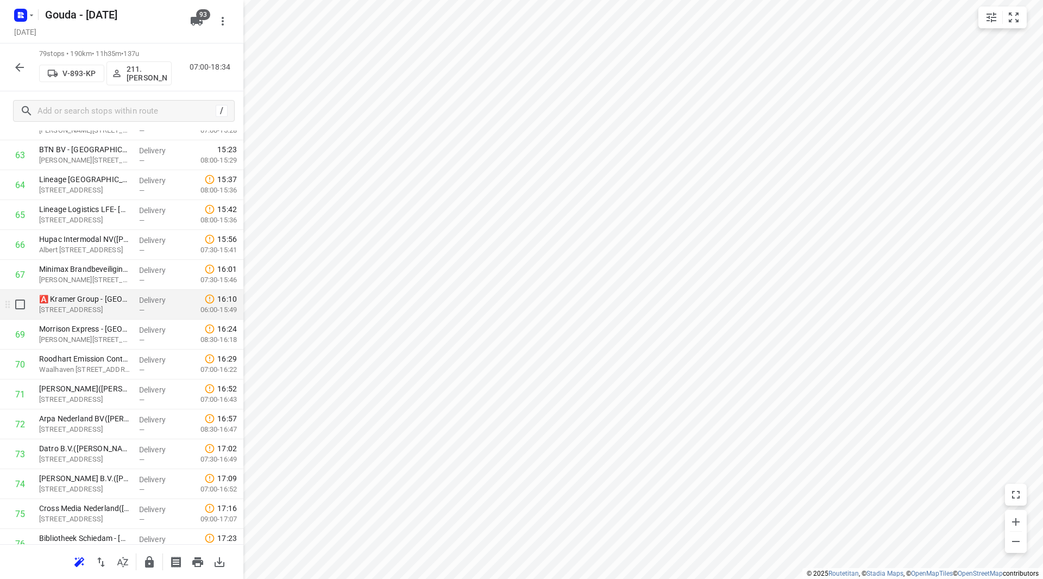
scroll to position [1899, 0]
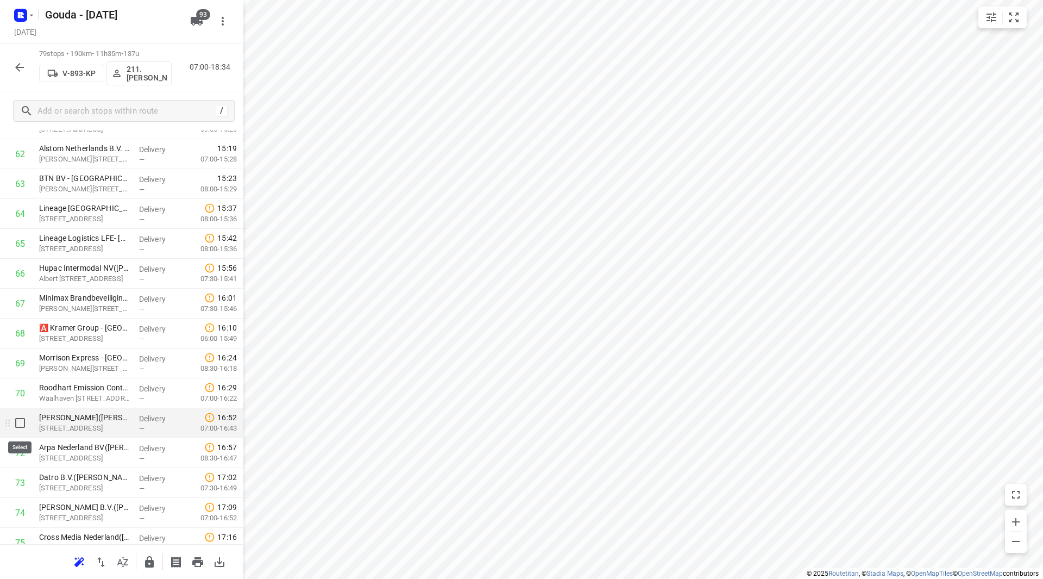
click at [21, 428] on input "checkbox" at bounding box center [20, 423] width 22 height 22
checkbox input "true"
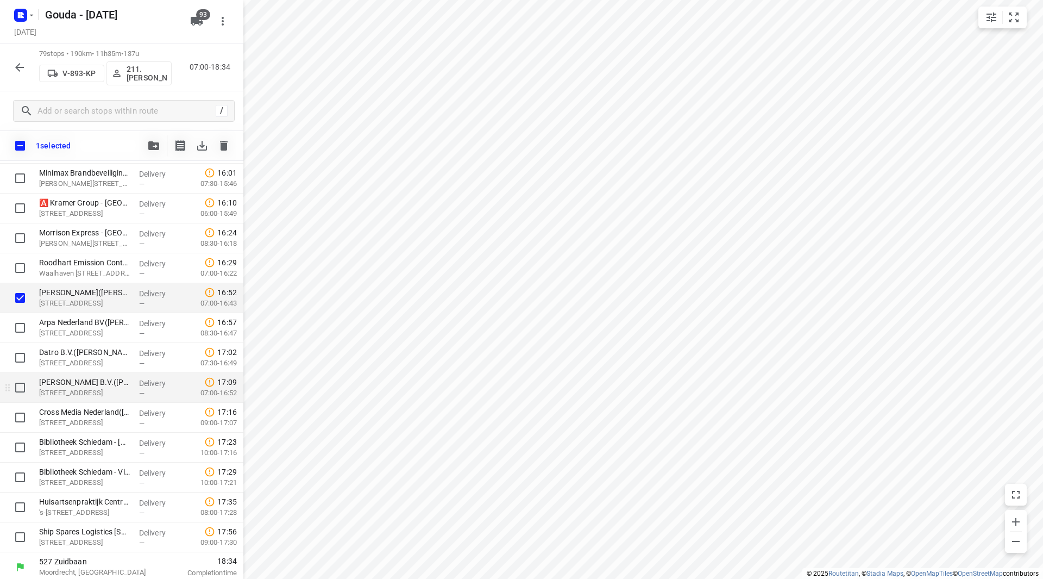
scroll to position [2058, 0]
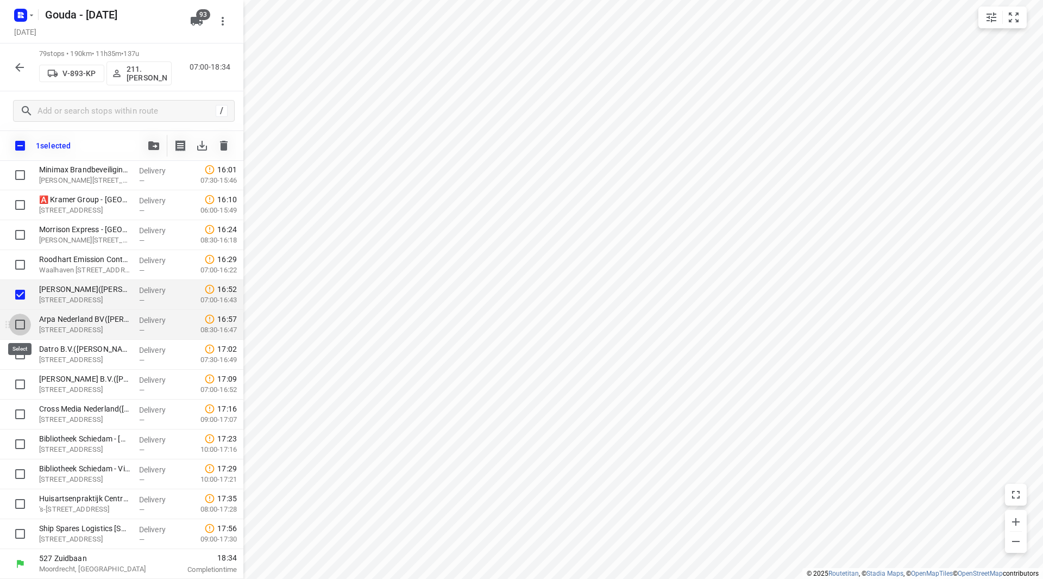
click at [24, 322] on input "checkbox" at bounding box center [20, 324] width 22 height 22
checkbox input "true"
click at [26, 353] on input "checkbox" at bounding box center [20, 354] width 22 height 22
checkbox input "true"
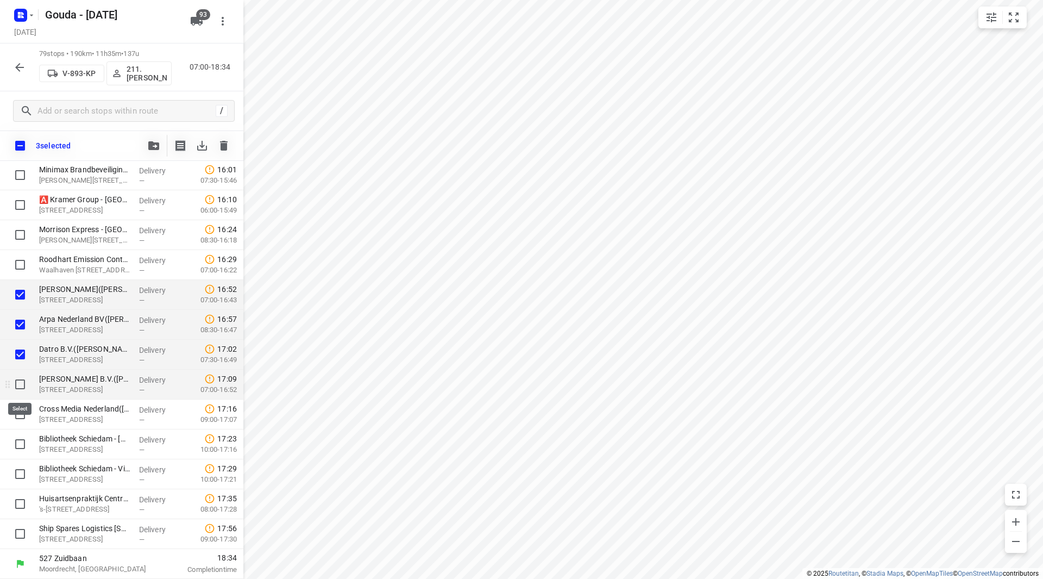
click at [20, 385] on input "checkbox" at bounding box center [20, 384] width 22 height 22
checkbox input "true"
click at [21, 404] on input "checkbox" at bounding box center [20, 414] width 22 height 22
checkbox input "true"
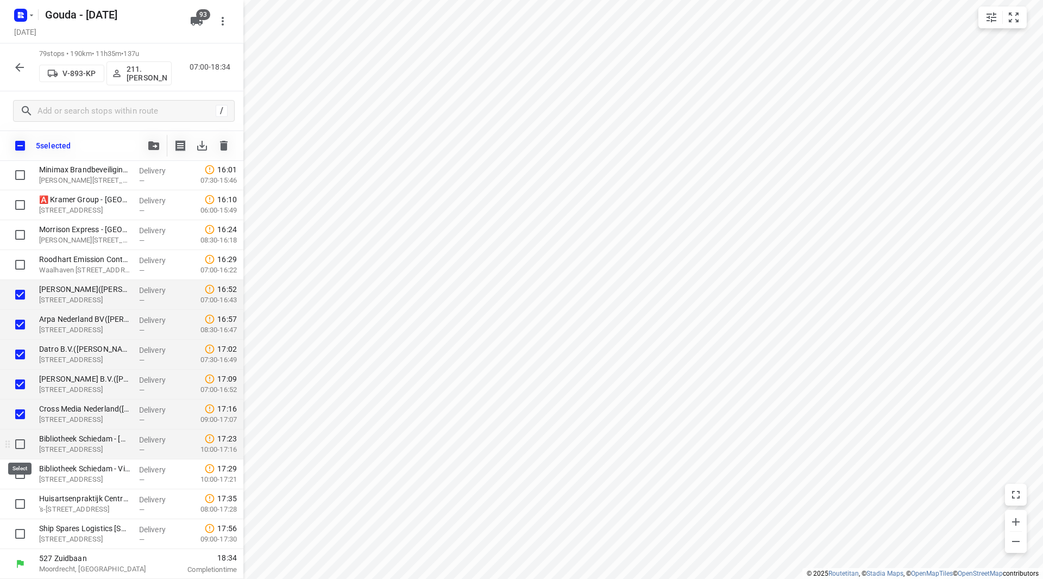
drag, startPoint x: 20, startPoint y: 439, endPoint x: 26, endPoint y: 464, distance: 25.7
click at [20, 440] on input "checkbox" at bounding box center [20, 444] width 22 height 22
checkbox input "true"
click at [27, 475] on input "checkbox" at bounding box center [20, 474] width 22 height 22
checkbox input "true"
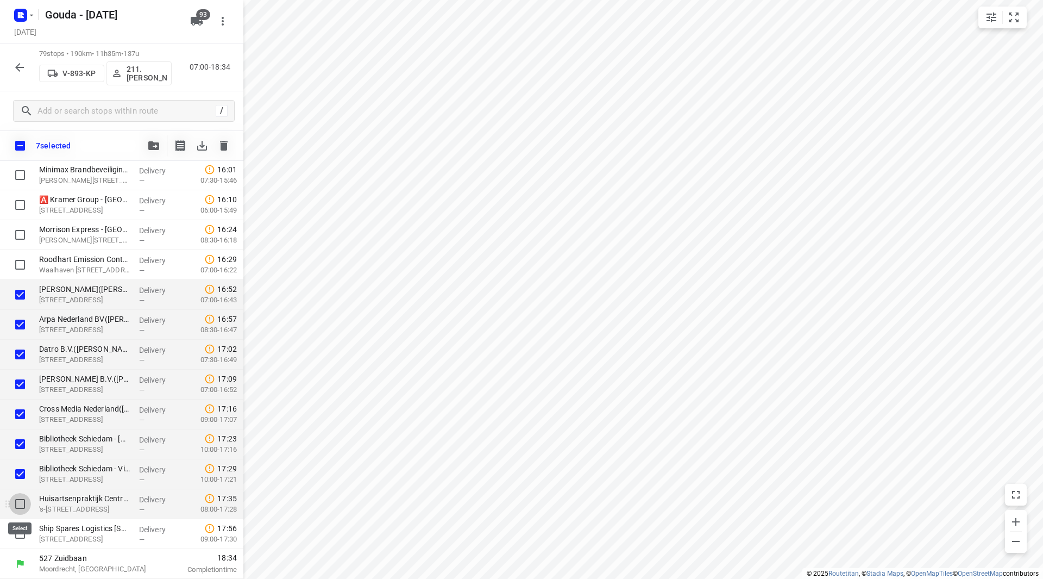
click at [20, 503] on input "checkbox" at bounding box center [20, 504] width 22 height 22
checkbox input "true"
click at [19, 531] on input "checkbox" at bounding box center [20, 534] width 22 height 22
click at [20, 531] on input "checkbox" at bounding box center [20, 534] width 22 height 22
checkbox input "false"
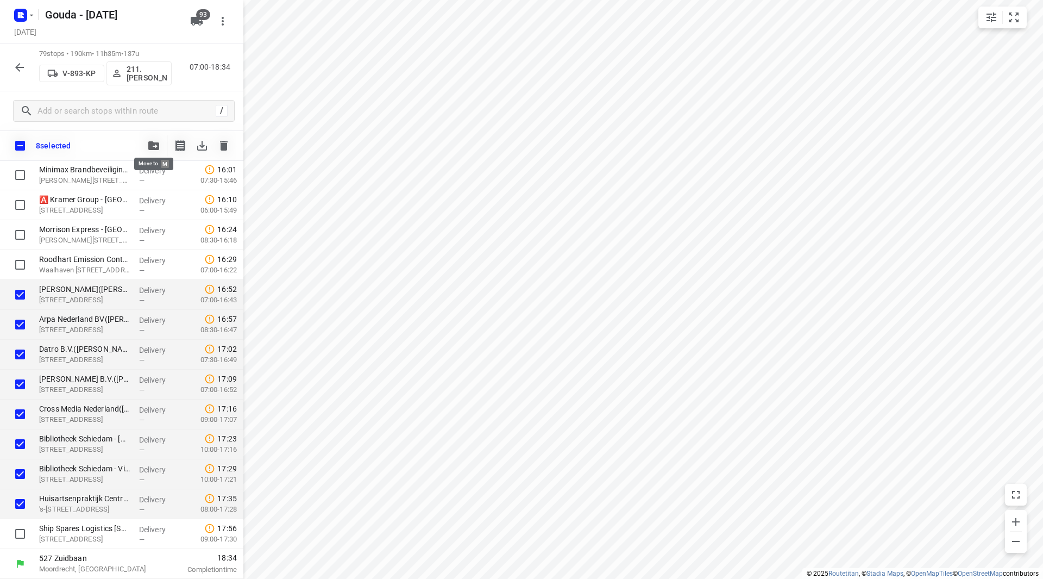
click at [155, 141] on button "button" at bounding box center [154, 146] width 22 height 22
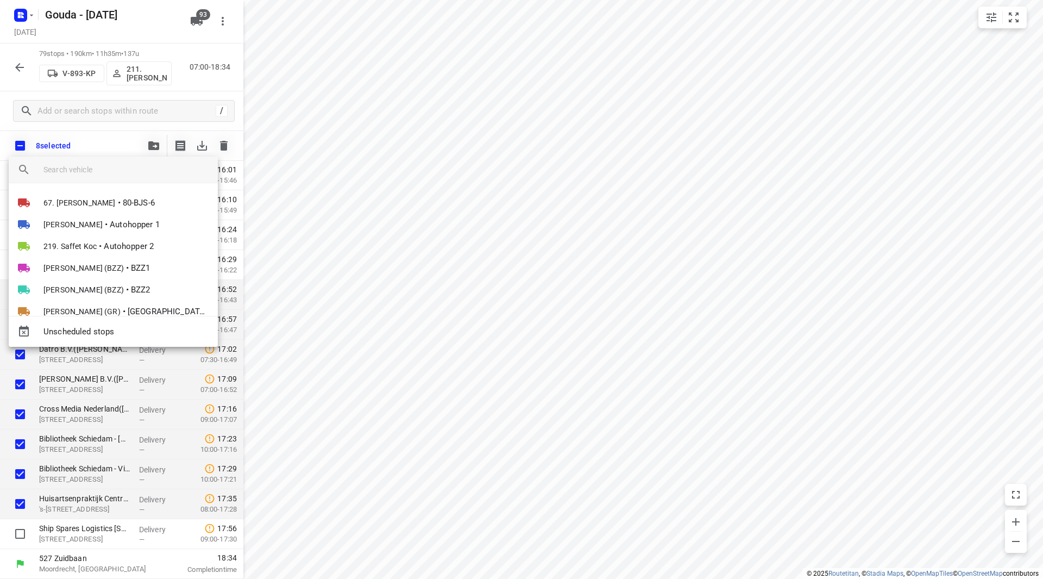
click at [111, 170] on input "search vehicle" at bounding box center [126, 169] width 166 height 16
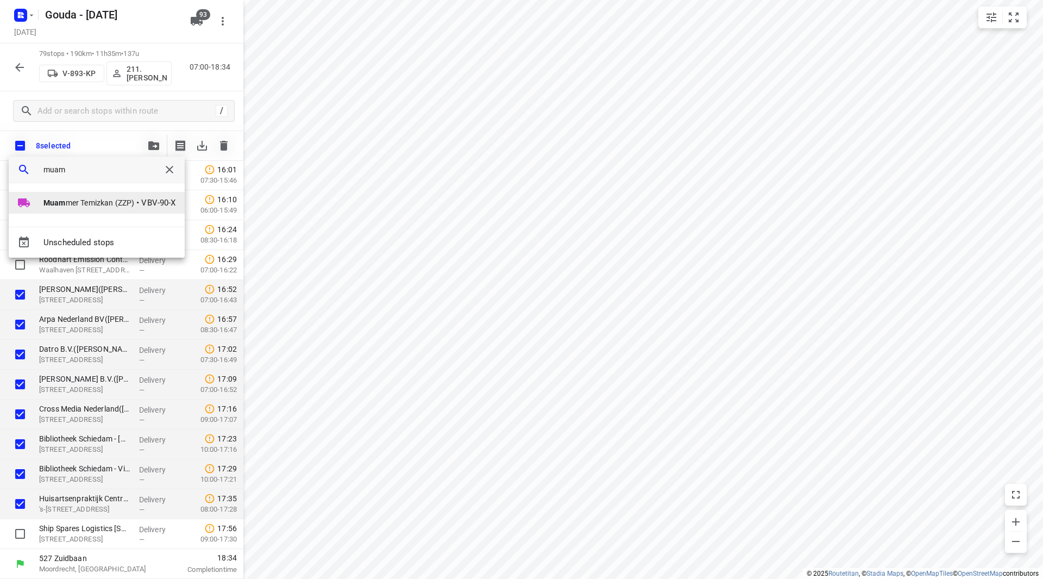
type input "muam"
click at [108, 202] on span "Muam mer Temizkan (ZZP)" at bounding box center [88, 202] width 91 height 11
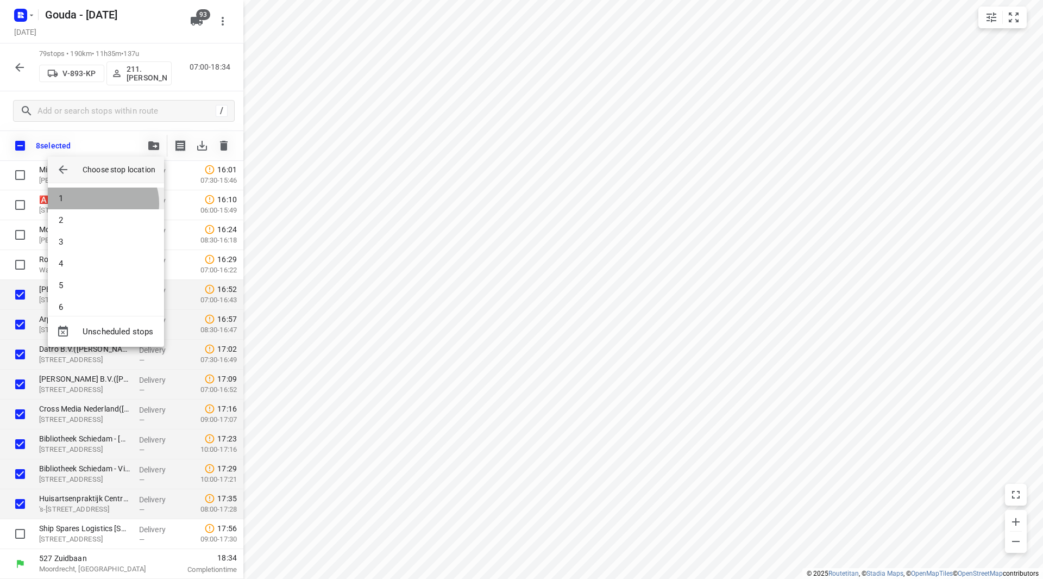
click at [102, 204] on li "1" at bounding box center [106, 198] width 116 height 22
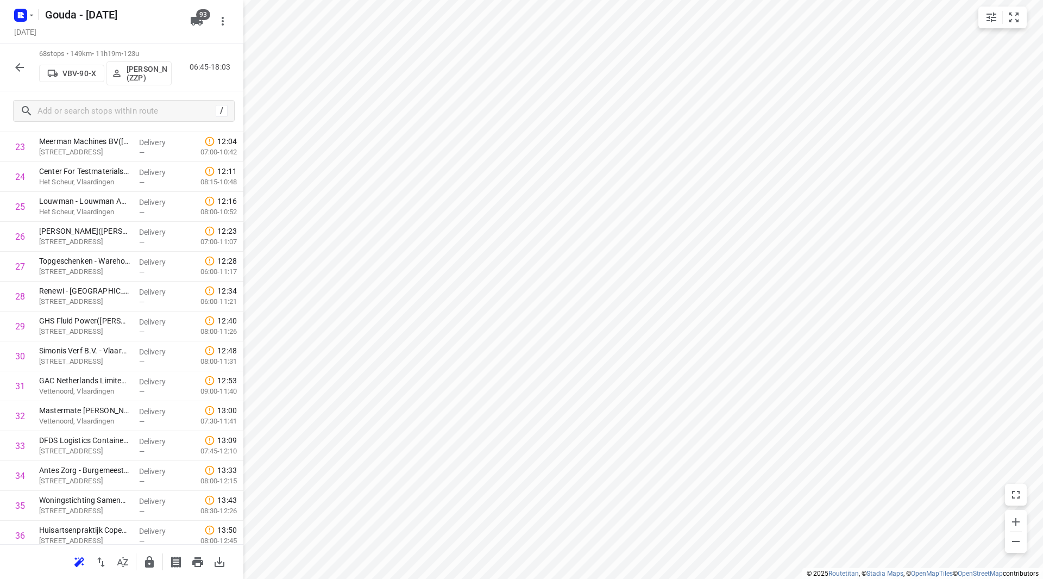
scroll to position [0, 0]
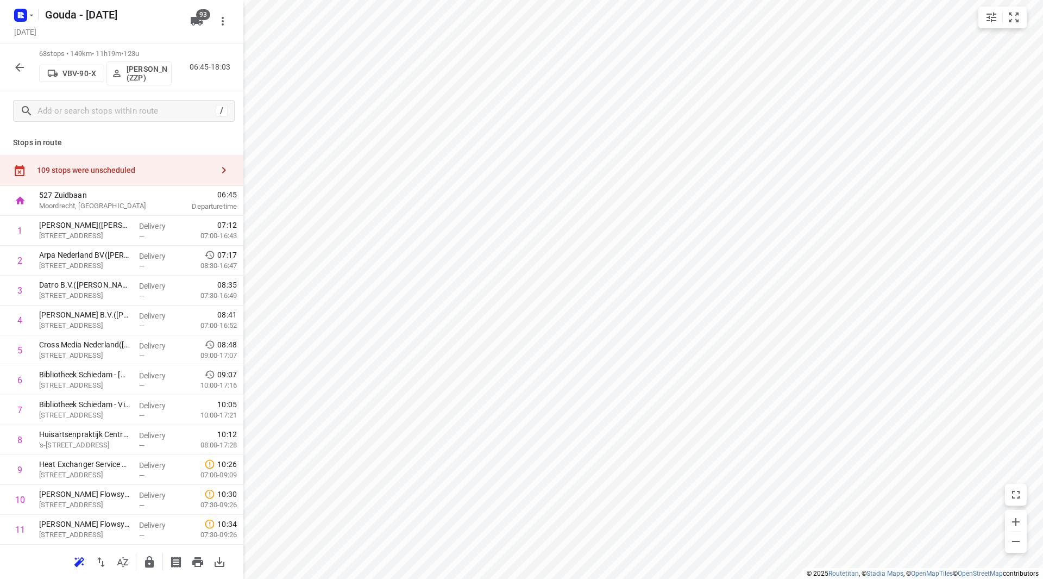
click at [174, 173] on div "109 stops were unscheduled" at bounding box center [125, 170] width 176 height 9
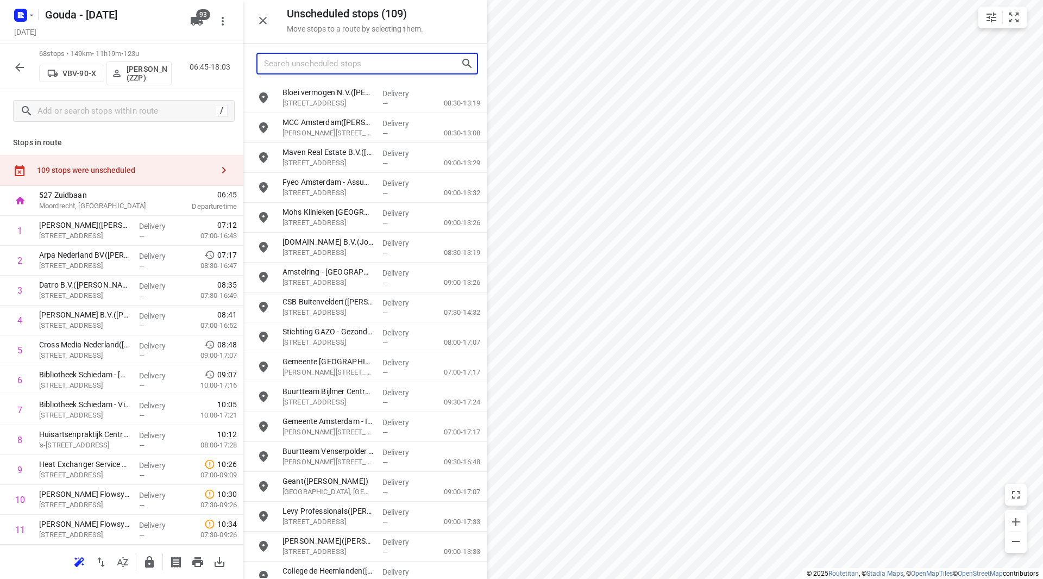
click at [338, 65] on input "Search unscheduled stops" at bounding box center [362, 63] width 197 height 17
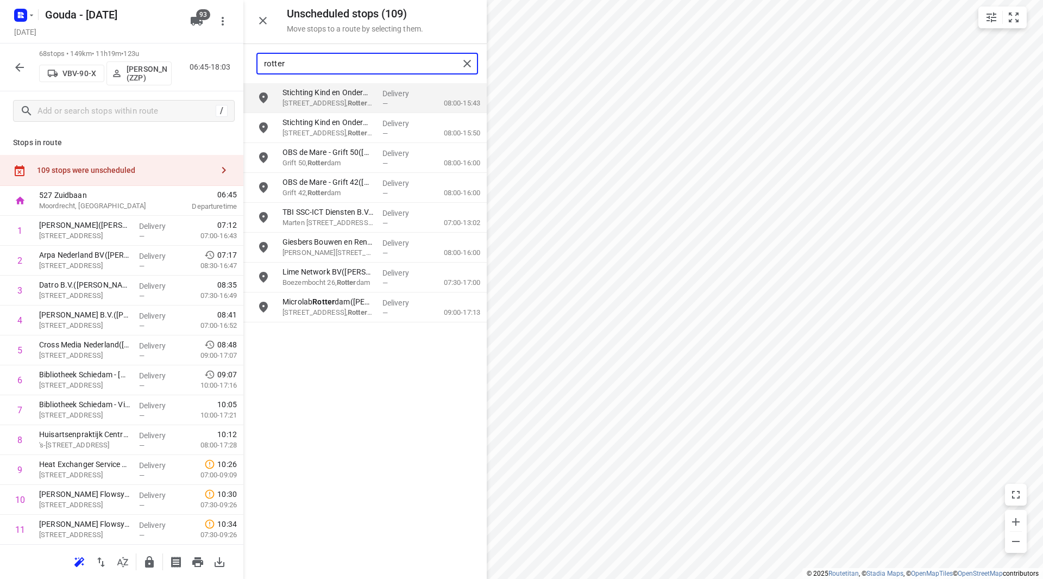
drag, startPoint x: 367, startPoint y: 55, endPoint x: 246, endPoint y: 58, distance: 121.2
click at [246, 58] on div "rotter" at bounding box center [364, 63] width 243 height 39
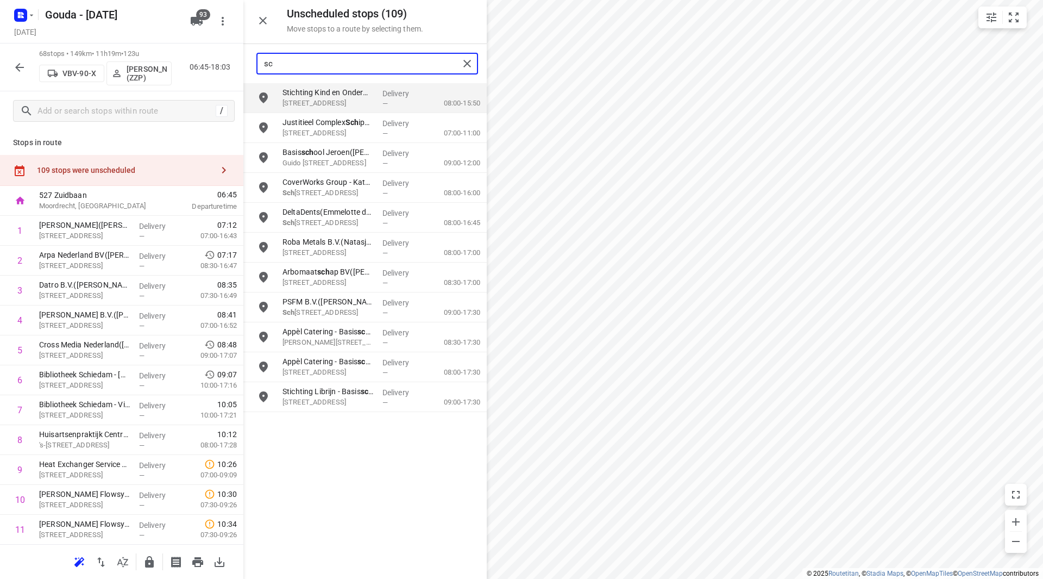
type input "s"
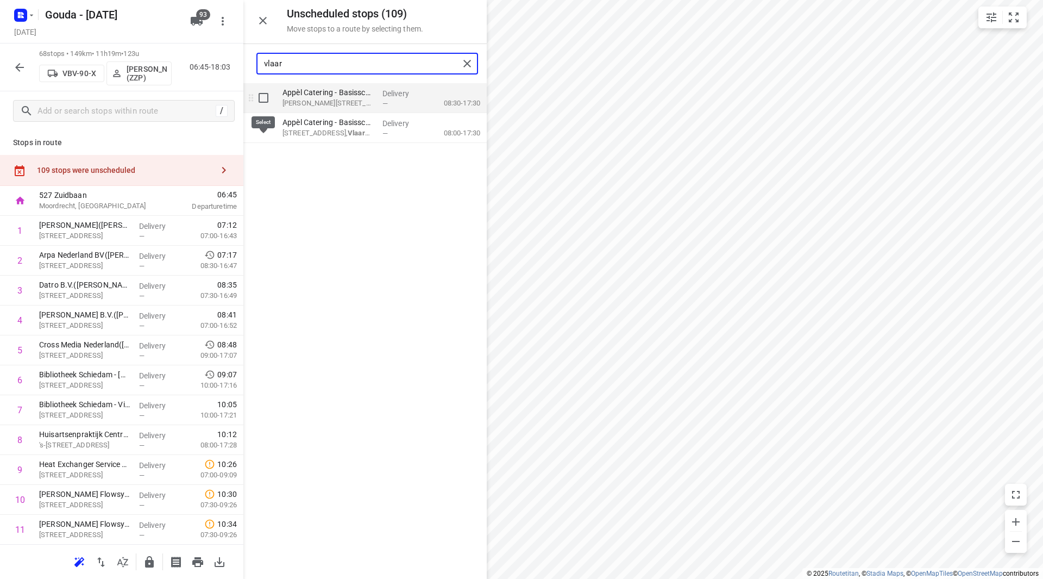
type input "vlaar"
click at [264, 99] on input "grid" at bounding box center [264, 98] width 22 height 22
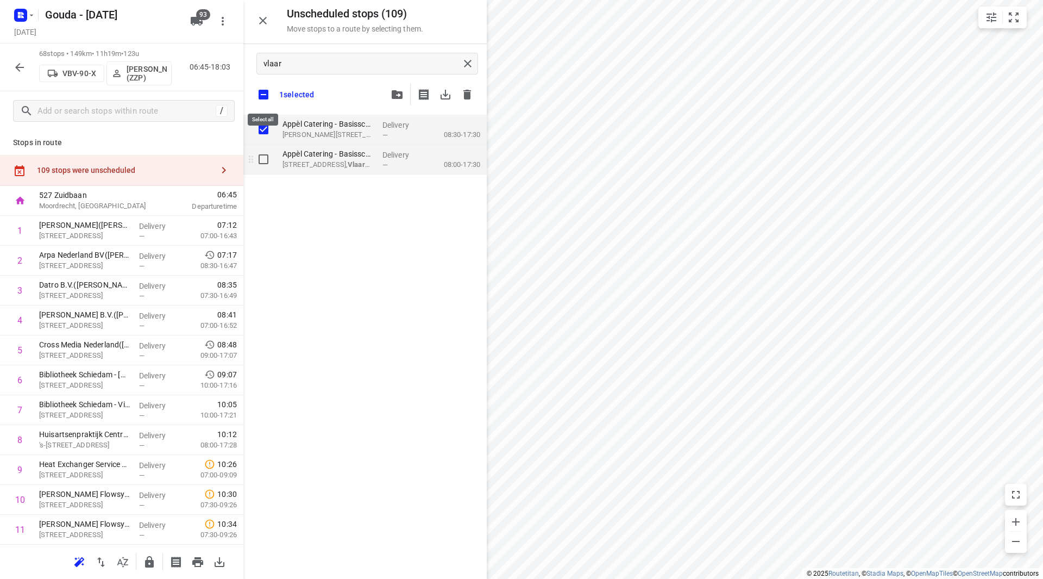
checkbox input "true"
click at [261, 166] on input "grid" at bounding box center [264, 159] width 22 height 22
checkbox input "true"
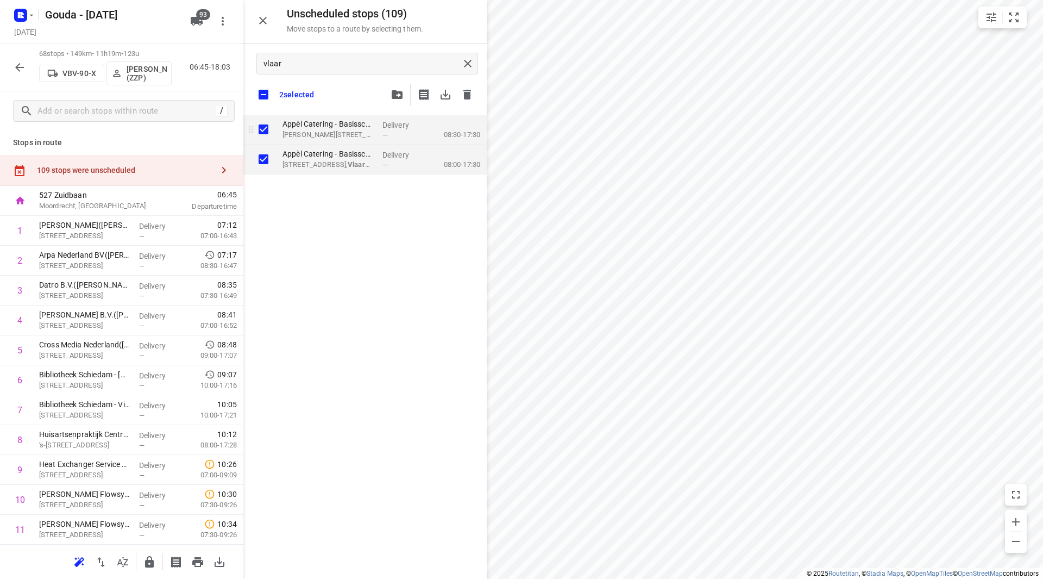
checkbox input "true"
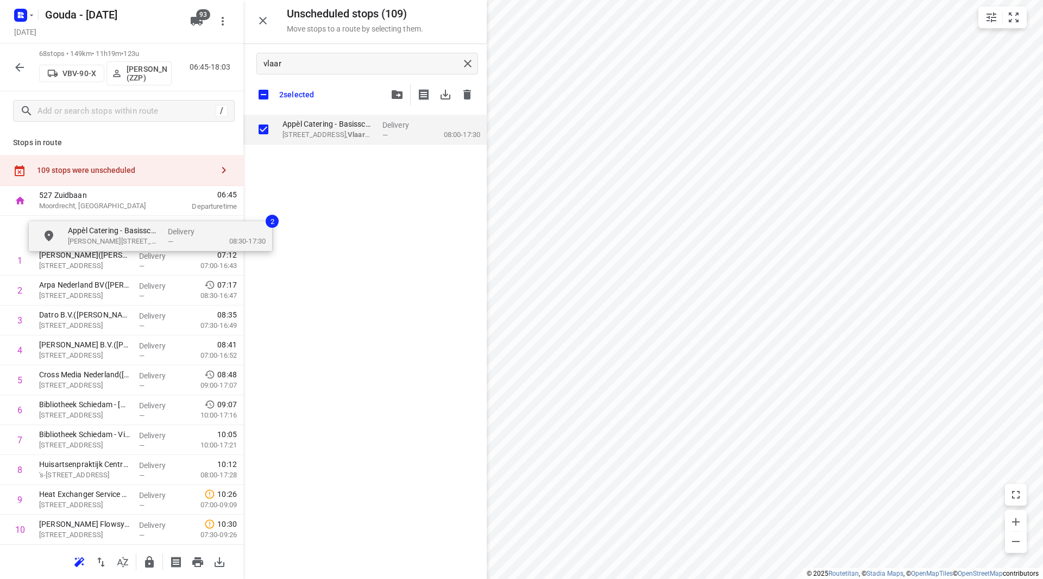
drag, startPoint x: 297, startPoint y: 146, endPoint x: 109, endPoint y: 235, distance: 207.8
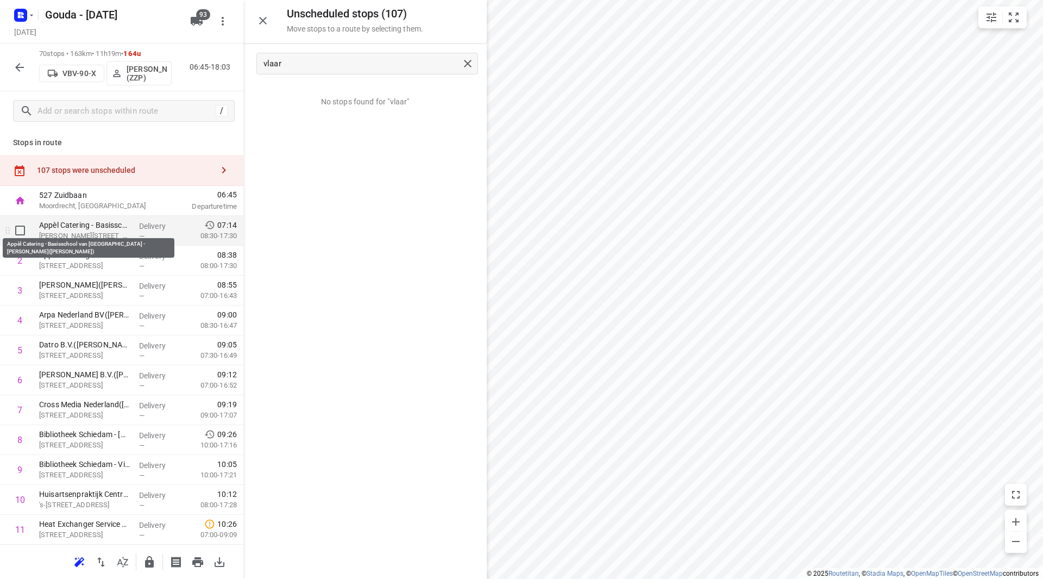
click at [95, 226] on p "Appèl Catering - Basisschool van Kampen - Willem Pijperstraat(Luc Smit)" at bounding box center [84, 224] width 91 height 11
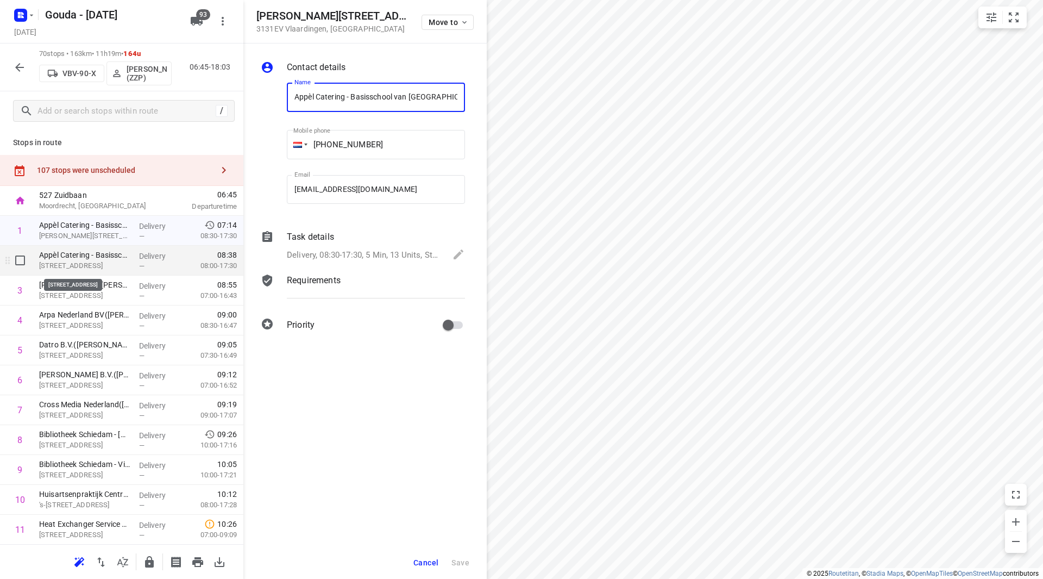
click at [91, 265] on p "Curaçaolaan 51, Vlaardingen" at bounding box center [84, 265] width 91 height 11
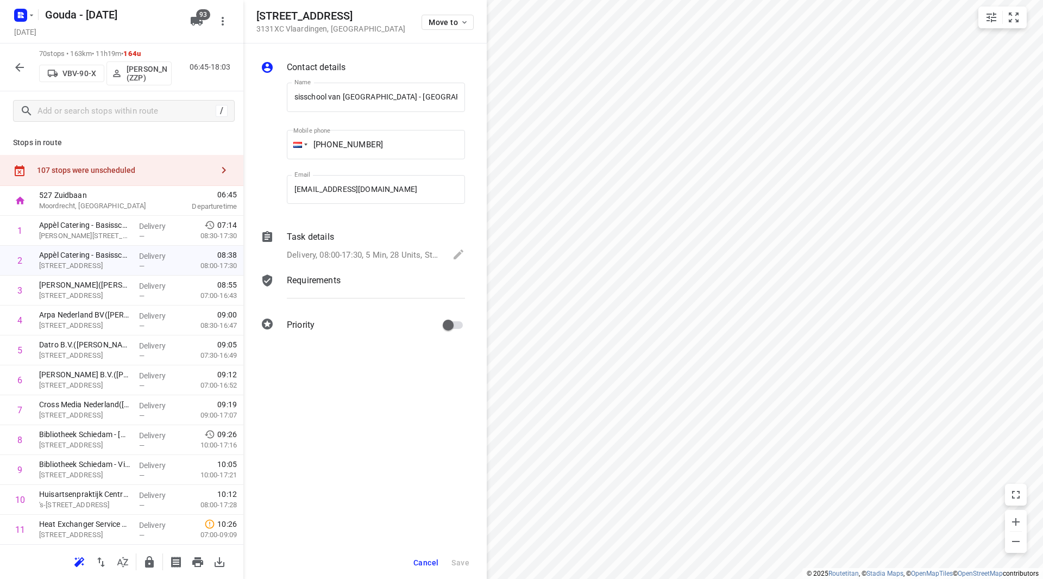
click at [387, 250] on p "Delivery, 08:00-17:30, 5 Min, 28 Units, Startdatum: maandag 1 september. Welkom…" at bounding box center [364, 255] width 155 height 12
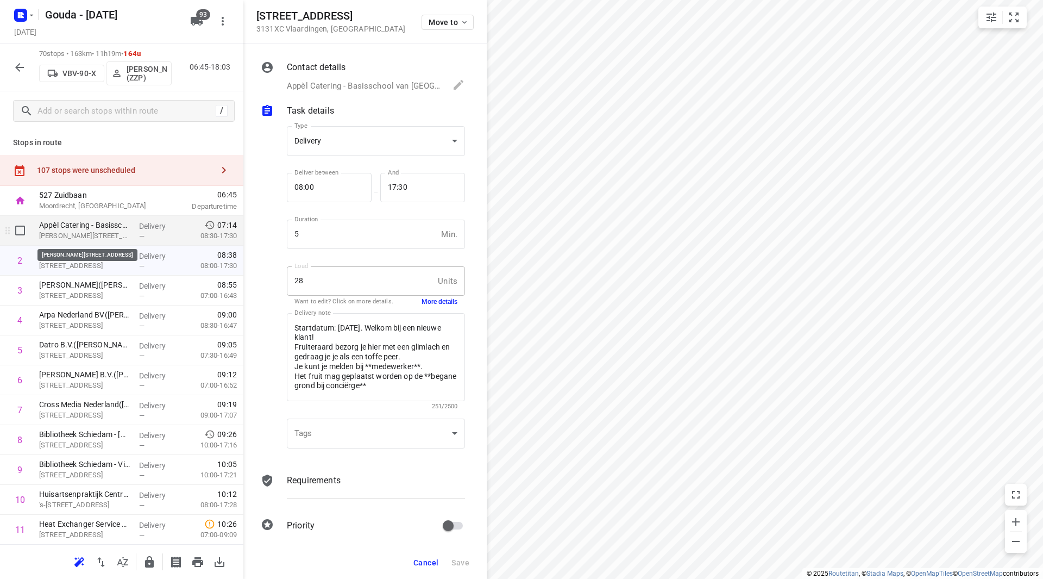
click at [91, 236] on p "Willem Pijperstraat 1, Vlaardingen" at bounding box center [84, 235] width 91 height 11
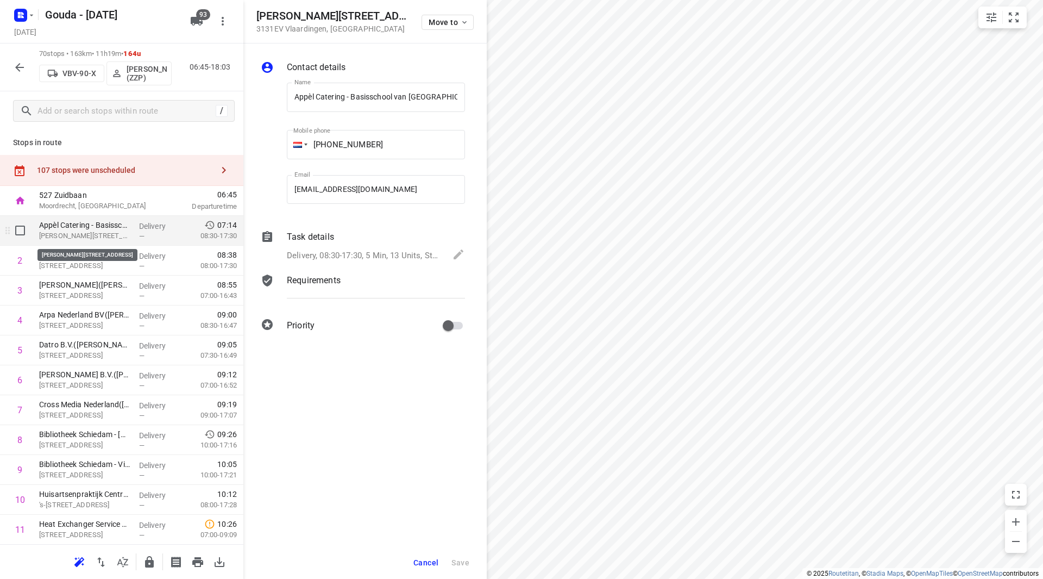
scroll to position [0, 87]
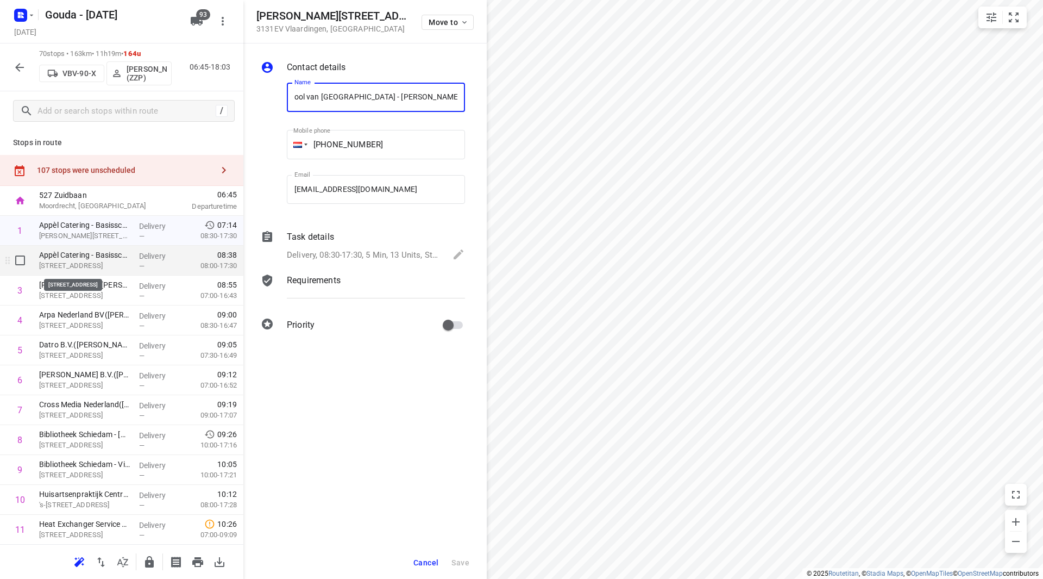
click at [97, 260] on p "Curaçaolaan 51, Vlaardingen" at bounding box center [84, 265] width 91 height 11
click at [344, 248] on div "Delivery, 08:00-17:30, 5 Min, 28 Units, Startdatum: maandag 1 september. Welkom…" at bounding box center [376, 255] width 178 height 15
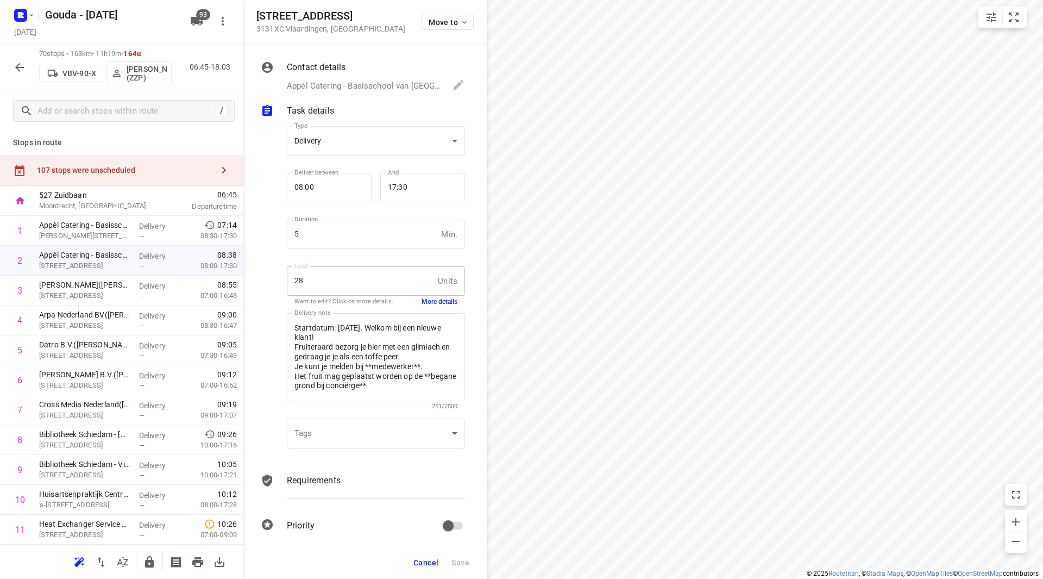
click at [428, 298] on button "More details" at bounding box center [440, 301] width 36 height 9
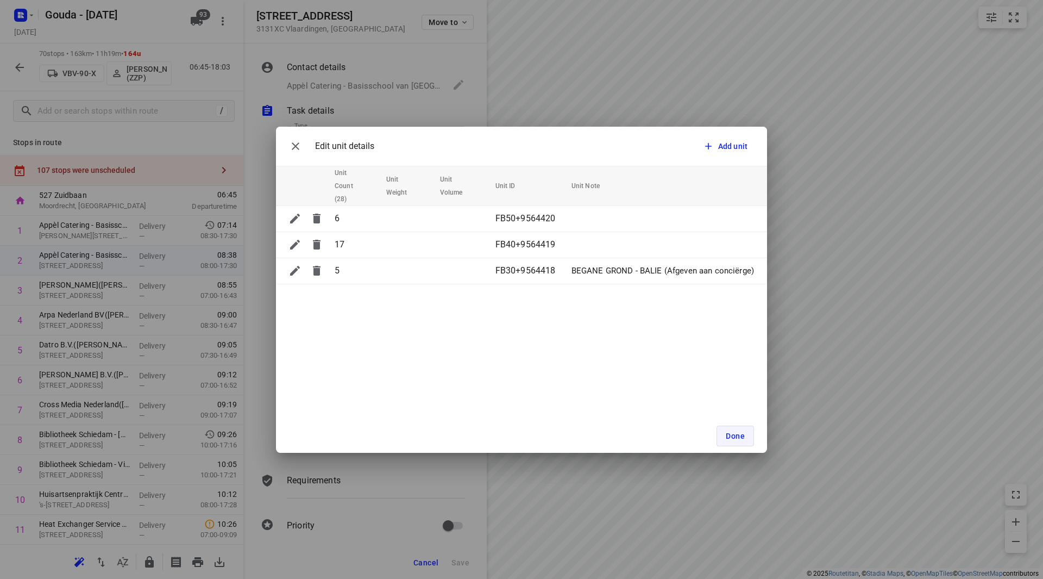
click at [743, 437] on span "Done" at bounding box center [735, 435] width 19 height 9
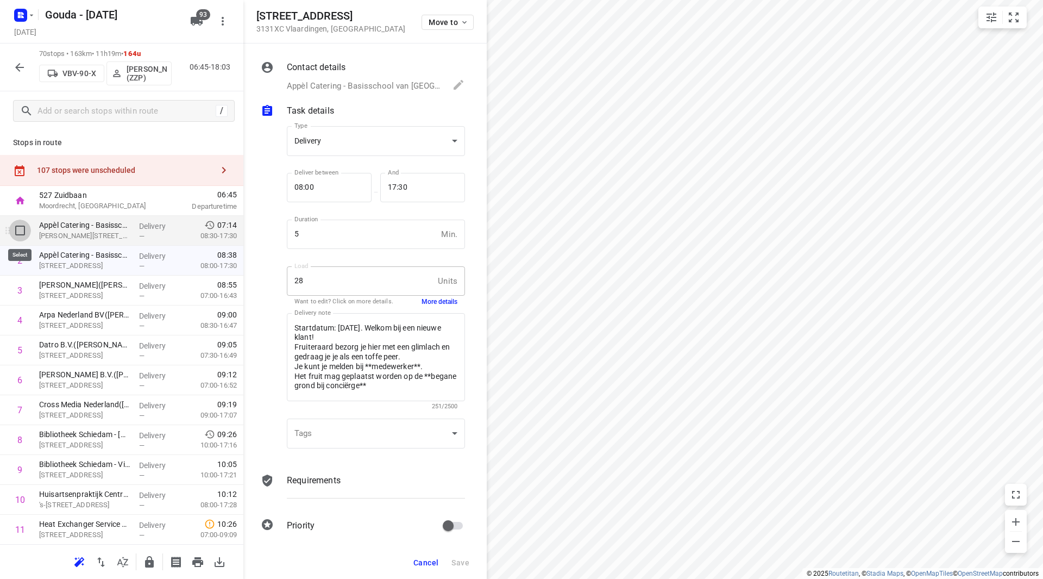
click at [19, 228] on input "checkbox" at bounding box center [20, 230] width 22 height 22
checkbox input "true"
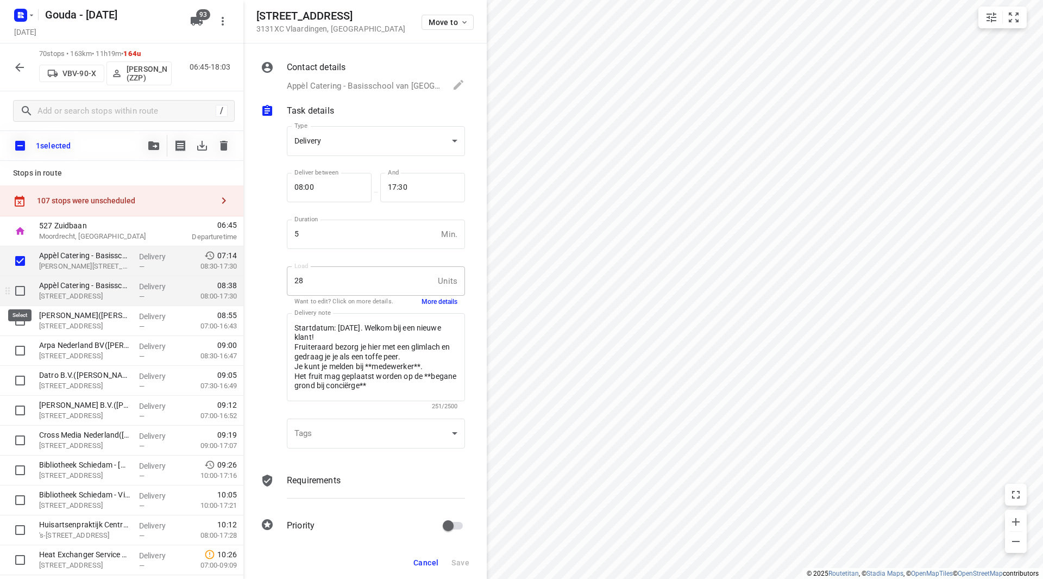
click at [24, 288] on input "checkbox" at bounding box center [20, 291] width 22 height 22
checkbox input "true"
click at [154, 143] on icon "button" at bounding box center [153, 145] width 11 height 9
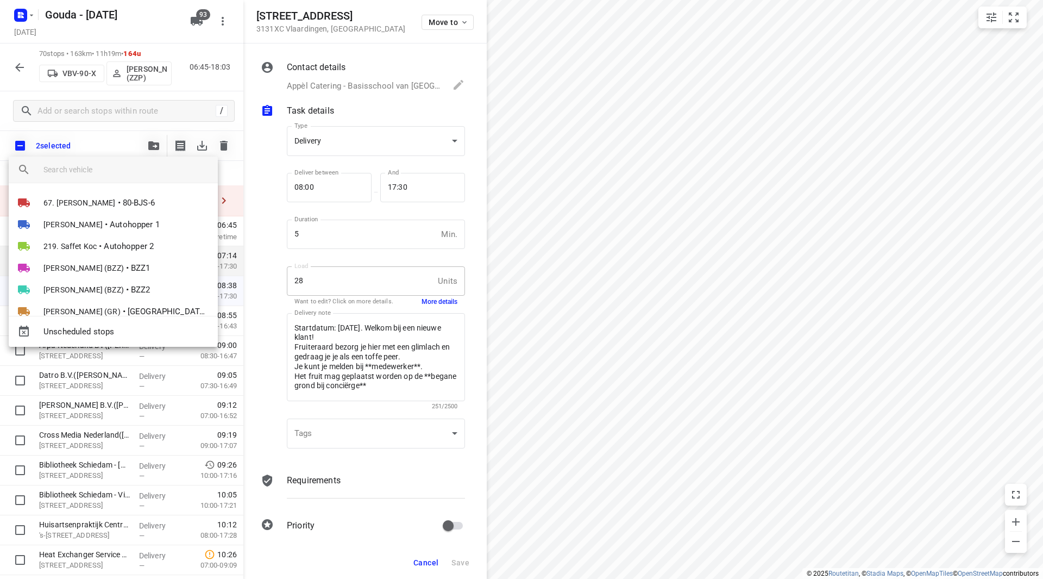
click at [154, 142] on div at bounding box center [521, 289] width 1043 height 579
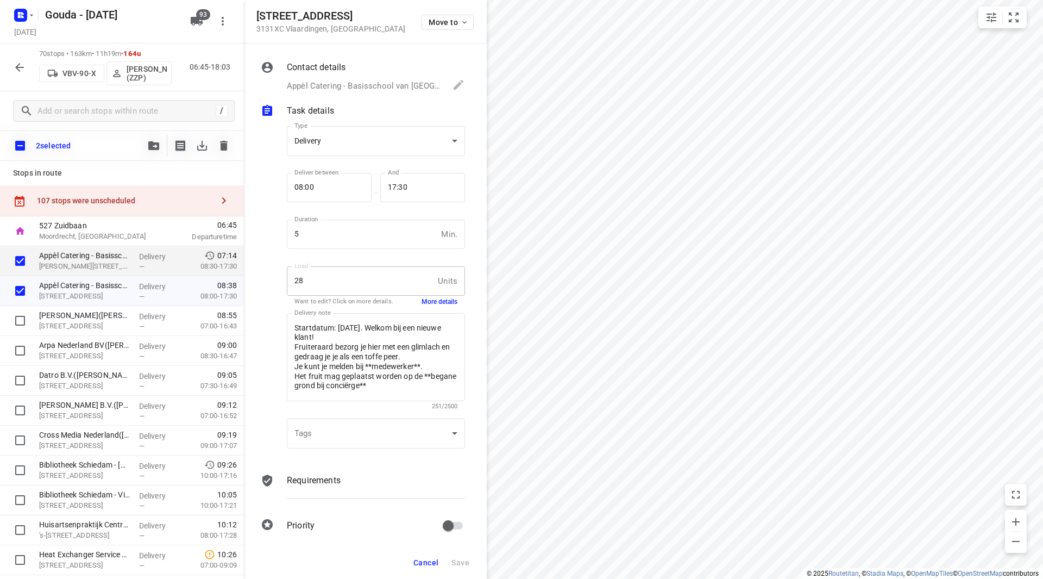
click at [151, 143] on icon "button" at bounding box center [153, 145] width 11 height 9
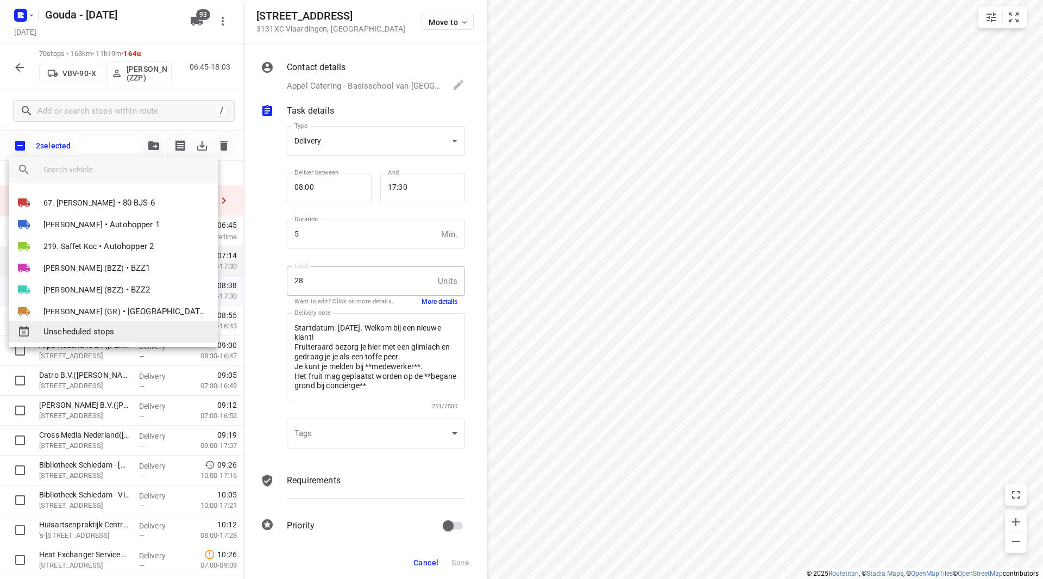
click at [88, 332] on span "Unscheduled stops" at bounding box center [126, 331] width 166 height 12
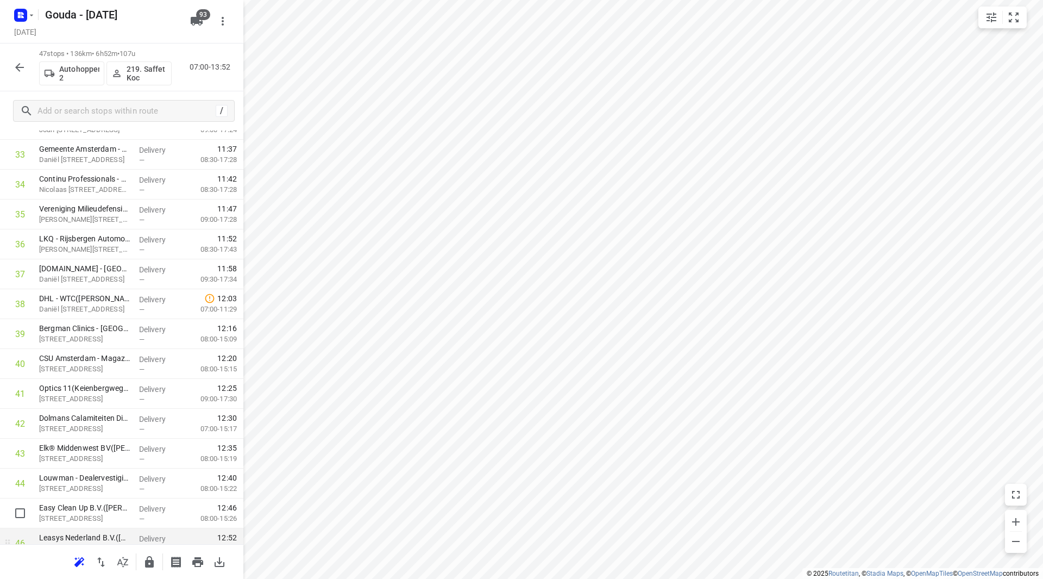
scroll to position [1087, 0]
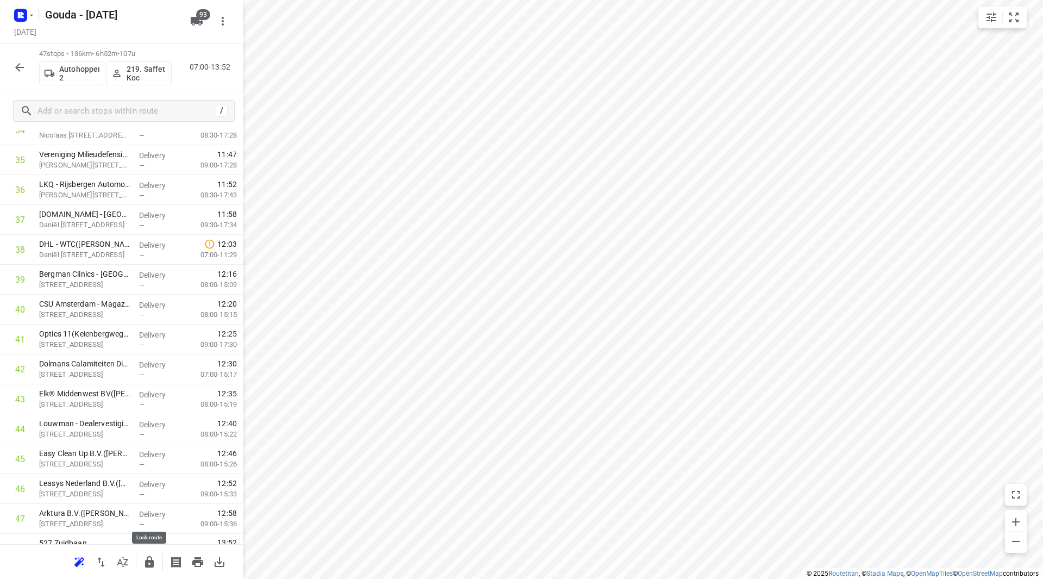
click at [152, 558] on icon "button" at bounding box center [149, 561] width 13 height 13
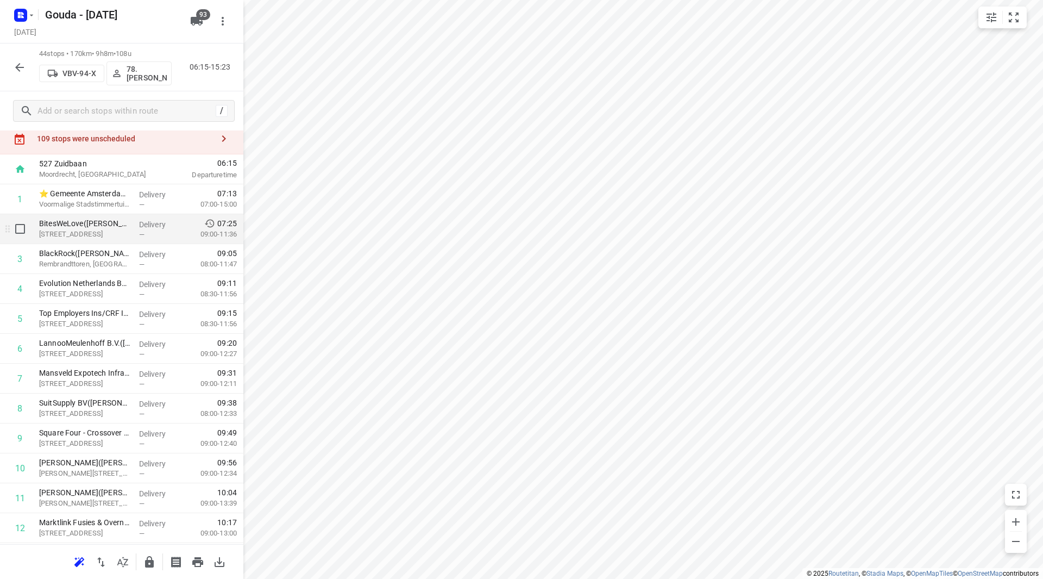
scroll to position [0, 0]
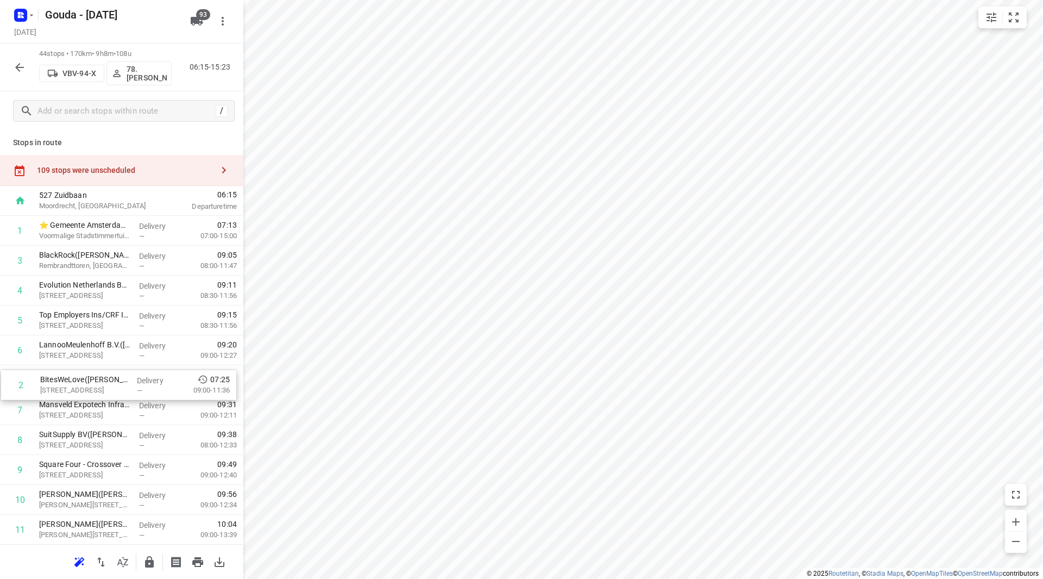
drag, startPoint x: 109, startPoint y: 260, endPoint x: 108, endPoint y: 388, distance: 128.2
click at [100, 315] on p "Top Employers Ins/CRF International Holding(Gráinne Tallott / Love Igbokwe)" at bounding box center [84, 314] width 91 height 11
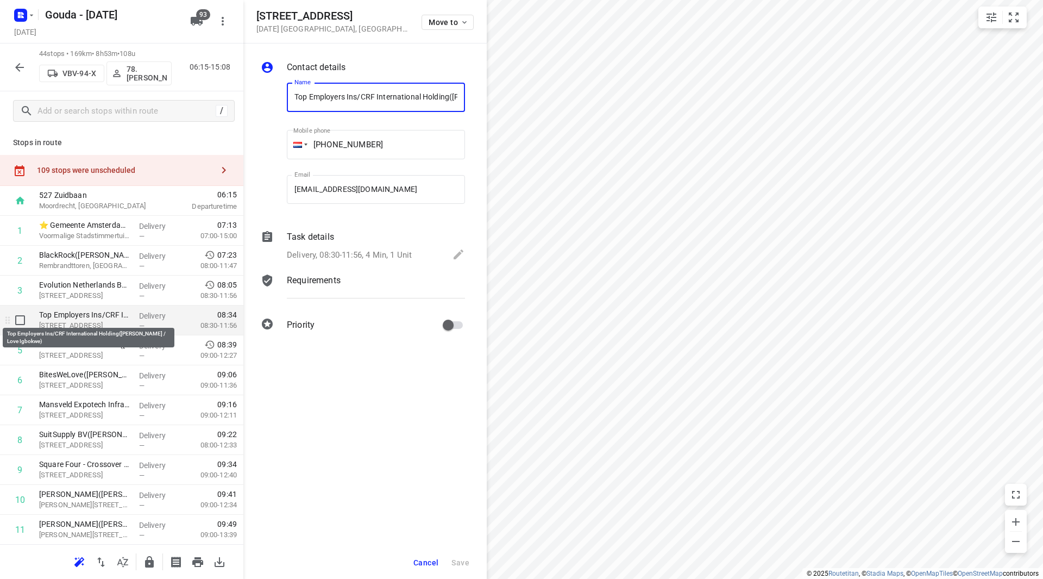
scroll to position [0, 102]
click at [304, 241] on p "Task details" at bounding box center [310, 236] width 47 height 13
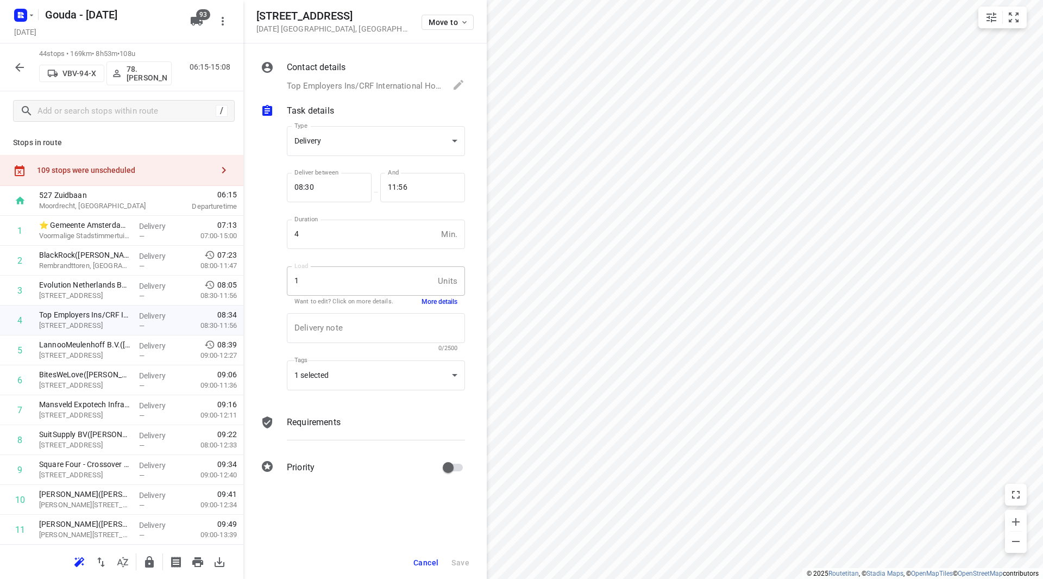
scroll to position [0, 0]
click at [431, 298] on button "More details" at bounding box center [440, 301] width 36 height 9
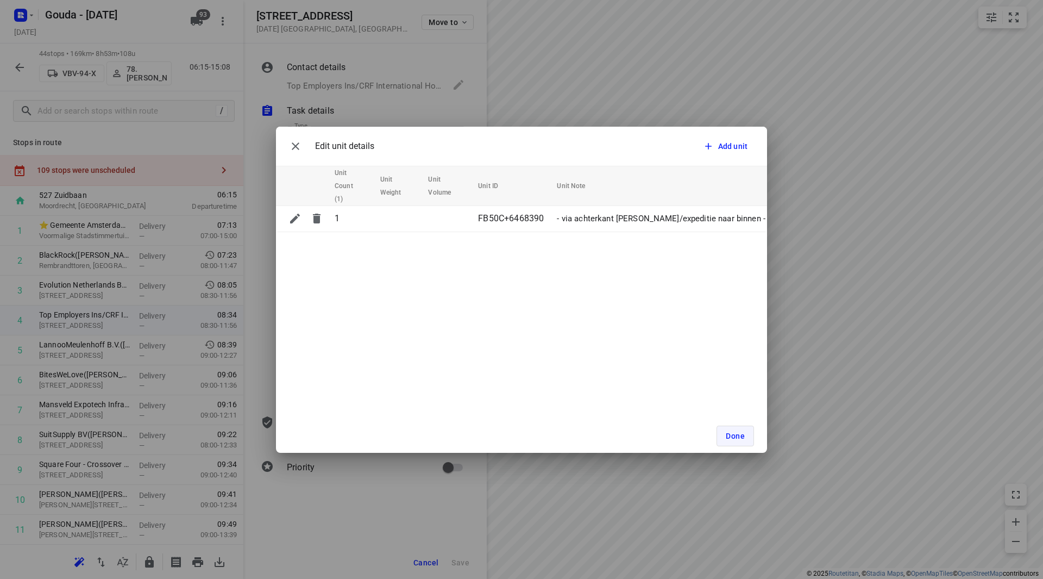
click at [736, 438] on span "Done" at bounding box center [735, 435] width 19 height 9
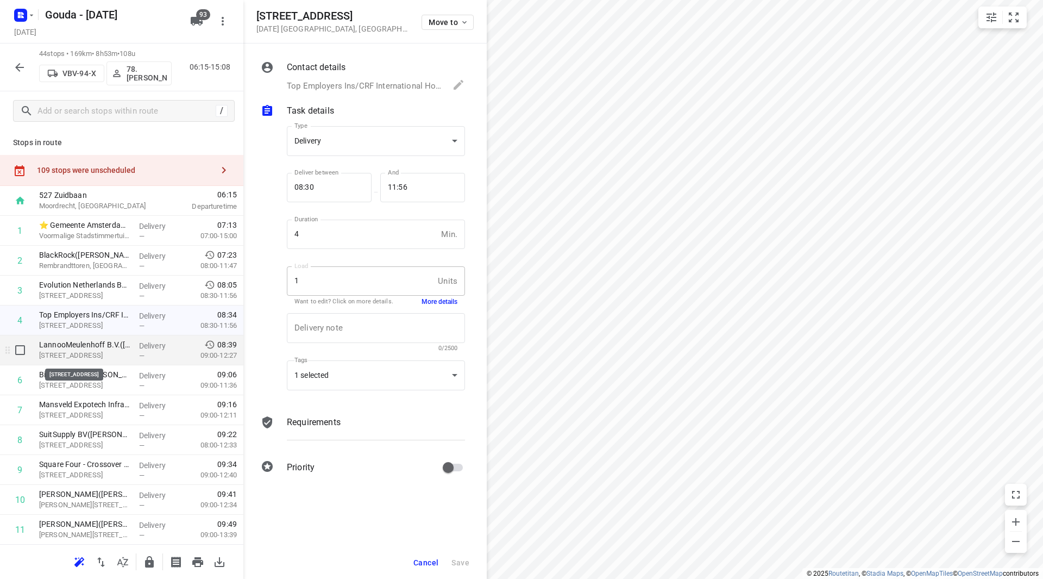
click at [65, 353] on p "Amstelplein 34, Amsterdam" at bounding box center [84, 355] width 91 height 11
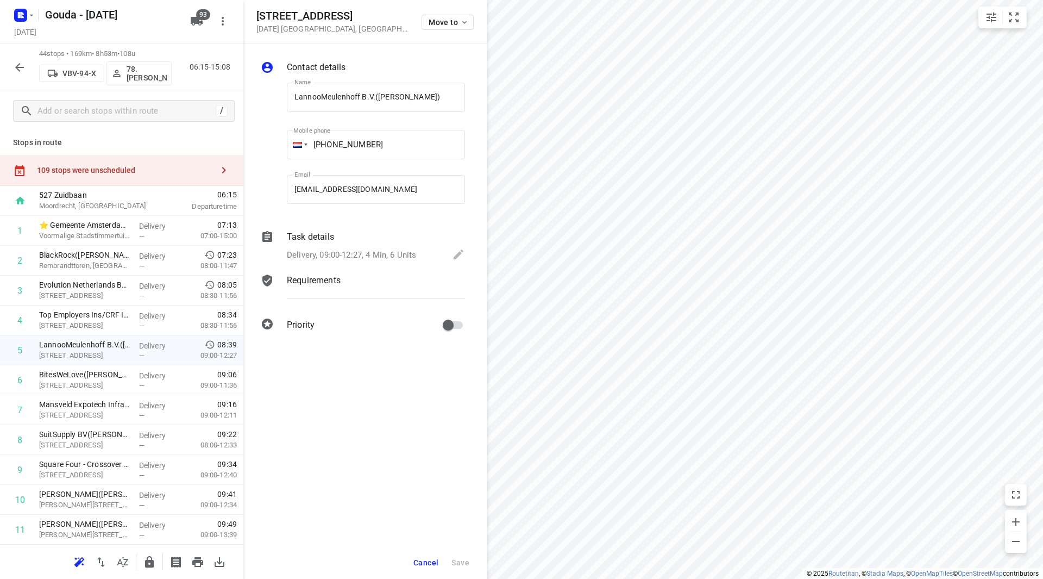
click at [390, 242] on div "Task details" at bounding box center [376, 236] width 178 height 13
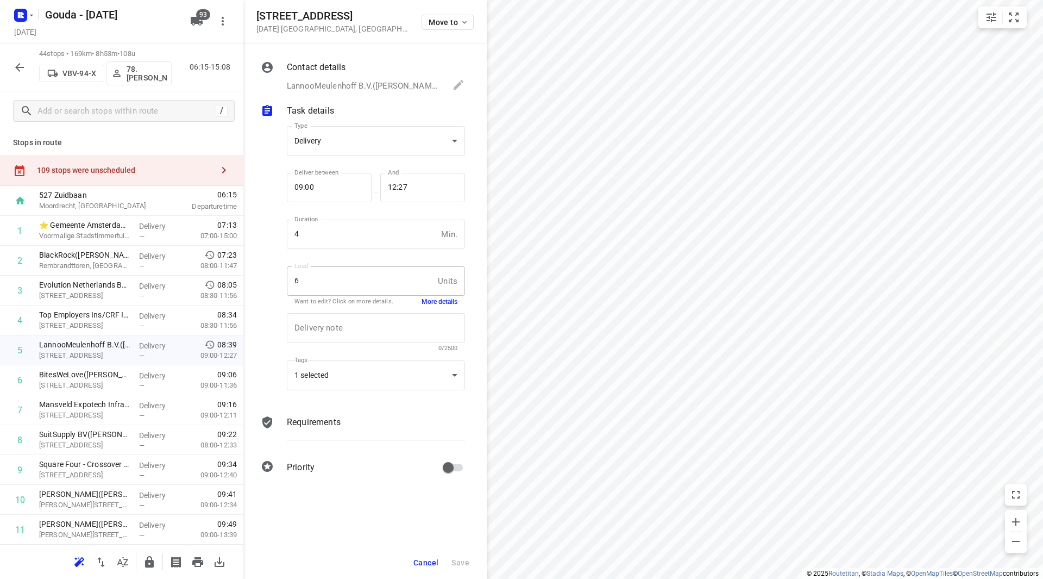
click at [443, 306] on button "More details" at bounding box center [440, 301] width 36 height 9
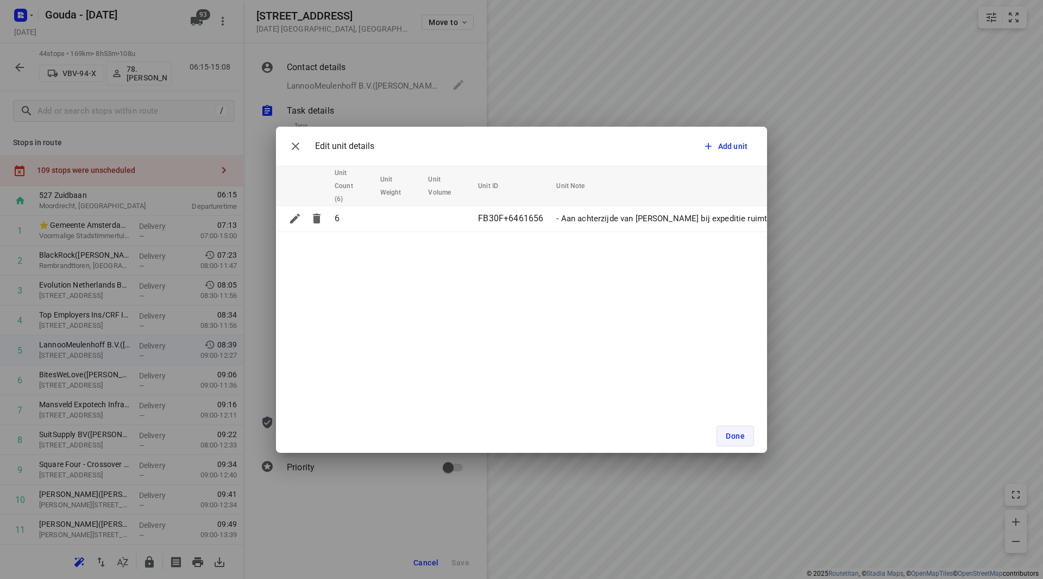
click at [730, 432] on span "Done" at bounding box center [735, 435] width 19 height 9
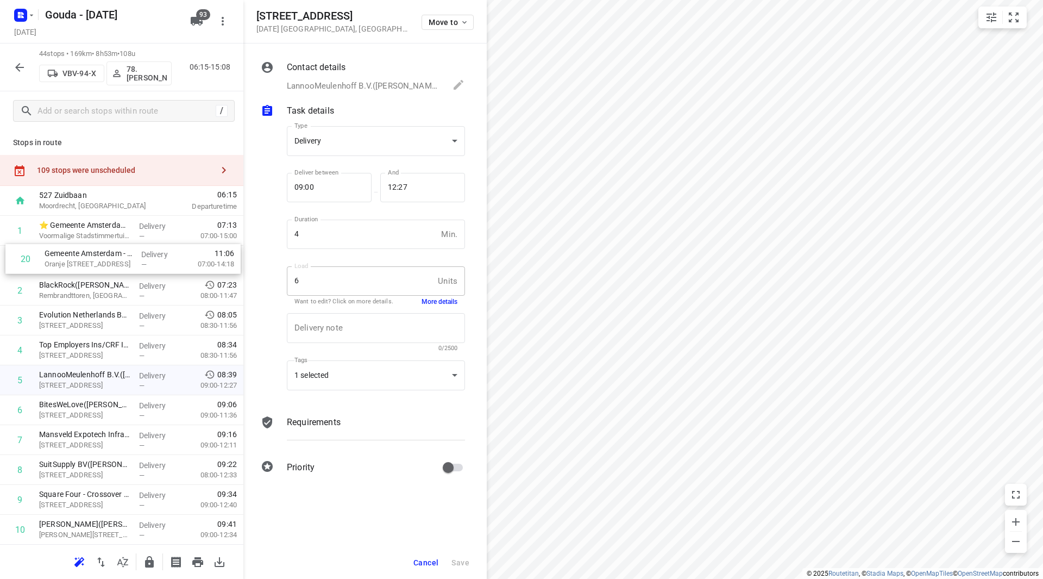
drag, startPoint x: 85, startPoint y: 415, endPoint x: 90, endPoint y: 248, distance: 167.4
click at [419, 564] on span "Cancel" at bounding box center [425, 562] width 25 height 9
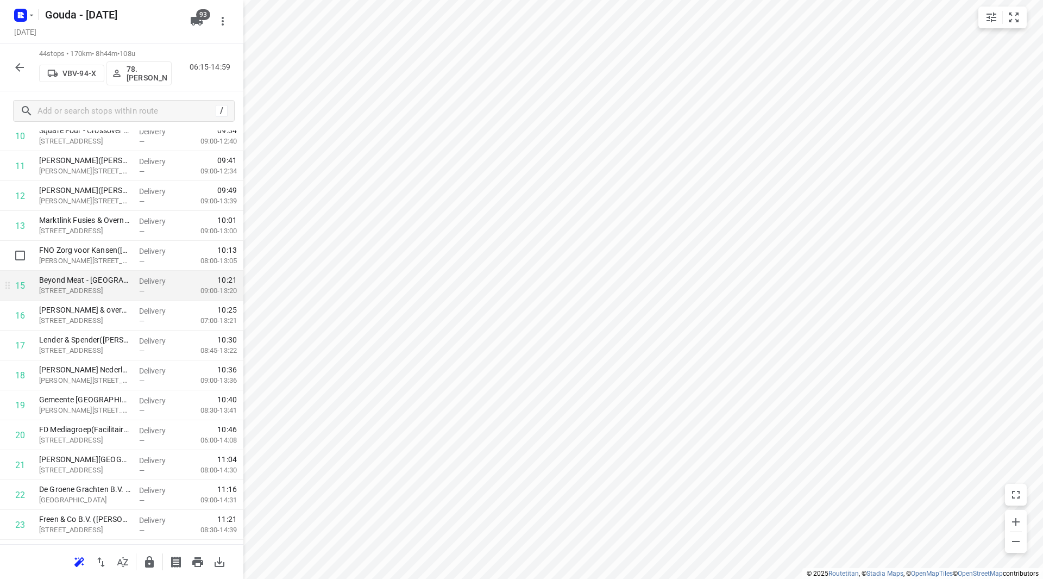
scroll to position [380, 0]
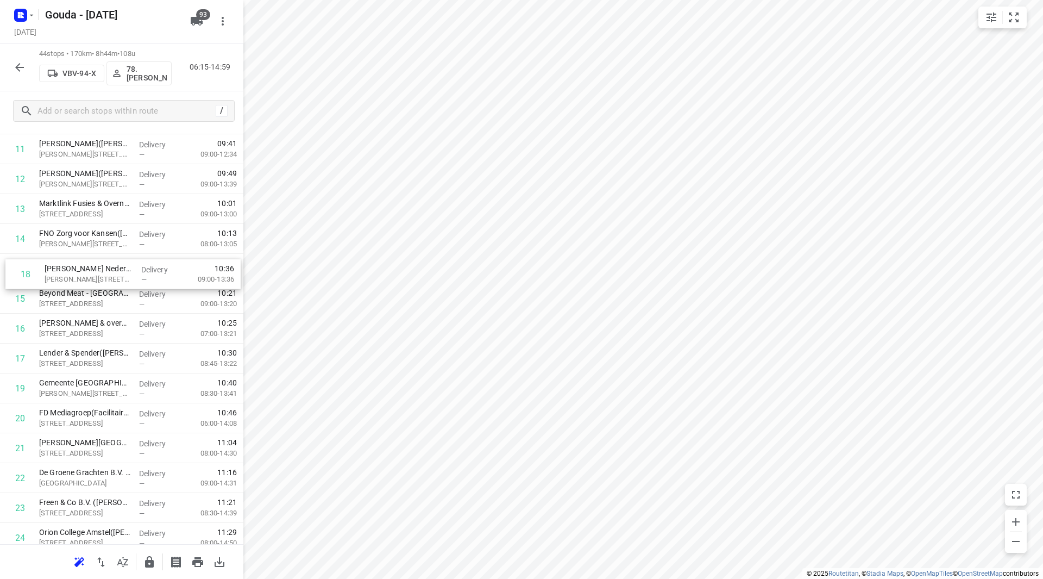
drag, startPoint x: 131, startPoint y: 365, endPoint x: 134, endPoint y: 273, distance: 91.3
click at [134, 273] on div "1 ⭐ Gemeente Amsterdam - 1617(Danielle) Voormalige Stadstimmertuin 4, Amsterdam…" at bounding box center [121, 492] width 243 height 1315
click at [22, 297] on input "checkbox" at bounding box center [20, 298] width 22 height 22
checkbox input "true"
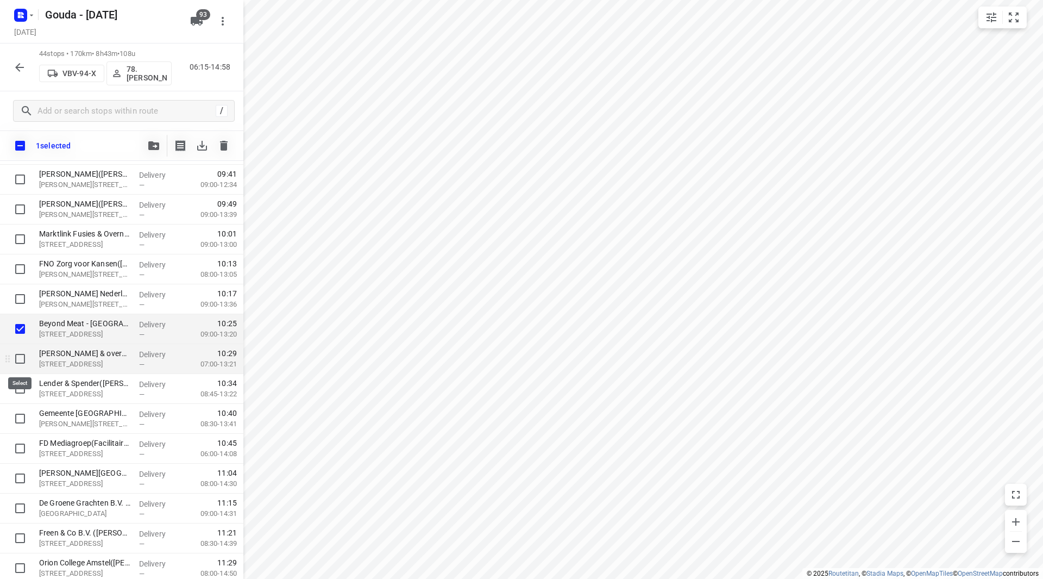
click at [22, 352] on input "checkbox" at bounding box center [20, 359] width 22 height 22
checkbox input "true"
click at [22, 384] on input "checkbox" at bounding box center [20, 389] width 22 height 22
checkbox input "true"
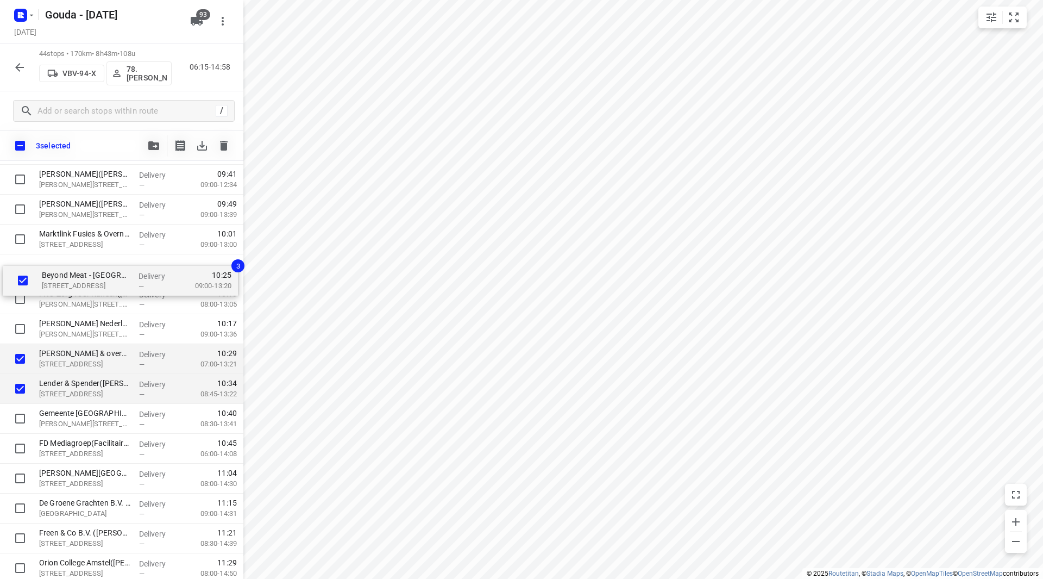
drag, startPoint x: 78, startPoint y: 326, endPoint x: 79, endPoint y: 269, distance: 56.5
click at [79, 269] on div "⭐ Gemeente Amsterdam - 1617(Danielle) Voormalige Stadstimmertuin 4, Amsterdam D…" at bounding box center [121, 523] width 243 height 1315
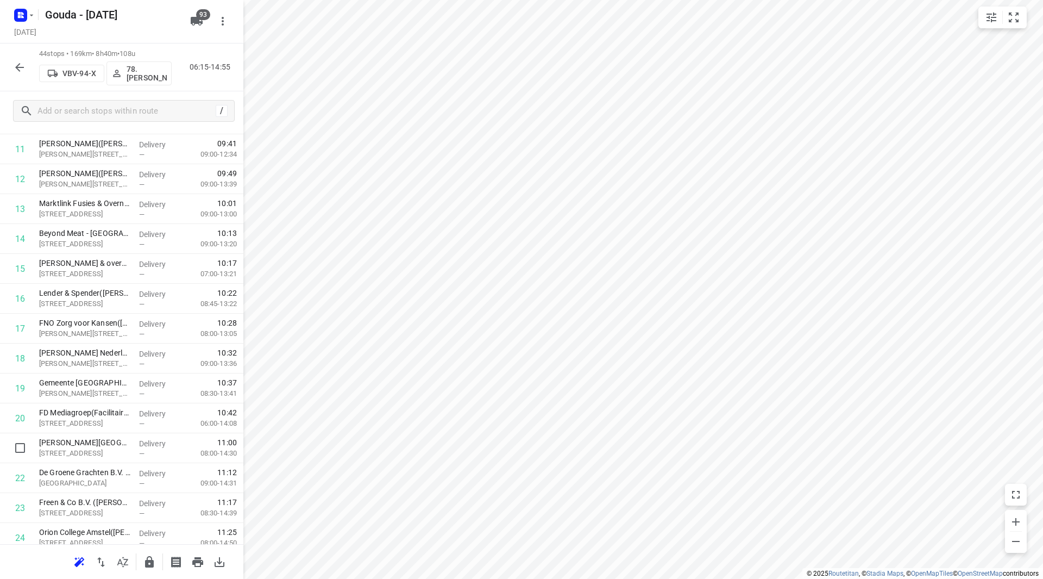
scroll to position [381, 0]
drag, startPoint x: 79, startPoint y: 427, endPoint x: 73, endPoint y: 333, distance: 94.2
click at [73, 334] on div "1 ⭐ Gemeente Amsterdam - 1617(Danielle) Voormalige Stadstimmertuin 4, Amsterdam…" at bounding box center [121, 491] width 243 height 1315
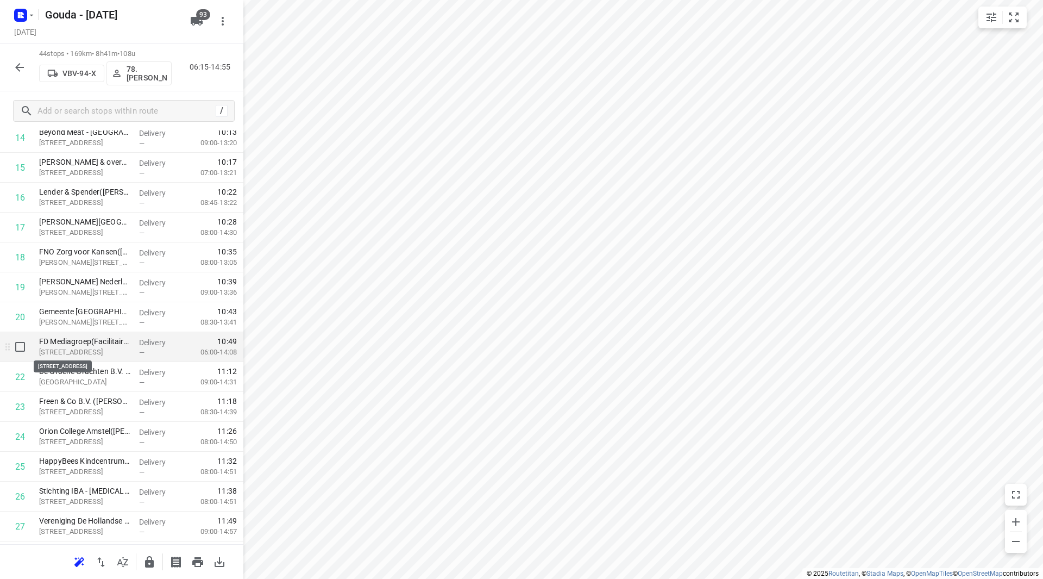
scroll to position [490, 0]
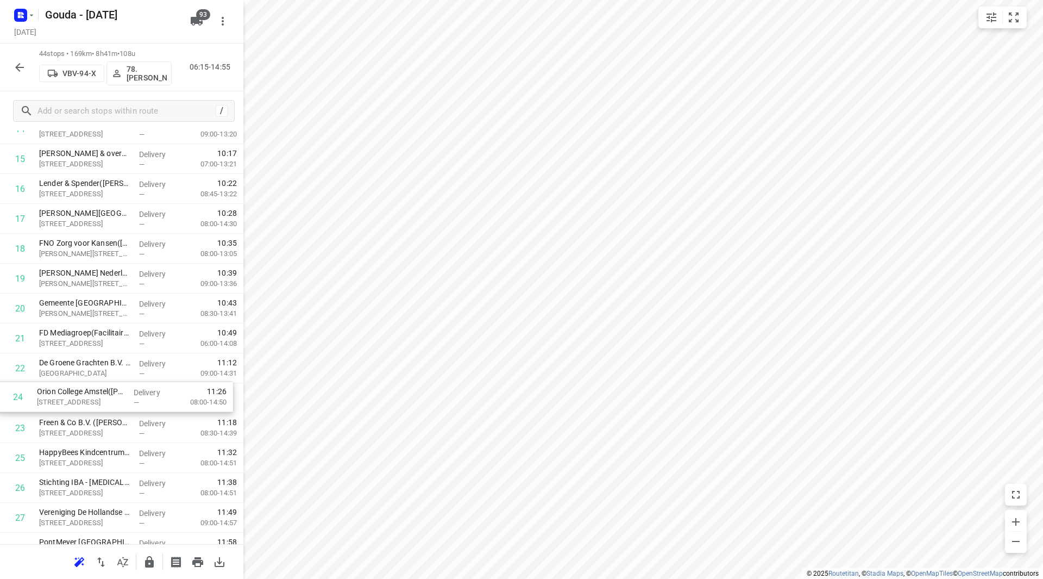
drag, startPoint x: 87, startPoint y: 421, endPoint x: 83, endPoint y: 366, distance: 55.0
click at [83, 366] on div "1 ⭐ Gemeente Amsterdam - 1617(Danielle) Voormalige Stadstimmertuin 4, Amsterdam…" at bounding box center [121, 383] width 243 height 1315
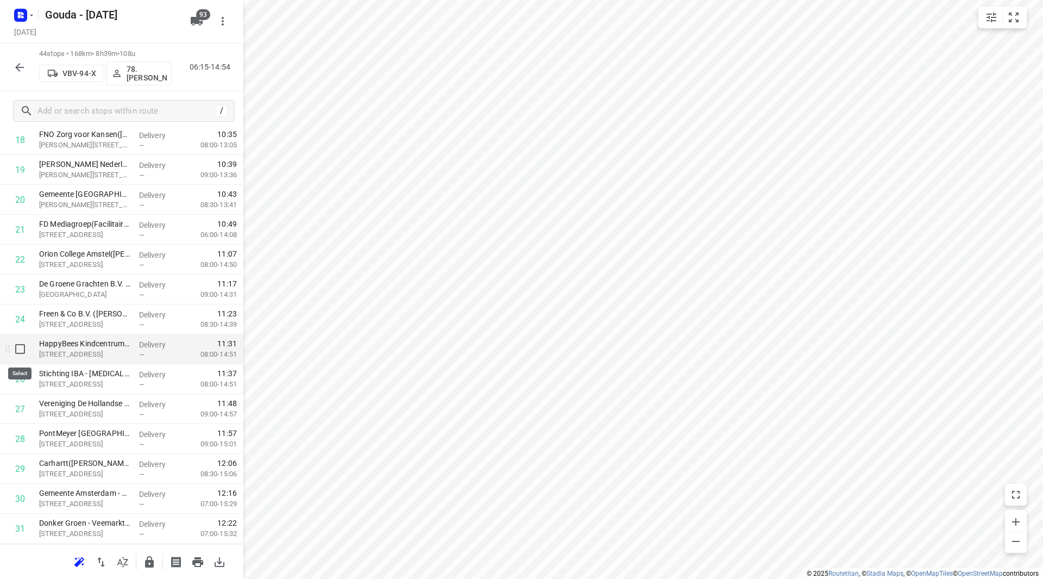
click at [22, 346] on input "checkbox" at bounding box center [20, 349] width 22 height 22
checkbox input "true"
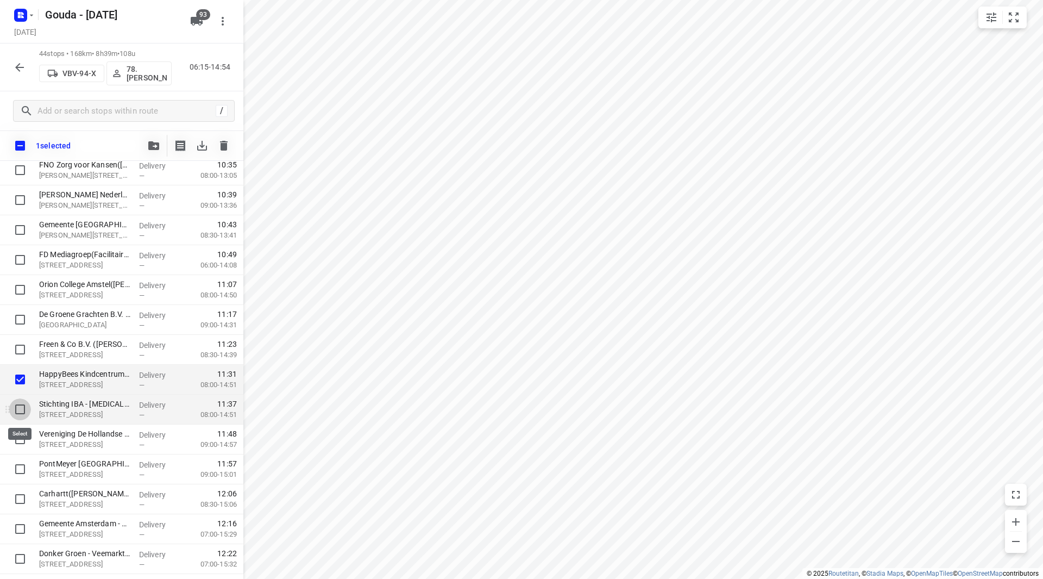
click at [21, 404] on input "checkbox" at bounding box center [20, 409] width 22 height 22
checkbox input "true"
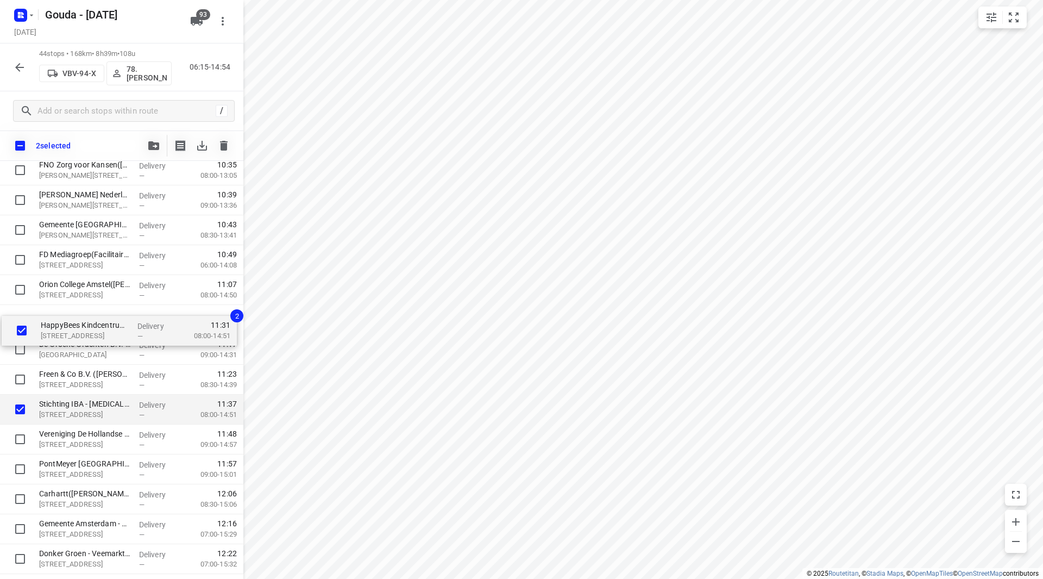
drag, startPoint x: 66, startPoint y: 386, endPoint x: 67, endPoint y: 322, distance: 63.6
click at [67, 322] on div "⭐ Gemeente Amsterdam - 1617(Danielle) Voormalige Stadstimmertuin 4, Amsterdam D…" at bounding box center [121, 304] width 243 height 1315
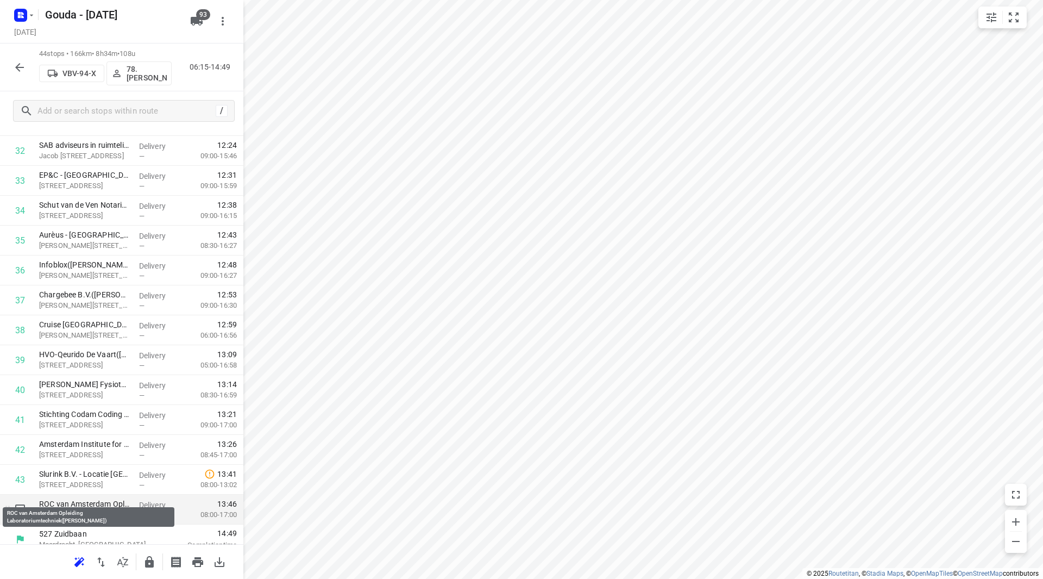
scroll to position [1016, 0]
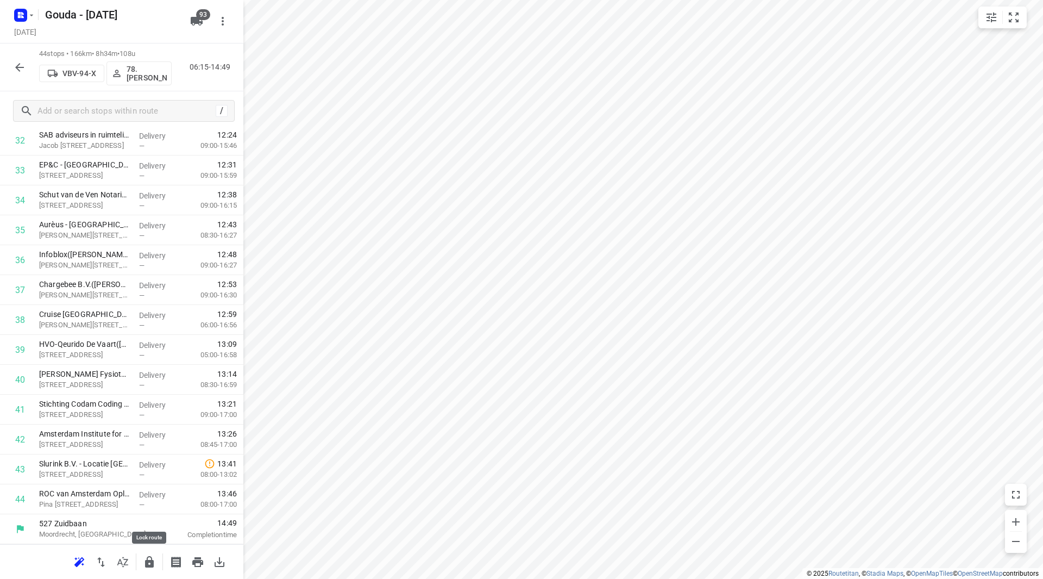
click at [153, 562] on icon "button" at bounding box center [149, 561] width 9 height 11
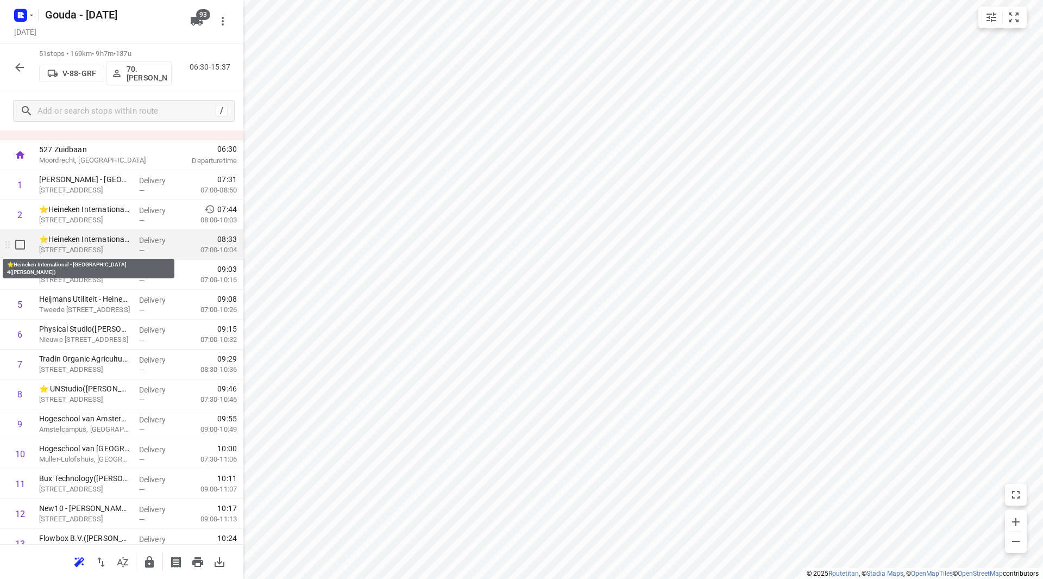
scroll to position [54, 0]
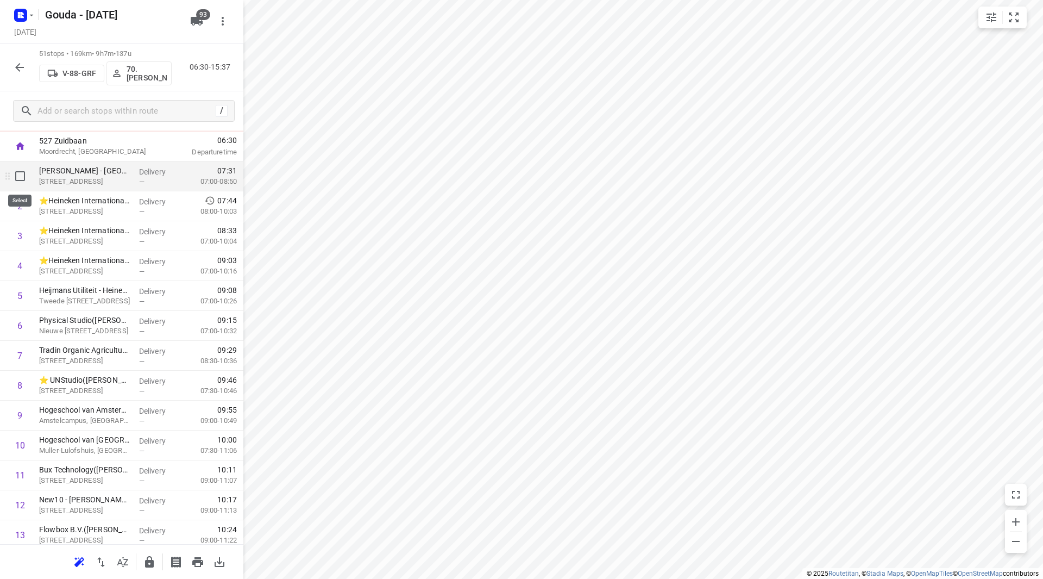
click at [23, 175] on input "checkbox" at bounding box center [20, 176] width 22 height 22
checkbox input "true"
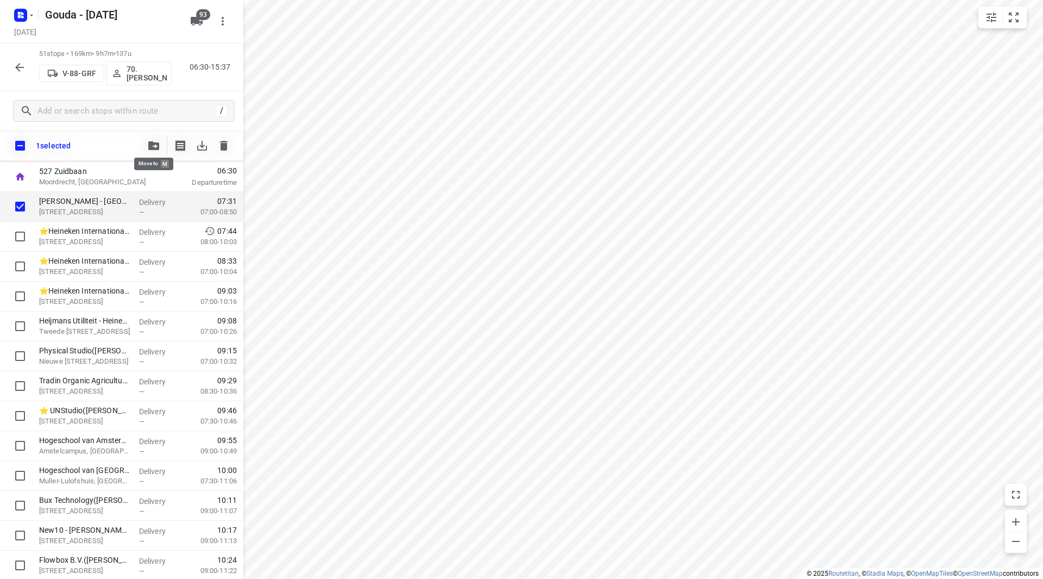
click at [157, 147] on icon "button" at bounding box center [153, 145] width 11 height 9
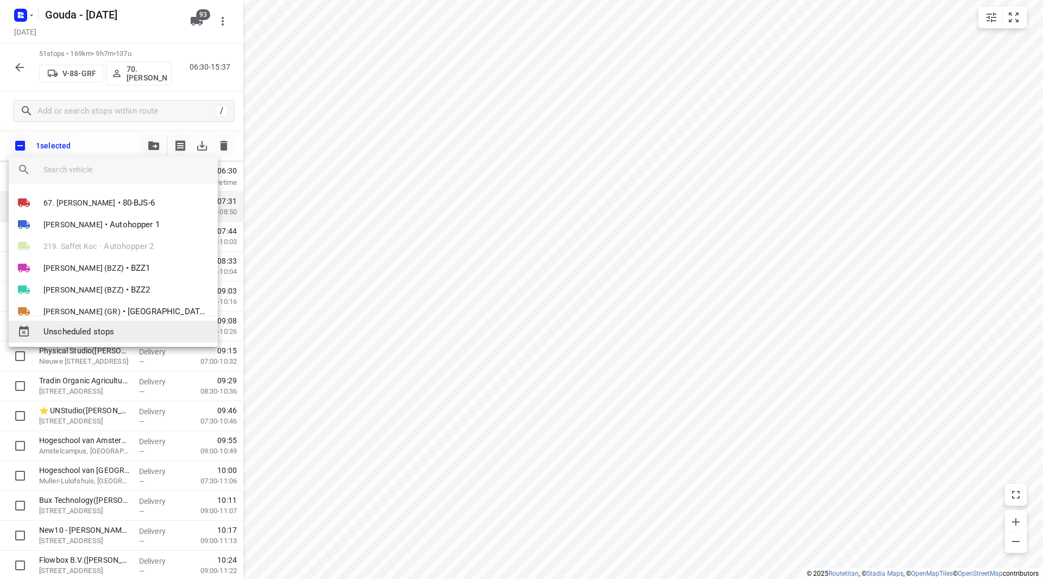
click at [116, 330] on span "Unscheduled stops" at bounding box center [126, 331] width 166 height 12
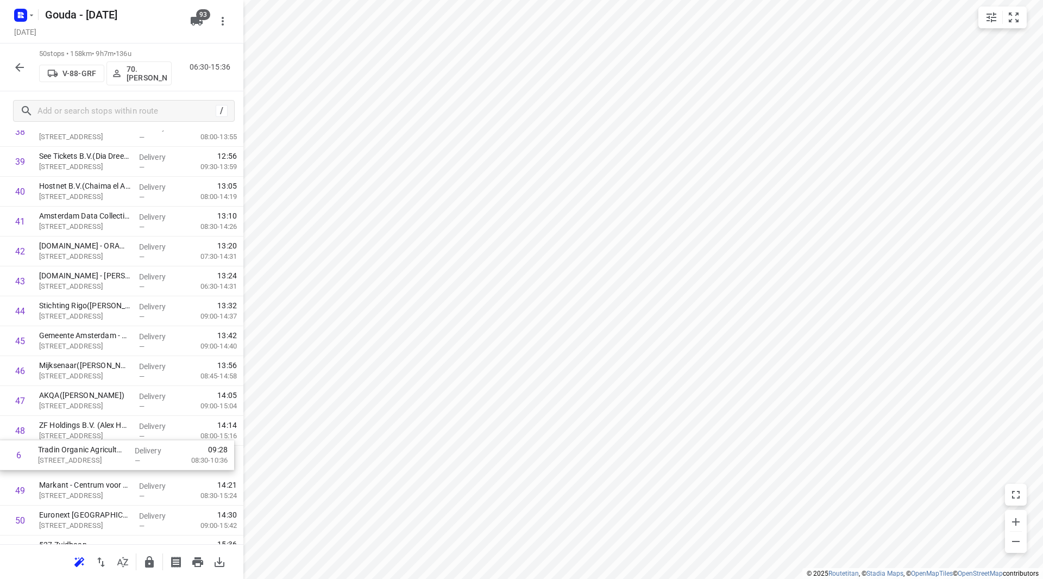
scroll to position [1176, 0]
drag, startPoint x: 65, startPoint y: 268, endPoint x: 60, endPoint y: 381, distance: 112.5
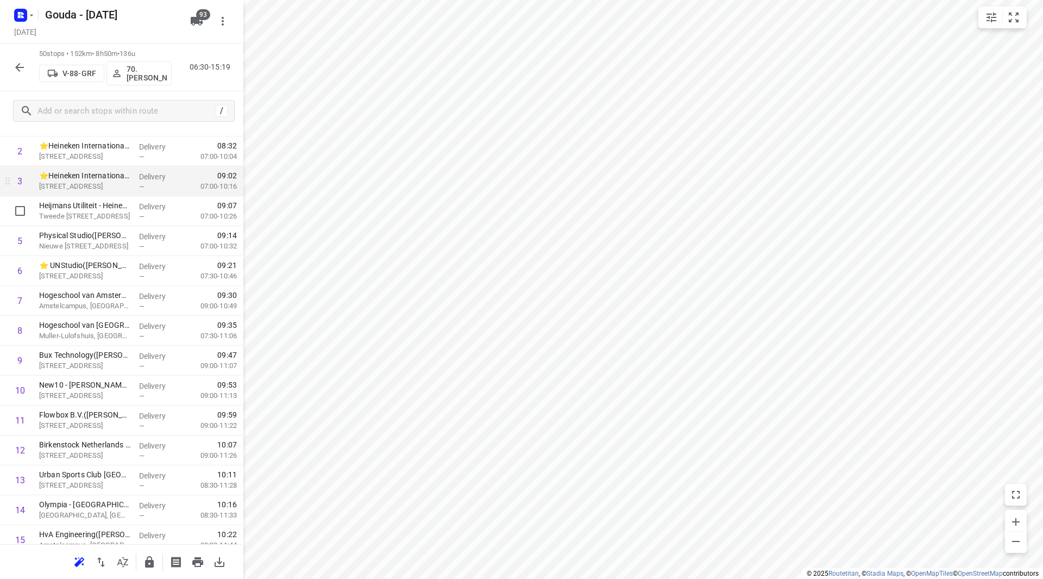
scroll to position [109, 0]
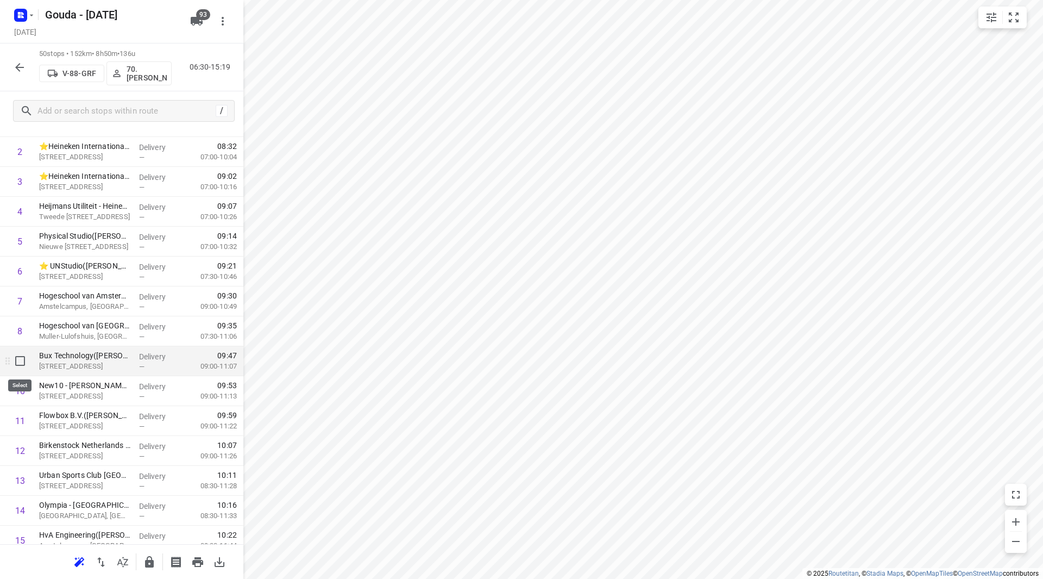
click at [21, 362] on input "checkbox" at bounding box center [20, 361] width 22 height 22
checkbox input "true"
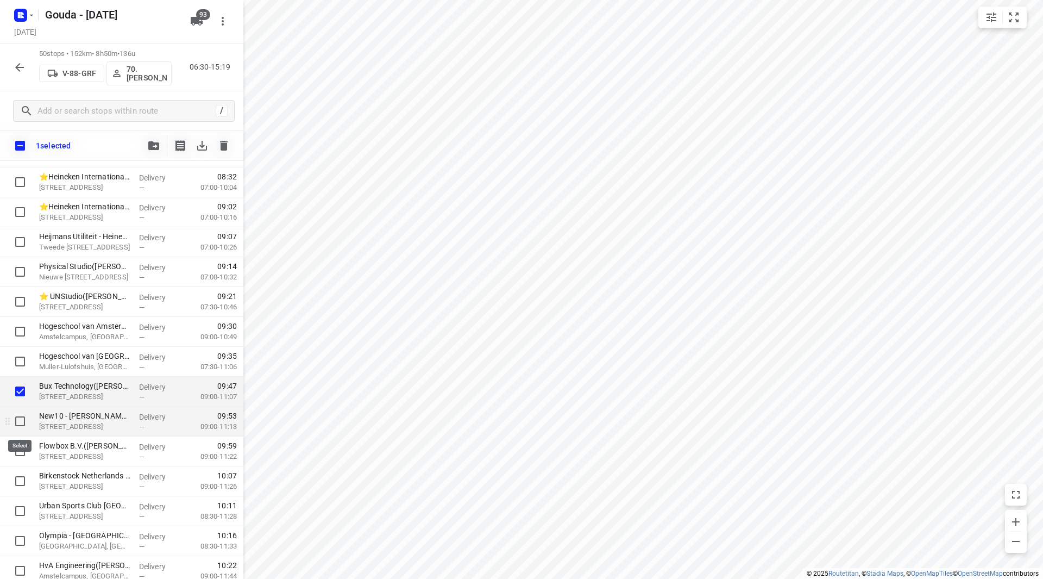
click at [21, 417] on input "checkbox" at bounding box center [20, 421] width 22 height 22
checkbox input "true"
click at [16, 449] on input "checkbox" at bounding box center [20, 451] width 22 height 22
checkbox input "true"
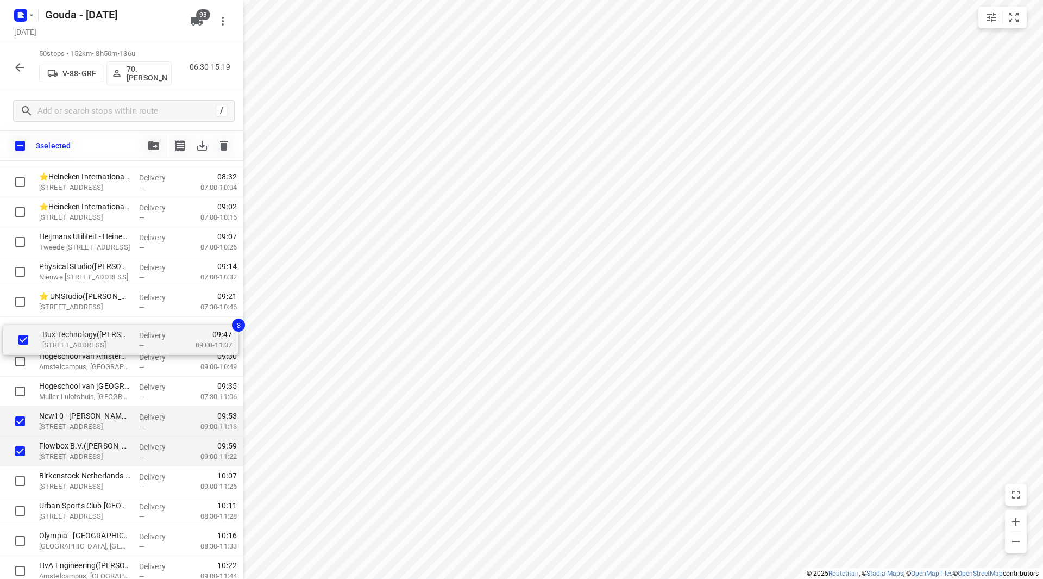
drag, startPoint x: 62, startPoint y: 371, endPoint x: 61, endPoint y: 330, distance: 40.8
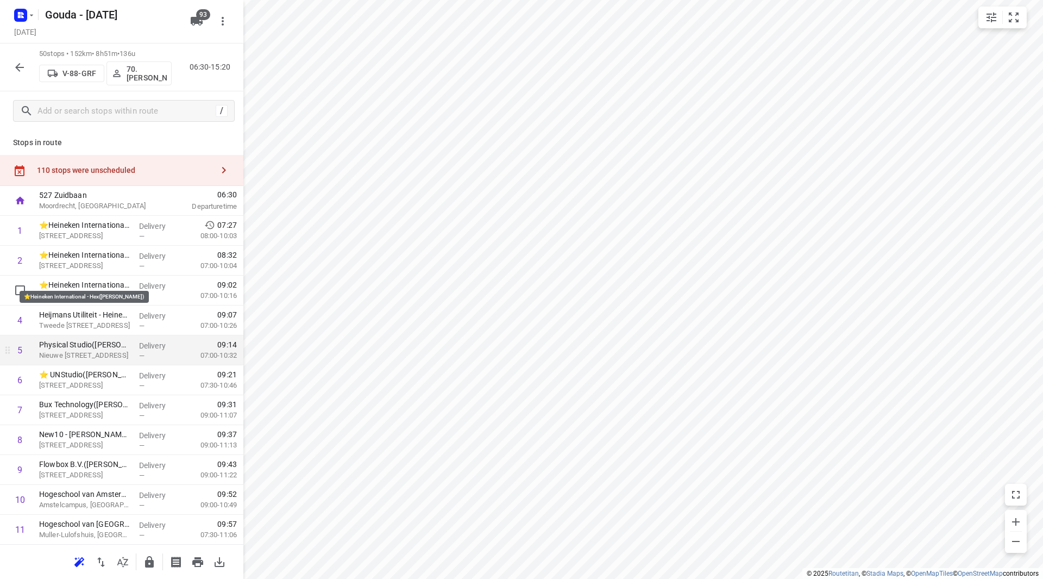
scroll to position [54, 0]
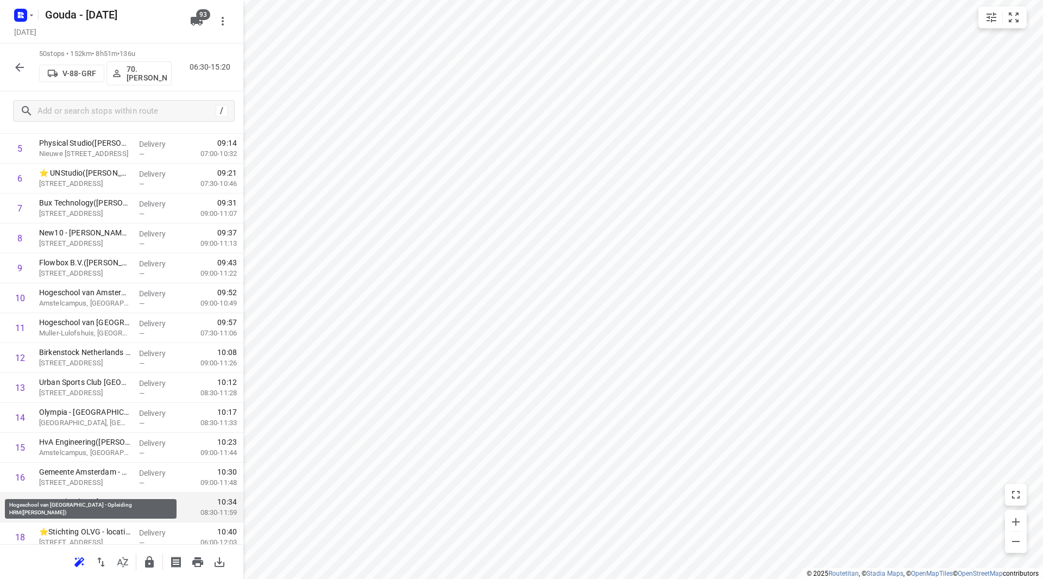
scroll to position [217, 0]
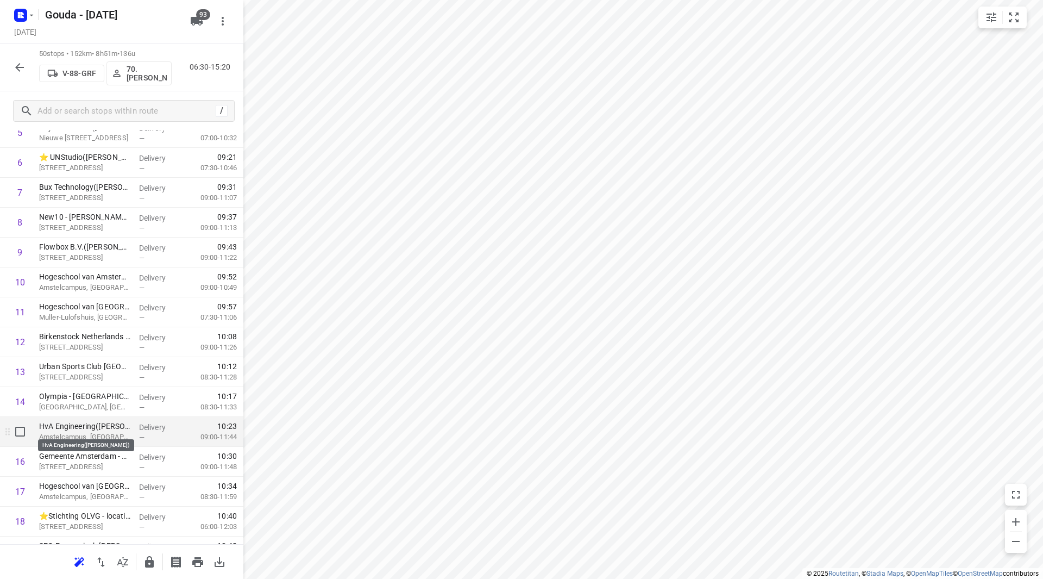
click at [92, 428] on p "HvA Engineering([PERSON_NAME])" at bounding box center [84, 425] width 91 height 11
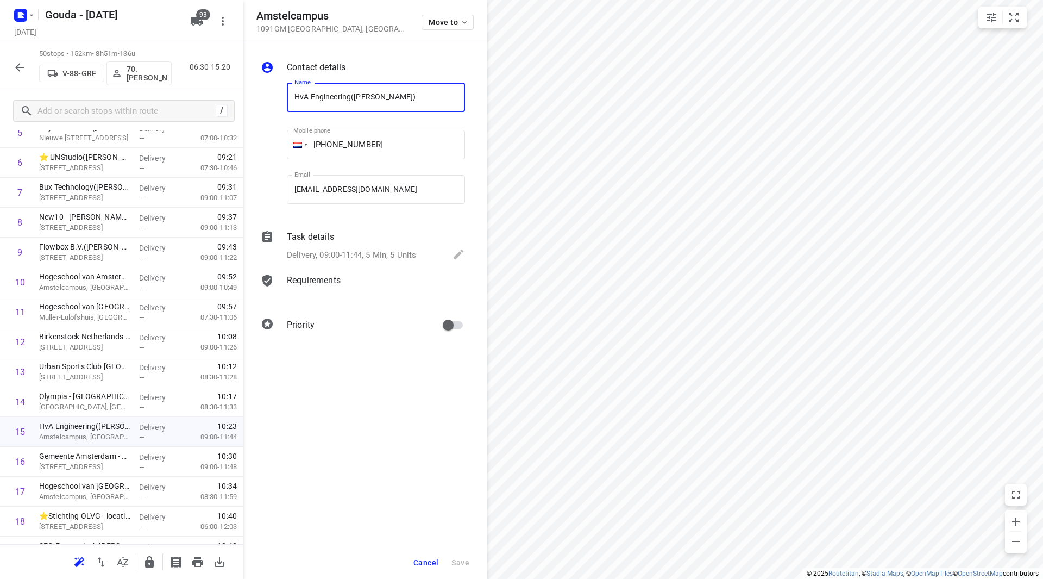
click at [333, 248] on div "Delivery, 09:00-11:44, 5 Min, 5 Units" at bounding box center [376, 255] width 178 height 15
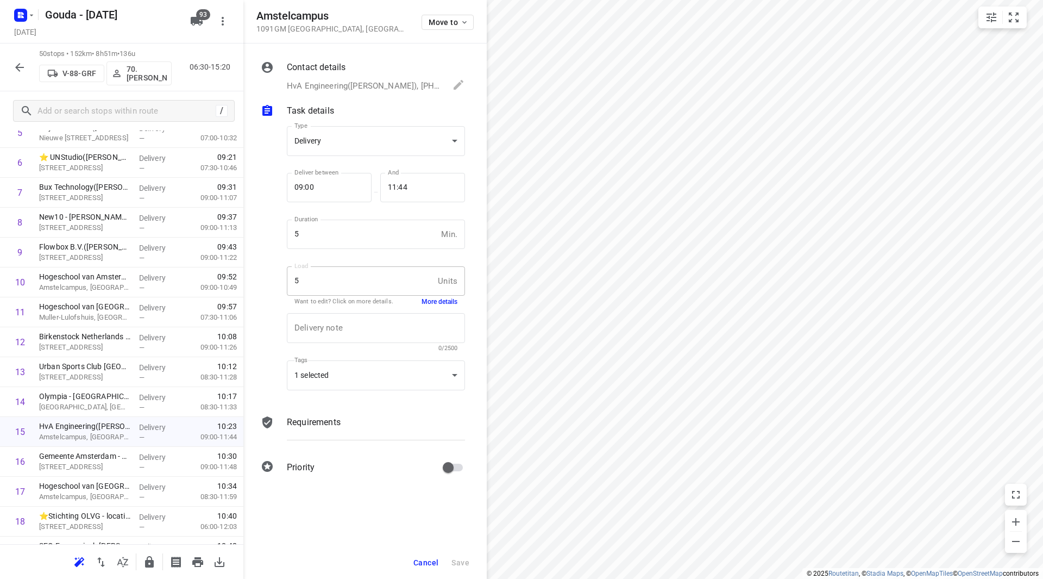
click at [437, 300] on button "More details" at bounding box center [440, 301] width 36 height 9
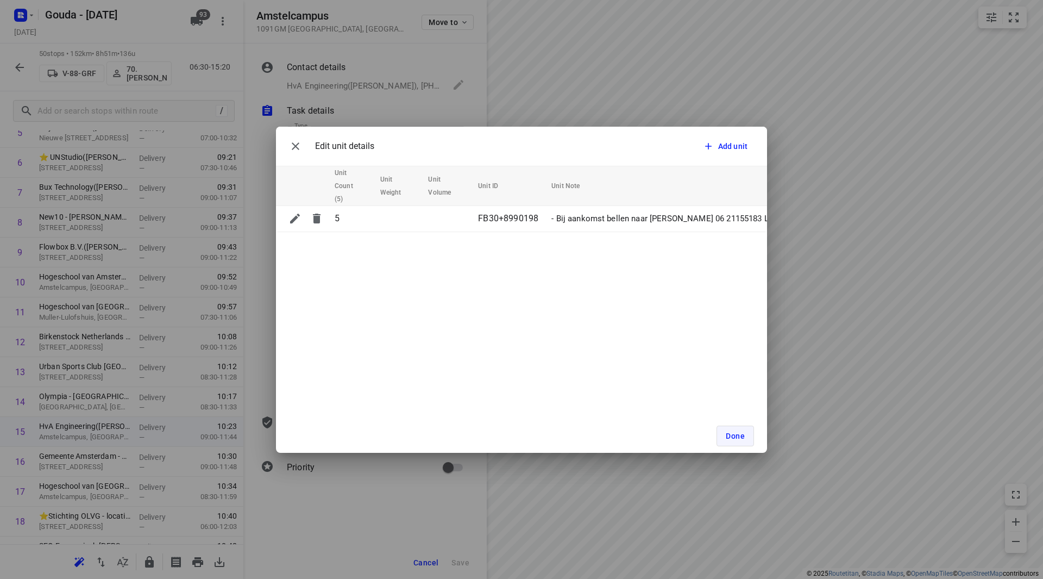
click at [745, 439] on button "Done" at bounding box center [735, 435] width 37 height 21
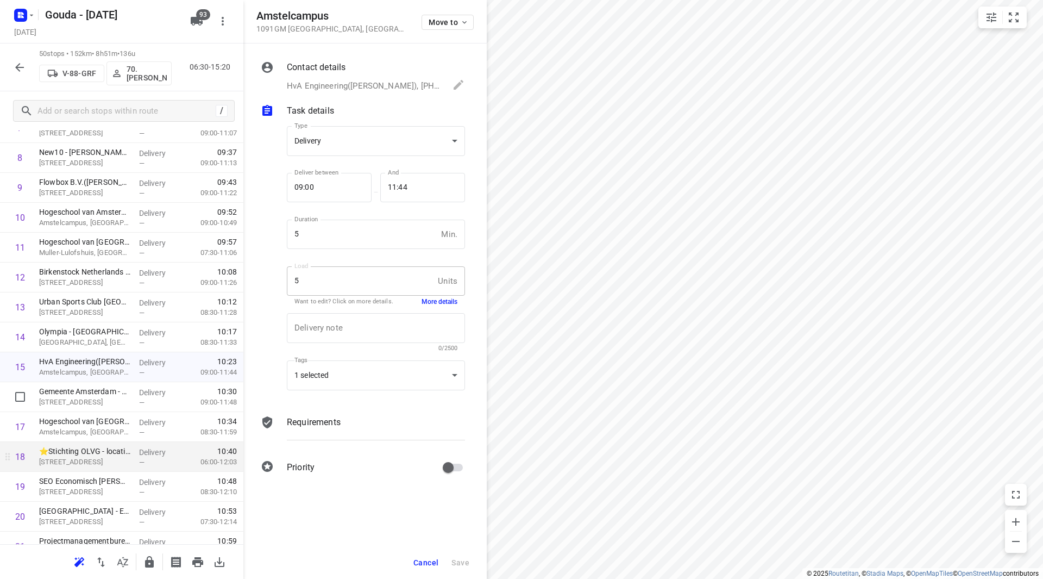
scroll to position [326, 0]
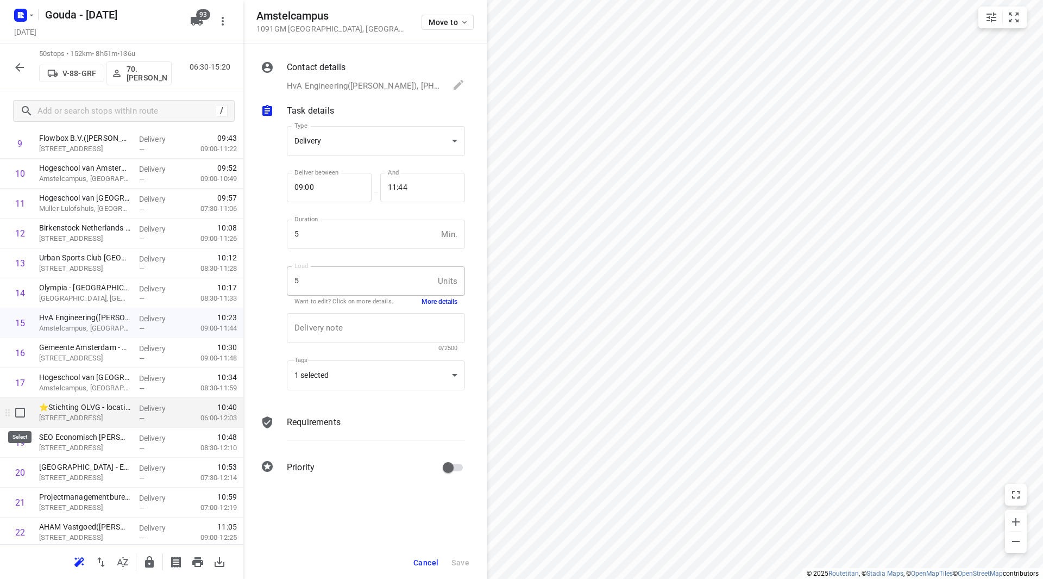
click at [21, 412] on input "checkbox" at bounding box center [20, 412] width 22 height 22
checkbox input "true"
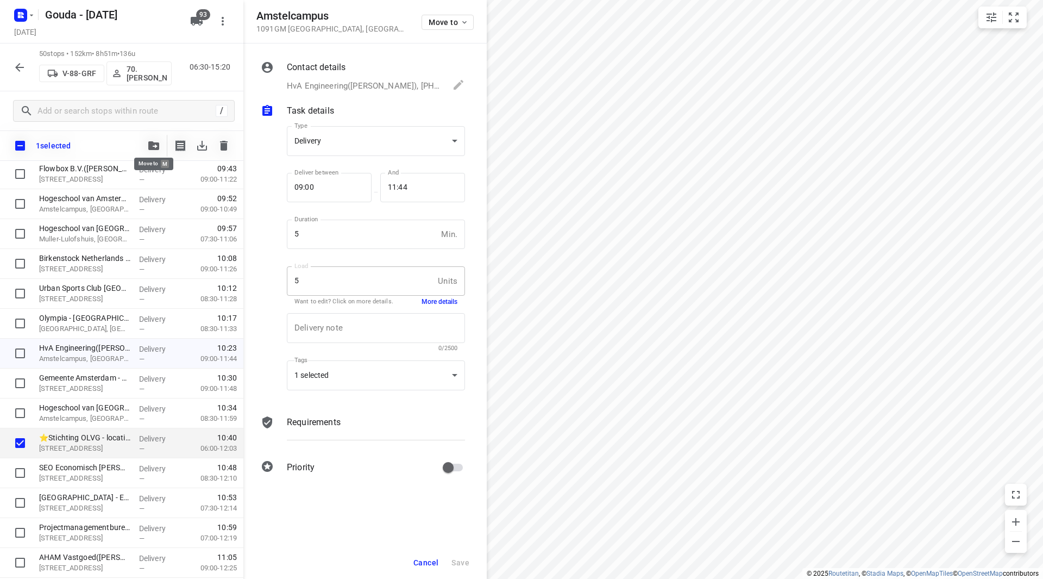
click at [150, 146] on icon "button" at bounding box center [153, 145] width 11 height 9
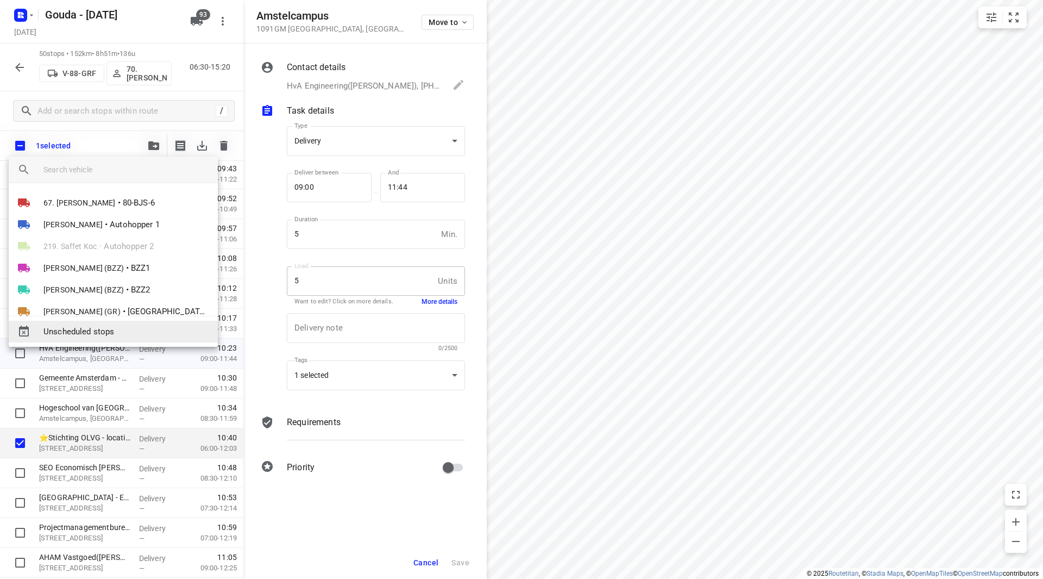
click at [93, 338] on div "Unscheduled stops" at bounding box center [113, 332] width 209 height 22
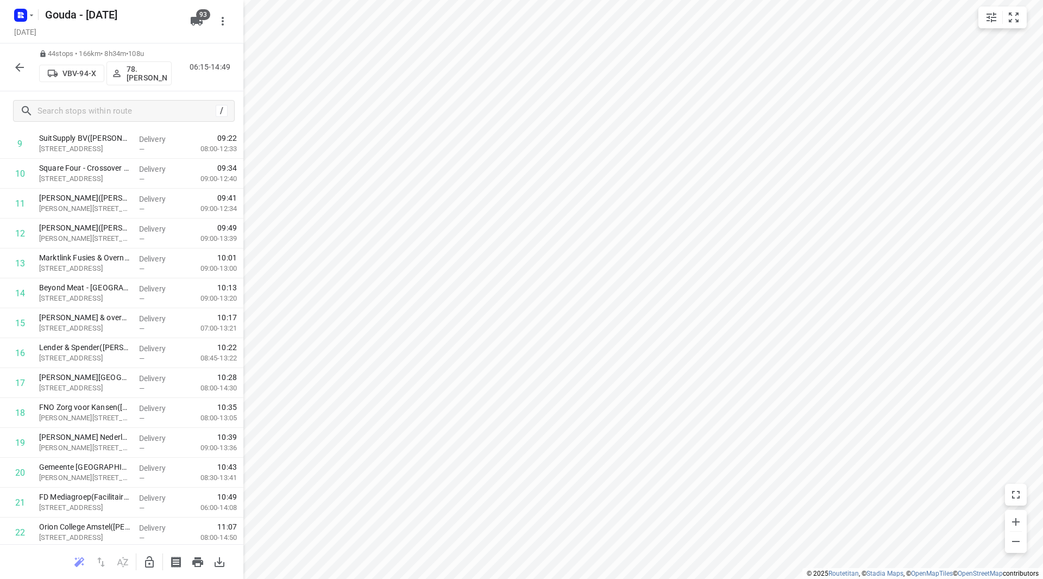
scroll to position [0, 0]
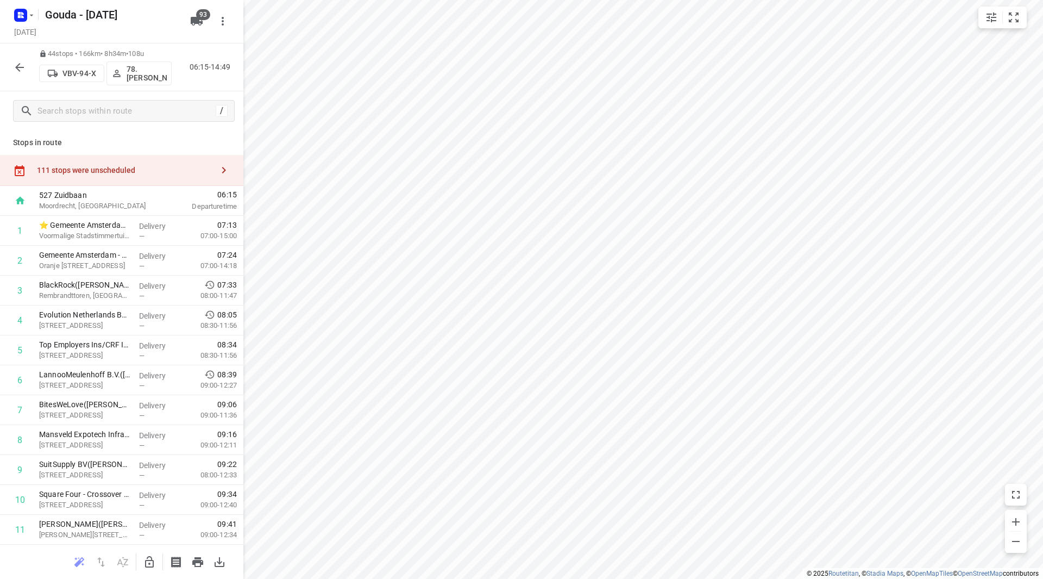
click at [158, 174] on div "111 stops were unscheduled" at bounding box center [125, 170] width 176 height 9
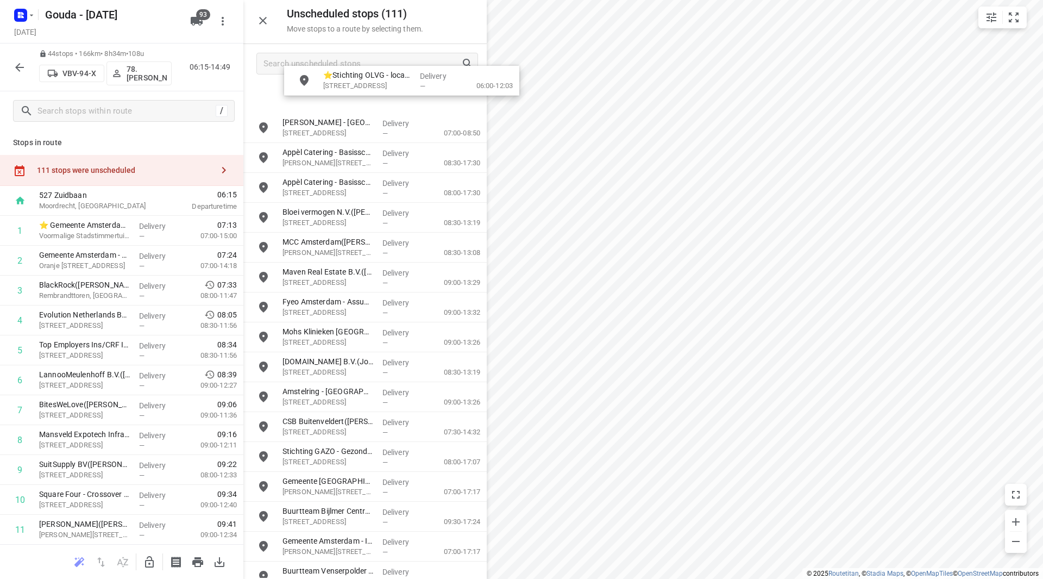
drag, startPoint x: 322, startPoint y: 97, endPoint x: 335, endPoint y: 99, distance: 13.2
click at [155, 561] on icon "button" at bounding box center [149, 561] width 13 height 13
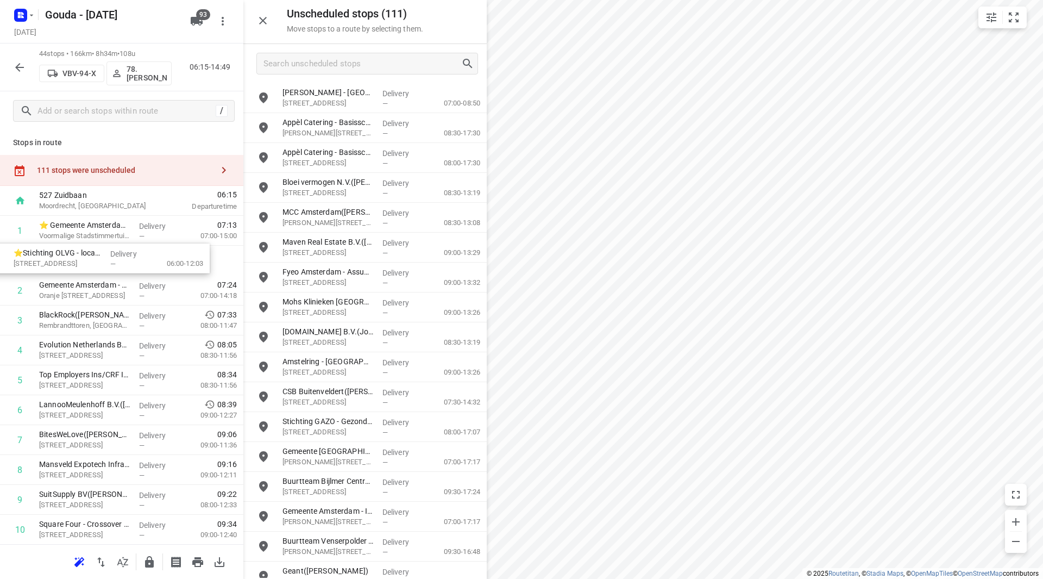
drag, startPoint x: 206, startPoint y: 161, endPoint x: 83, endPoint y: 261, distance: 158.7
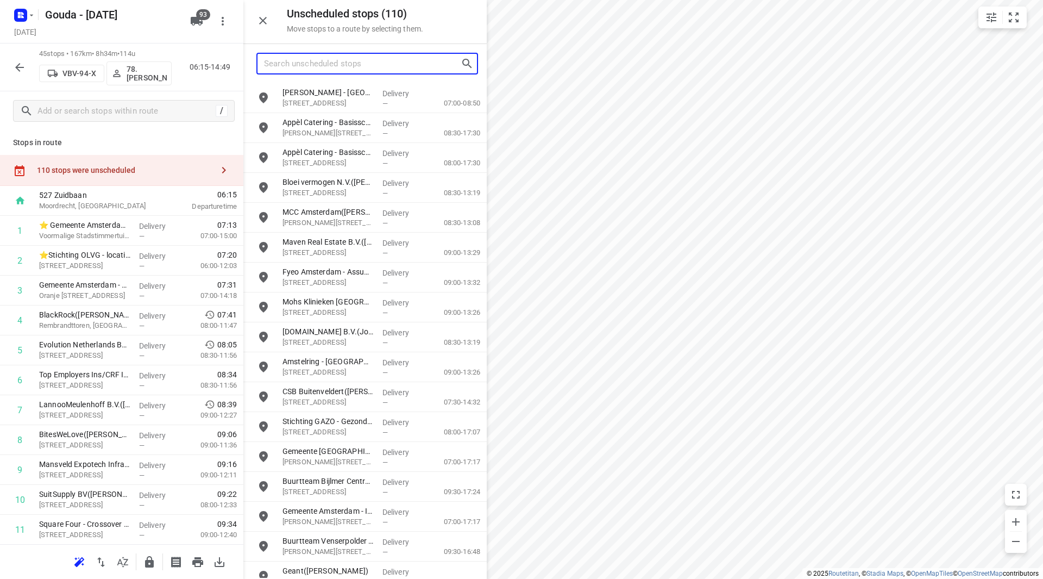
click at [292, 61] on input "Search unscheduled stops" at bounding box center [362, 63] width 197 height 17
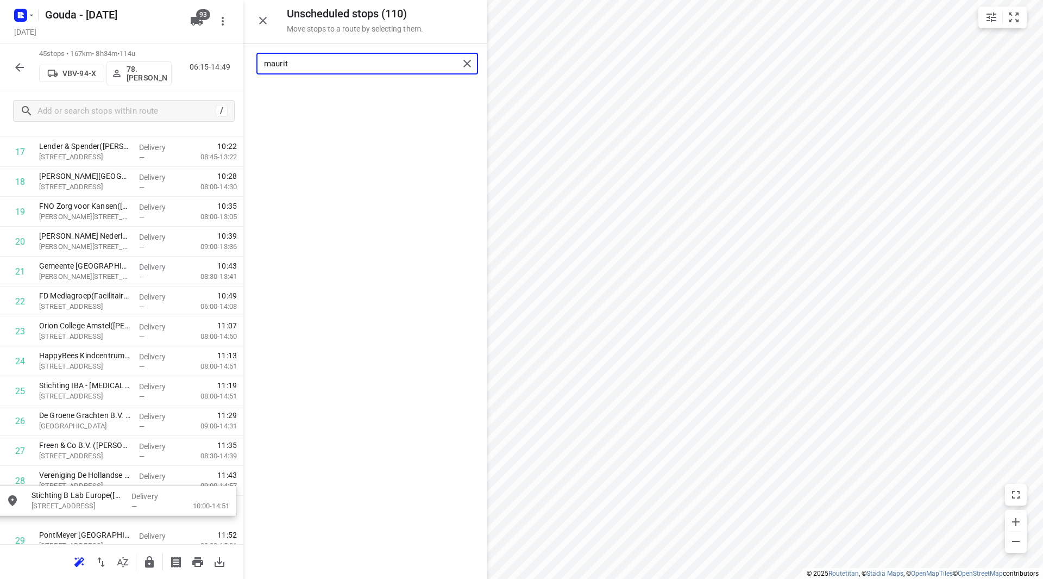
scroll to position [585, 0]
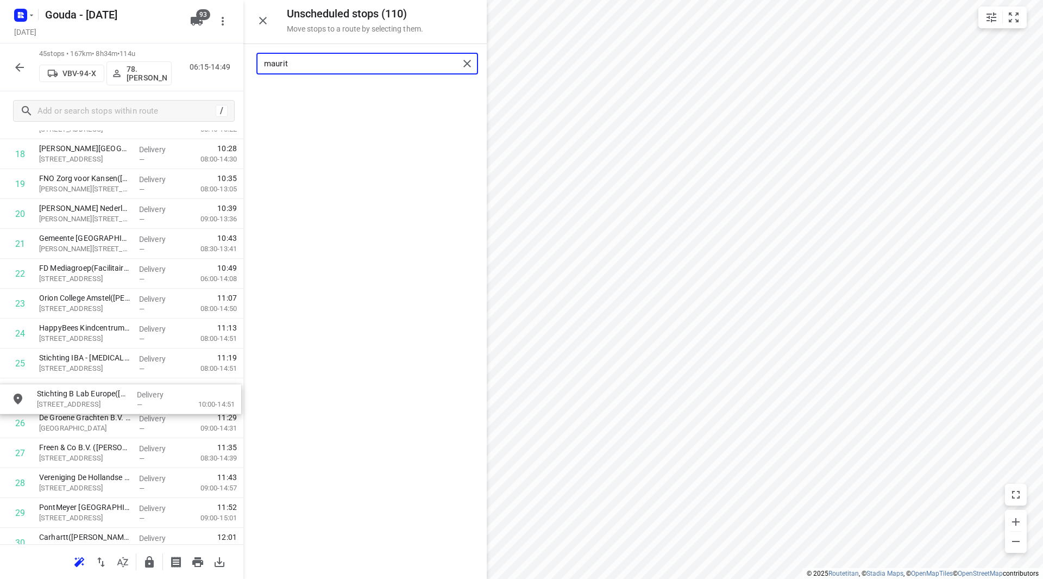
drag, startPoint x: 334, startPoint y: 96, endPoint x: 79, endPoint y: 395, distance: 392.7
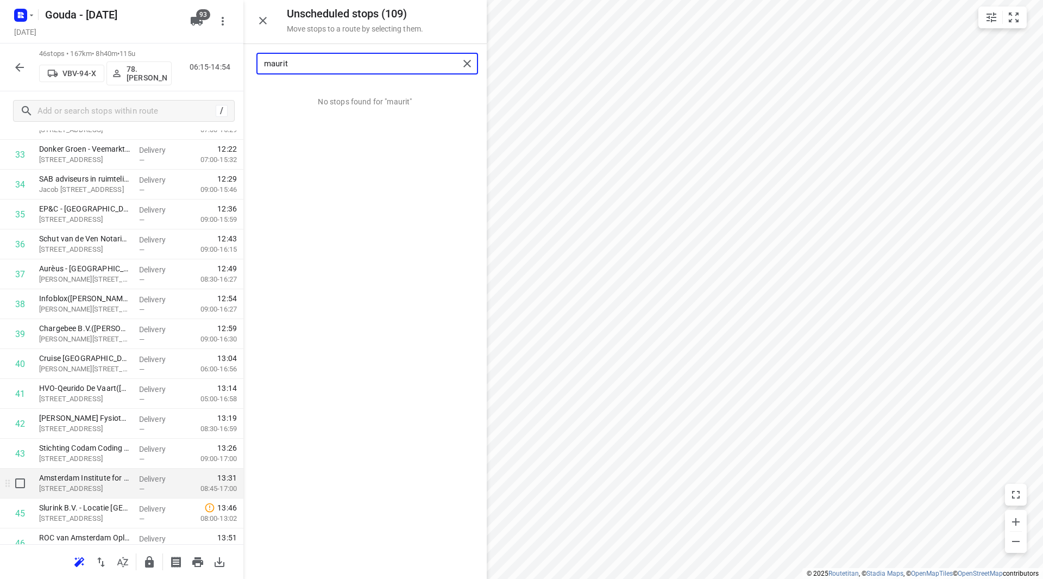
scroll to position [1076, 0]
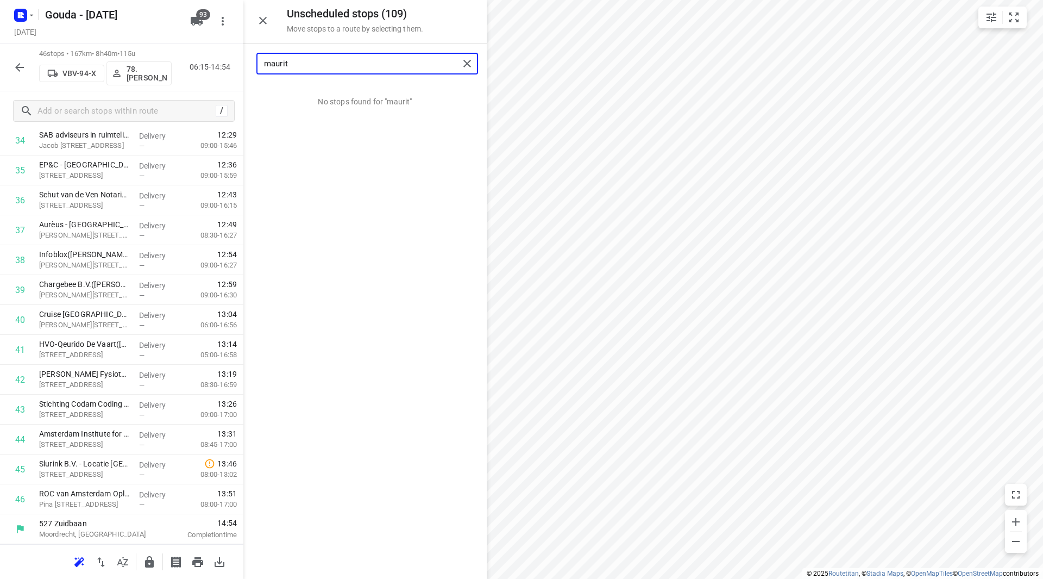
type input "maurit"
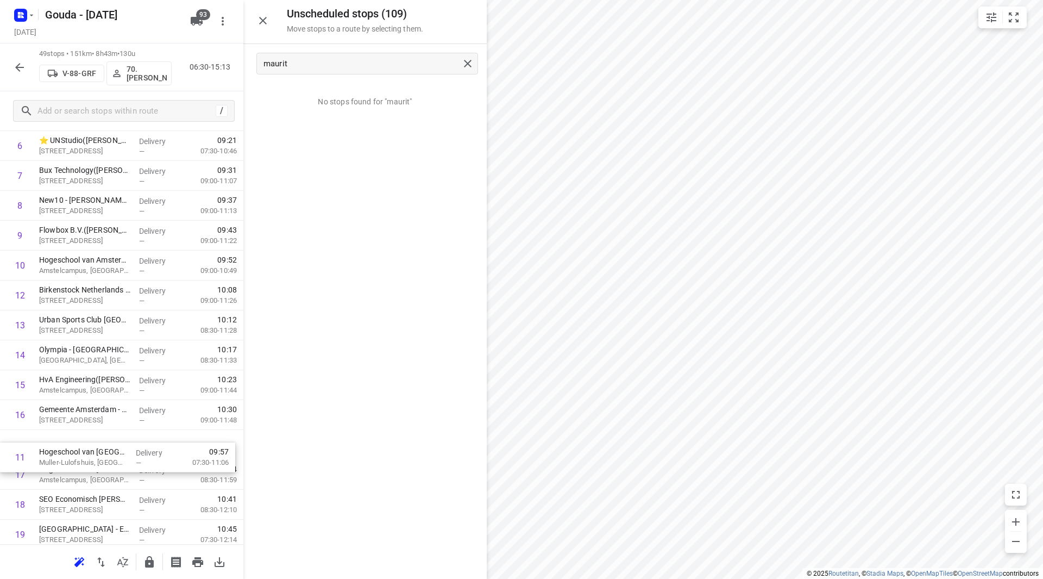
scroll to position [237, 0]
drag, startPoint x: 114, startPoint y: 330, endPoint x: 111, endPoint y: 454, distance: 124.4
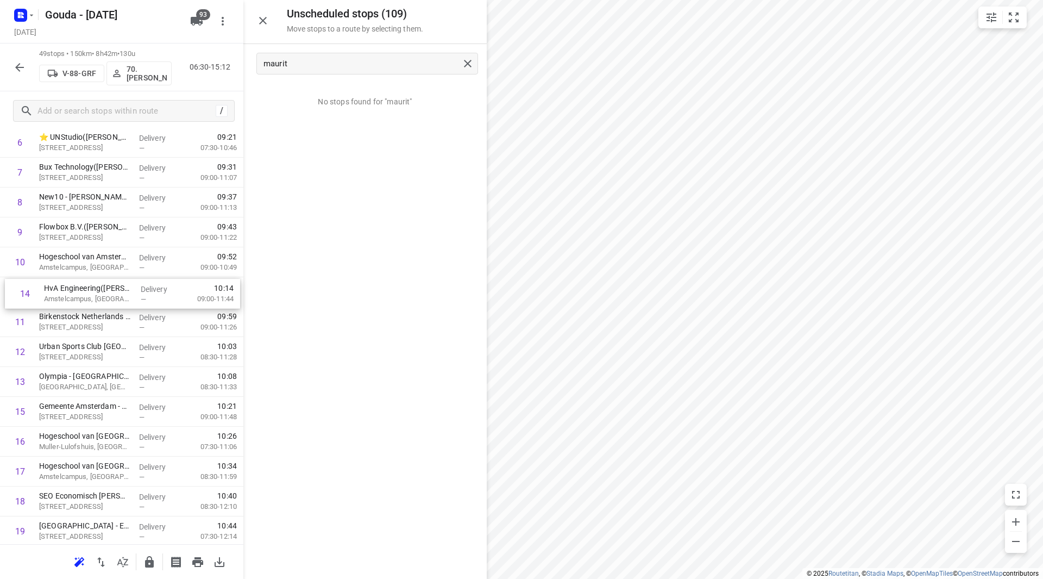
drag, startPoint x: 84, startPoint y: 393, endPoint x: 90, endPoint y: 302, distance: 91.4
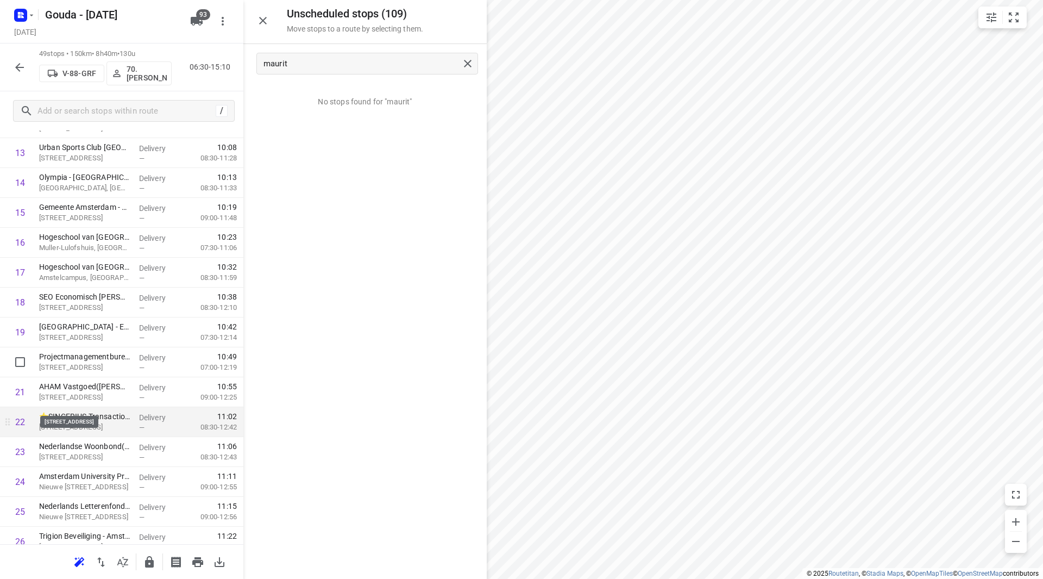
scroll to position [455, 0]
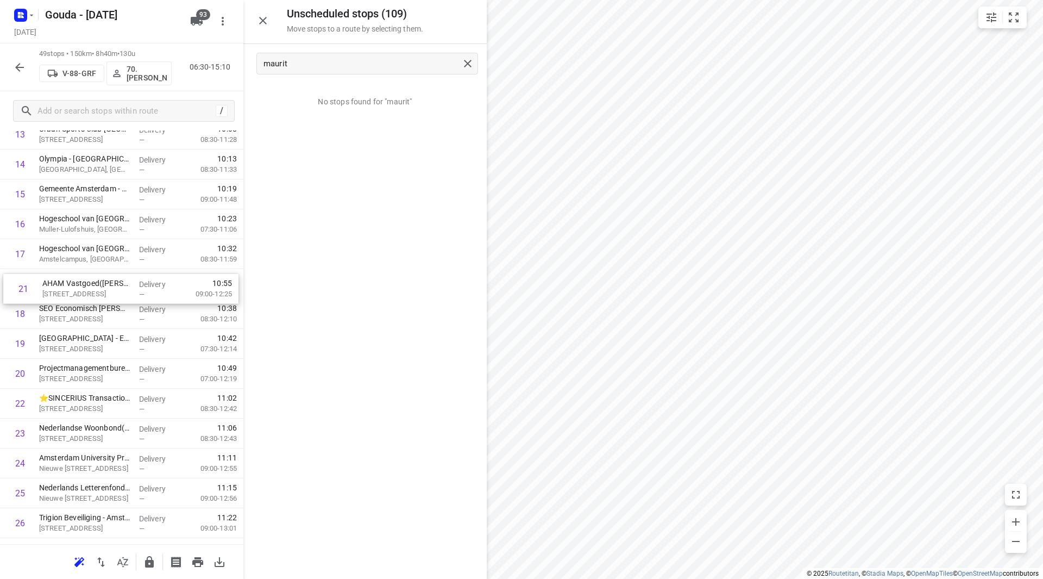
drag, startPoint x: 98, startPoint y: 369, endPoint x: 99, endPoint y: 278, distance: 91.8
click at [99, 277] on div "1 ⭐Heineken International - Amsterdam Stad 2(Jose Rodriguez) Stadhouderskade 79…" at bounding box center [121, 493] width 243 height 1464
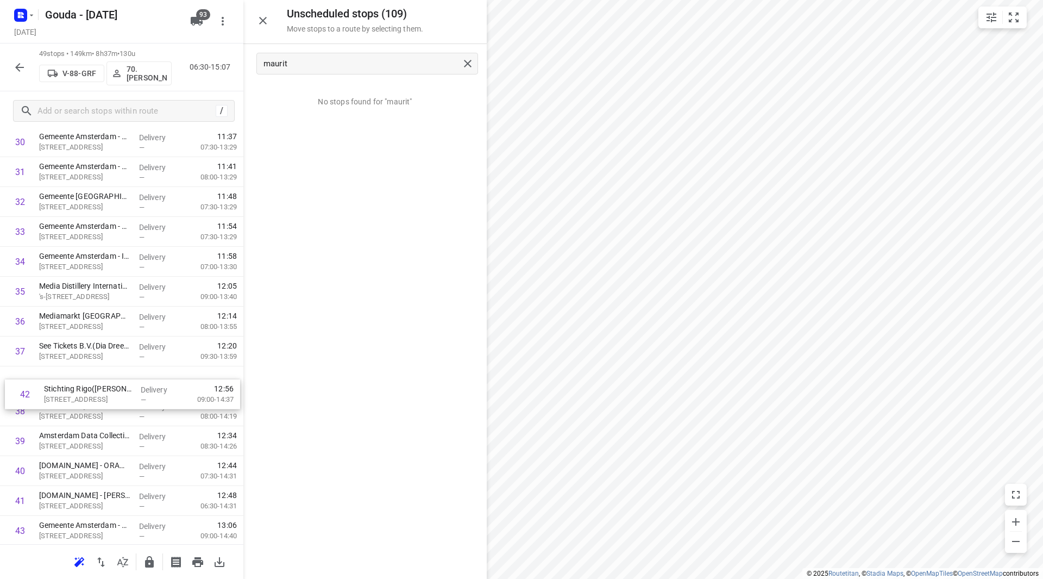
scroll to position [956, 0]
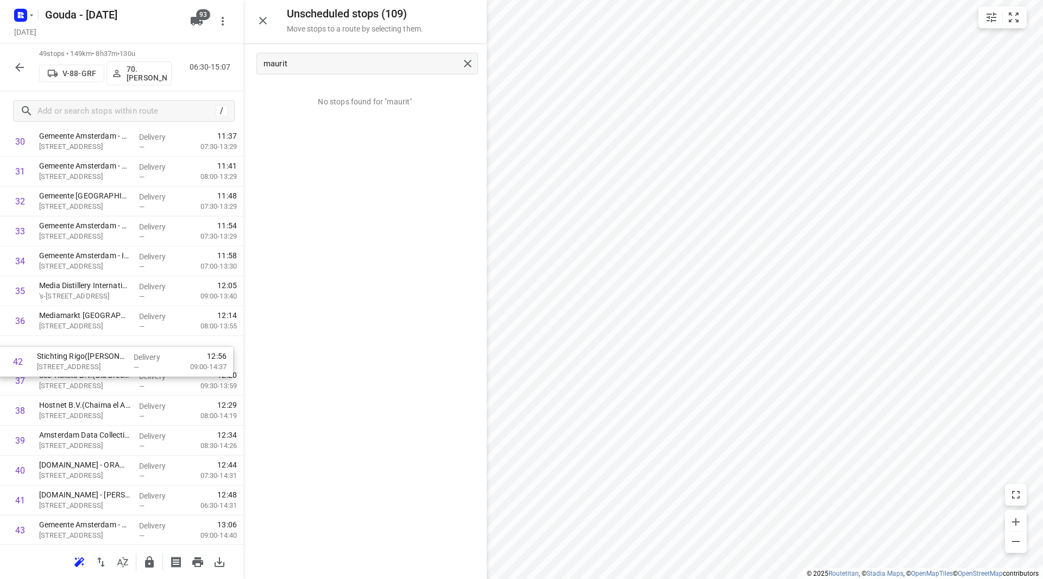
drag, startPoint x: 72, startPoint y: 508, endPoint x: 68, endPoint y: 374, distance: 134.8
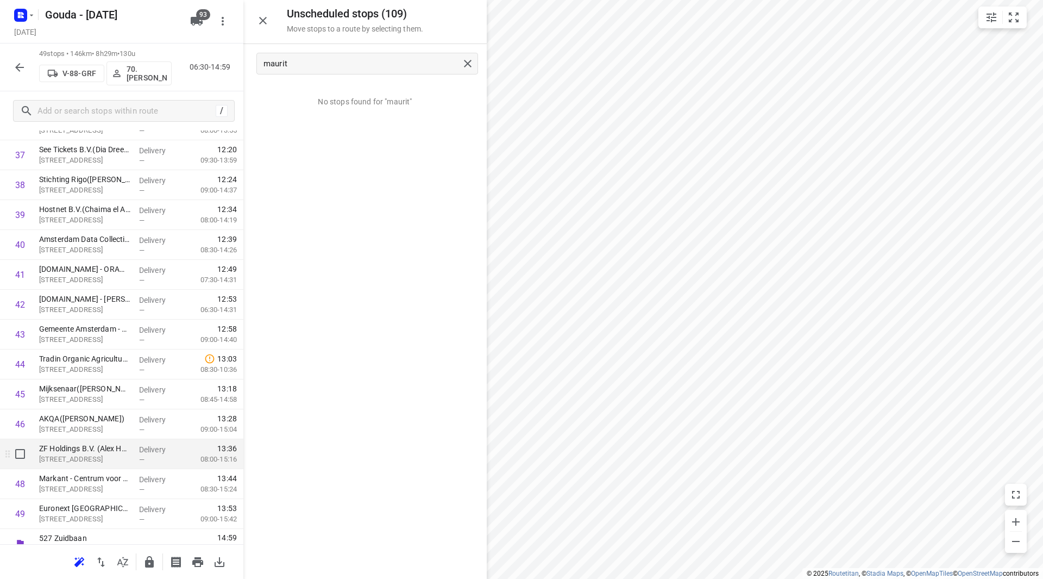
scroll to position [1166, 0]
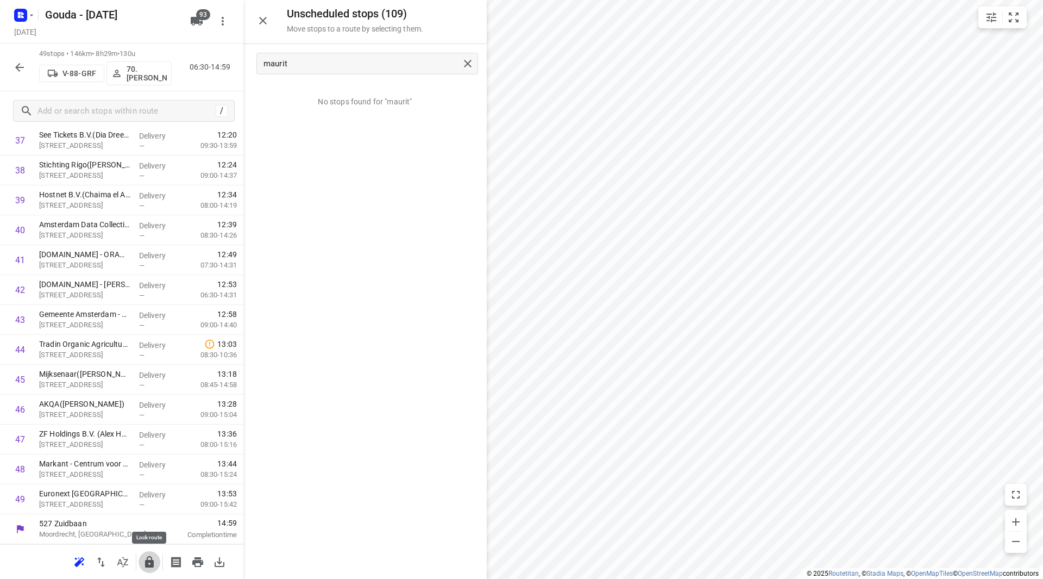
click at [150, 562] on icon "button" at bounding box center [149, 561] width 9 height 11
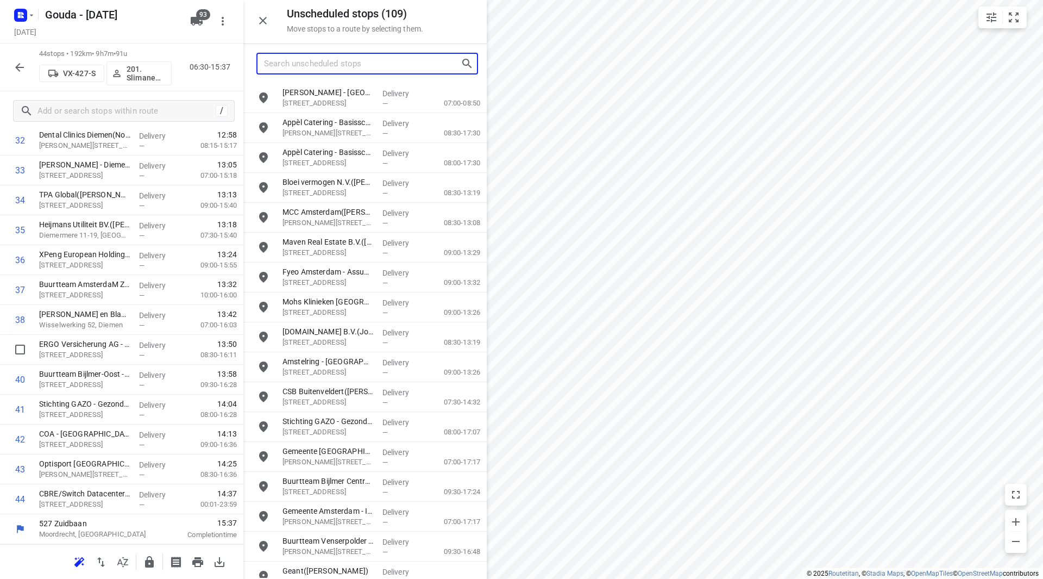
click at [401, 65] on input "Search unscheduled stops" at bounding box center [362, 63] width 197 height 17
type input "a"
click at [334, 70] on input "Search unscheduled stops" at bounding box center [362, 63] width 197 height 17
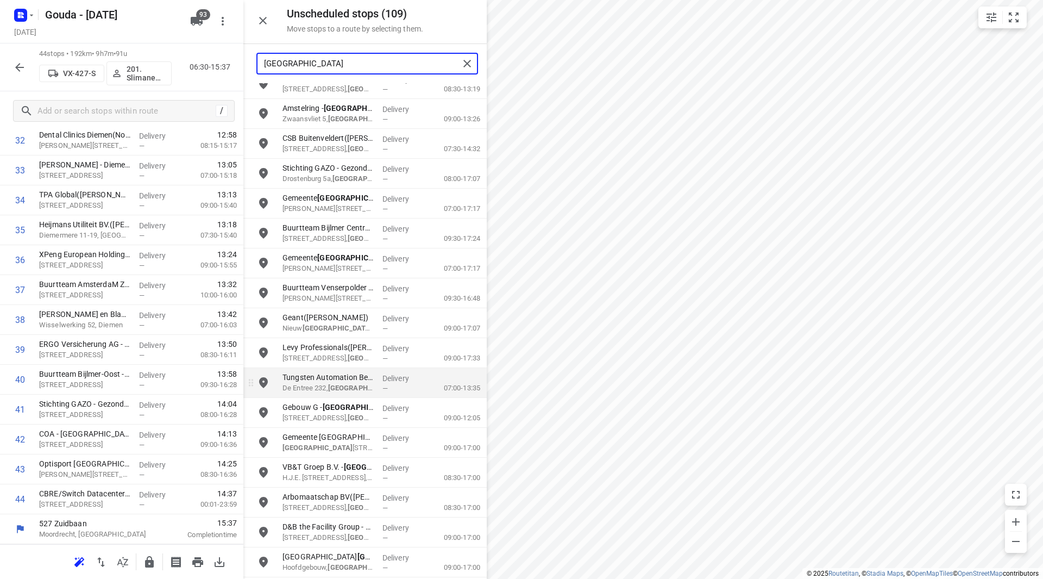
scroll to position [194, 0]
type input "amsterdam"
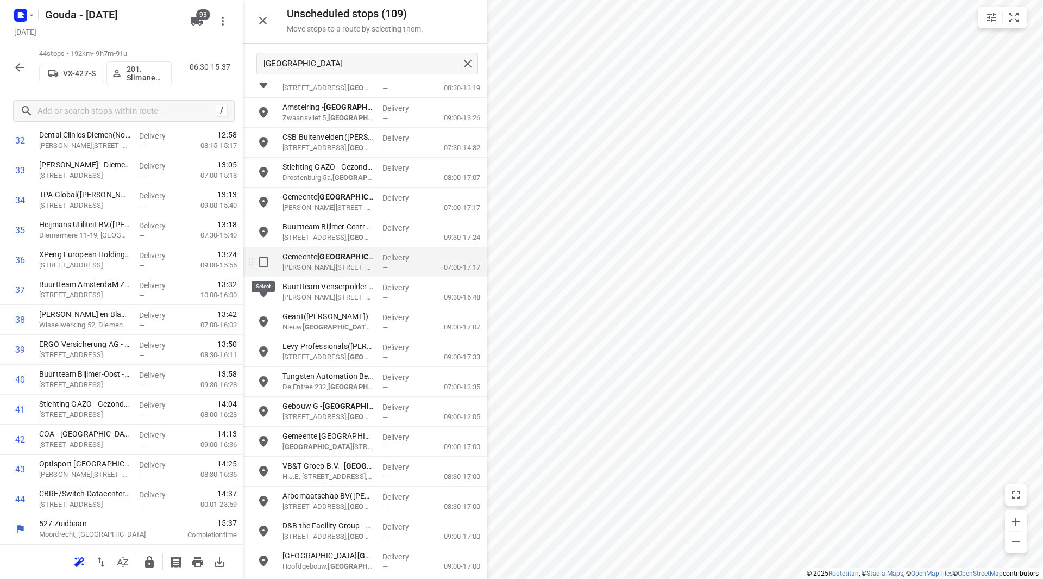
click at [266, 263] on input "grid" at bounding box center [264, 262] width 22 height 22
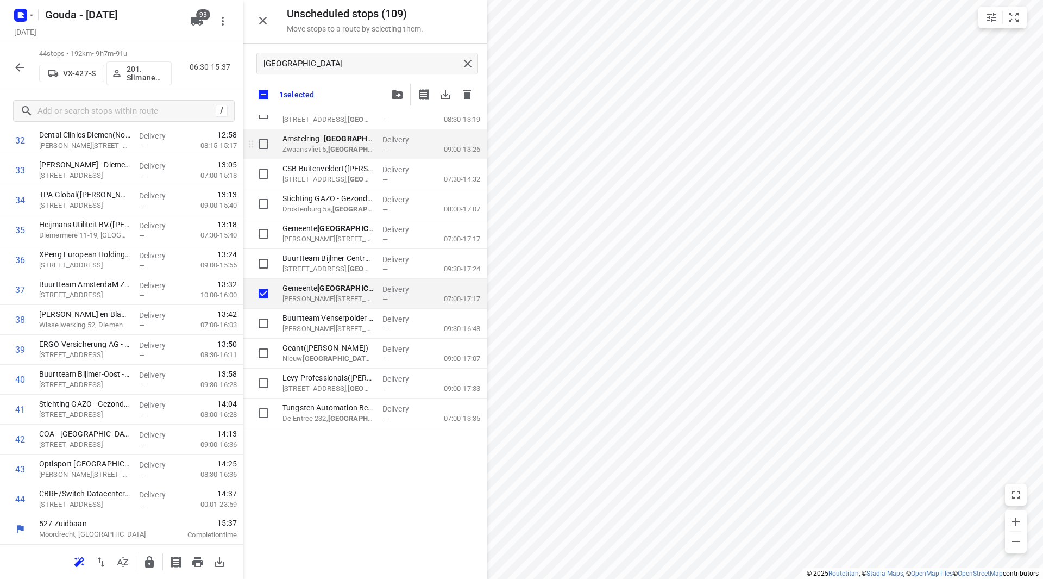
scroll to position [0, 0]
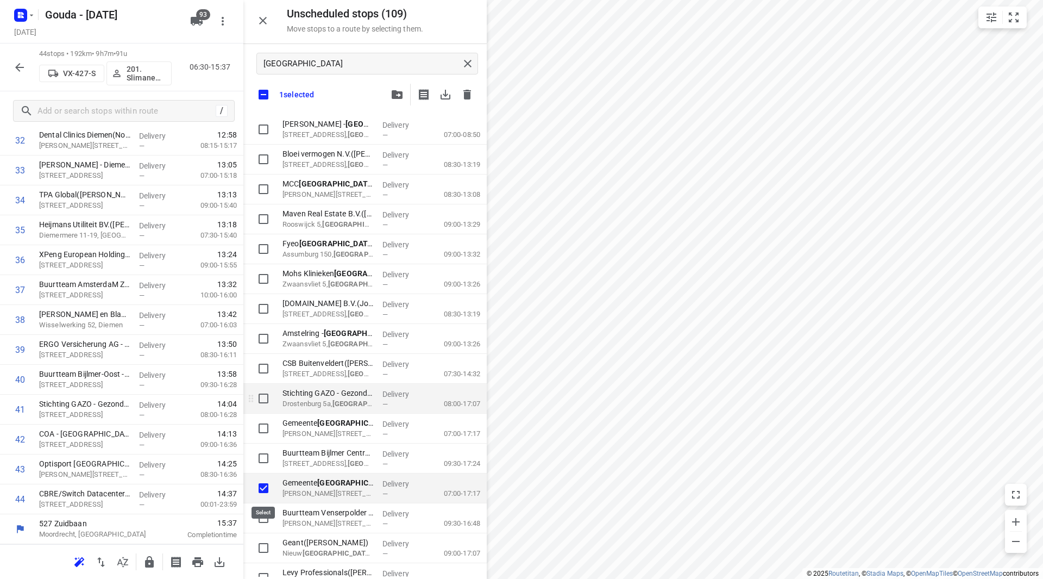
checkbox input "true"
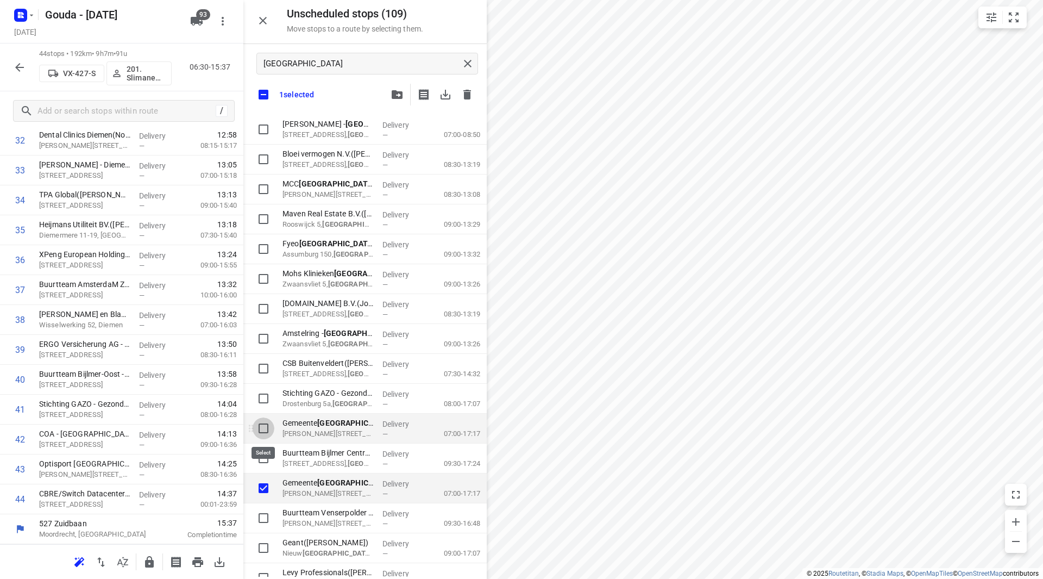
click at [265, 426] on input "grid" at bounding box center [264, 428] width 22 height 22
checkbox input "true"
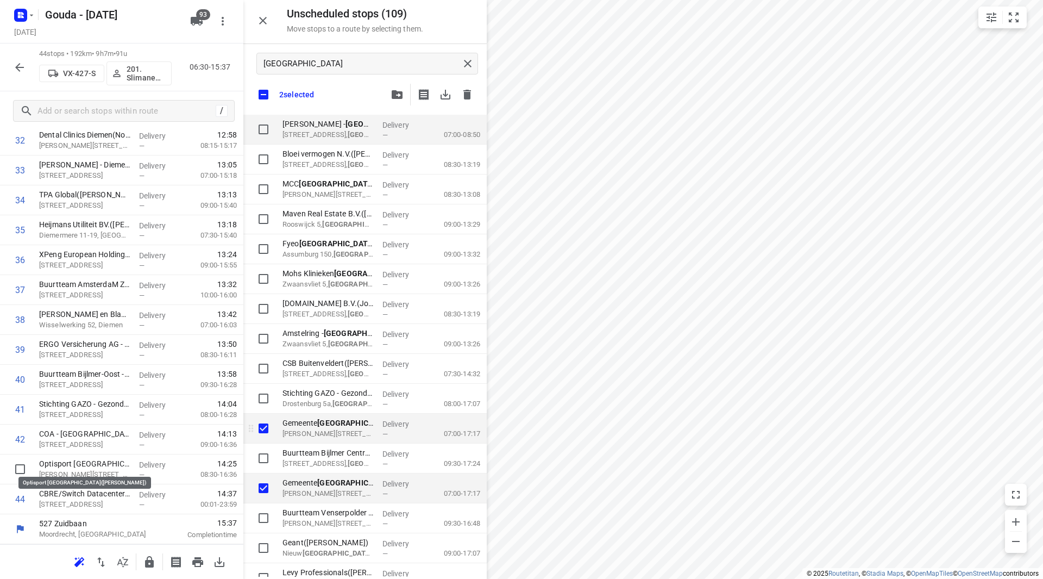
checkbox input "true"
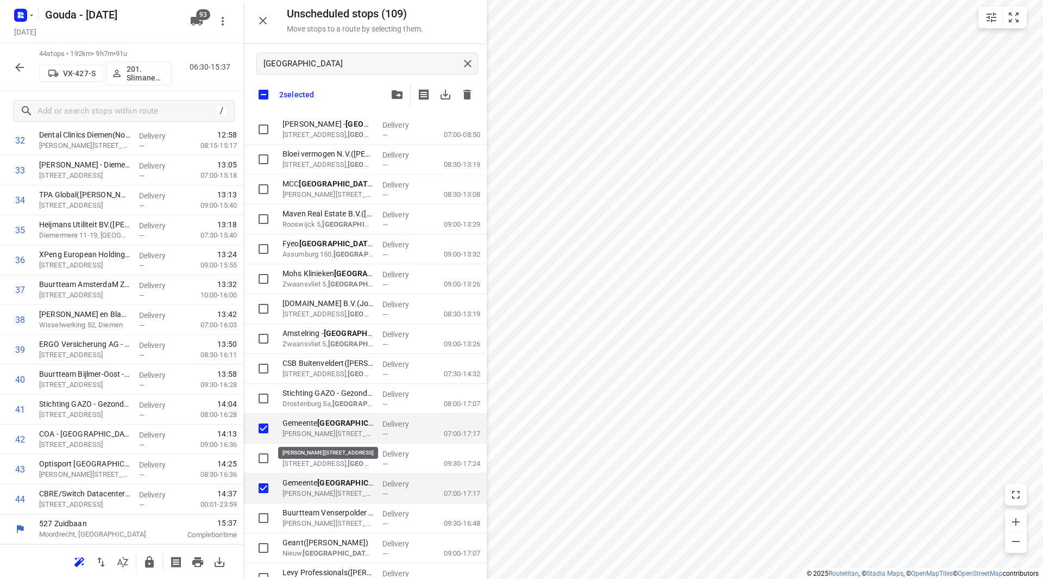
scroll to position [1, 0]
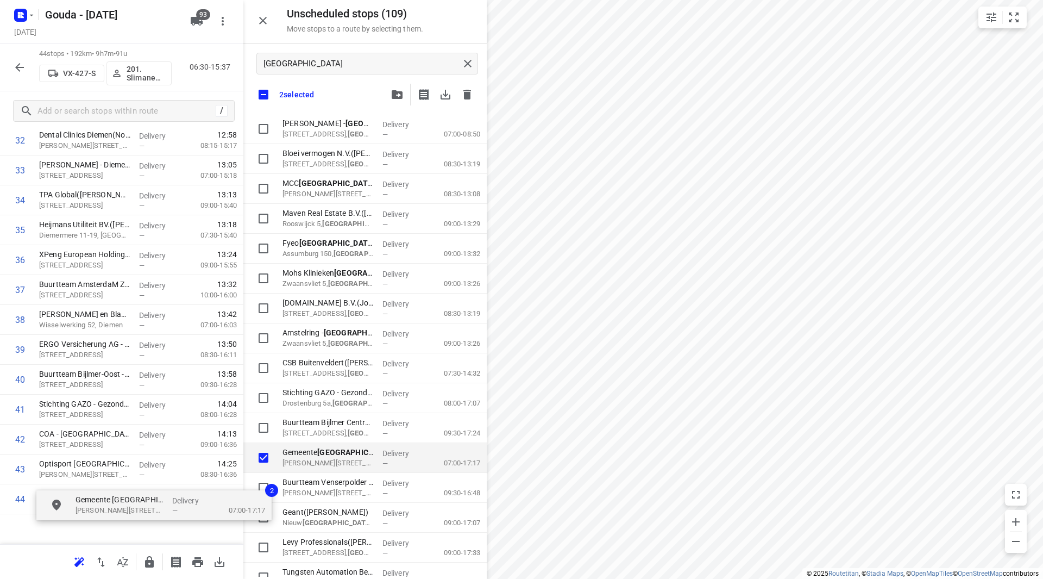
checkbox input "true"
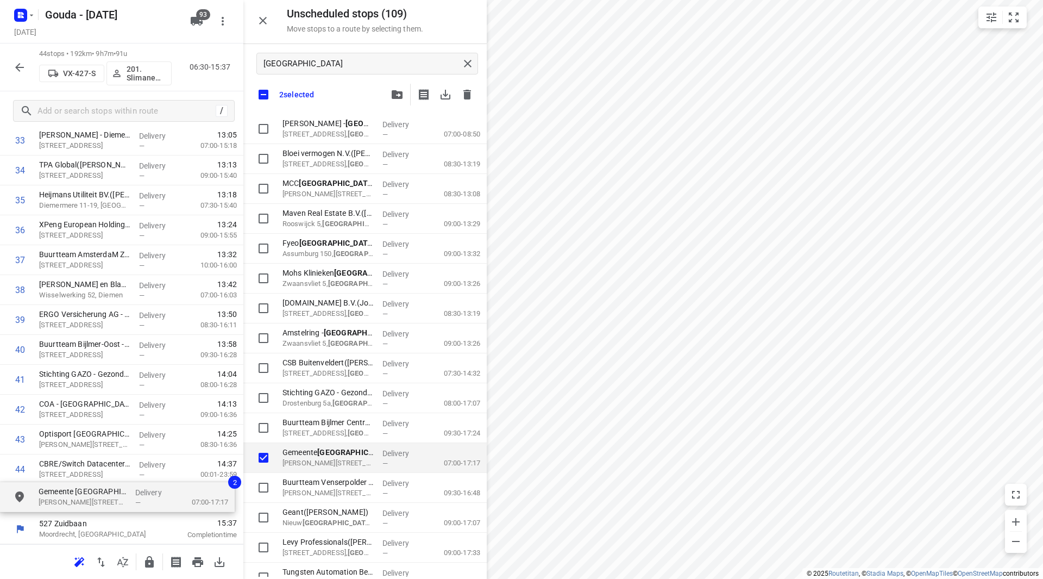
drag, startPoint x: 304, startPoint y: 429, endPoint x: 53, endPoint y: 498, distance: 259.9
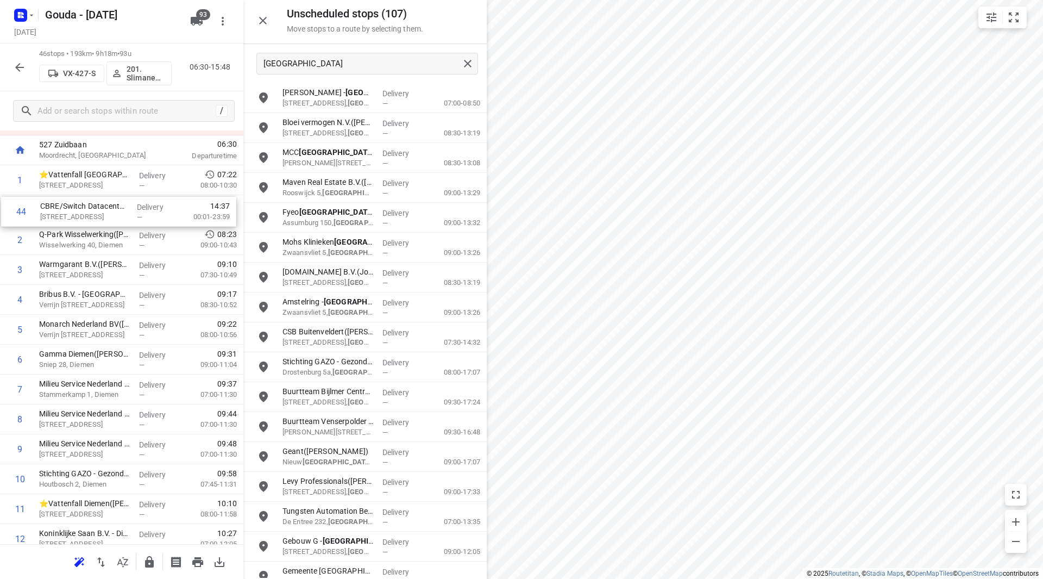
scroll to position [37, 0]
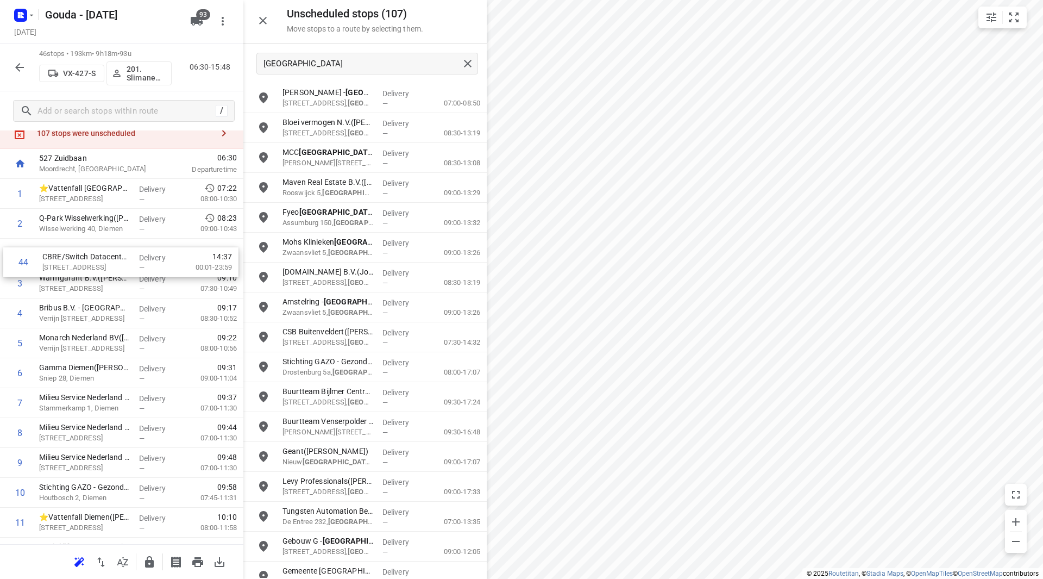
drag, startPoint x: 96, startPoint y: 436, endPoint x: 100, endPoint y: 254, distance: 182.0
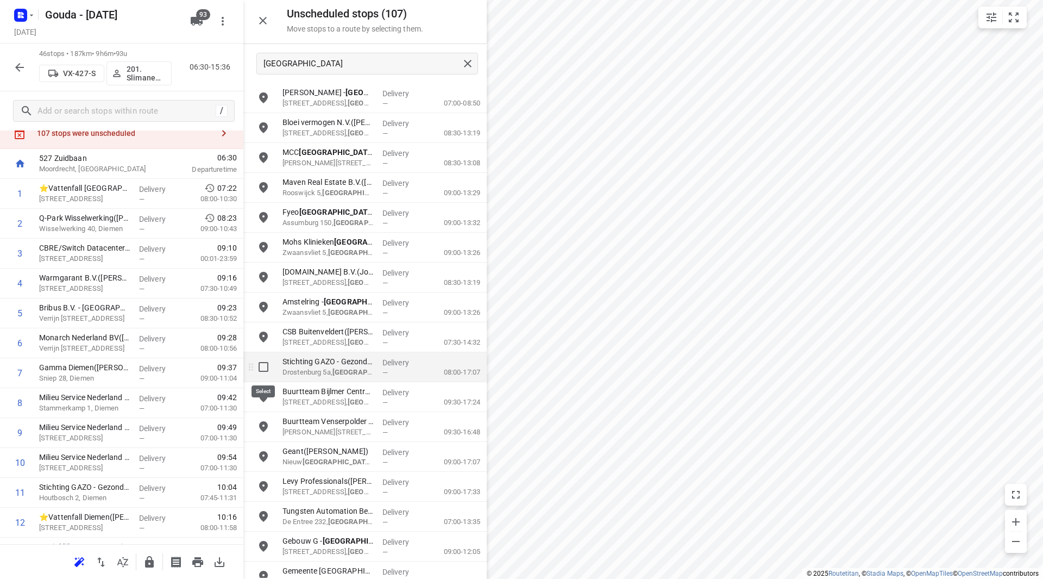
click at [262, 365] on input "grid" at bounding box center [264, 367] width 22 height 22
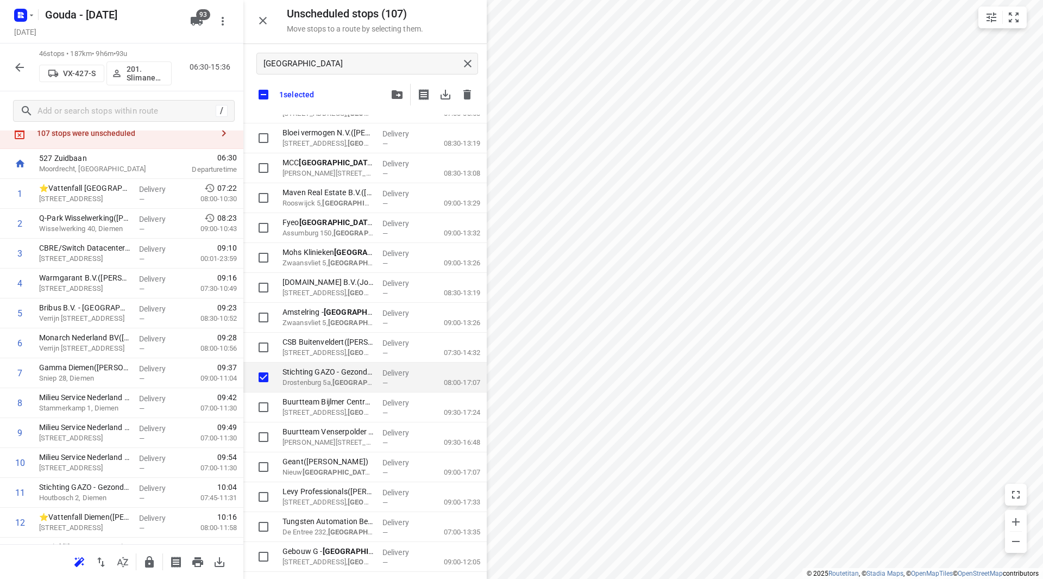
scroll to position [54, 0]
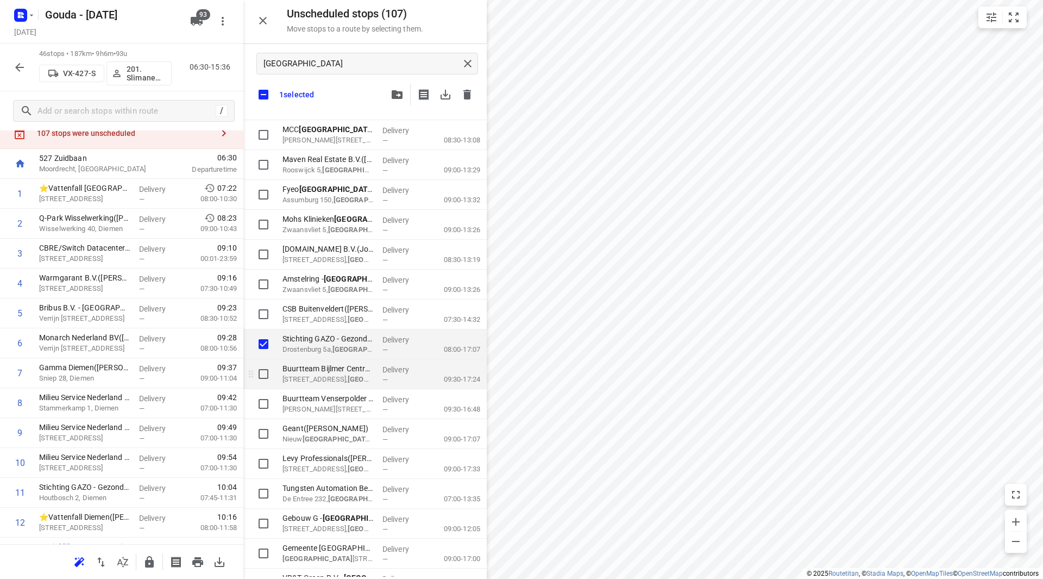
checkbox input "true"
click at [270, 373] on input "grid" at bounding box center [264, 374] width 22 height 22
checkbox input "true"
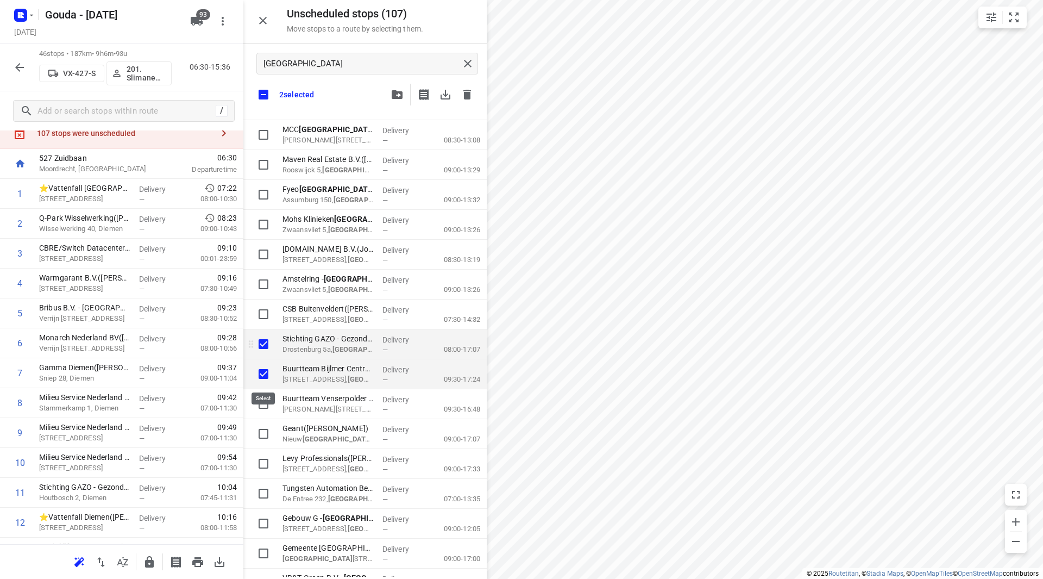
checkbox input "true"
click at [269, 404] on input "grid" at bounding box center [264, 404] width 22 height 22
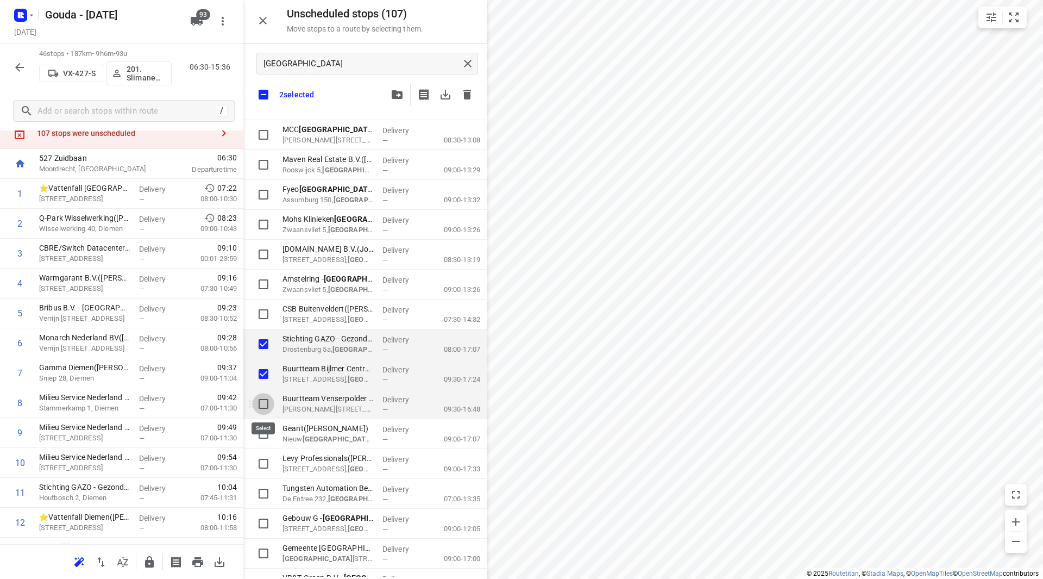
checkbox input "true"
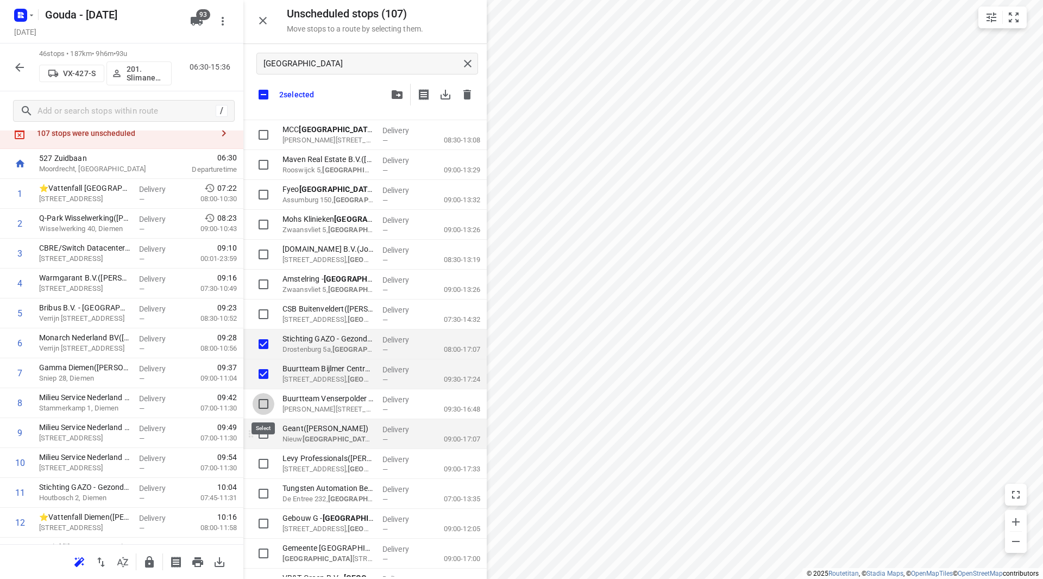
checkbox input "true"
click at [266, 429] on input "grid" at bounding box center [264, 434] width 22 height 22
checkbox input "true"
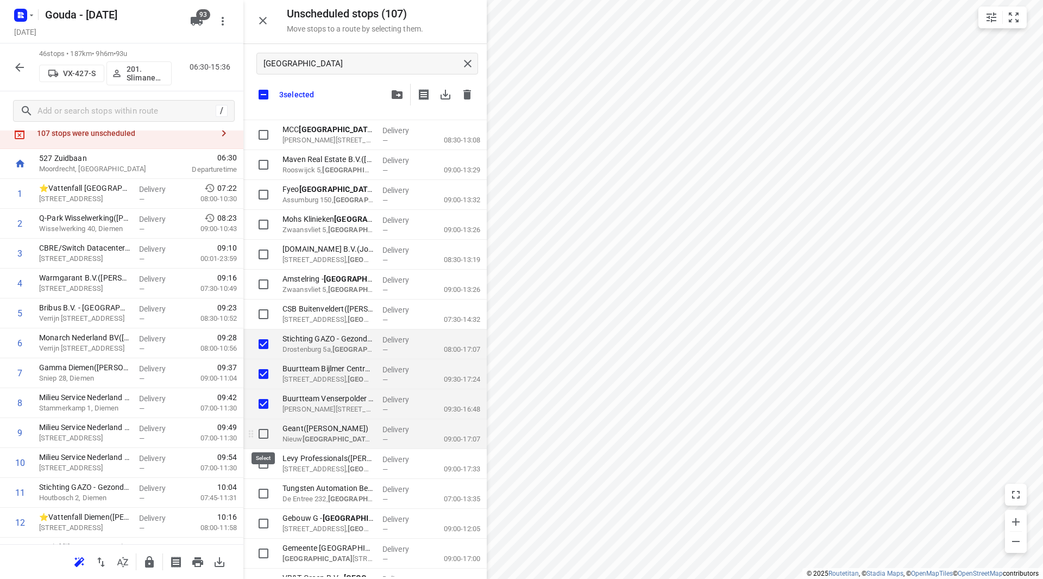
checkbox input "true"
click at [262, 461] on input "grid" at bounding box center [264, 464] width 22 height 22
checkbox input "true"
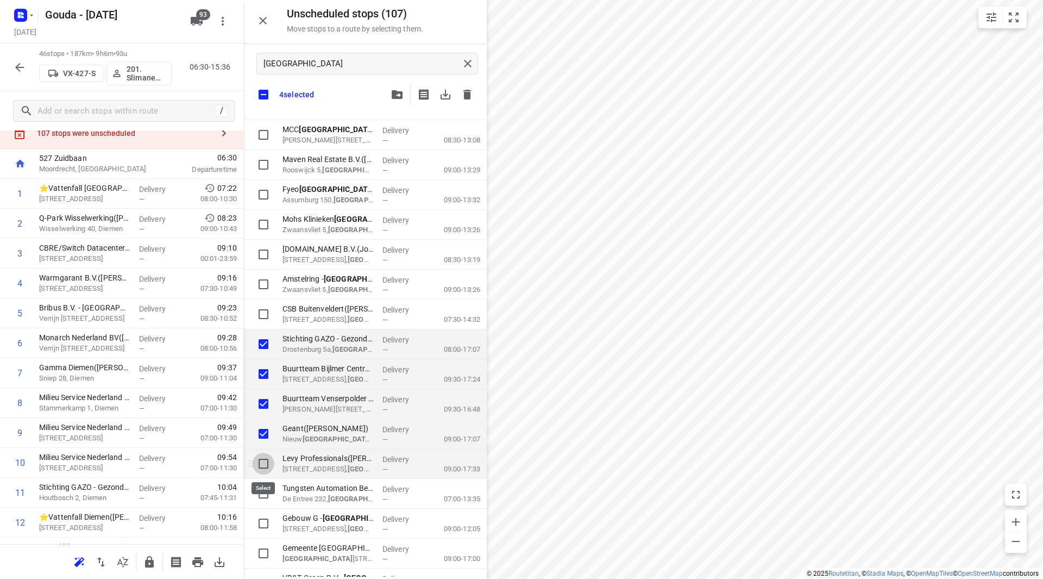
checkbox input "true"
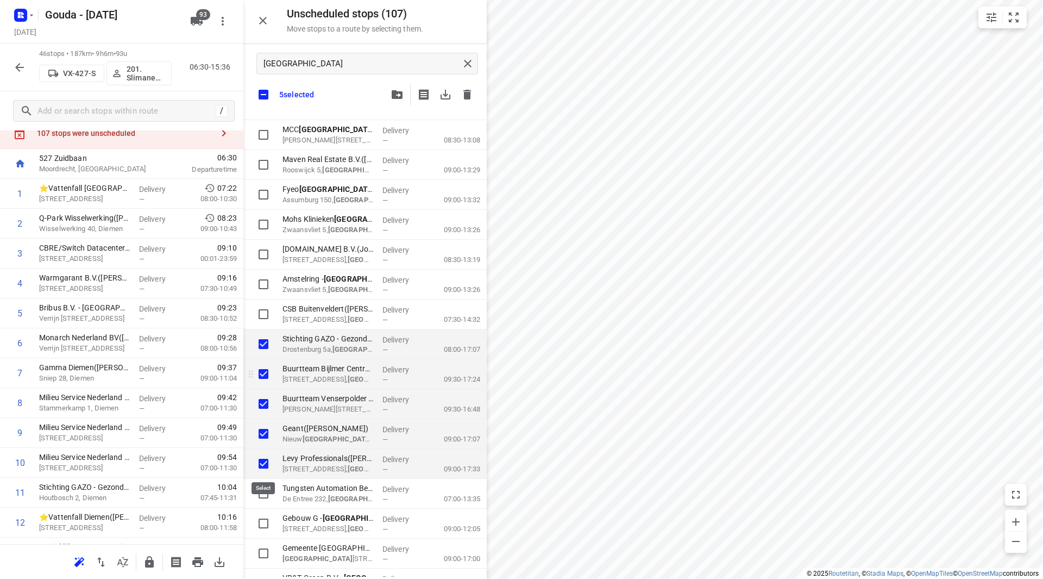
checkbox input "true"
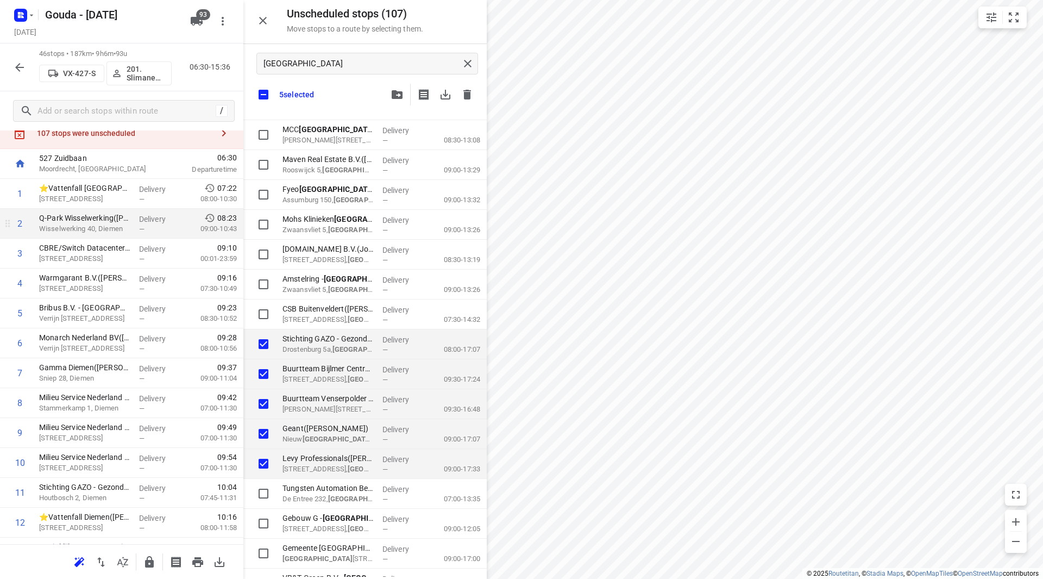
checkbox input "true"
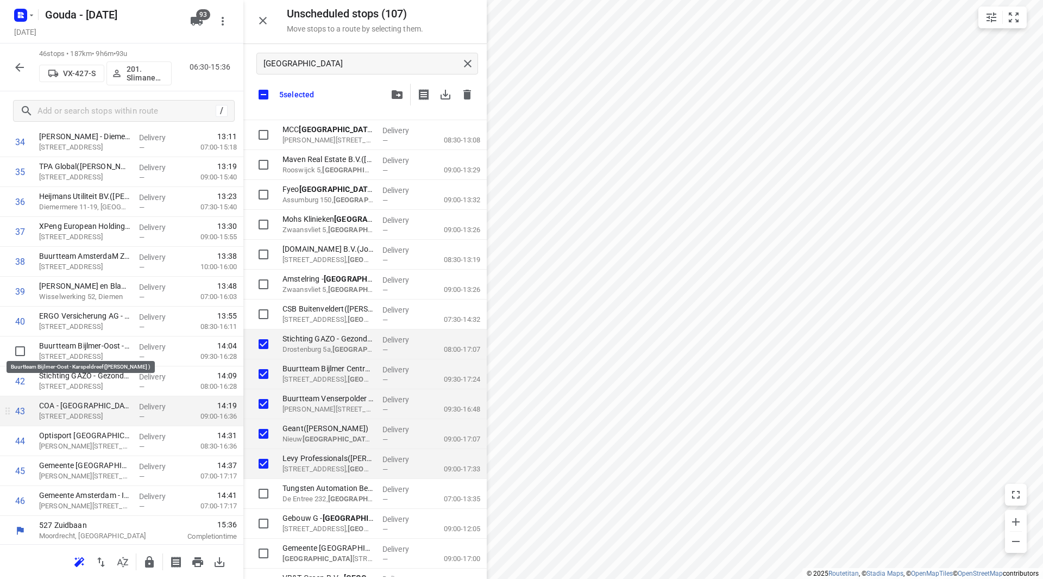
scroll to position [1076, 0]
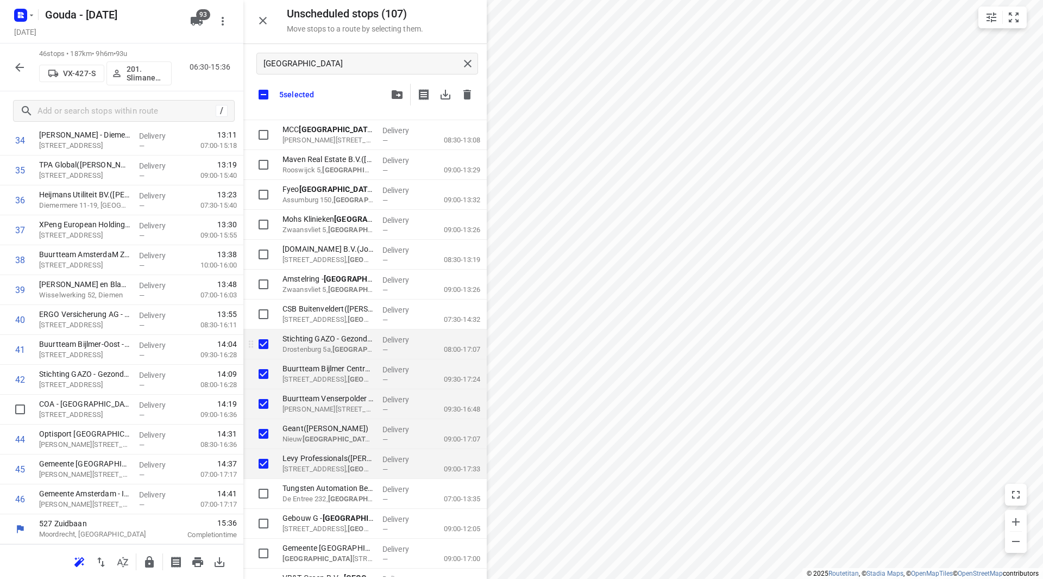
checkbox input "true"
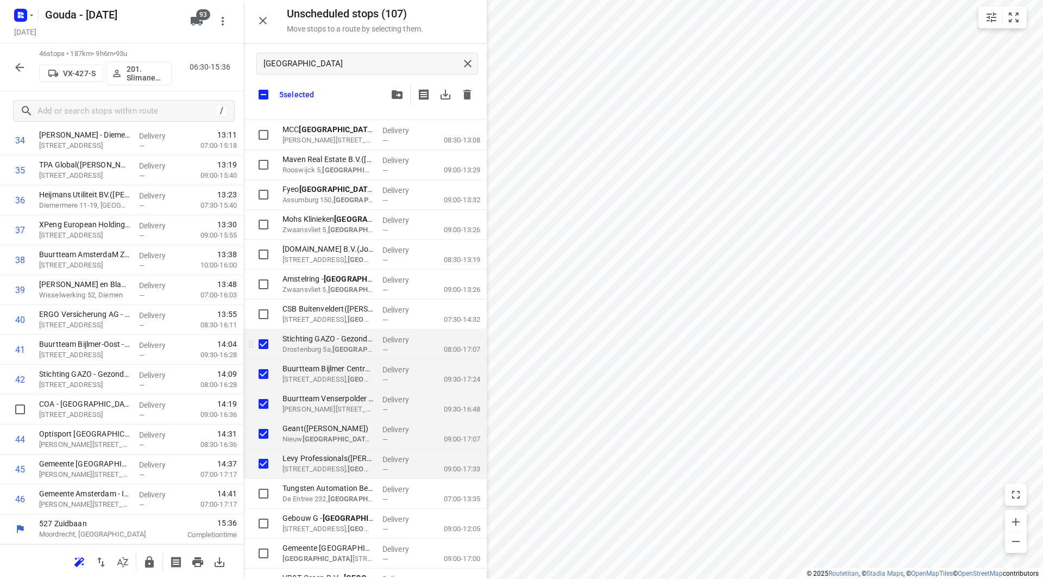
checkbox input "true"
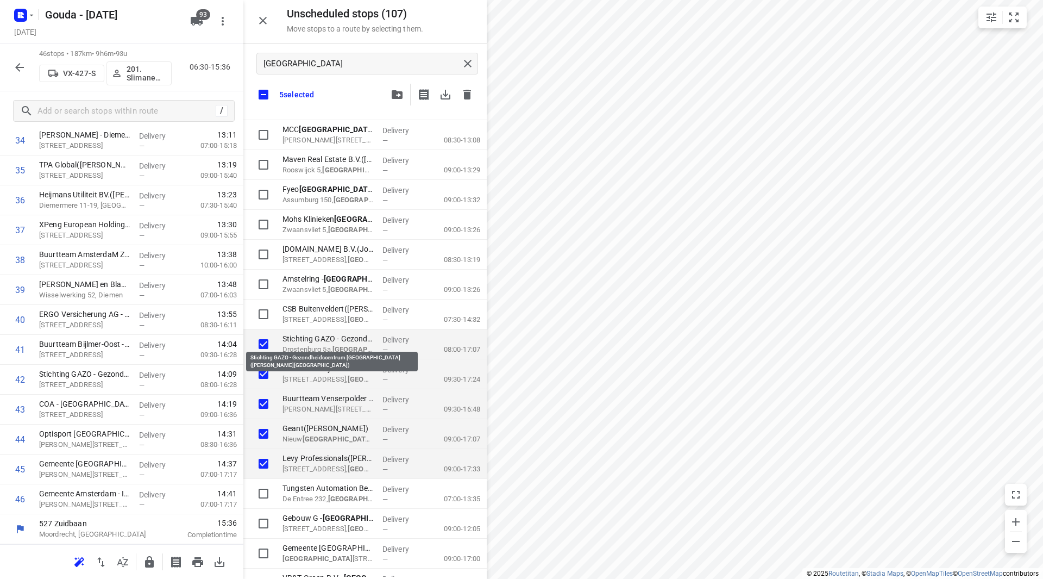
checkbox input "true"
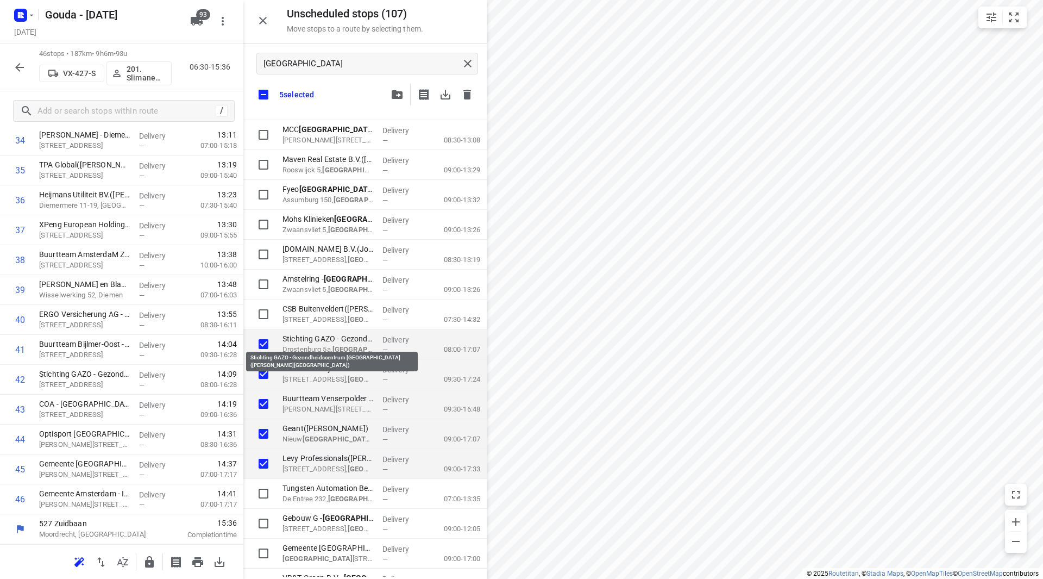
checkbox input "true"
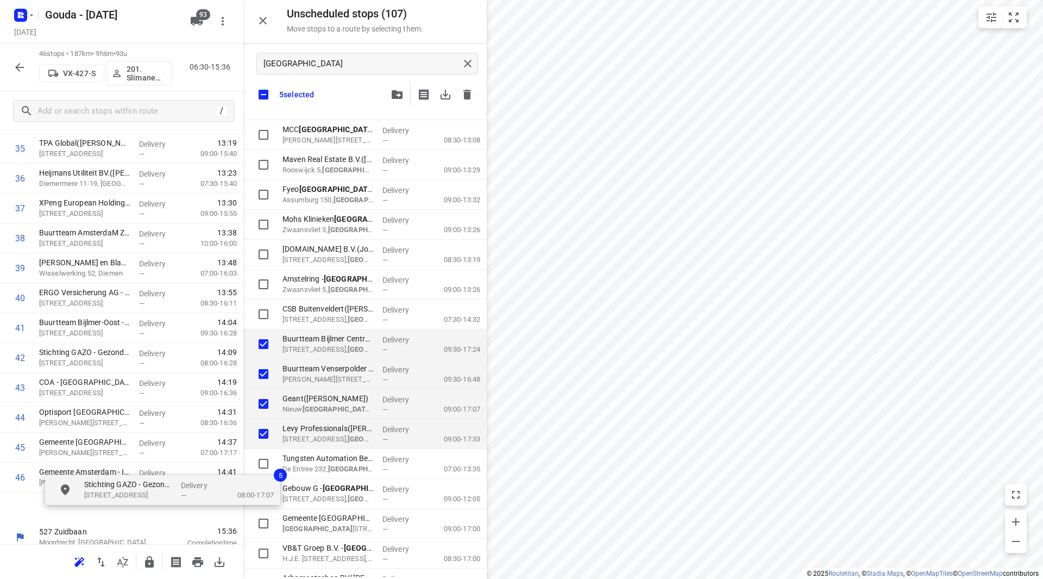
scroll to position [1106, 0]
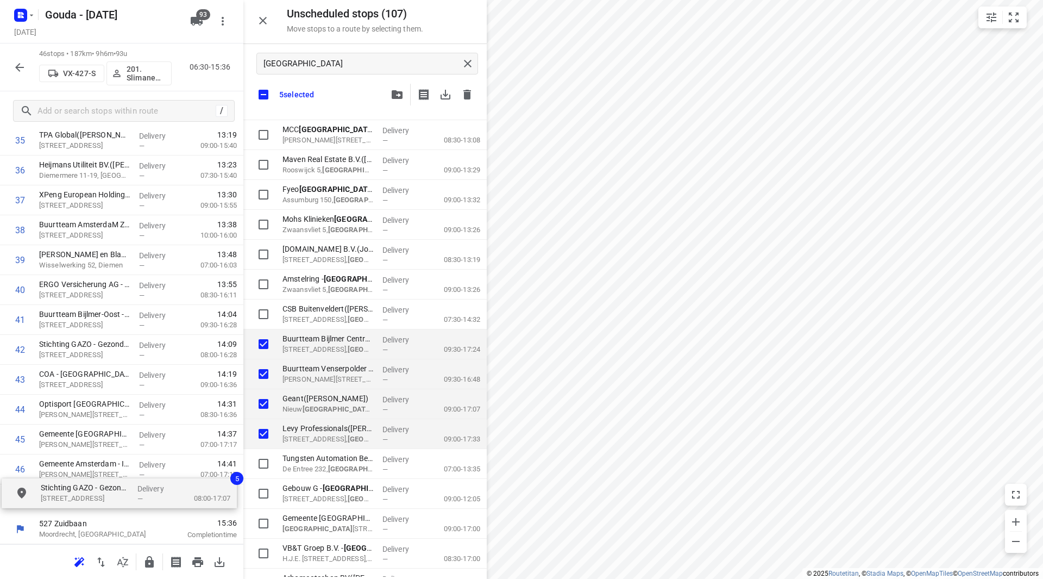
drag, startPoint x: 316, startPoint y: 343, endPoint x: 66, endPoint y: 494, distance: 291.5
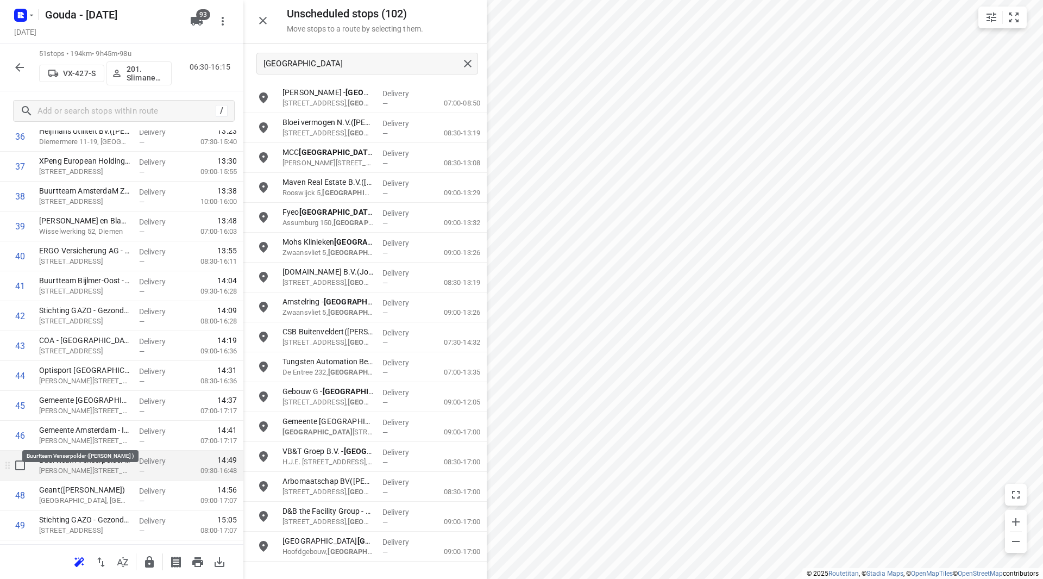
scroll to position [1185, 0]
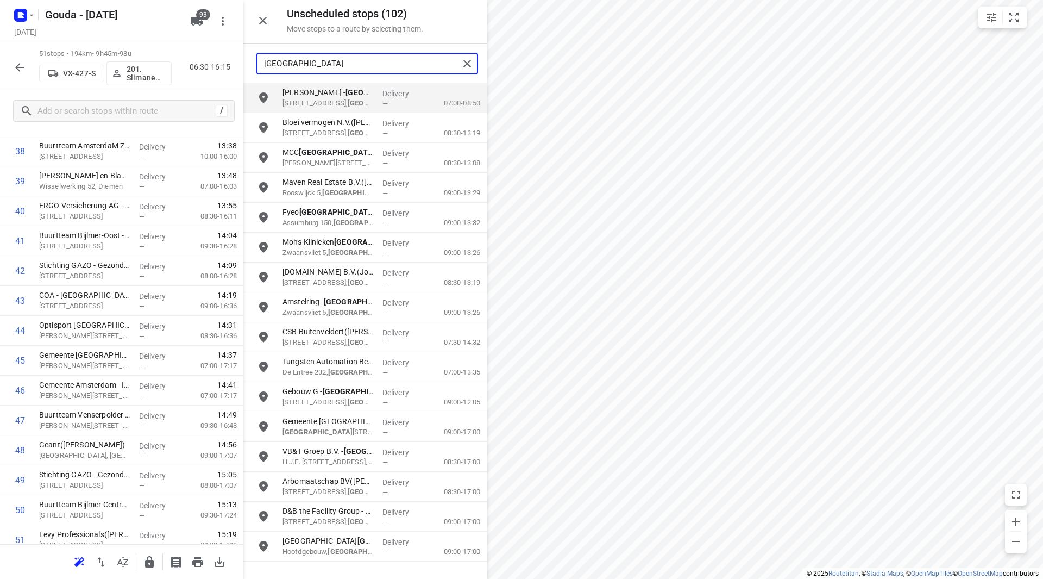
drag, startPoint x: 364, startPoint y: 64, endPoint x: 263, endPoint y: 65, distance: 100.5
click at [263, 65] on div "amsterdam" at bounding box center [359, 63] width 202 height 17
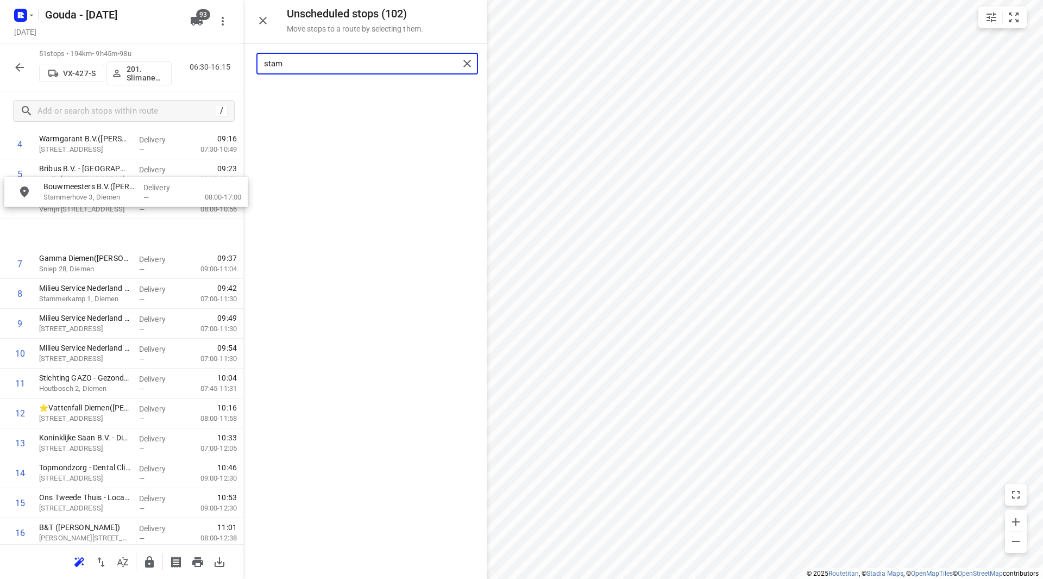
scroll to position [169, 0]
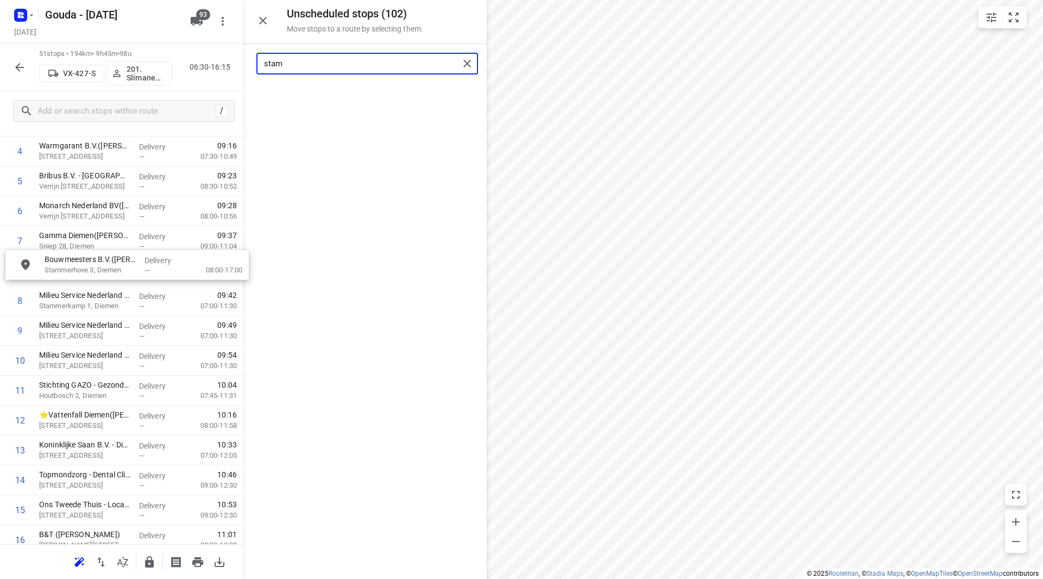
drag, startPoint x: 360, startPoint y: 106, endPoint x: 122, endPoint y: 283, distance: 296.3
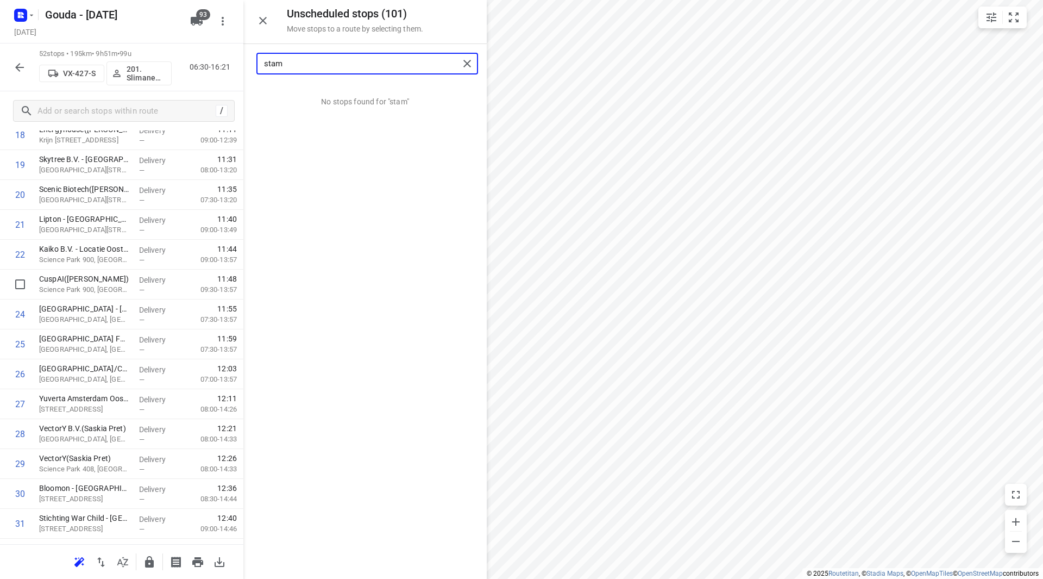
type input "stam"
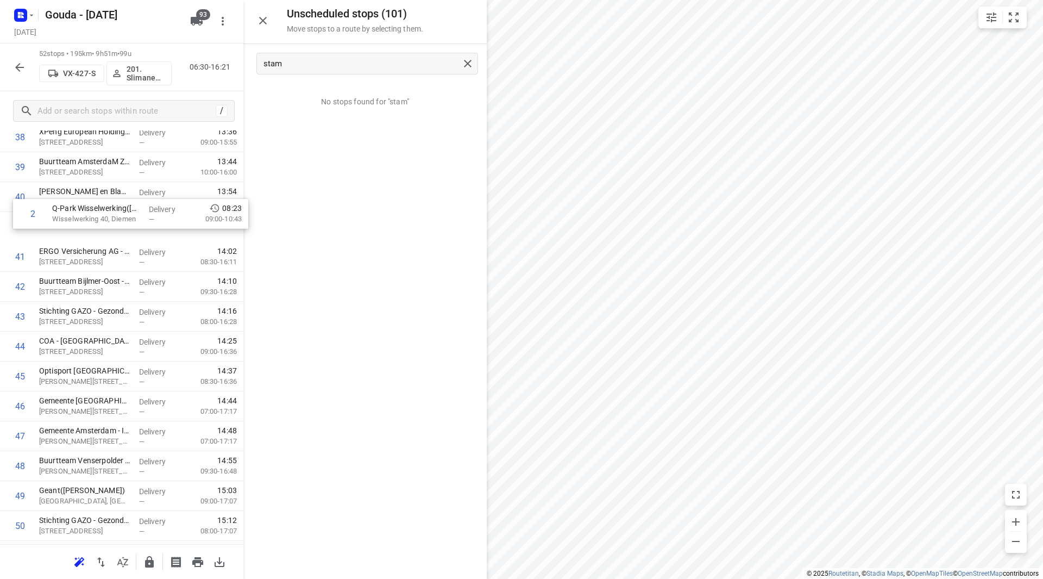
scroll to position [1166, 0]
drag, startPoint x: 79, startPoint y: 256, endPoint x: 82, endPoint y: 232, distance: 24.1
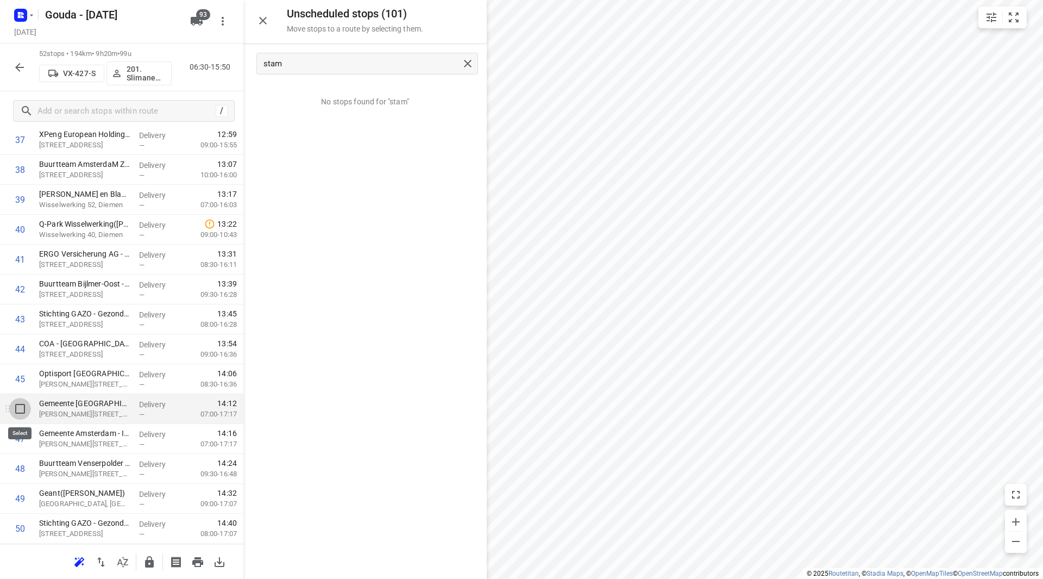
drag, startPoint x: 16, startPoint y: 406, endPoint x: 20, endPoint y: 451, distance: 45.2
click at [17, 406] on input "checkbox" at bounding box center [20, 409] width 22 height 22
checkbox input "true"
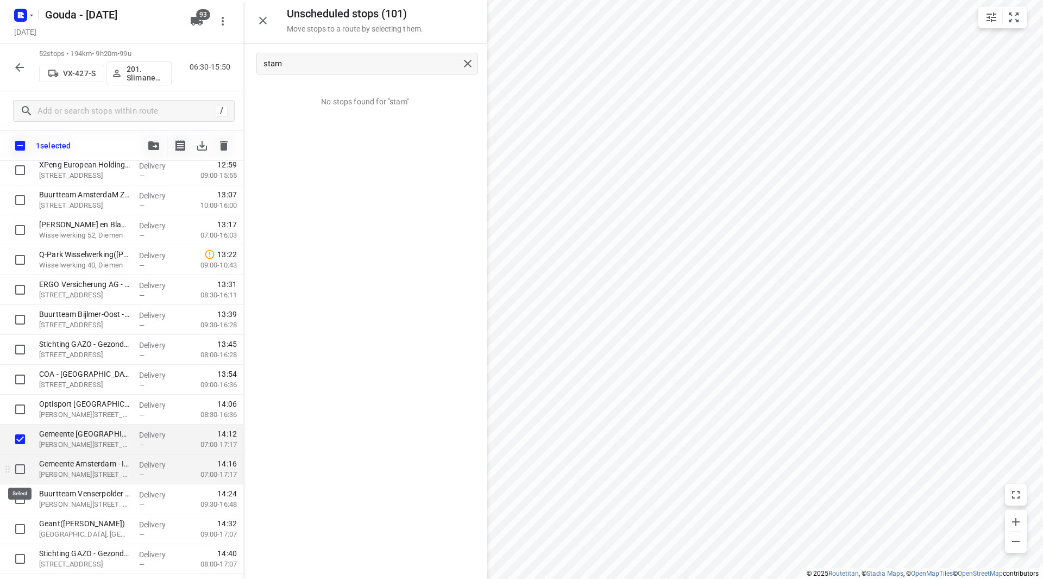
drag, startPoint x: 18, startPoint y: 475, endPoint x: 32, endPoint y: 457, distance: 22.9
click at [18, 474] on input "checkbox" at bounding box center [20, 469] width 22 height 22
checkbox input "true"
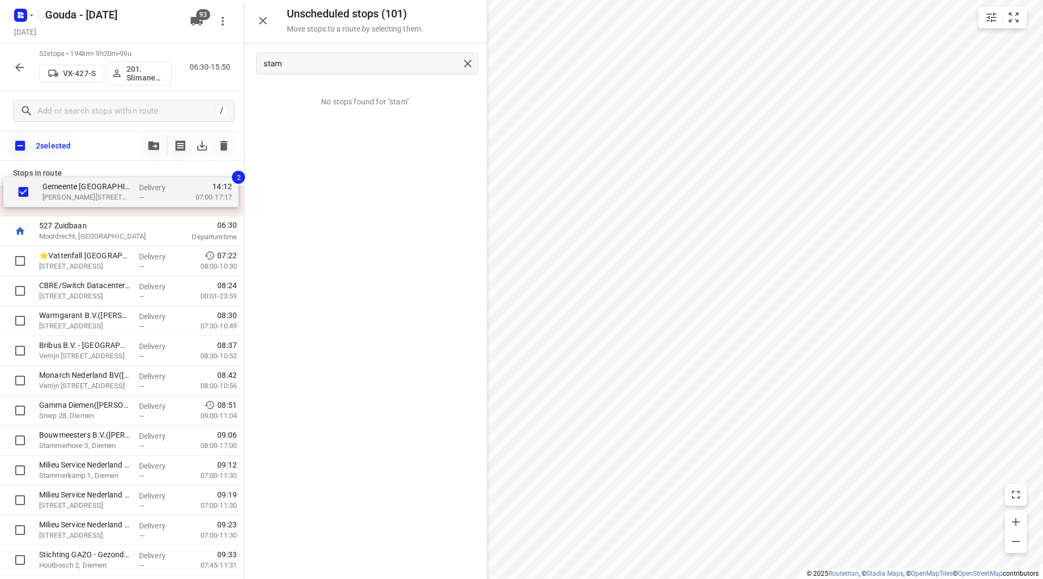
scroll to position [0, 0]
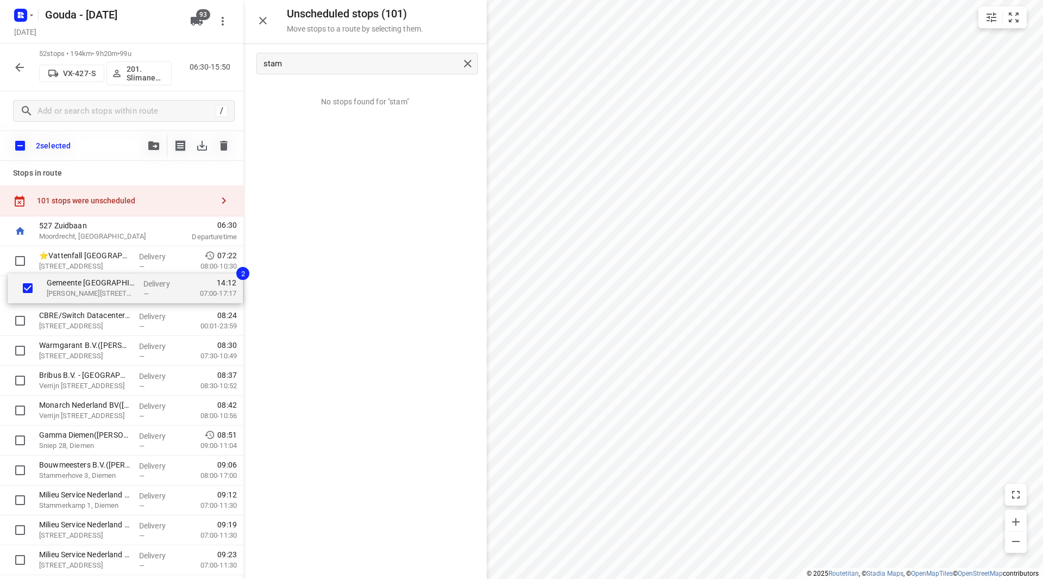
drag, startPoint x: 52, startPoint y: 438, endPoint x: 62, endPoint y: 281, distance: 157.3
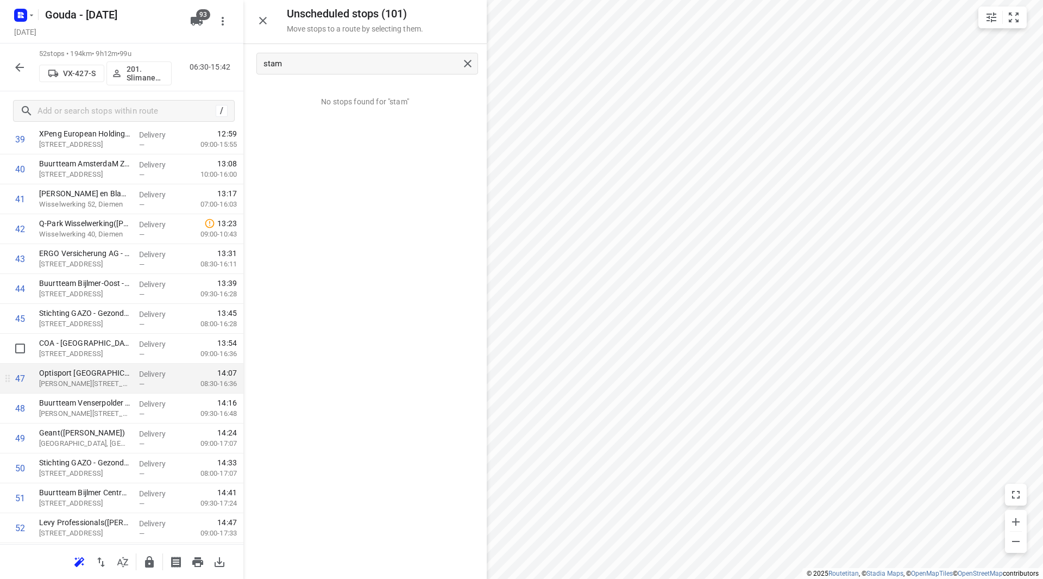
scroll to position [1250, 0]
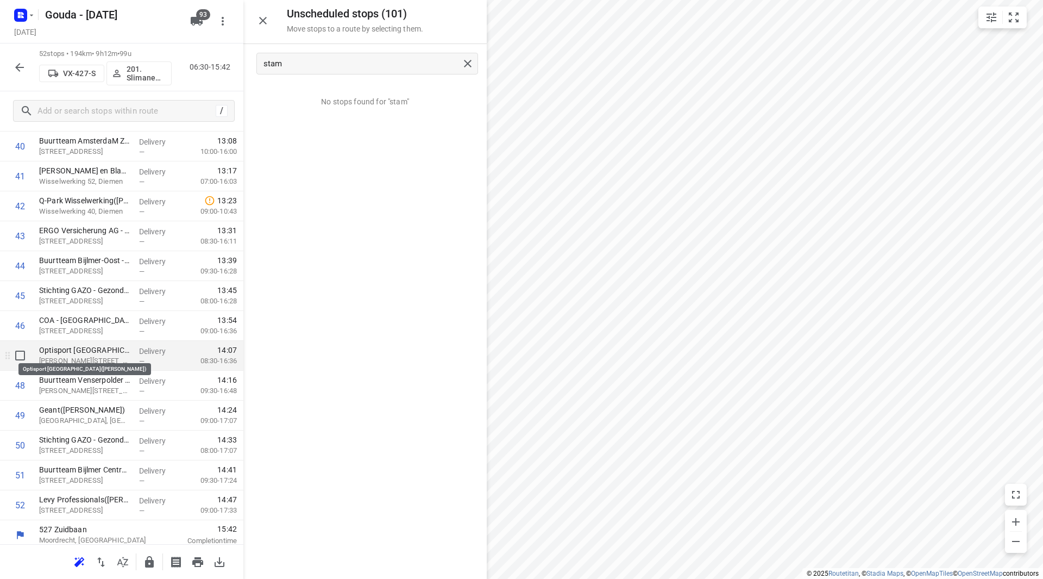
click at [99, 350] on p "Optisport Amsterdam Zuidoost(Sandra Adomako)" at bounding box center [84, 349] width 91 height 11
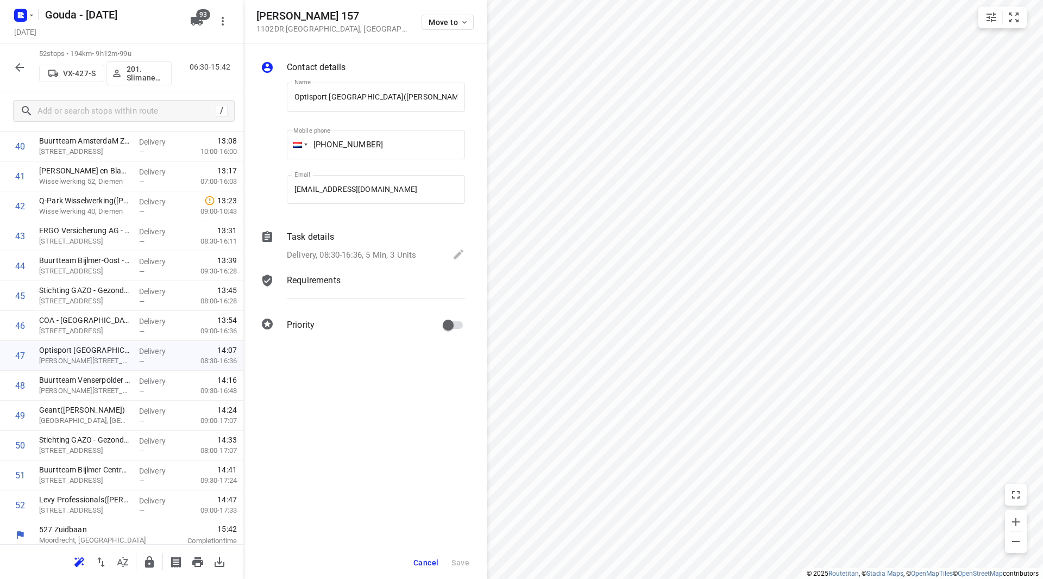
drag, startPoint x: 353, startPoint y: 243, endPoint x: 351, endPoint y: 250, distance: 7.1
click at [351, 250] on div "Task details Delivery, 08:30-16:36, 5 Min, 3 Units" at bounding box center [376, 246] width 183 height 37
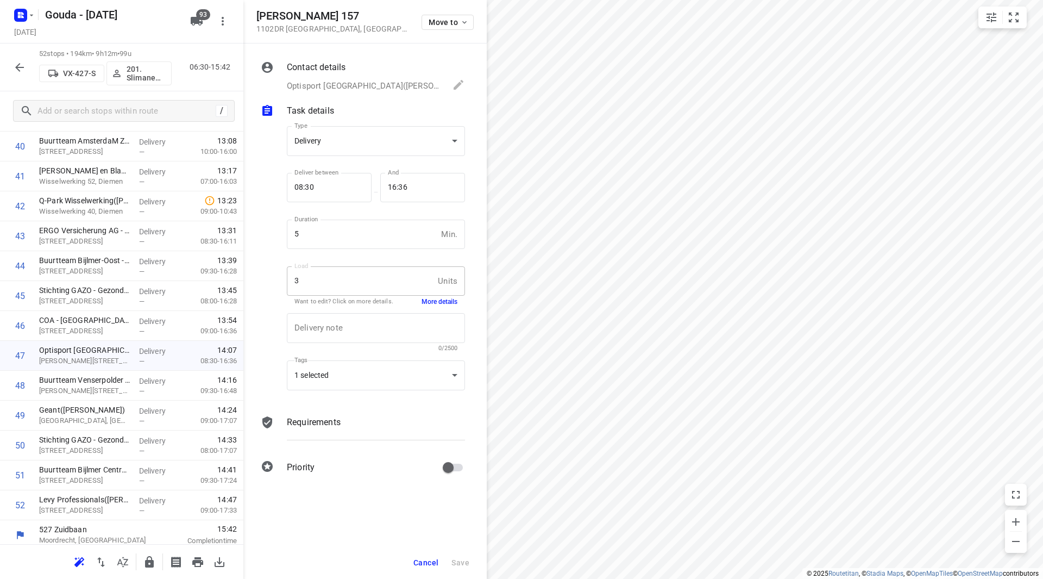
click at [426, 306] on div "Delivery note x Delivery note 0/2500" at bounding box center [375, 332] width 187 height 52
click at [428, 300] on button "More details" at bounding box center [440, 301] width 36 height 9
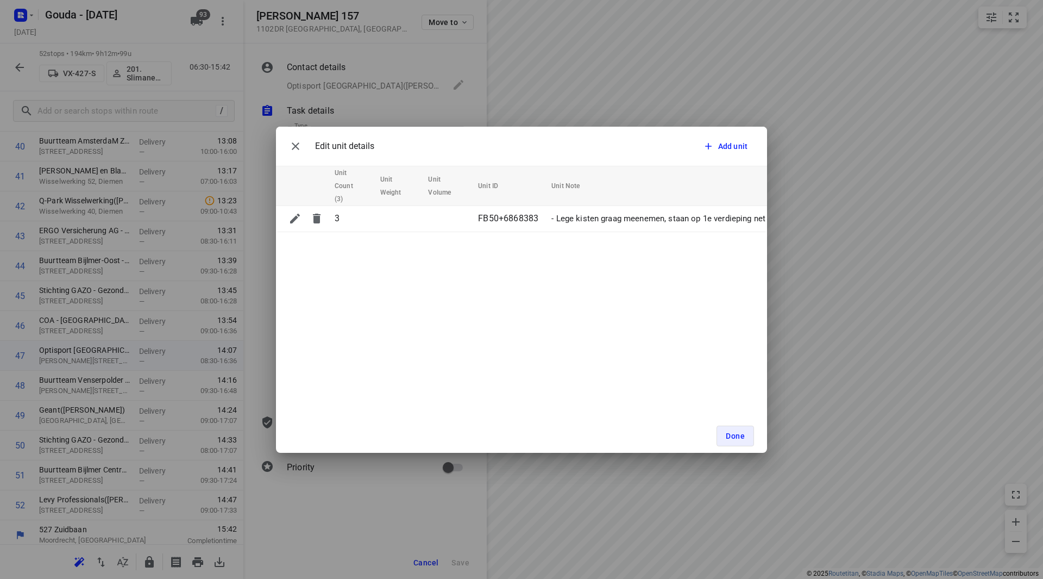
click at [888, 459] on div "Edit unit details Add unit Unit Count (3) Unit Weight Unit Volume Unit ID Unit …" at bounding box center [521, 289] width 1043 height 579
click at [730, 427] on button "Done" at bounding box center [735, 435] width 37 height 21
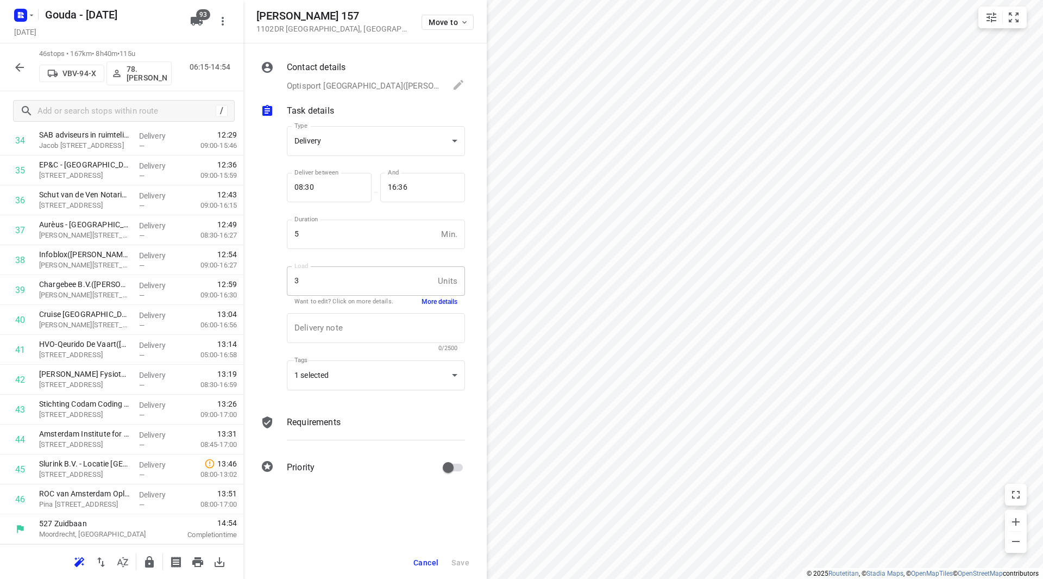
scroll to position [1076, 0]
click at [418, 558] on span "Cancel" at bounding box center [425, 562] width 25 height 9
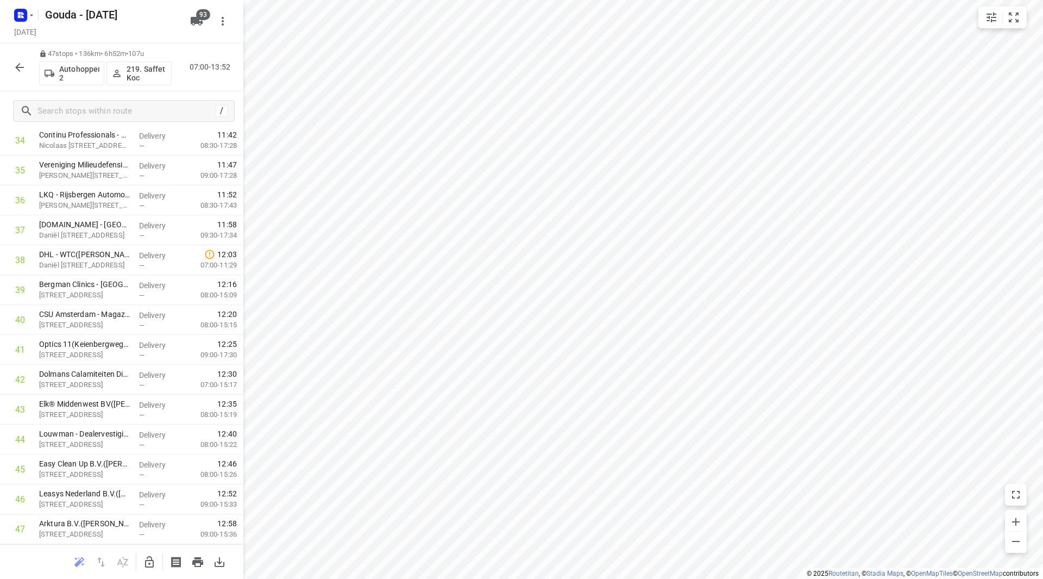
click at [21, 70] on icon "button" at bounding box center [19, 67] width 13 height 13
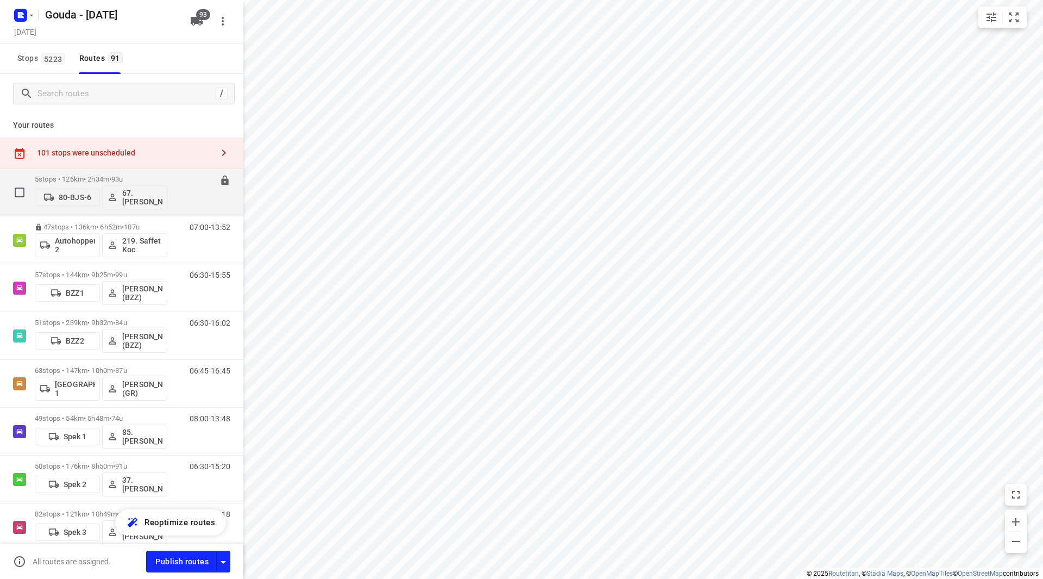
click at [158, 178] on p "5 stops • 126km • 2h34m • 93u" at bounding box center [101, 179] width 133 height 8
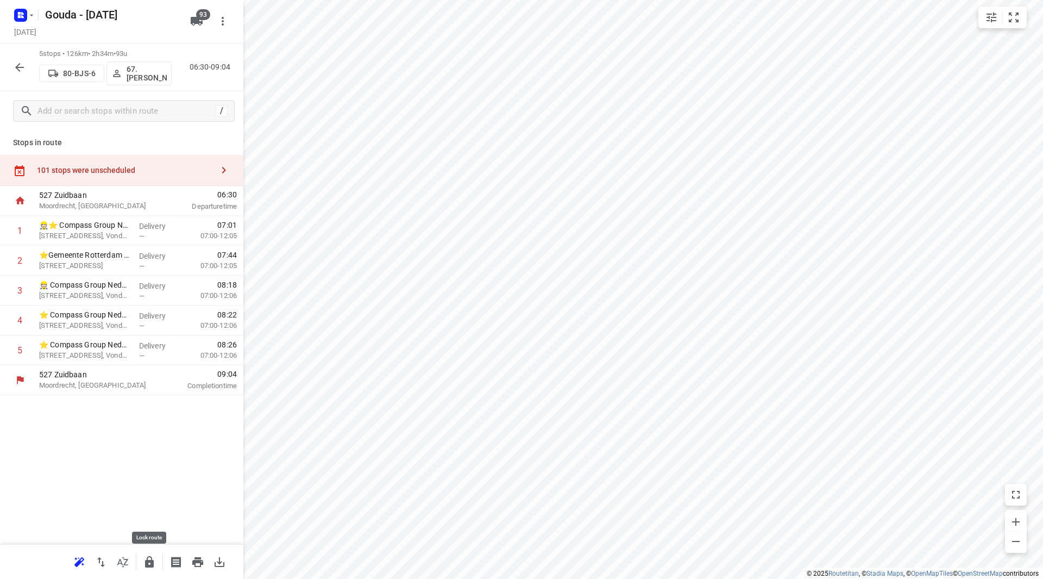
click at [147, 563] on icon "button" at bounding box center [149, 561] width 9 height 11
click at [20, 66] on icon "button" at bounding box center [19, 67] width 13 height 13
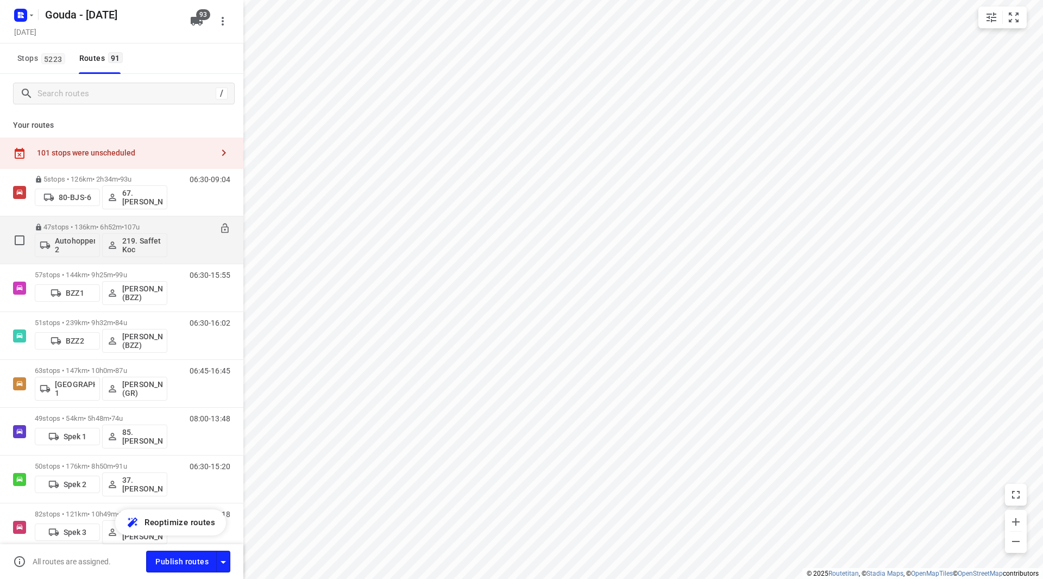
click at [167, 225] on div "47 stops • 136km • 6h52m • 107u Autohopper 2 219. Saffet Koc 07:00-13:52" at bounding box center [139, 239] width 209 height 45
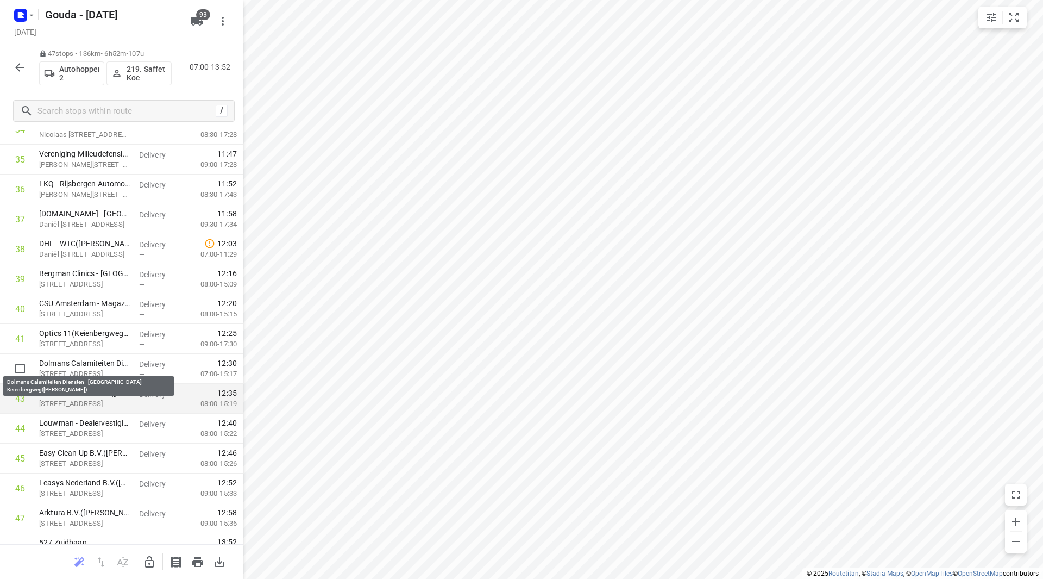
scroll to position [1106, 0]
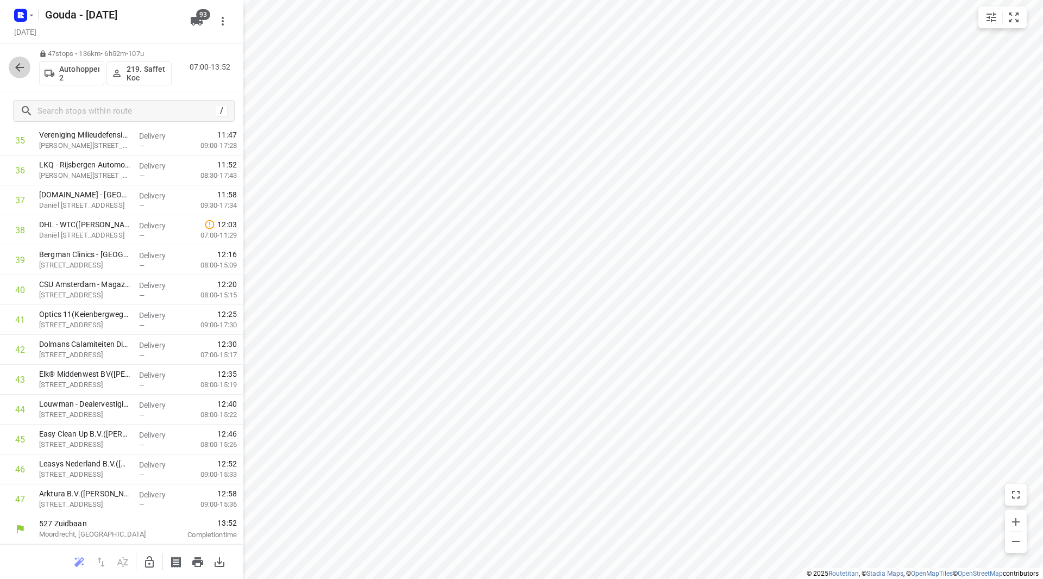
click at [22, 66] on icon "button" at bounding box center [19, 67] width 13 height 13
